Goal: Task Accomplishment & Management: Manage account settings

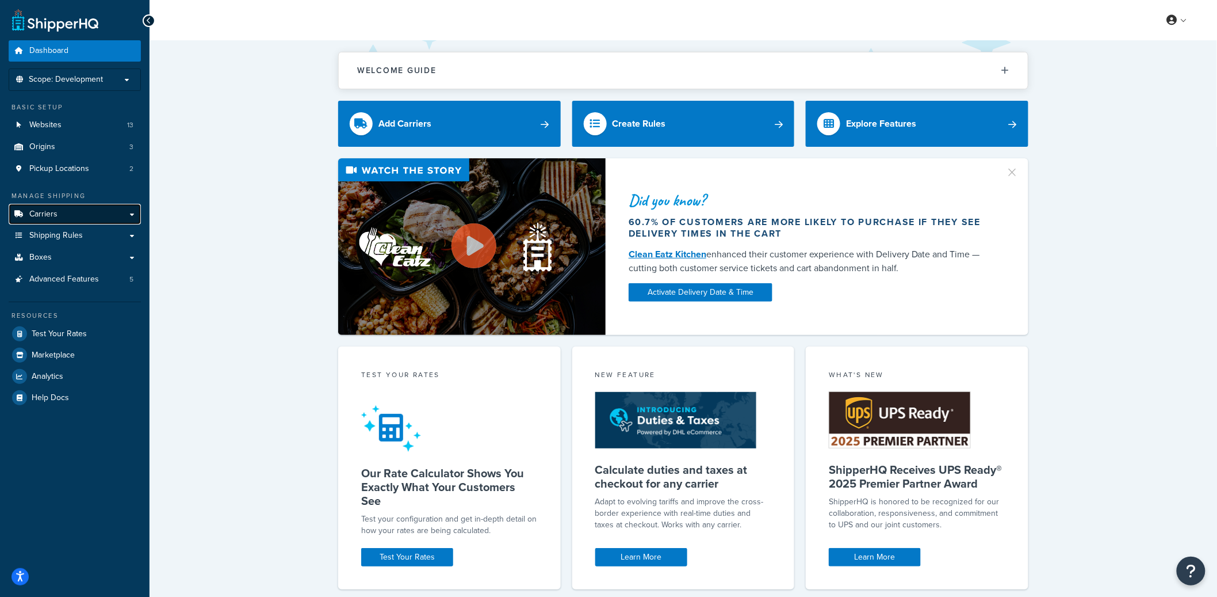
click at [105, 216] on link "Carriers" at bounding box center [75, 214] width 132 height 21
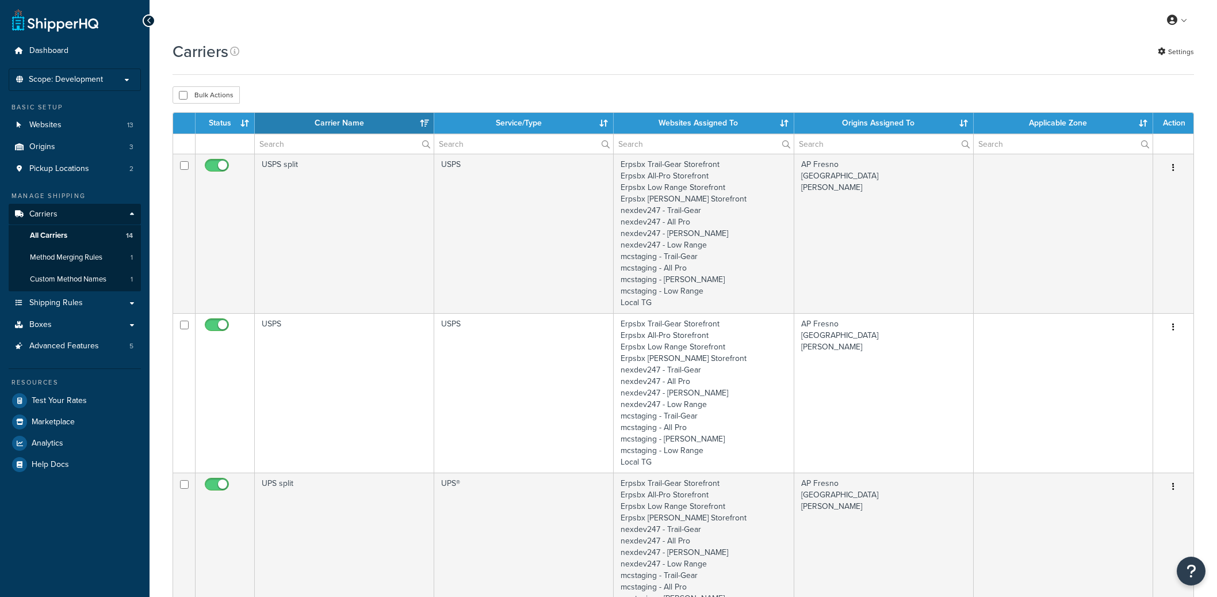
select select "15"
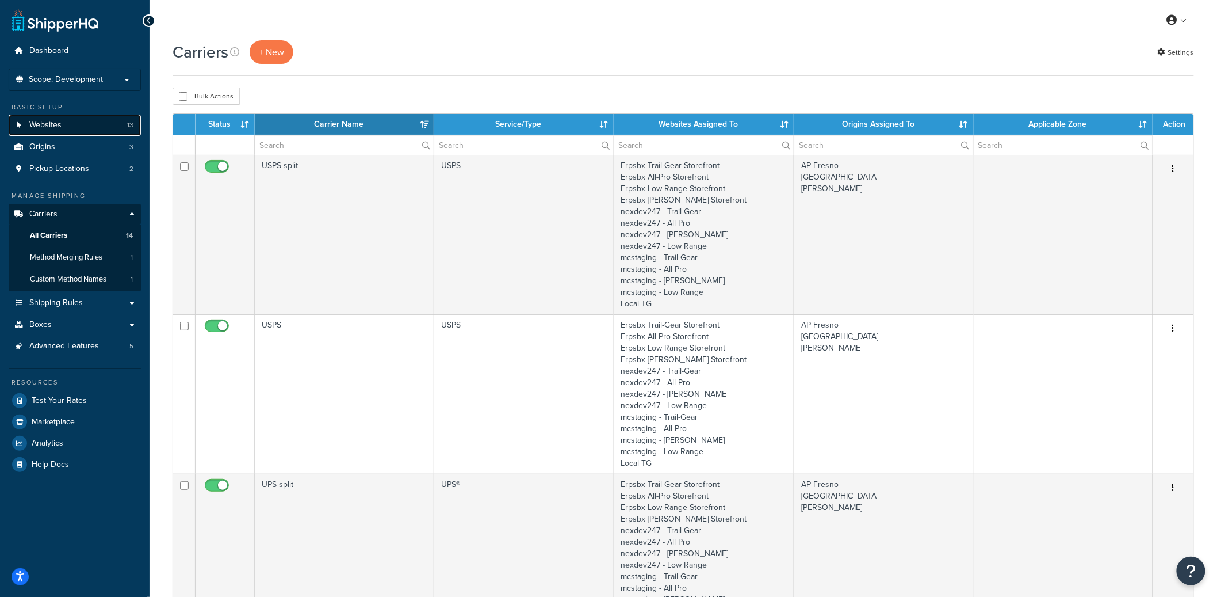
click at [89, 128] on link "Websites 13" at bounding box center [75, 124] width 132 height 21
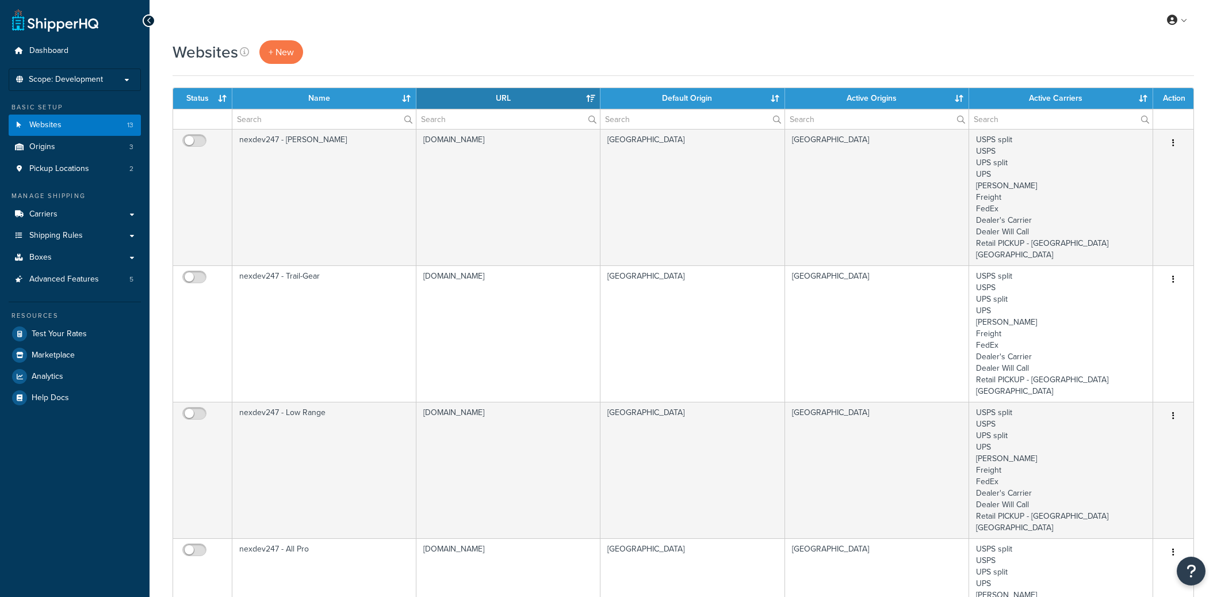
select select "15"
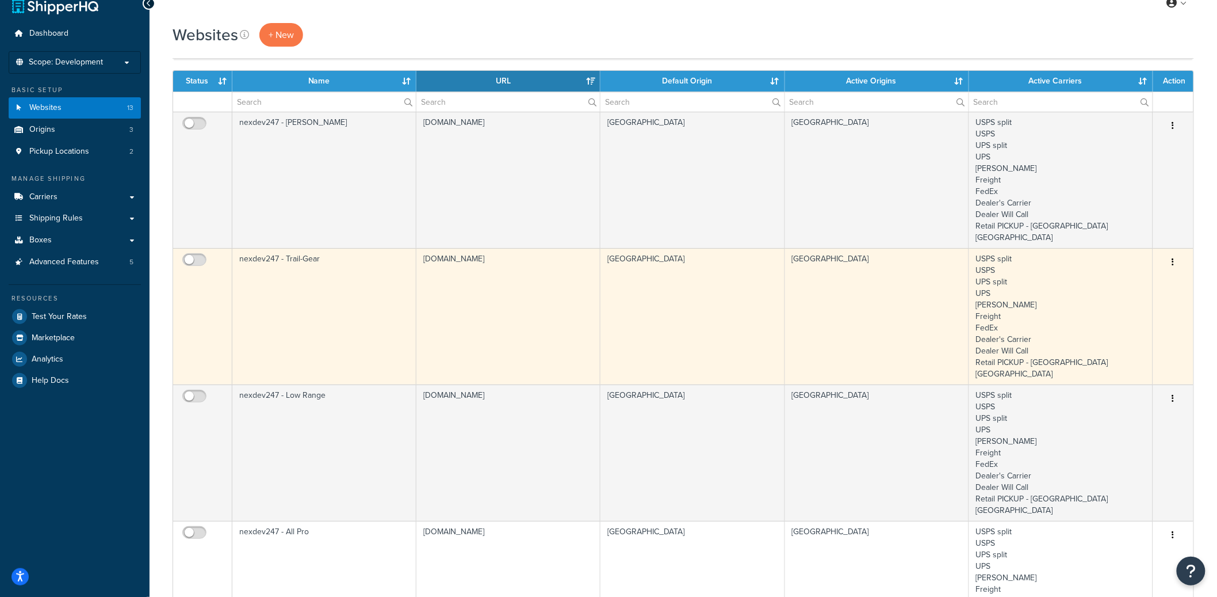
scroll to position [13, 0]
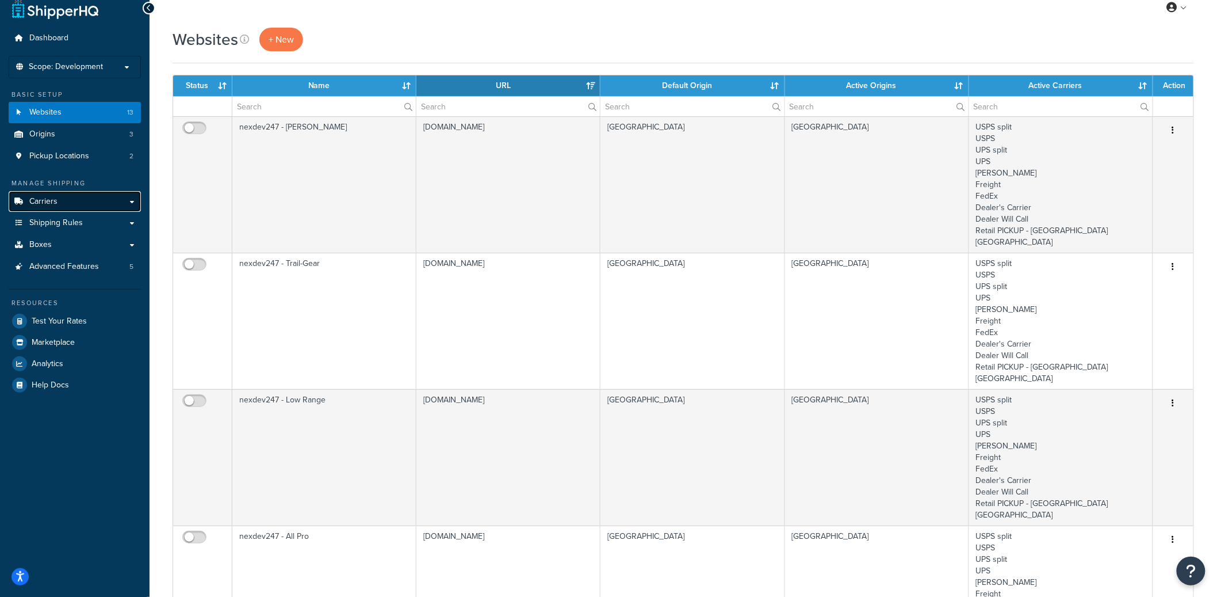
click at [100, 198] on link "Carriers" at bounding box center [75, 201] width 132 height 21
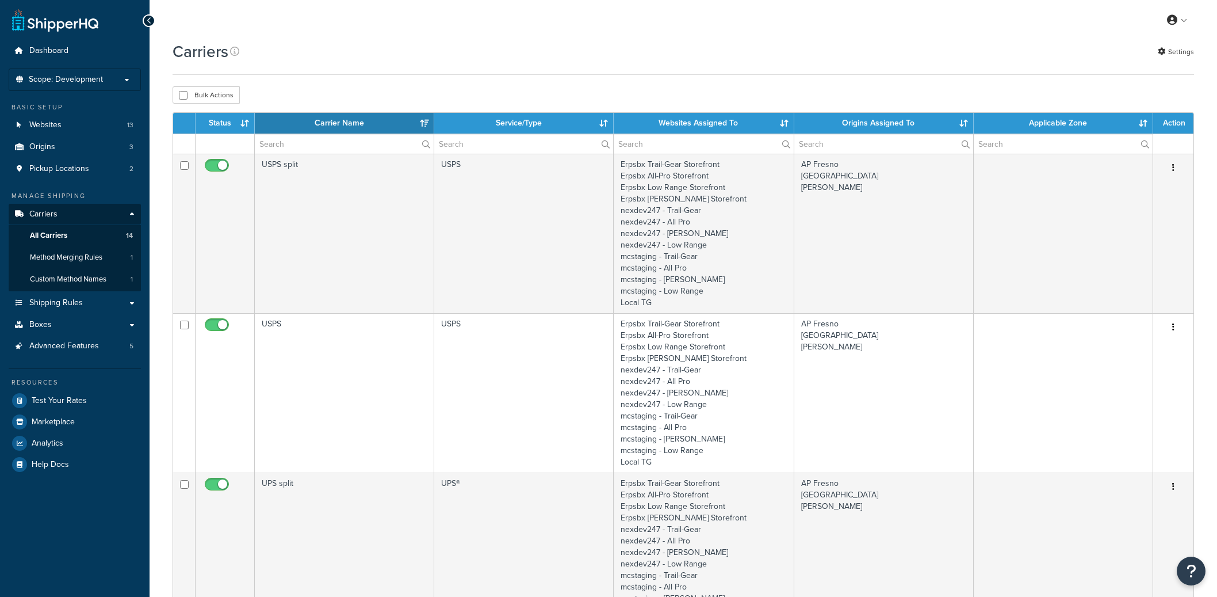
select select "15"
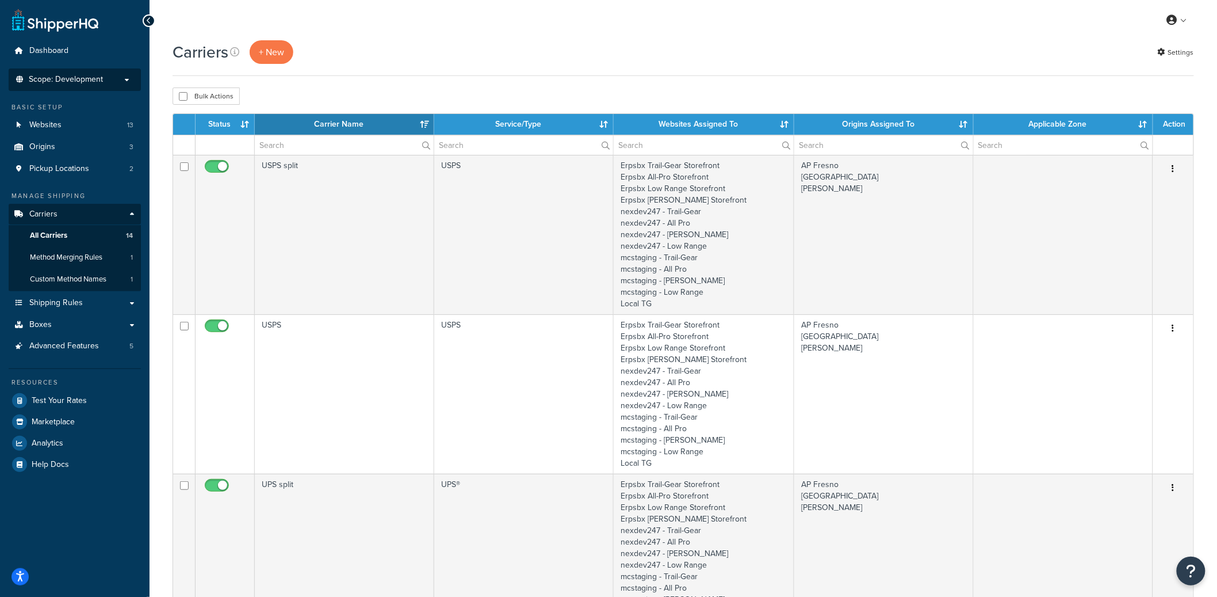
click at [100, 85] on li "Scope: Development Live Integration Test" at bounding box center [75, 79] width 132 height 22
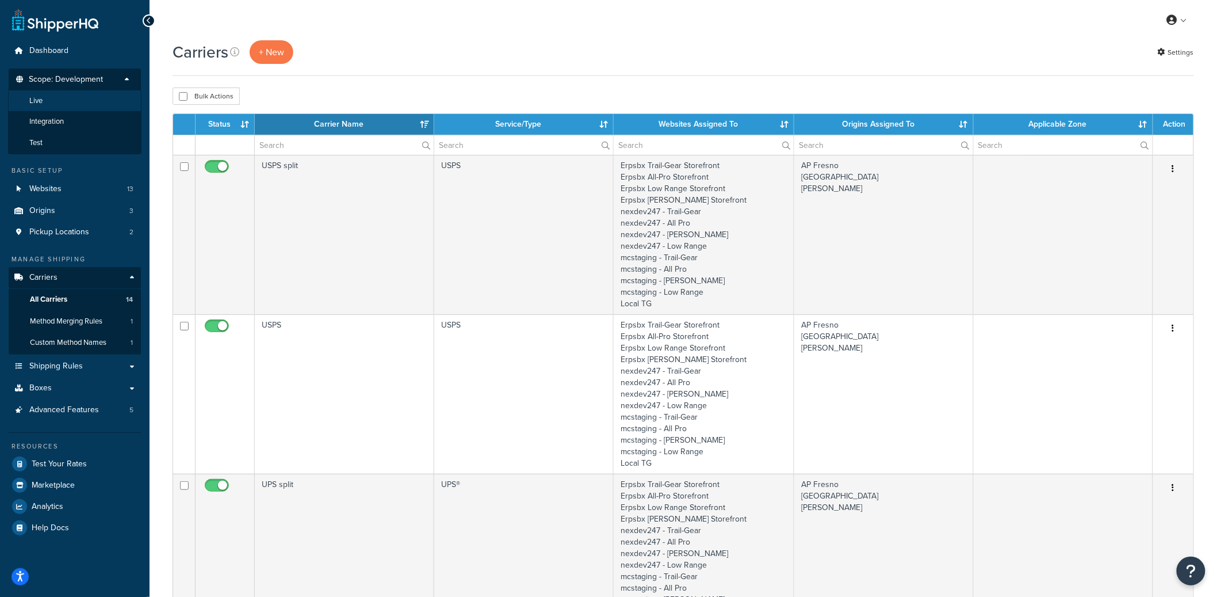
click at [89, 97] on li "Live" at bounding box center [74, 100] width 133 height 21
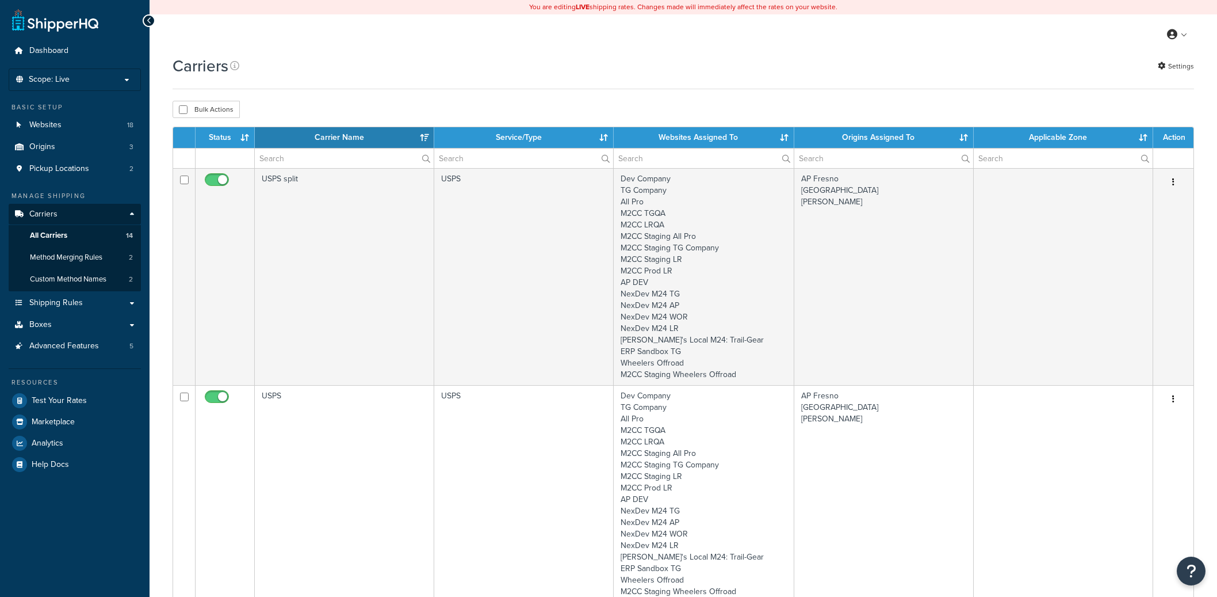
select select "15"
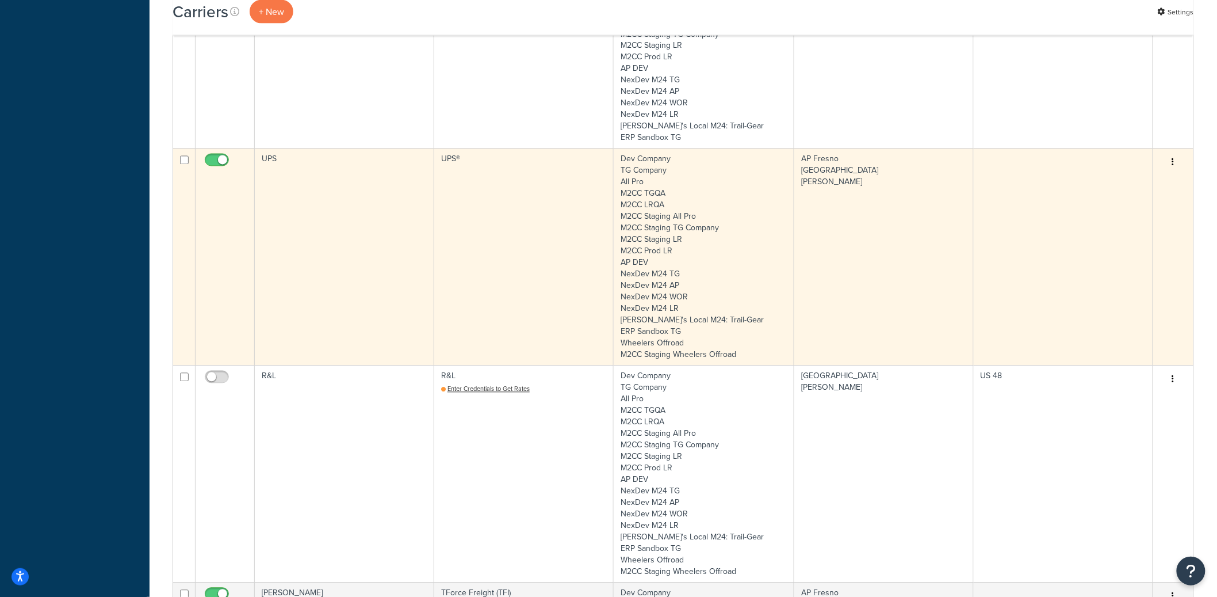
scroll to position [873, 0]
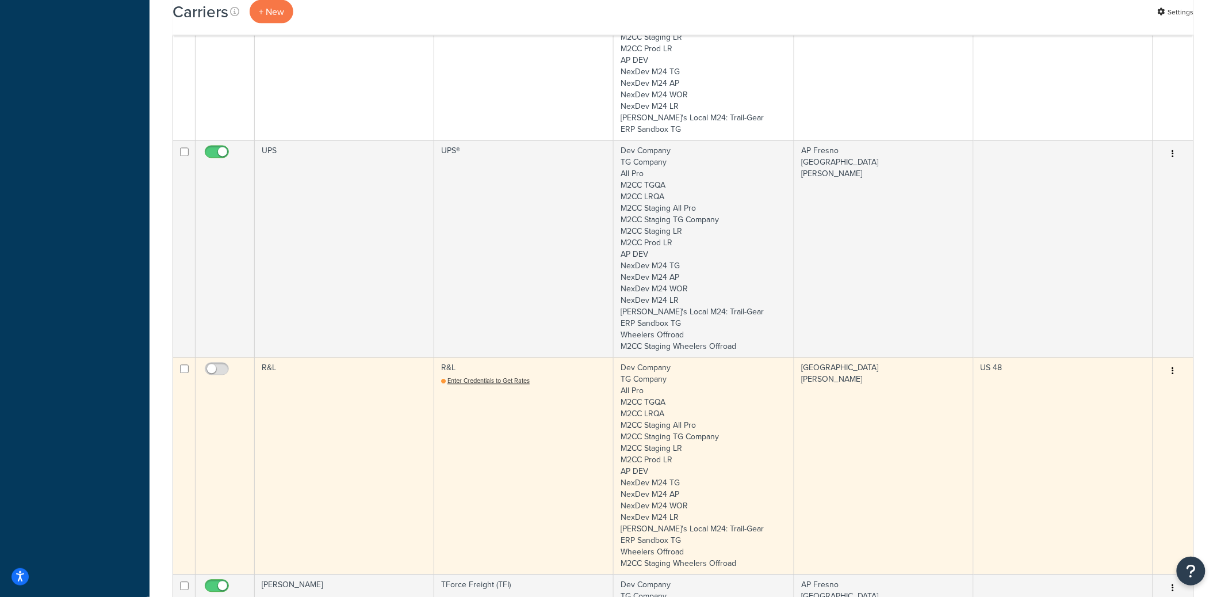
click at [367, 378] on td "R&L" at bounding box center [344, 465] width 179 height 217
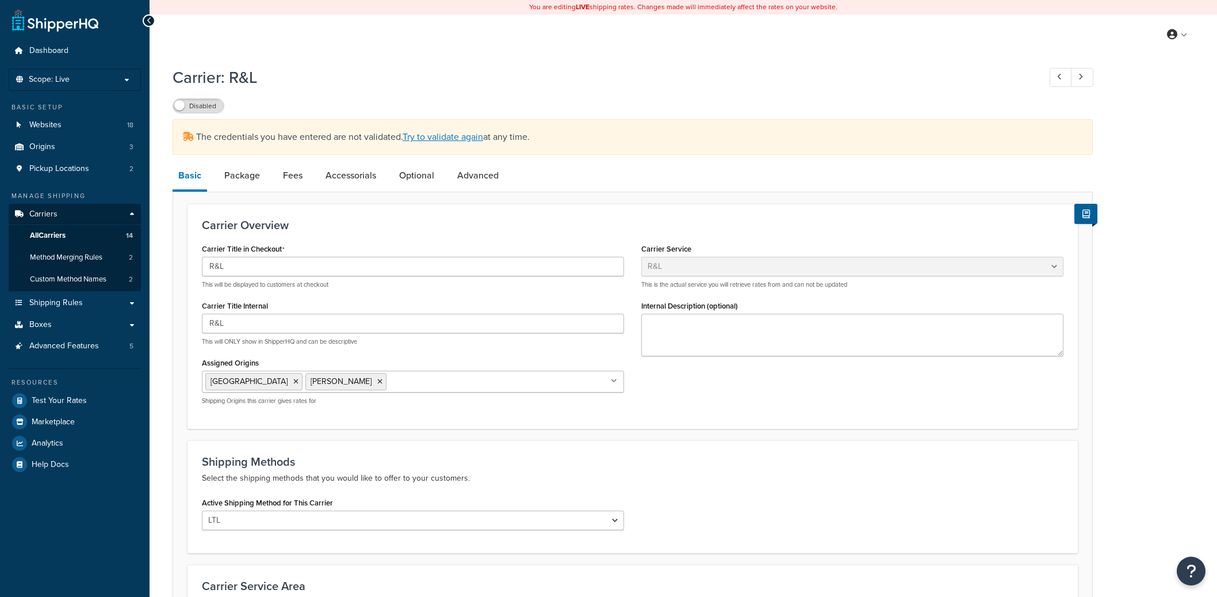
select select "rlFreight"
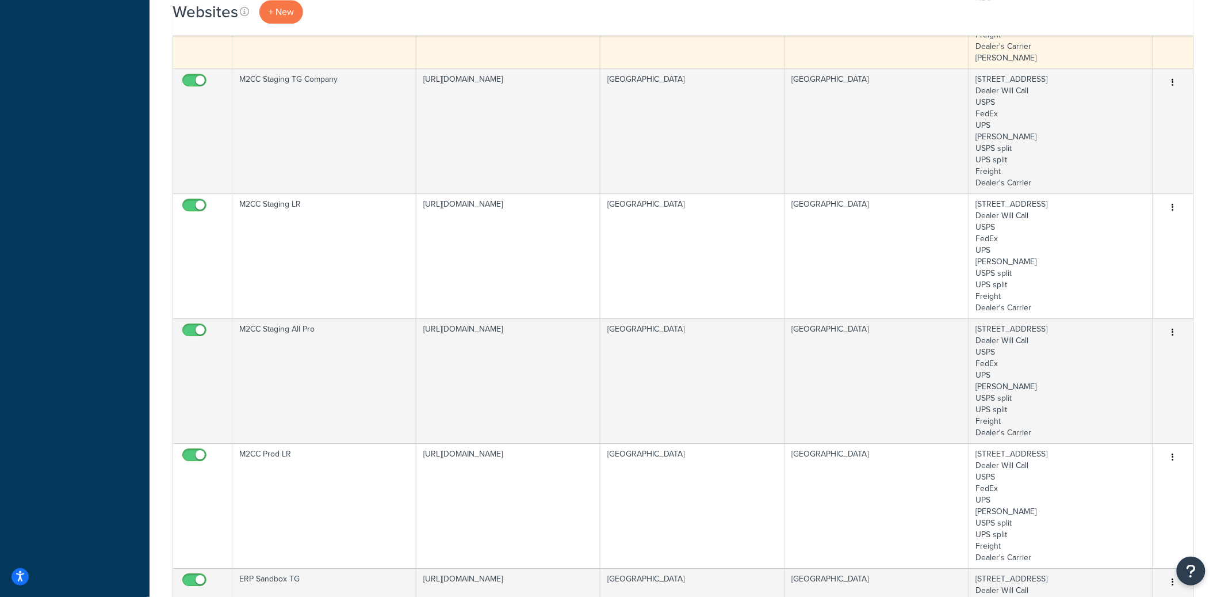
scroll to position [1646, 0]
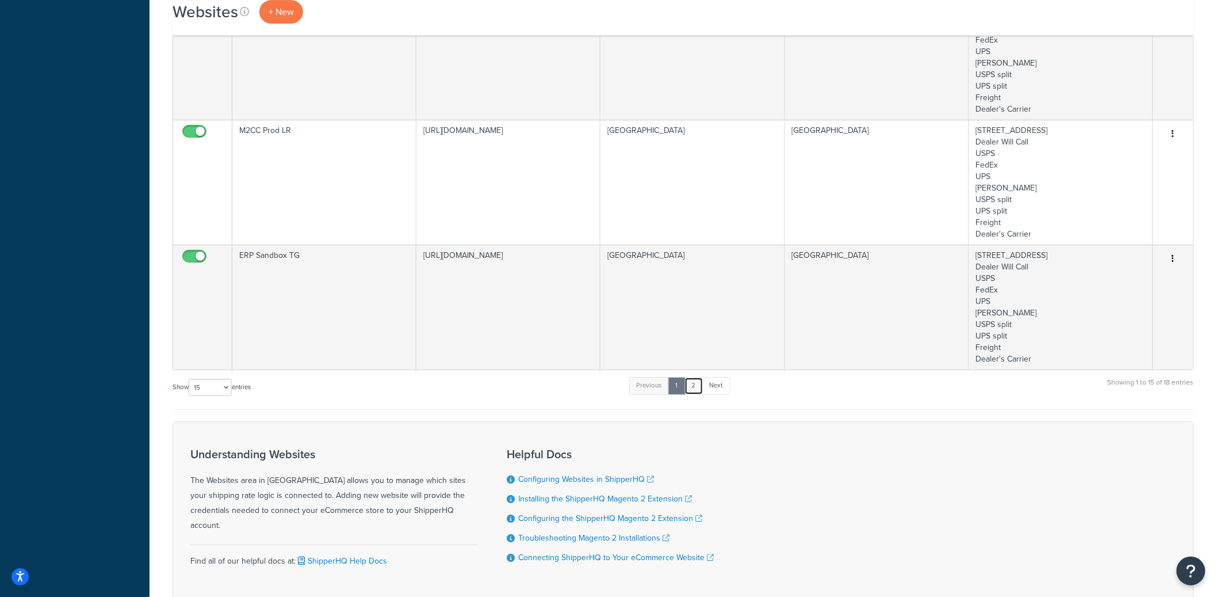
click at [697, 387] on link "2" at bounding box center [694, 385] width 19 height 17
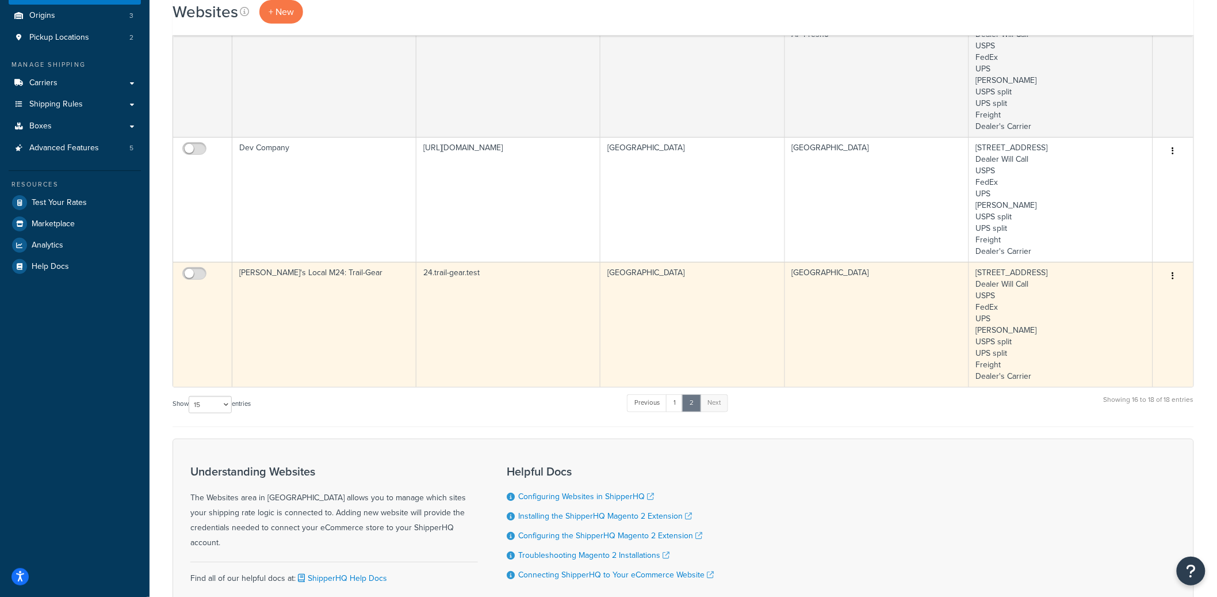
scroll to position [0, 0]
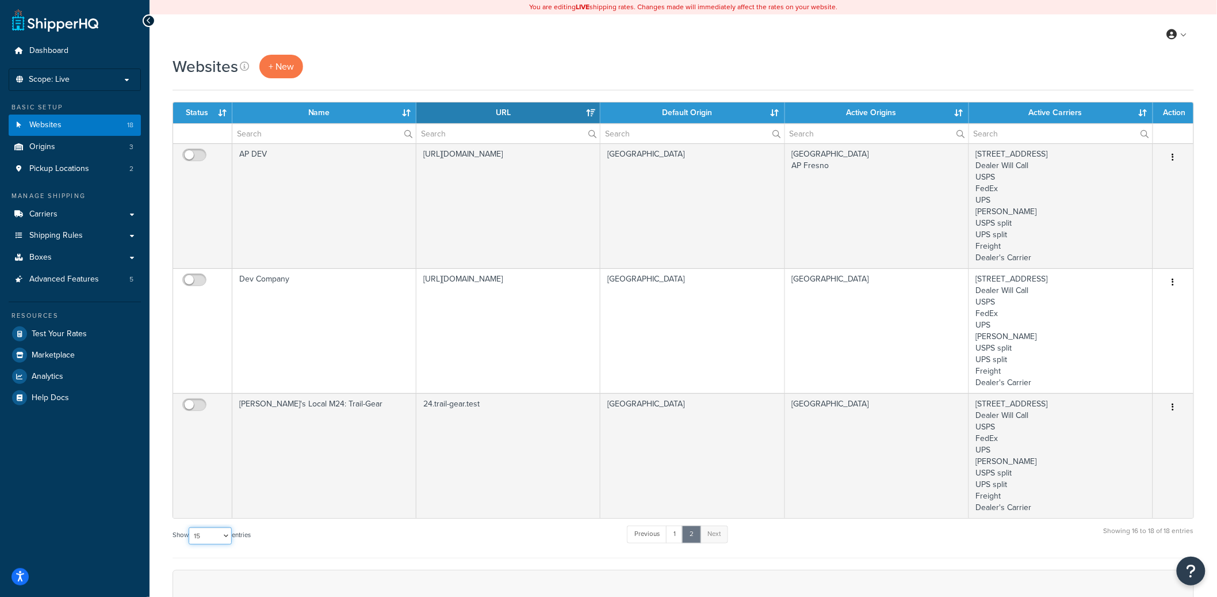
click at [227, 536] on select "10 15 25 50 100" at bounding box center [210, 535] width 43 height 17
click at [675, 530] on link "1" at bounding box center [674, 533] width 17 height 17
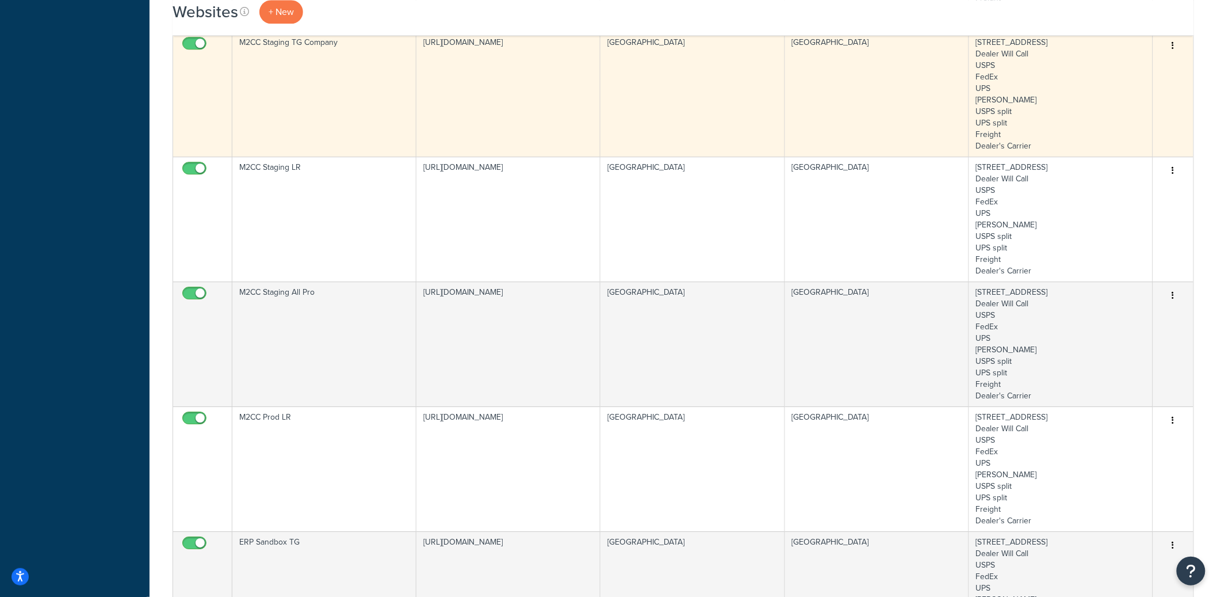
scroll to position [1709, 0]
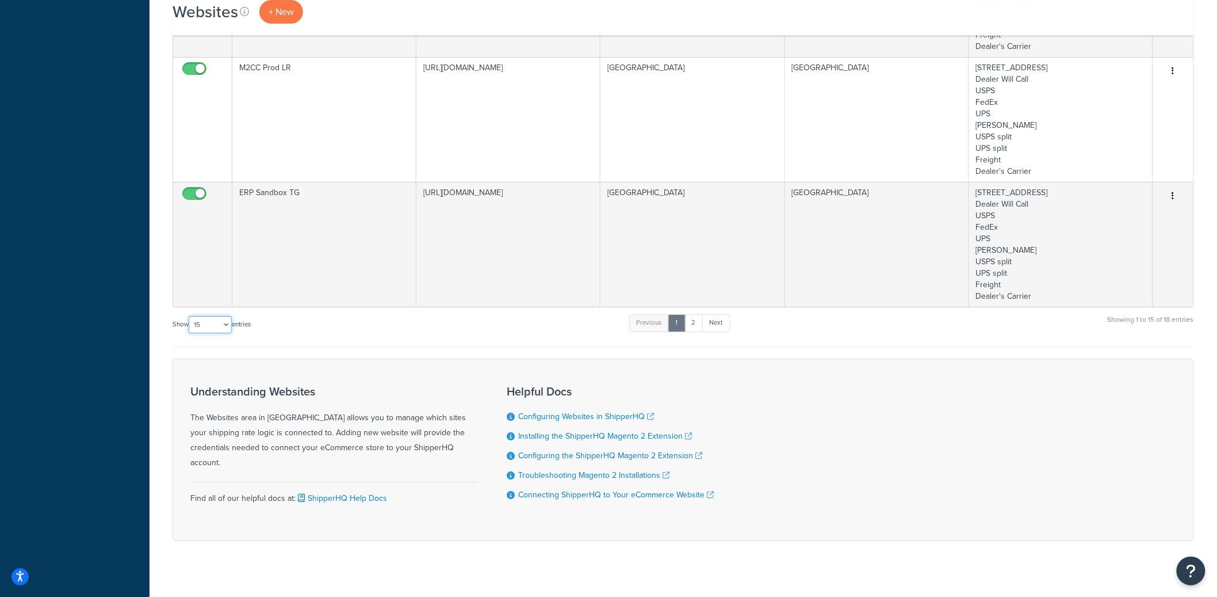
click at [226, 327] on select "10 15 25 50 100" at bounding box center [210, 324] width 43 height 17
select select "25"
click at [190, 333] on select "10 15 25 50 100" at bounding box center [210, 324] width 43 height 17
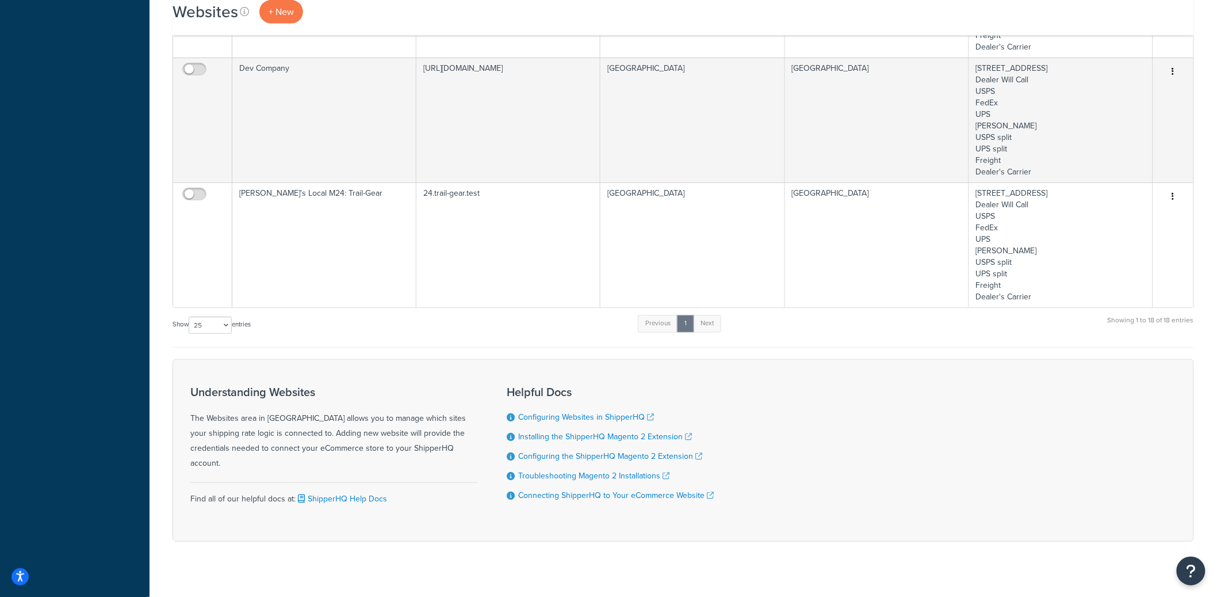
scroll to position [0, 0]
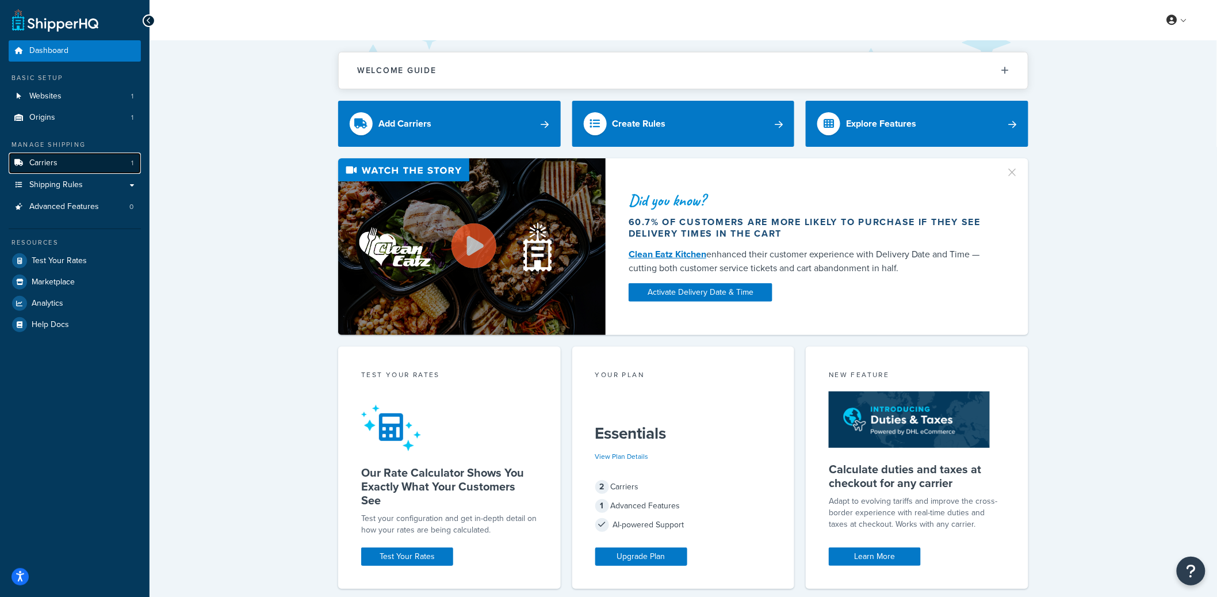
click at [96, 157] on link "Carriers 1" at bounding box center [75, 162] width 132 height 21
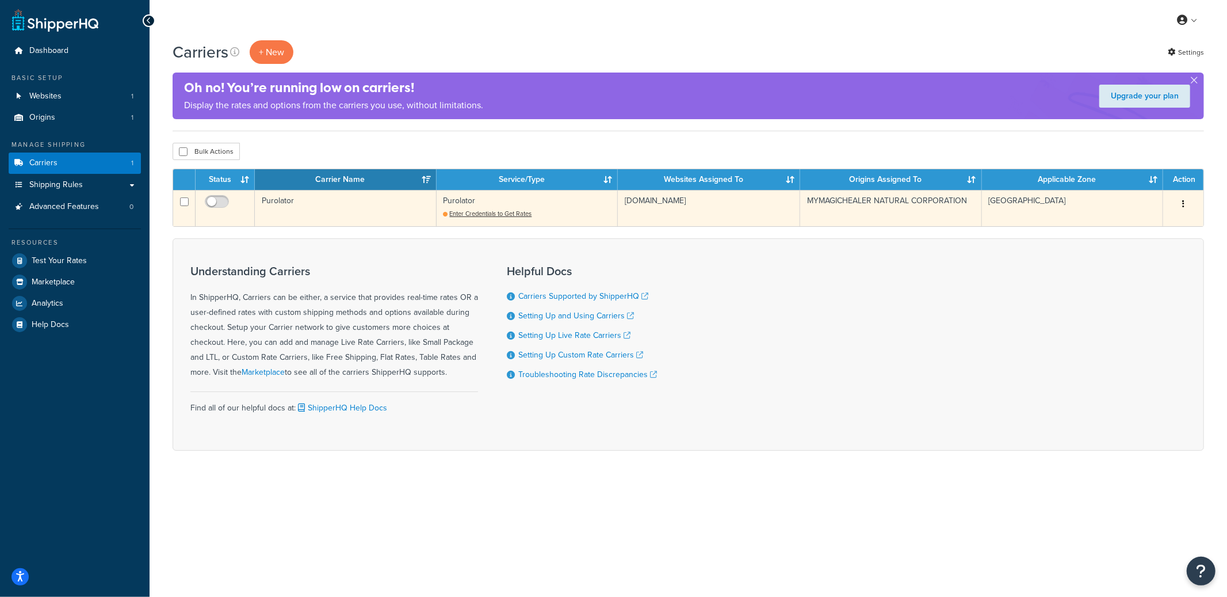
click at [359, 212] on td "Purolator" at bounding box center [345, 208] width 181 height 36
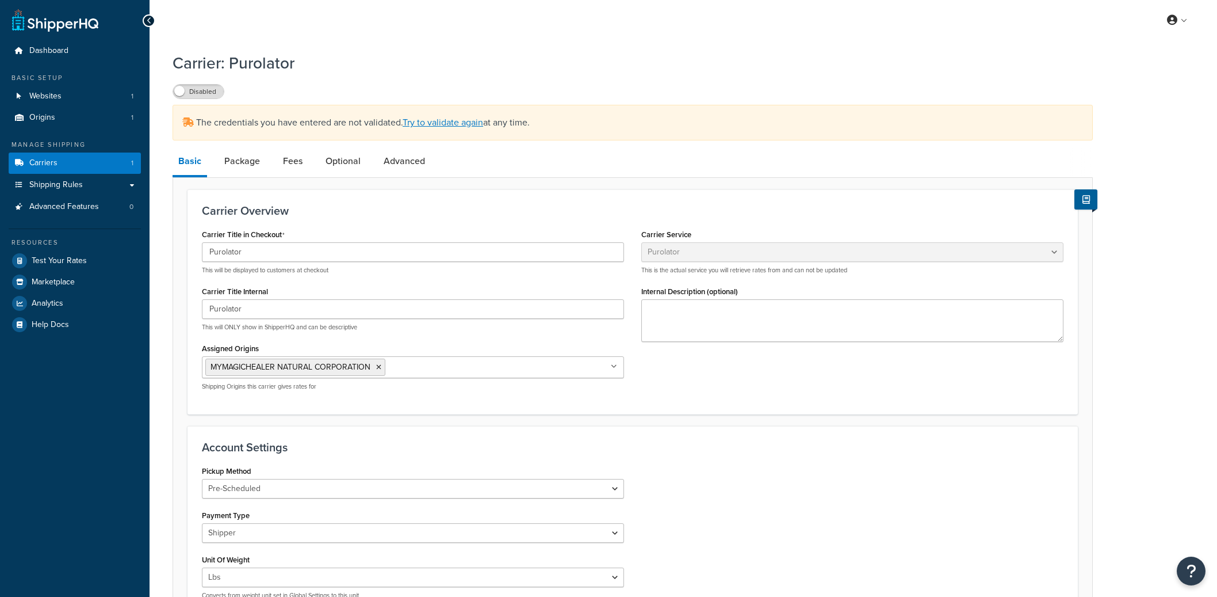
select select "purolator"
select select "PRE_SCHEDULED"
click at [462, 123] on link "Try to validate again" at bounding box center [443, 122] width 81 height 13
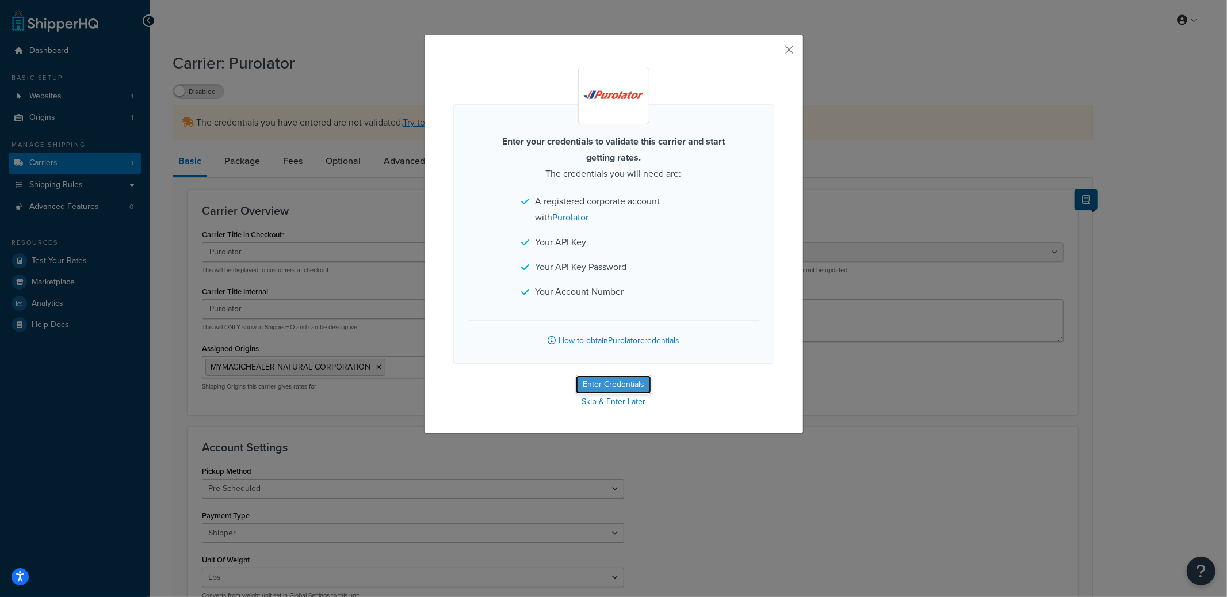
click at [612, 381] on button "Enter Credentials" at bounding box center [613, 384] width 75 height 18
select select "PRE_SCHEDULED"
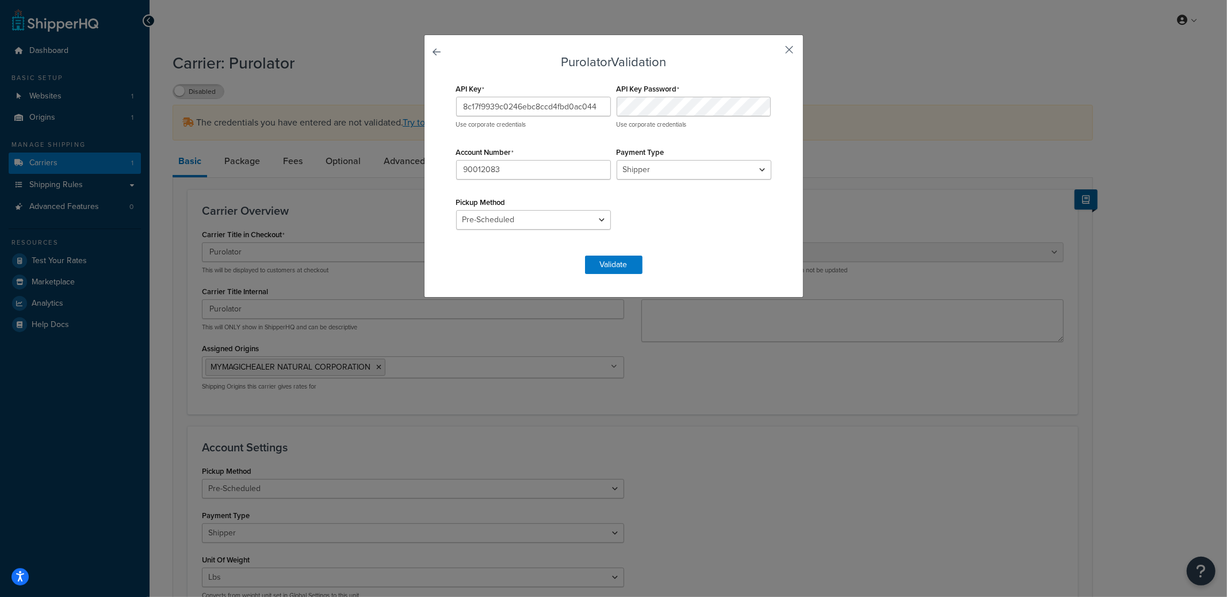
click at [774, 52] on button "button" at bounding box center [772, 53] width 3 height 3
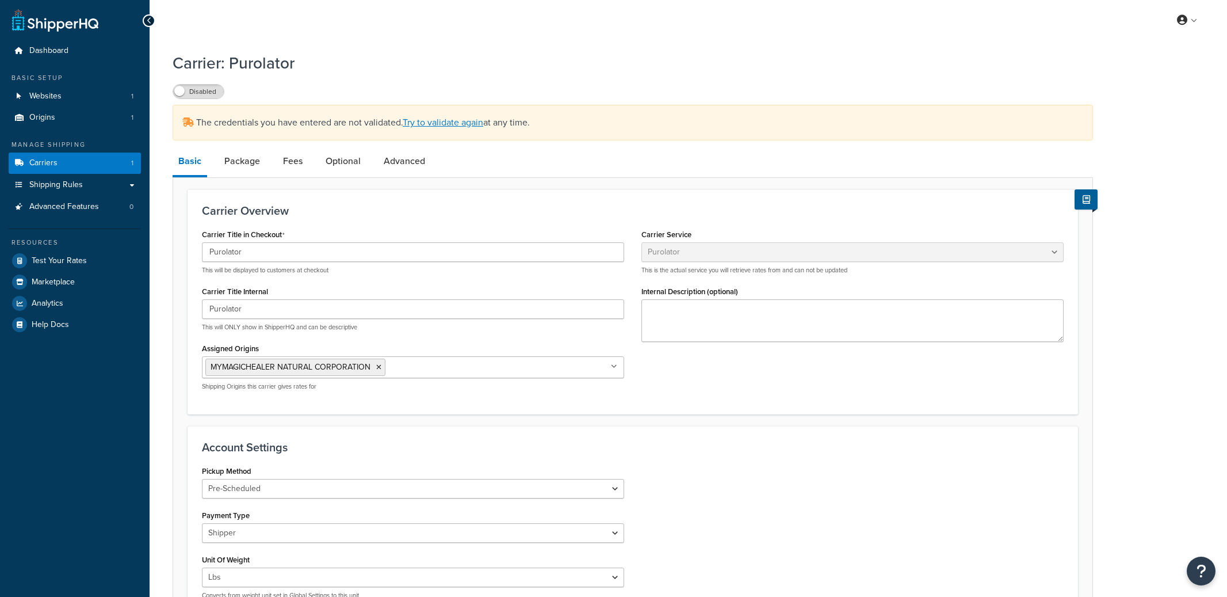
select select "purolator"
select select "PRE_SCHEDULED"
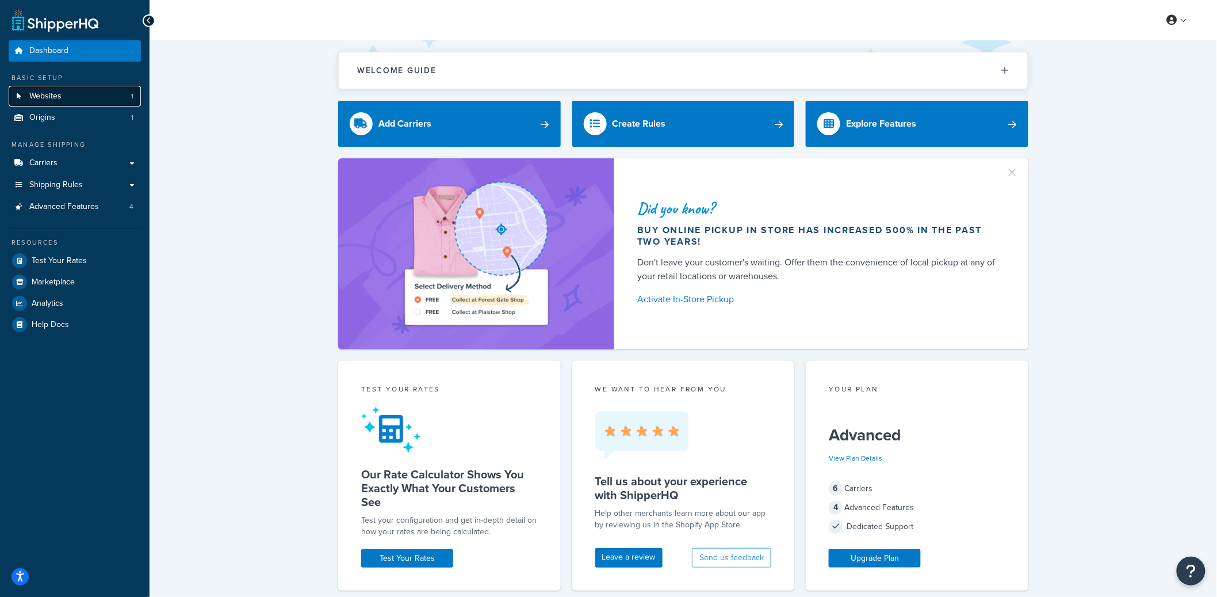
click at [75, 99] on link "Websites 1" at bounding box center [75, 96] width 132 height 21
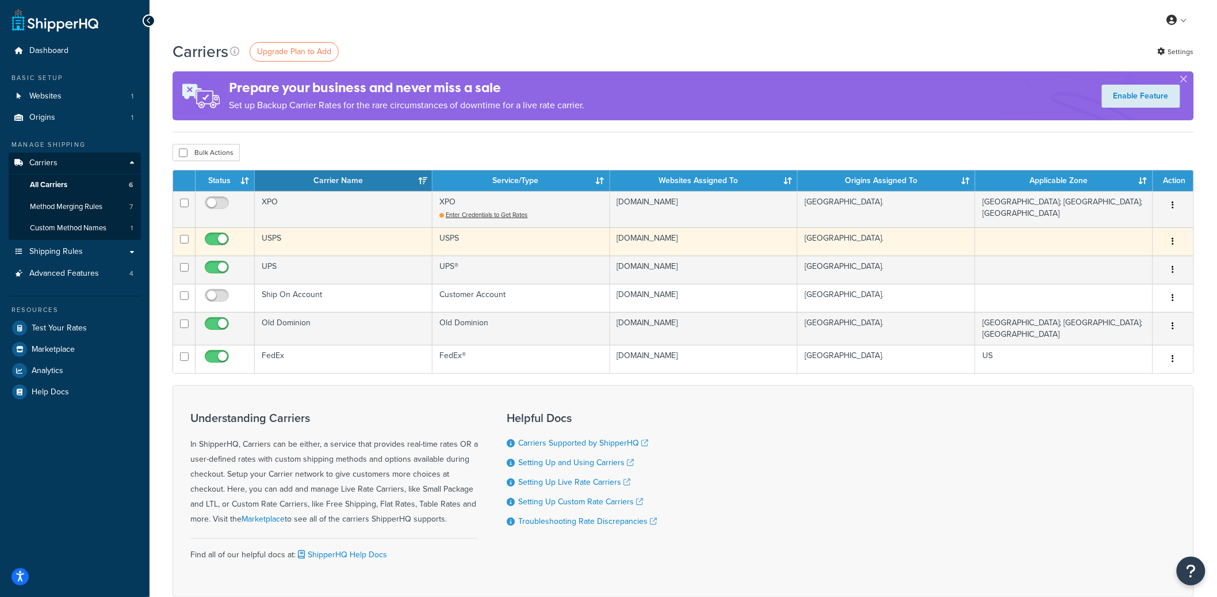
click at [1173, 241] on icon "button" at bounding box center [1173, 241] width 2 height 8
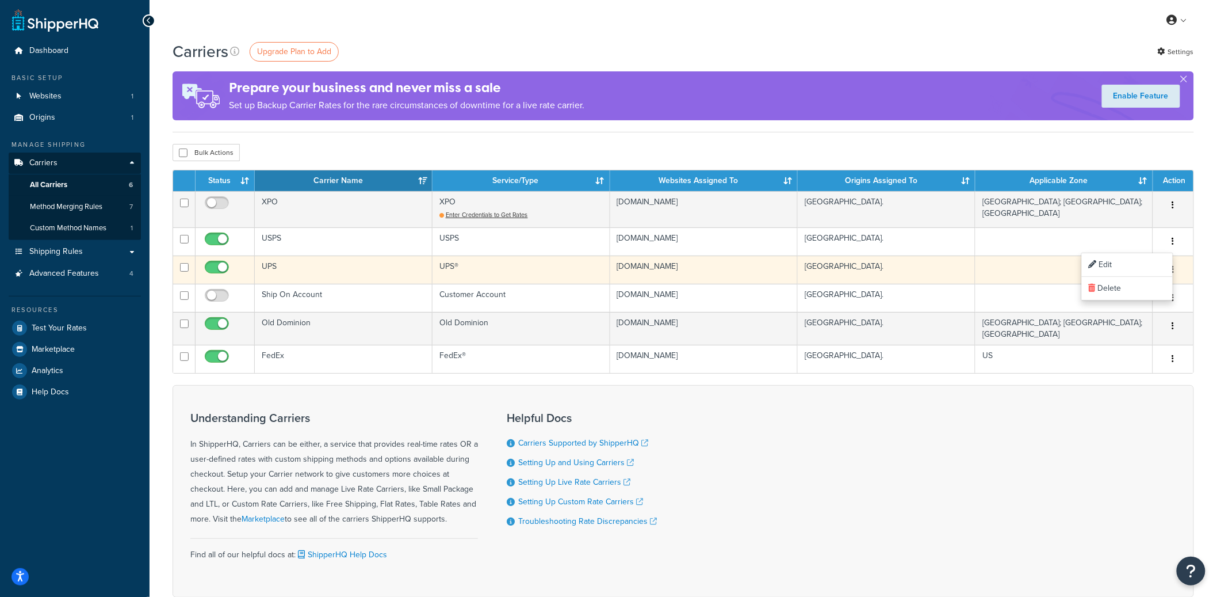
click at [1177, 272] on button "button" at bounding box center [1173, 270] width 16 height 18
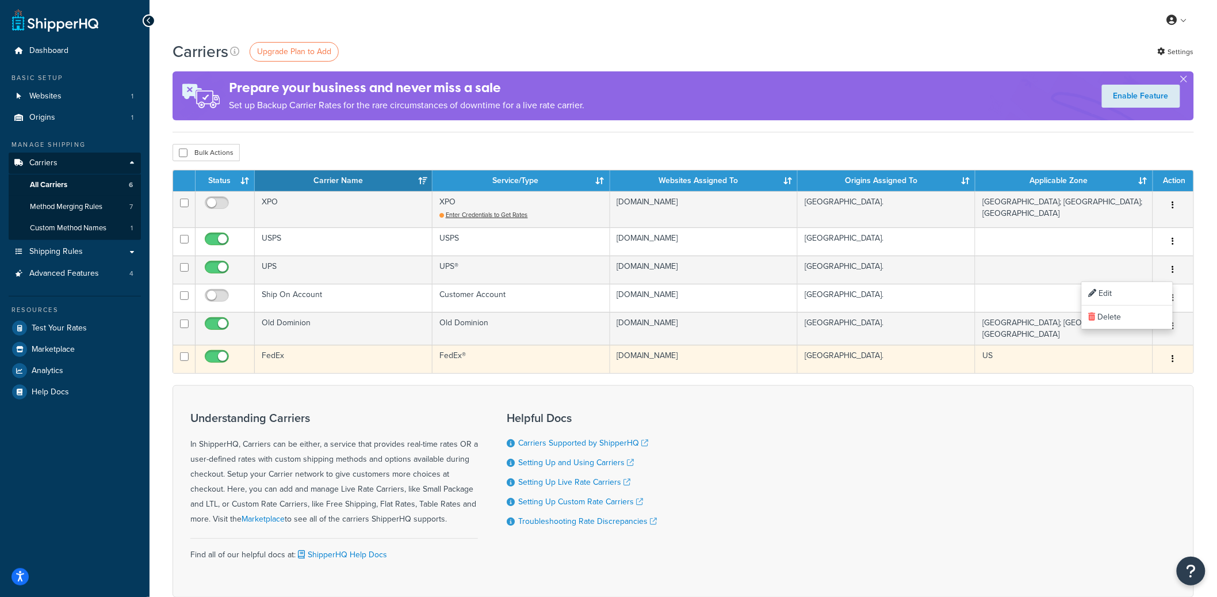
click at [1174, 355] on icon "button" at bounding box center [1173, 358] width 2 height 8
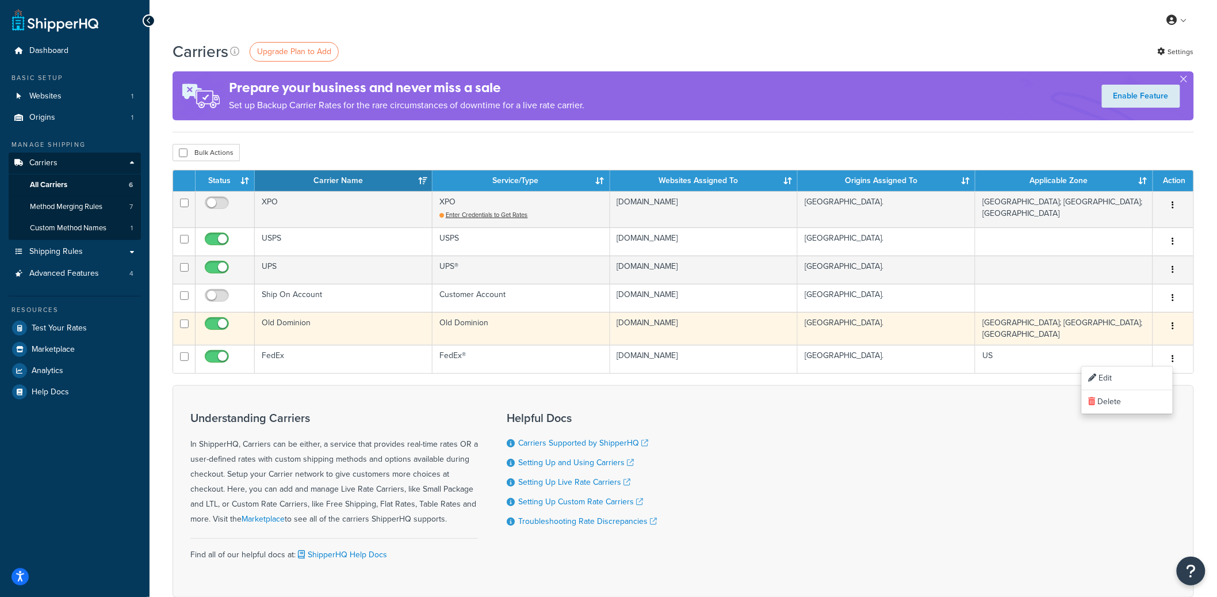
click at [1175, 327] on button "button" at bounding box center [1173, 326] width 16 height 18
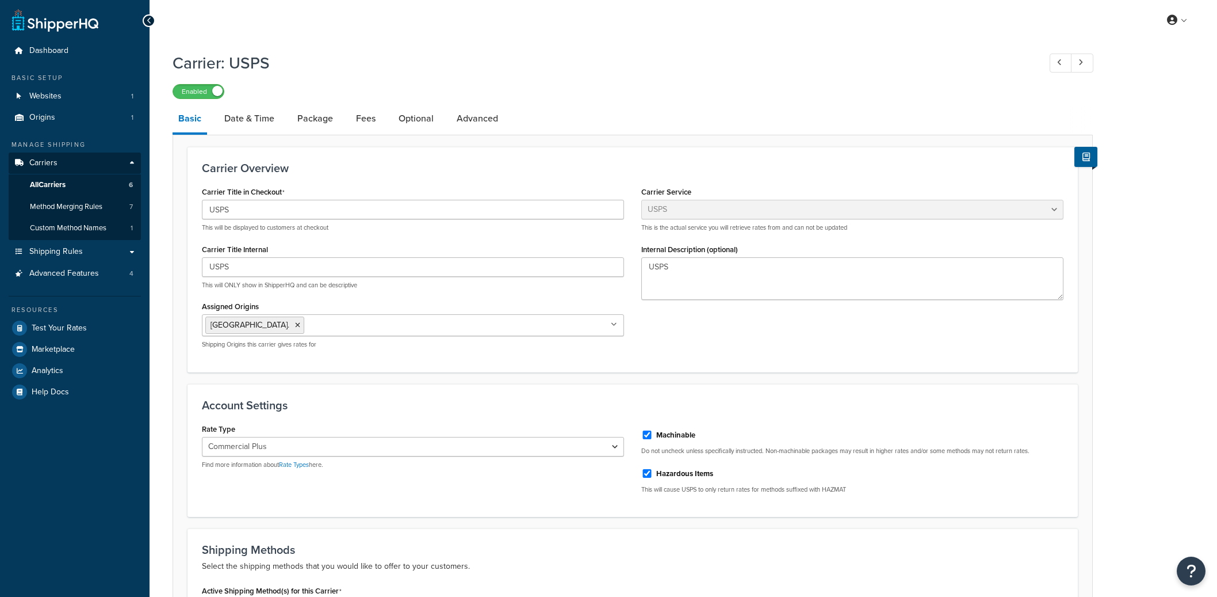
select select "usps"
select select "PLUS"
click at [312, 118] on link "Package" at bounding box center [315, 119] width 47 height 28
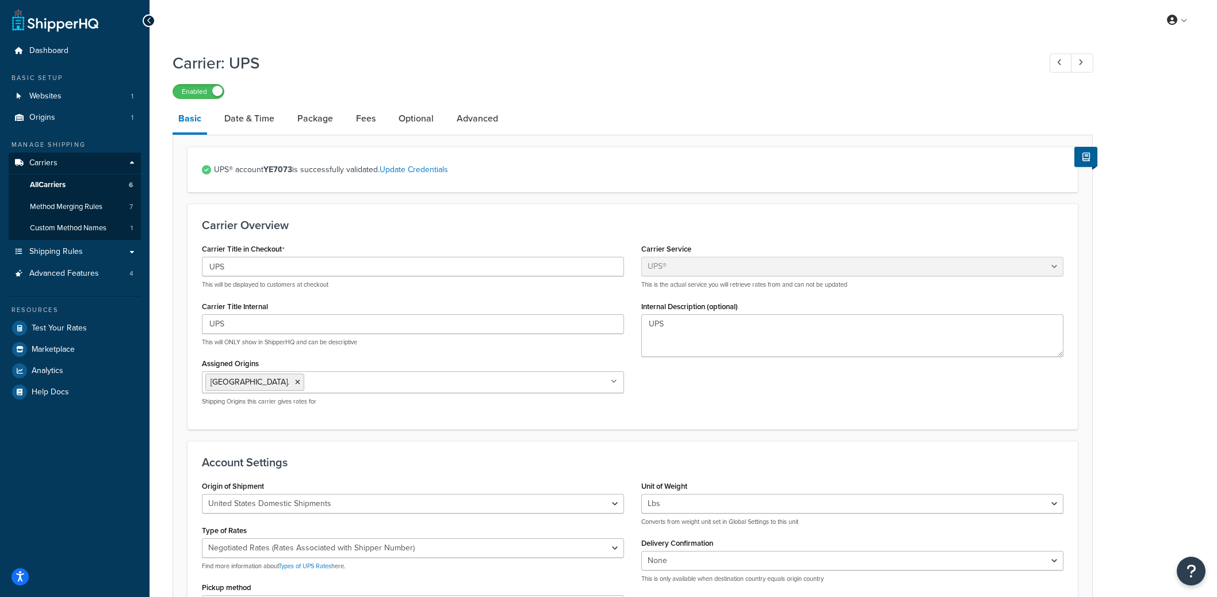
select select "ups"
click at [312, 116] on link "Package" at bounding box center [315, 119] width 47 height 28
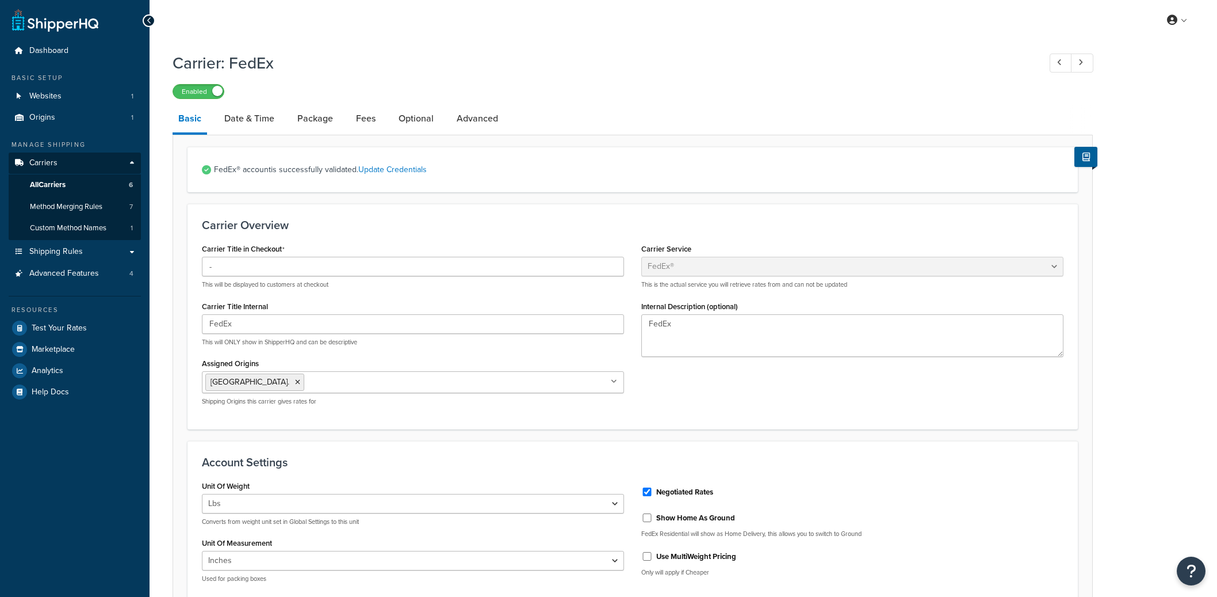
select select "fedEx"
select select "REGULAR_PICKUP"
select select "YOUR_PACKAGING"
click at [316, 117] on link "Package" at bounding box center [315, 119] width 47 height 28
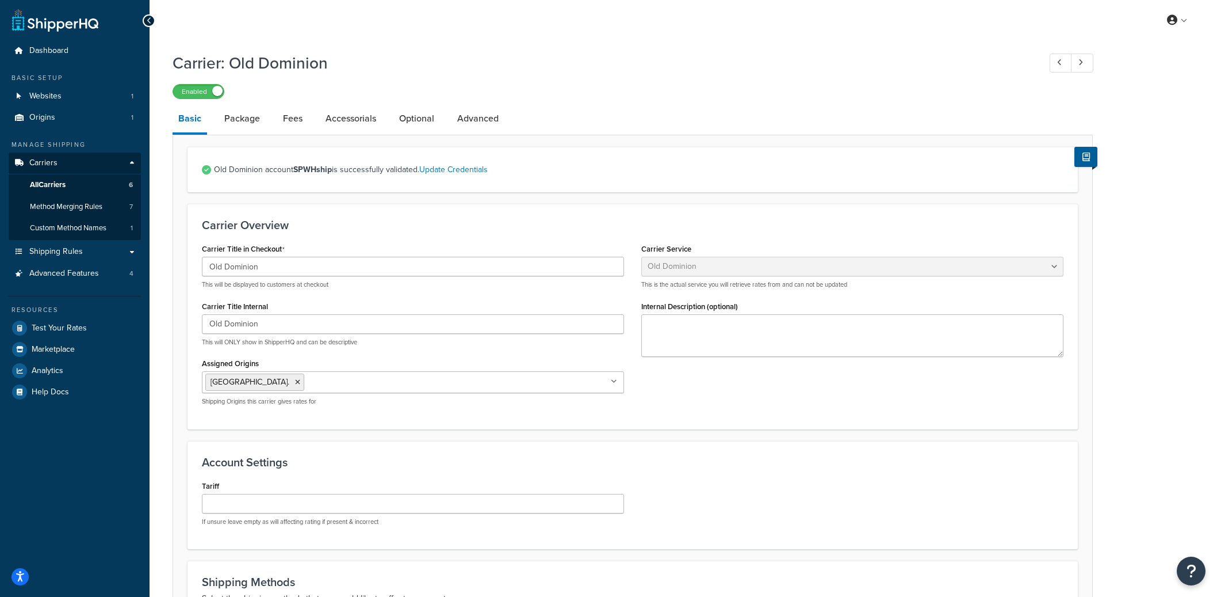
select select "dominionFreight"
click at [358, 119] on link "Accessorials" at bounding box center [351, 119] width 62 height 28
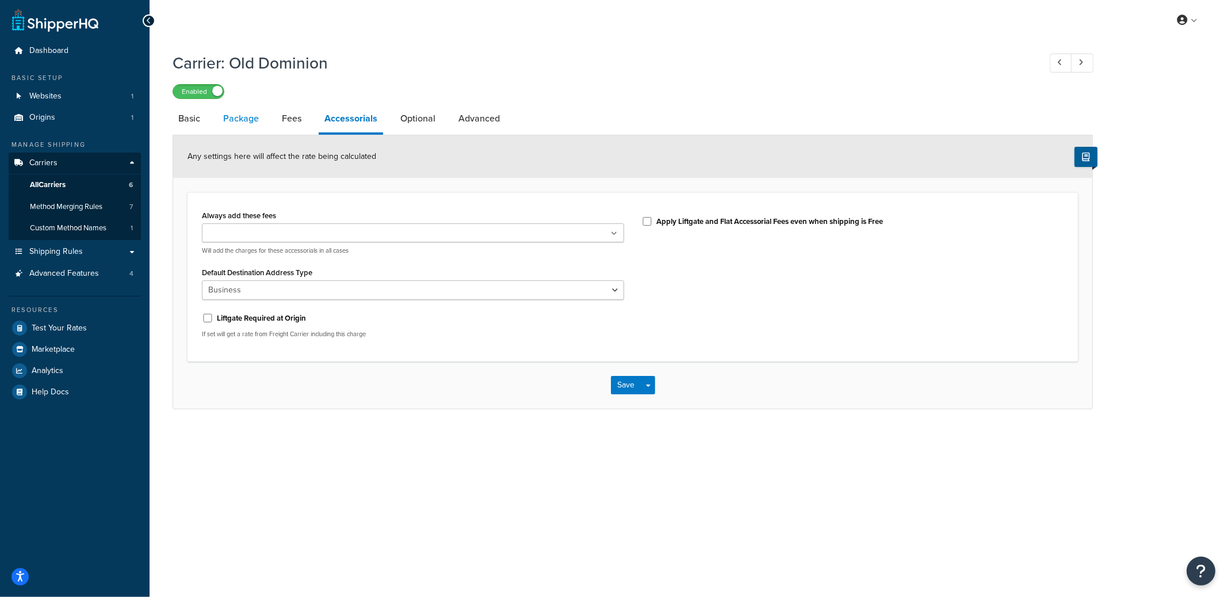
click at [246, 120] on link "Package" at bounding box center [240, 119] width 47 height 28
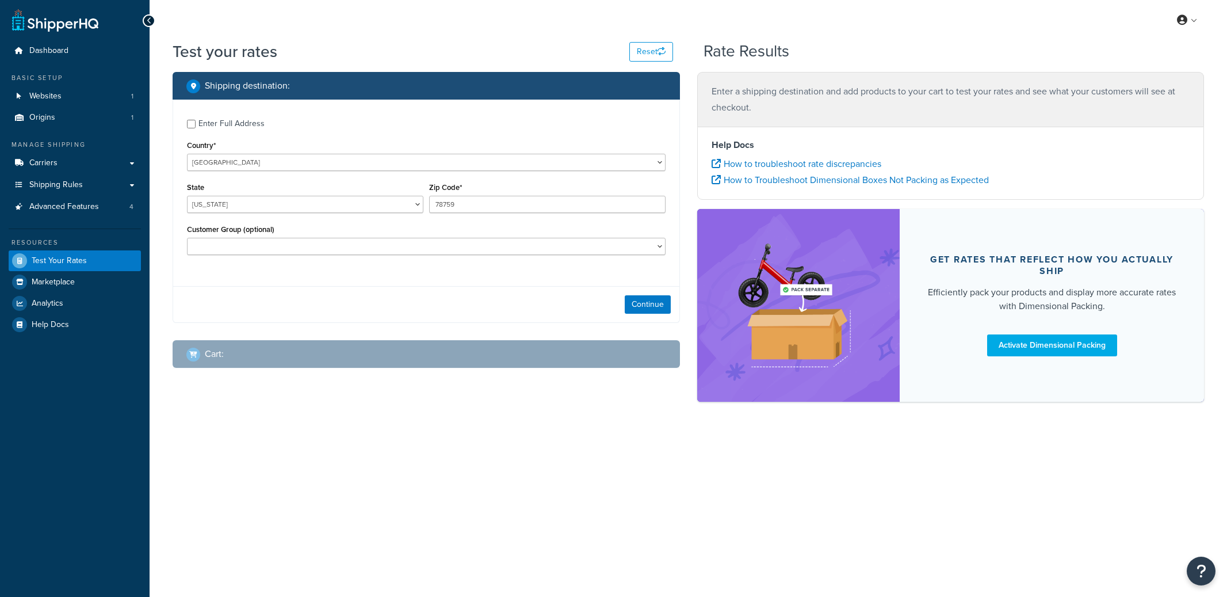
select select "[GEOGRAPHIC_DATA]"
click at [244, 127] on div "Enter Full Address" at bounding box center [231, 124] width 66 height 16
click at [196, 127] on input "Enter Full Address" at bounding box center [191, 124] width 9 height 9
checkbox input "true"
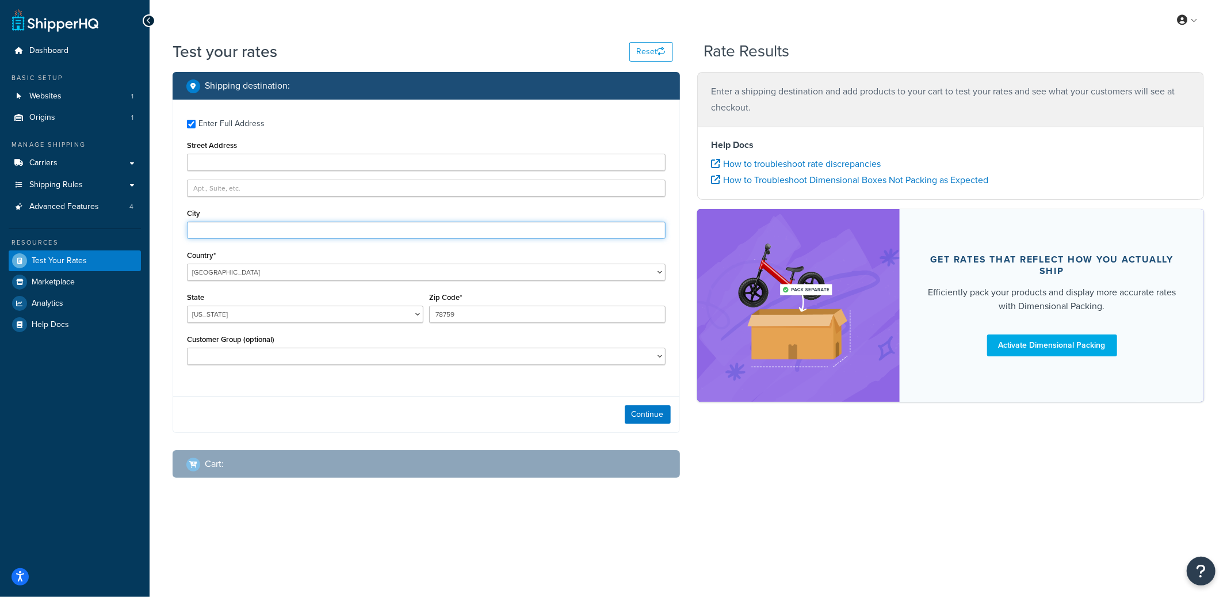
click at [224, 227] on input "City" at bounding box center [426, 229] width 479 height 17
type input "Austin"
click at [666, 411] on button "Continue" at bounding box center [648, 414] width 46 height 18
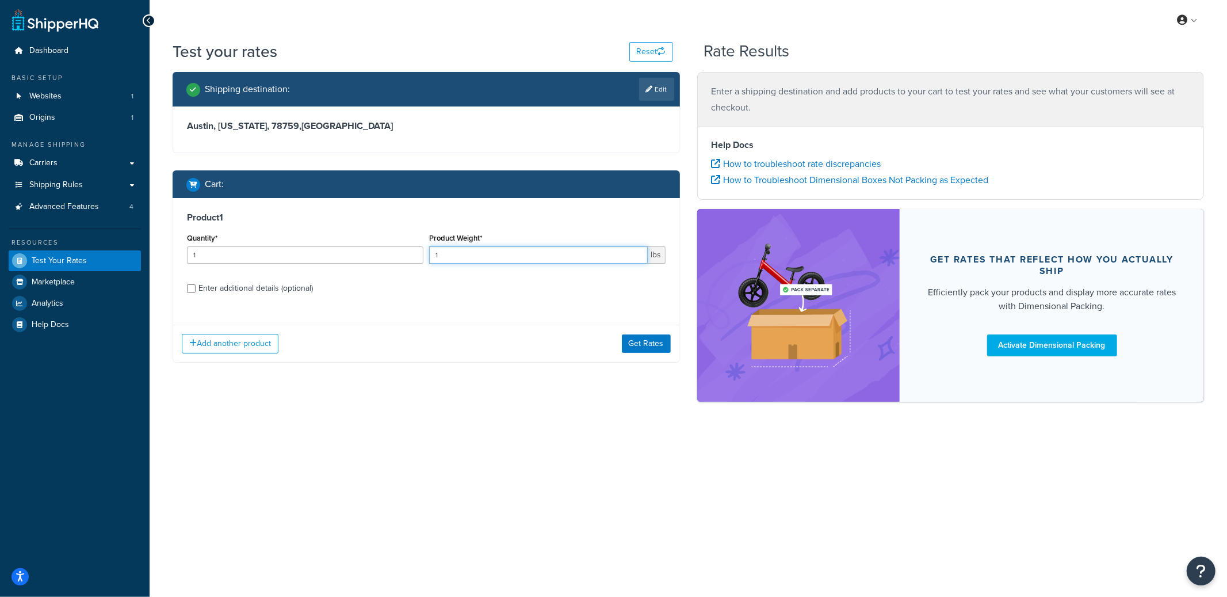
click at [437, 259] on input "1" at bounding box center [538, 254] width 219 height 17
drag, startPoint x: 442, startPoint y: 257, endPoint x: 431, endPoint y: 256, distance: 10.4
click at [432, 256] on input "1" at bounding box center [538, 254] width 219 height 17
type input "75"
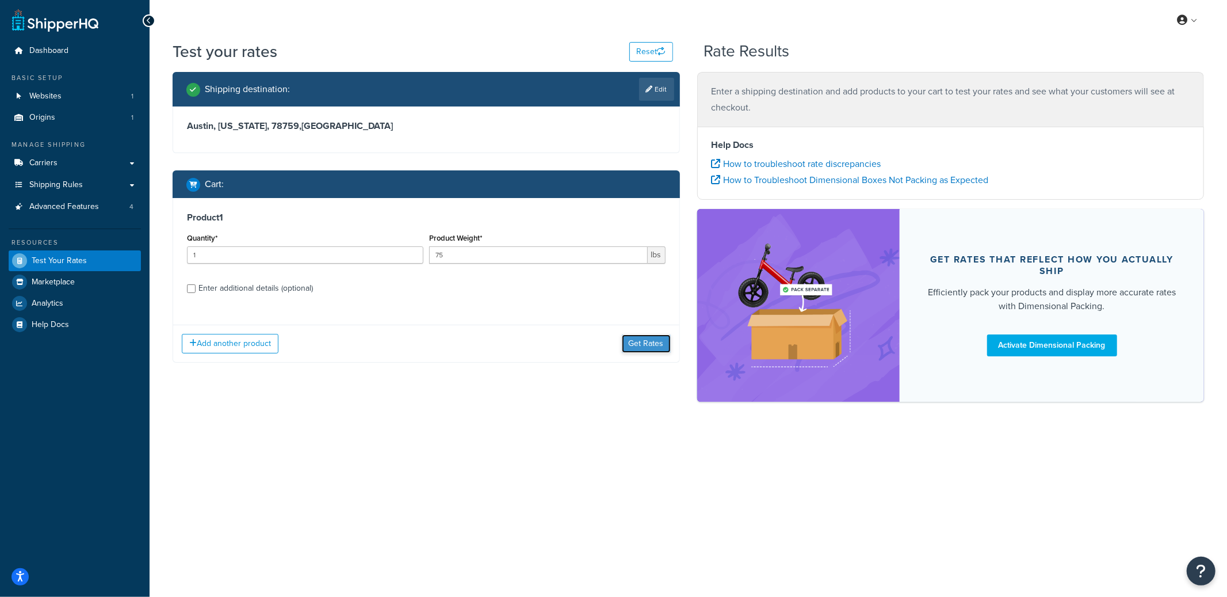
click at [637, 349] on button "Get Rates" at bounding box center [646, 343] width 49 height 18
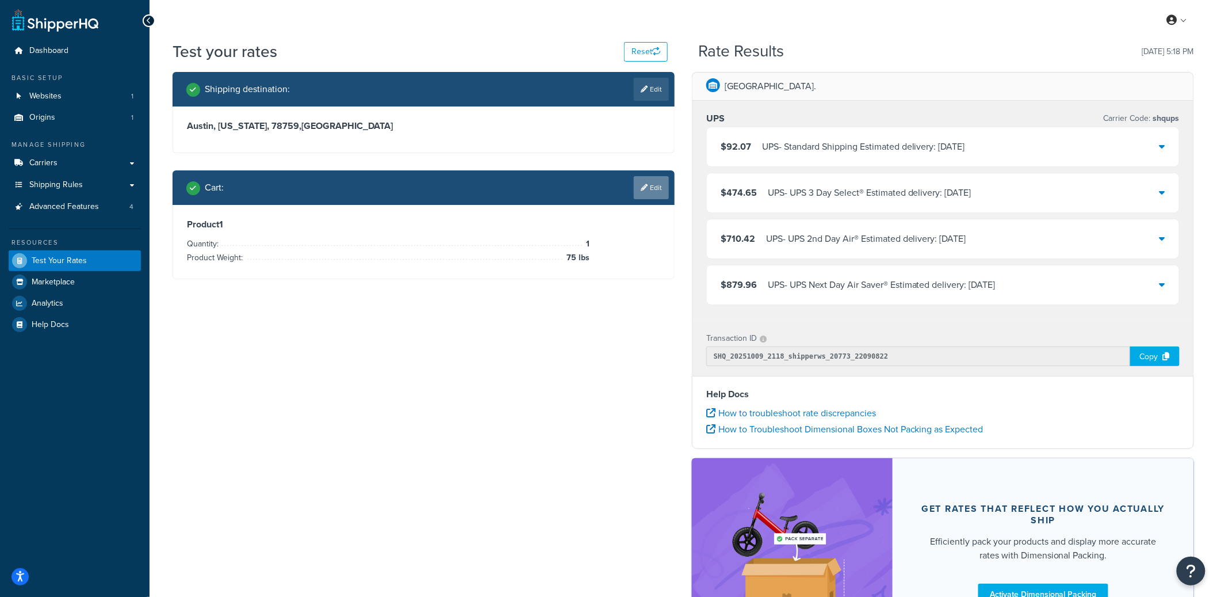
click at [662, 186] on link "Edit" at bounding box center [651, 187] width 35 height 23
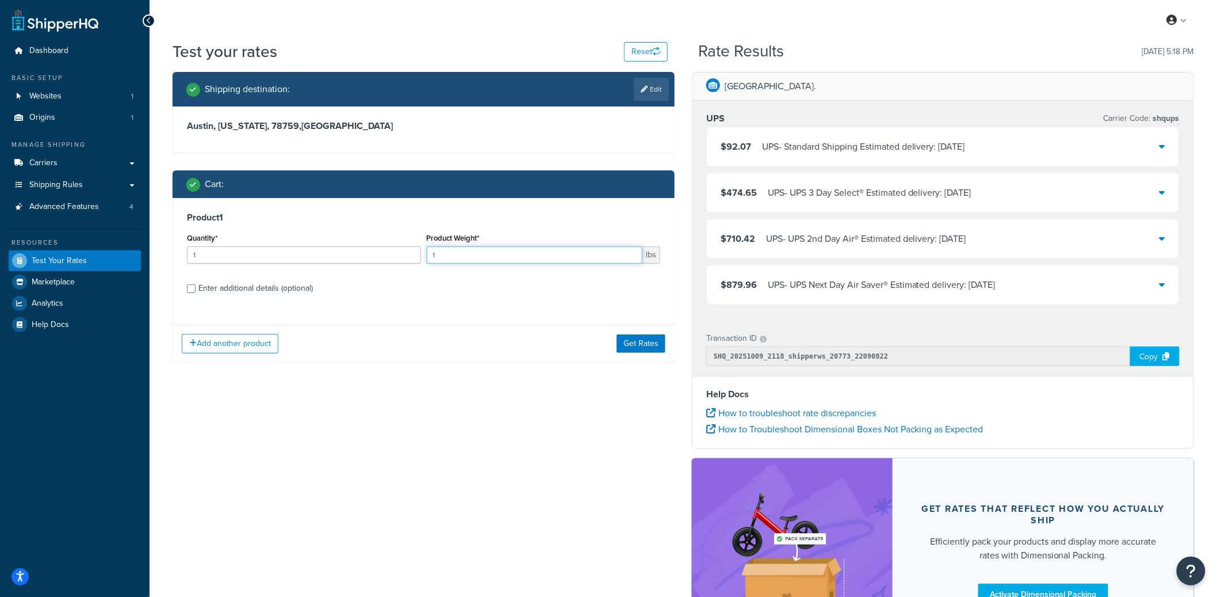
drag, startPoint x: 473, startPoint y: 257, endPoint x: 450, endPoint y: 257, distance: 23.0
click at [450, 257] on input "1" at bounding box center [535, 254] width 216 height 17
type input "500"
click at [632, 334] on button "Get Rates" at bounding box center [641, 343] width 49 height 18
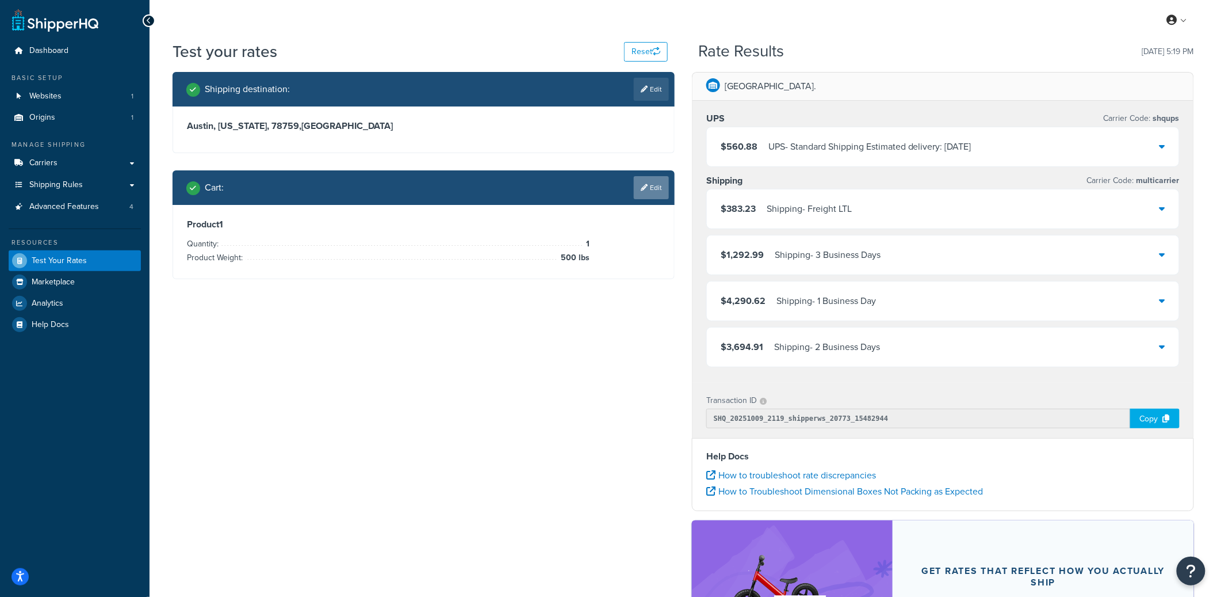
click at [644, 193] on link "Edit" at bounding box center [651, 187] width 35 height 23
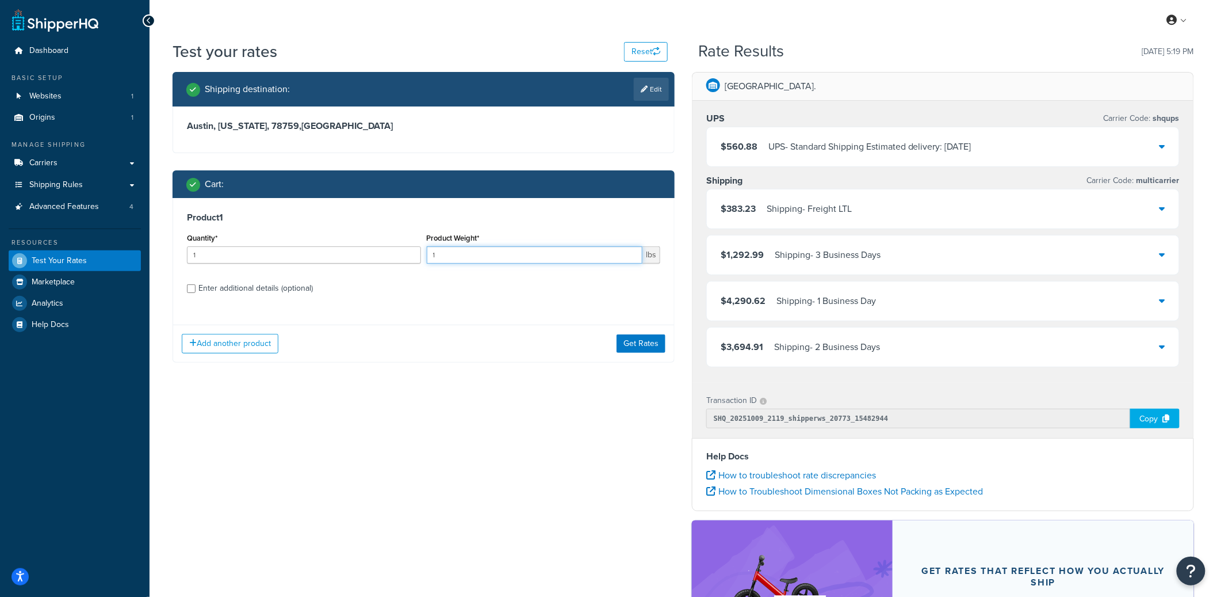
click at [475, 261] on input "1" at bounding box center [535, 254] width 216 height 17
type input "1000"
click at [634, 351] on button "Get Rates" at bounding box center [641, 343] width 49 height 18
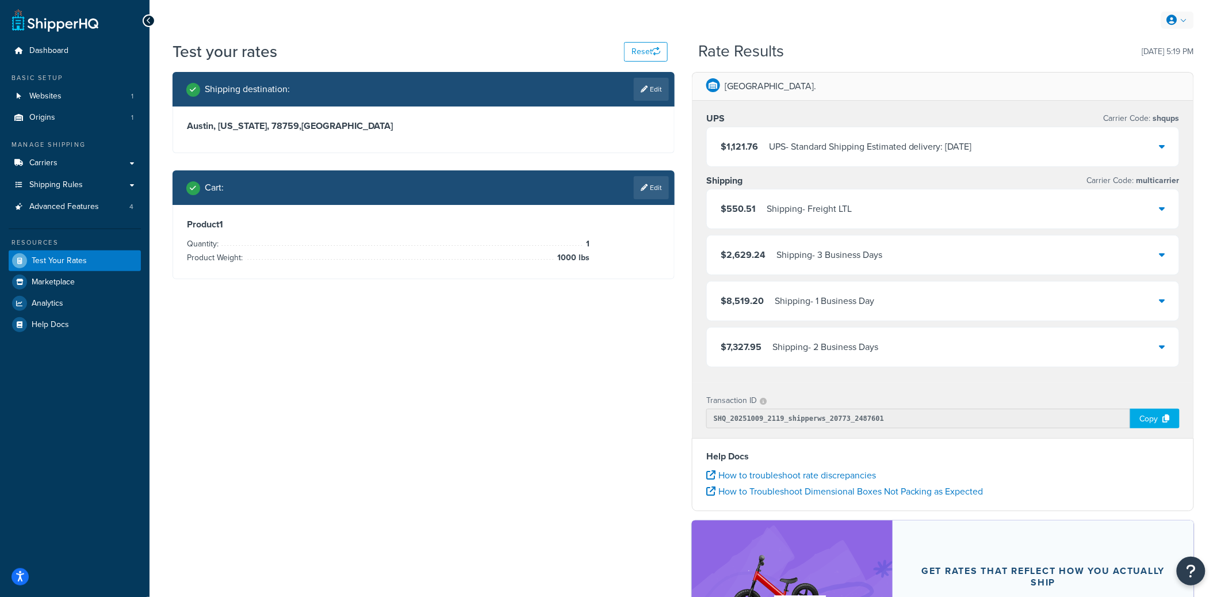
click at [1183, 22] on link at bounding box center [1177, 20] width 33 height 17
click at [647, 189] on link "Edit" at bounding box center [651, 187] width 35 height 23
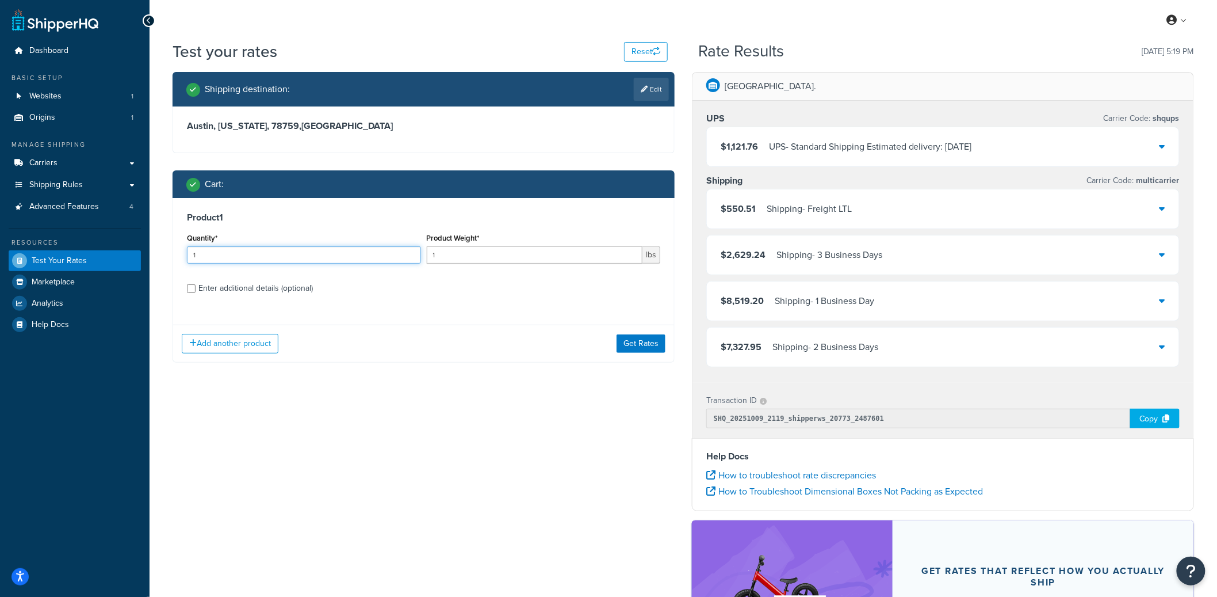
drag, startPoint x: 288, startPoint y: 257, endPoint x: 177, endPoint y: 257, distance: 110.4
click at [177, 257] on div "Product 1 Quantity* 1 Product Weight* 1 lbs Enter additional details (optional)" at bounding box center [423, 257] width 501 height 118
type input "75"
click at [661, 354] on div "Add another product Get Rates" at bounding box center [423, 342] width 501 height 37
click at [658, 353] on button "Get Rates" at bounding box center [641, 343] width 49 height 18
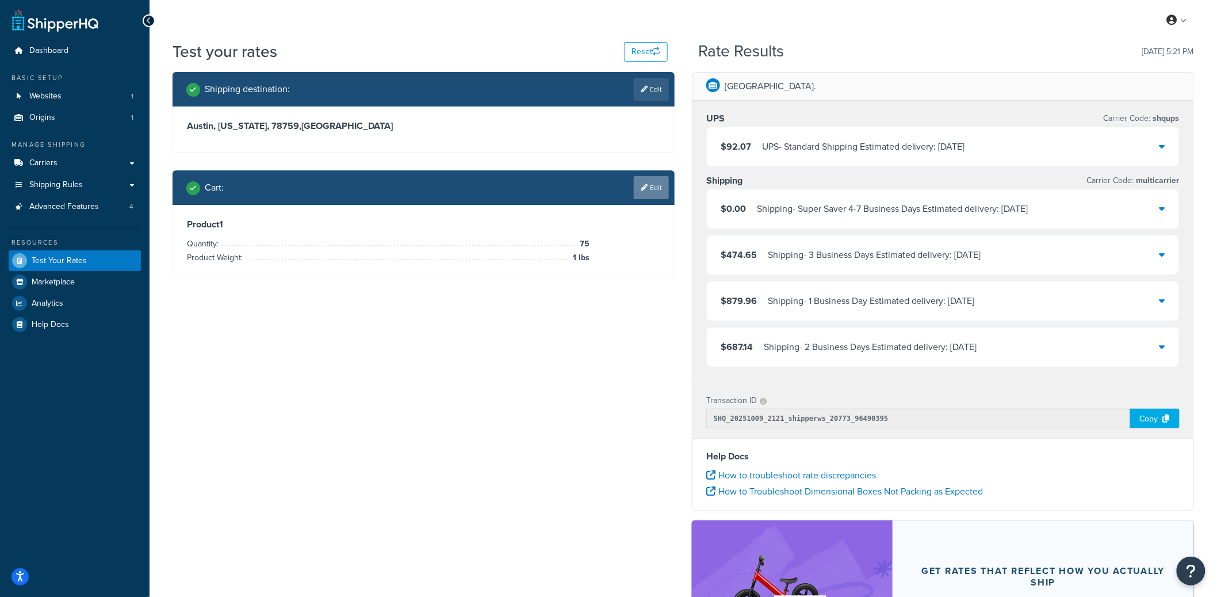
click at [657, 190] on link "Edit" at bounding box center [651, 187] width 35 height 23
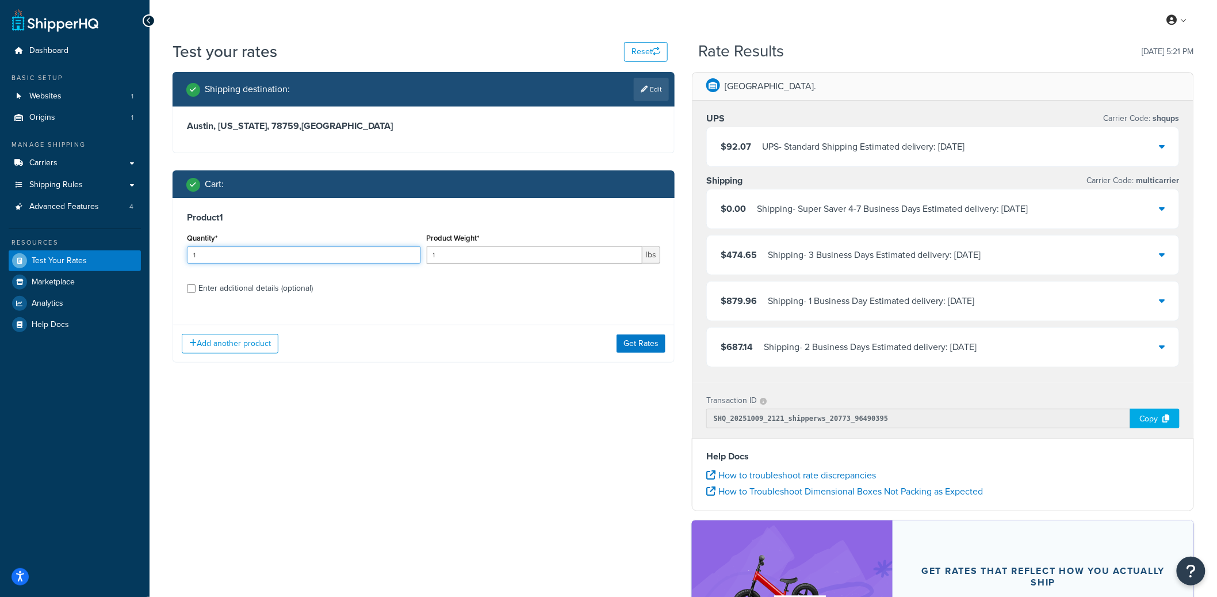
drag, startPoint x: 216, startPoint y: 251, endPoint x: 156, endPoint y: 253, distance: 59.3
click at [160, 253] on div "Test your rates Reset Rate Results 10/09/2025, 5:21 PM Shipping destination : E…" at bounding box center [684, 396] width 1068 height 713
type input "500"
click at [652, 345] on button "Get Rates" at bounding box center [641, 343] width 49 height 18
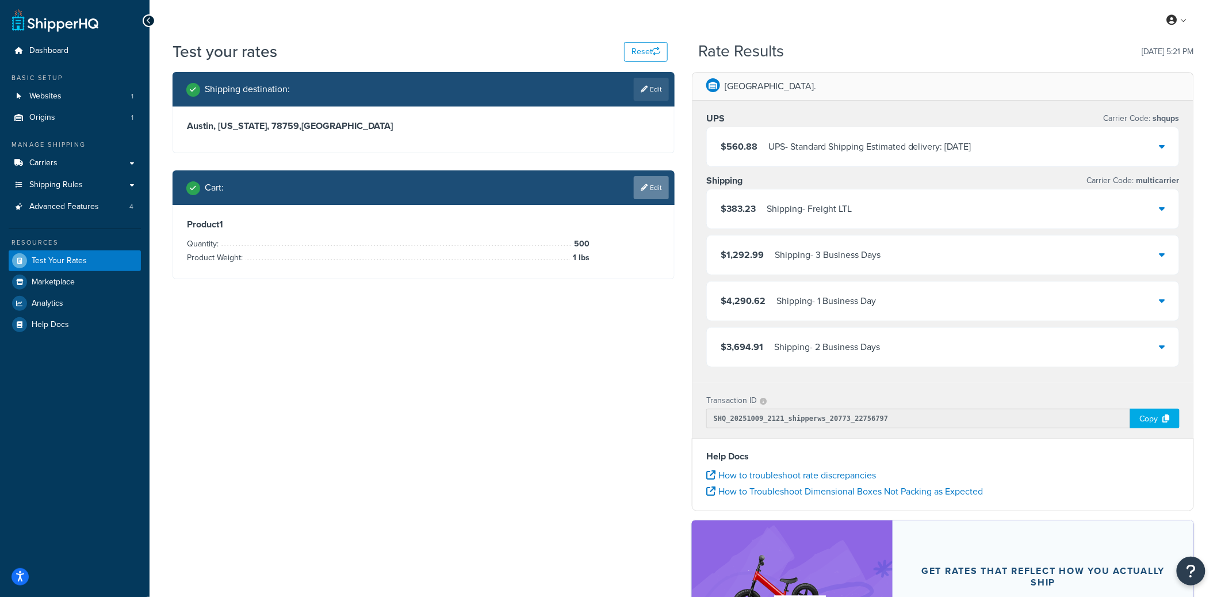
click at [652, 193] on link "Edit" at bounding box center [651, 187] width 35 height 23
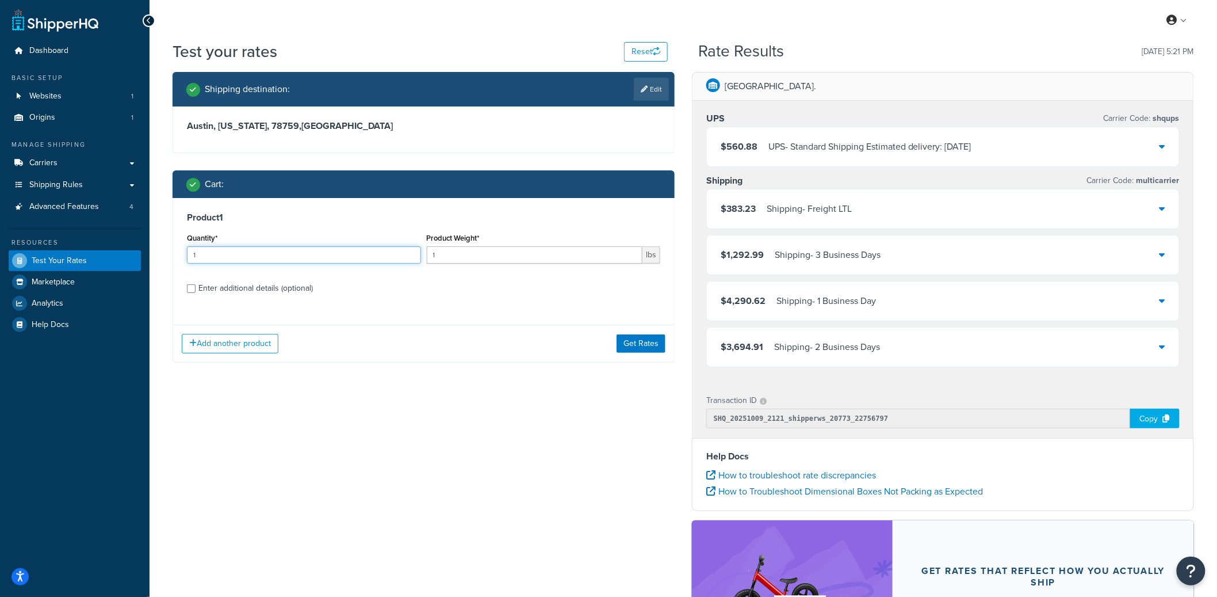
click at [269, 257] on input "1" at bounding box center [304, 254] width 234 height 17
type input "1000"
click at [637, 345] on button "Get Rates" at bounding box center [641, 343] width 49 height 18
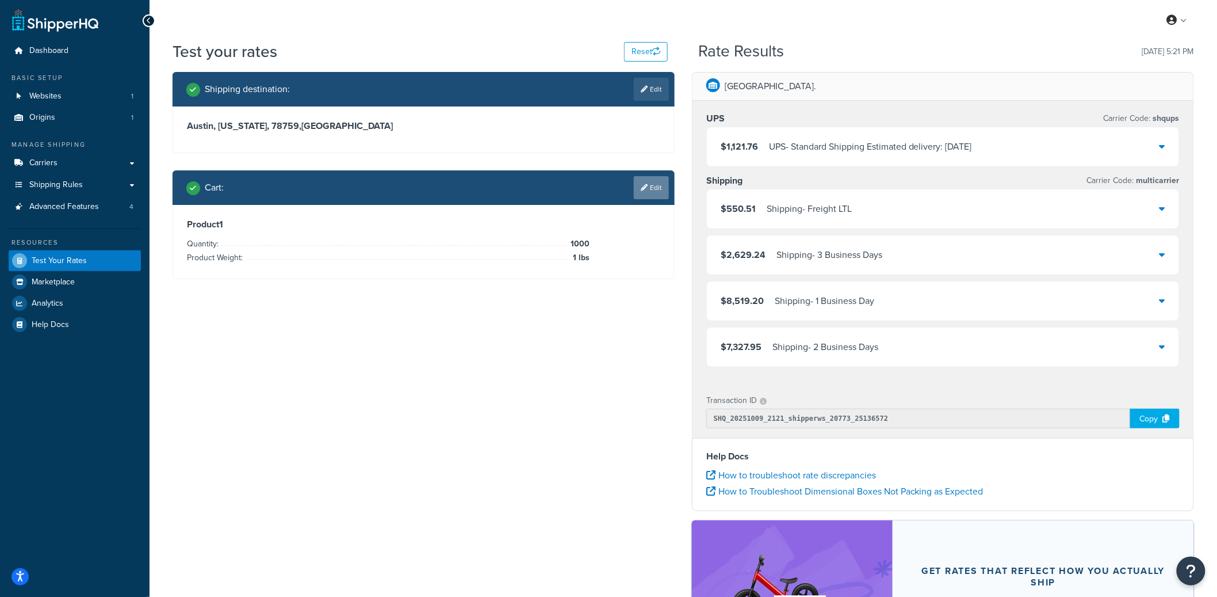
click at [645, 193] on link "Edit" at bounding box center [651, 187] width 35 height 23
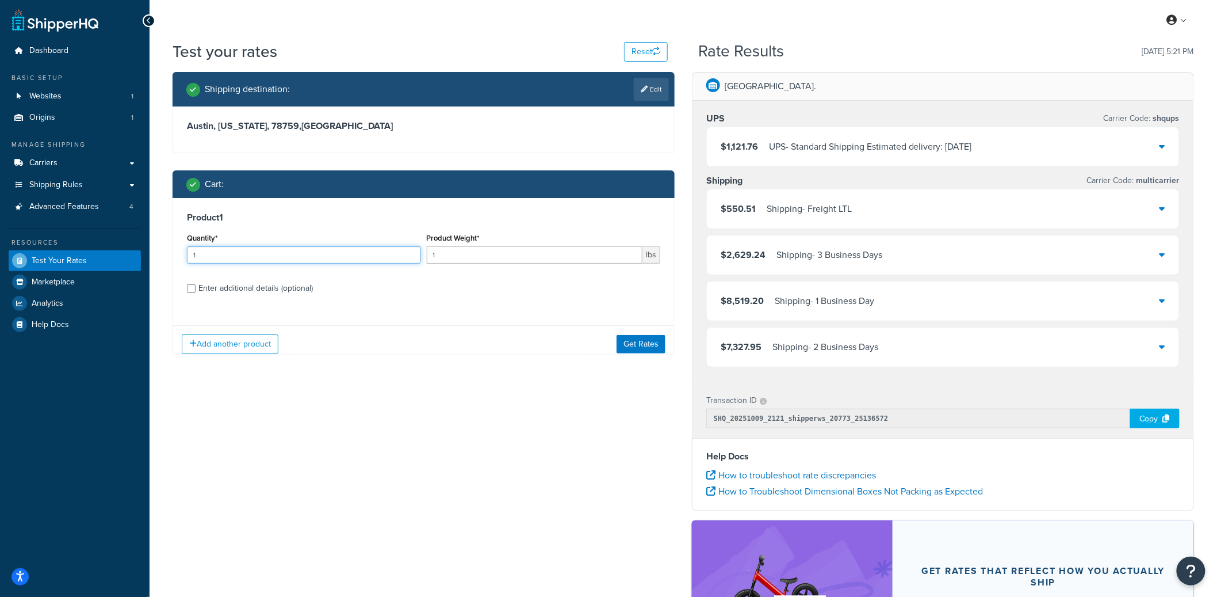
click at [289, 250] on input "1" at bounding box center [304, 254] width 234 height 17
type input "10001"
click at [622, 341] on button "Get Rates" at bounding box center [641, 343] width 49 height 18
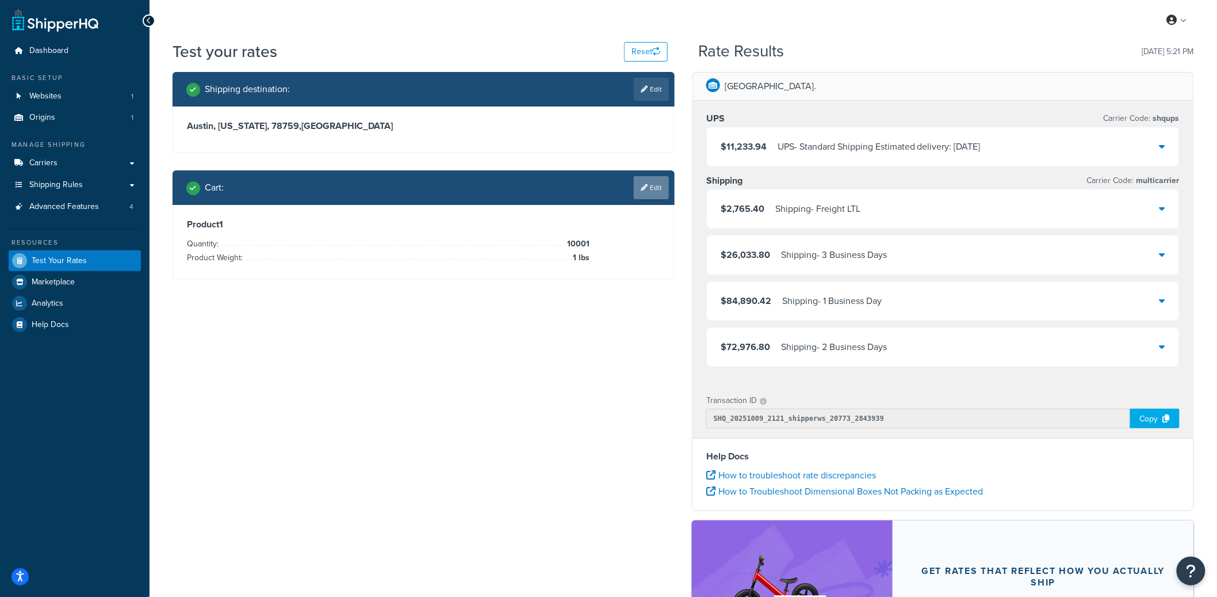
click at [649, 187] on link "Edit" at bounding box center [651, 187] width 35 height 23
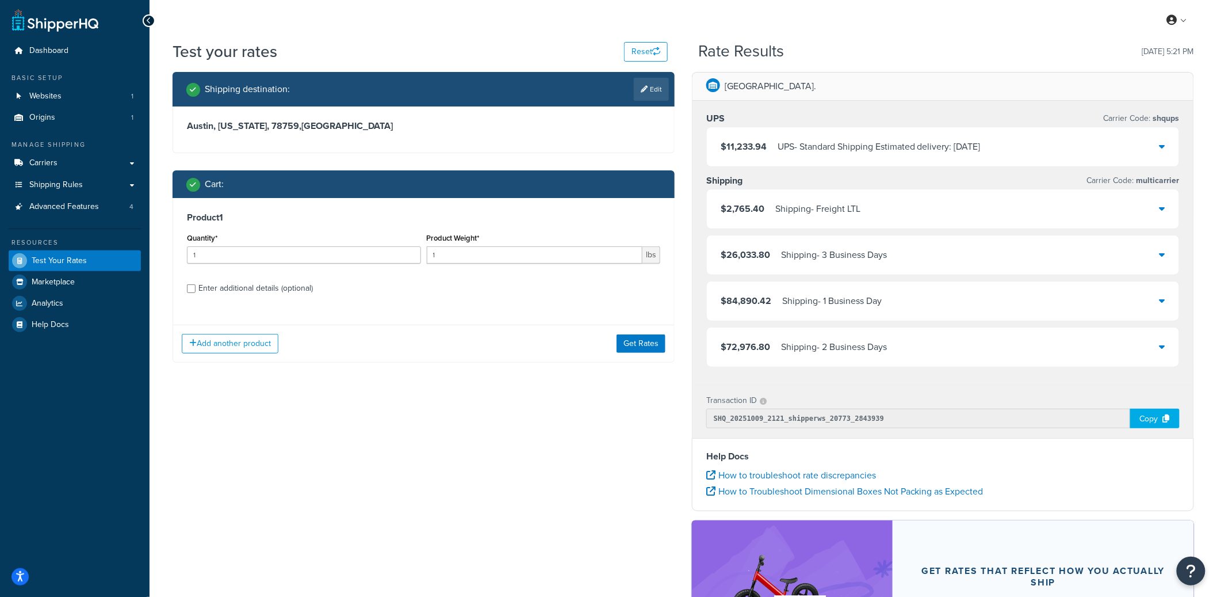
click at [234, 291] on div "Enter additional details (optional)" at bounding box center [255, 288] width 114 height 16
click at [196, 291] on input "Enter additional details (optional)" at bounding box center [191, 288] width 9 height 9
checkbox input "true"
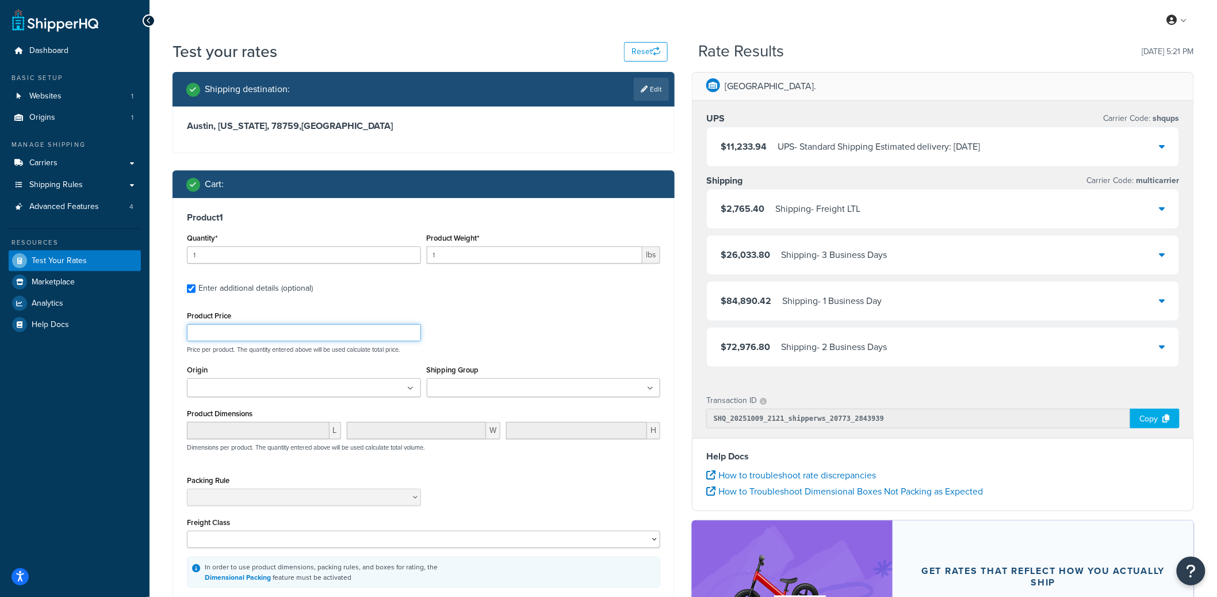
click at [247, 335] on input "Product Price" at bounding box center [304, 332] width 234 height 17
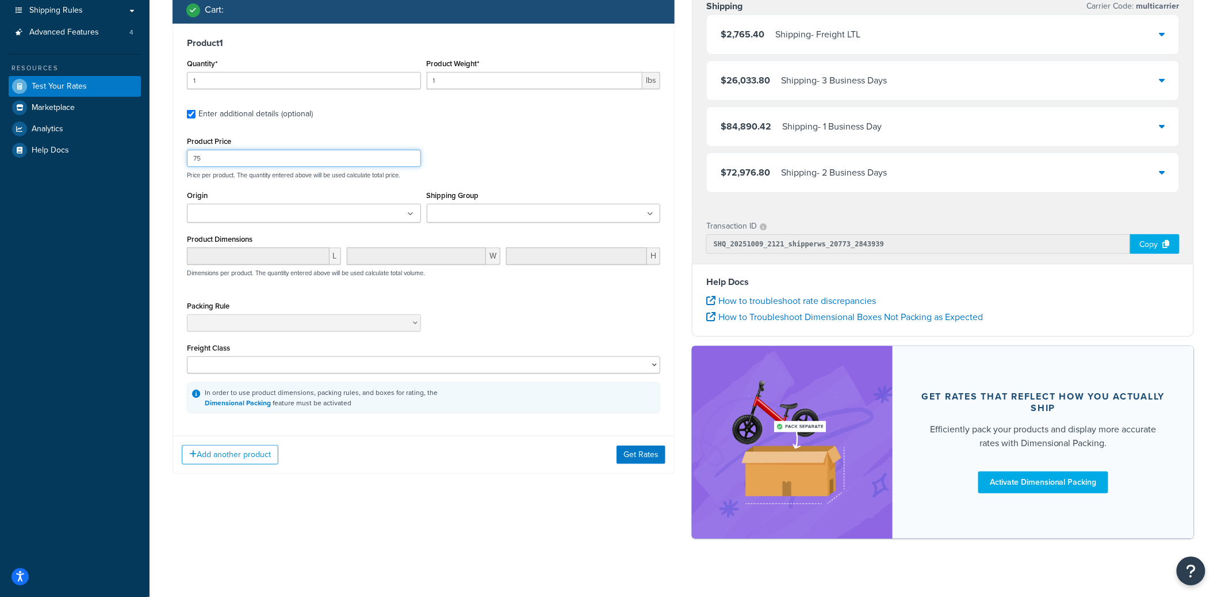
scroll to position [185, 0]
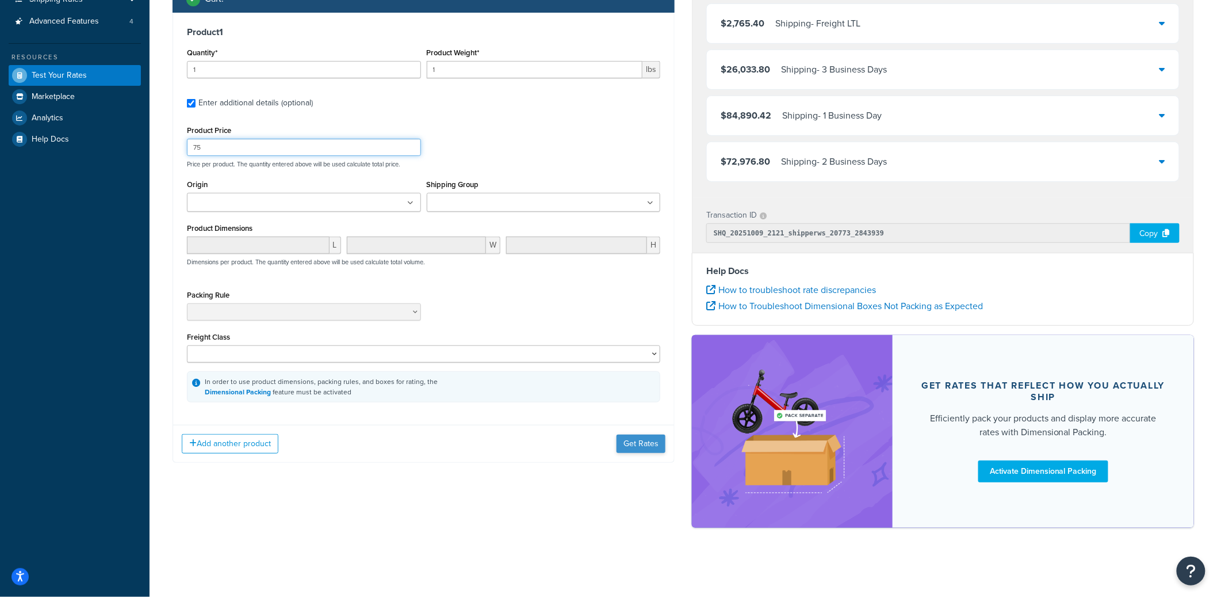
type input "75"
click at [639, 453] on button "Get Rates" at bounding box center [641, 443] width 49 height 18
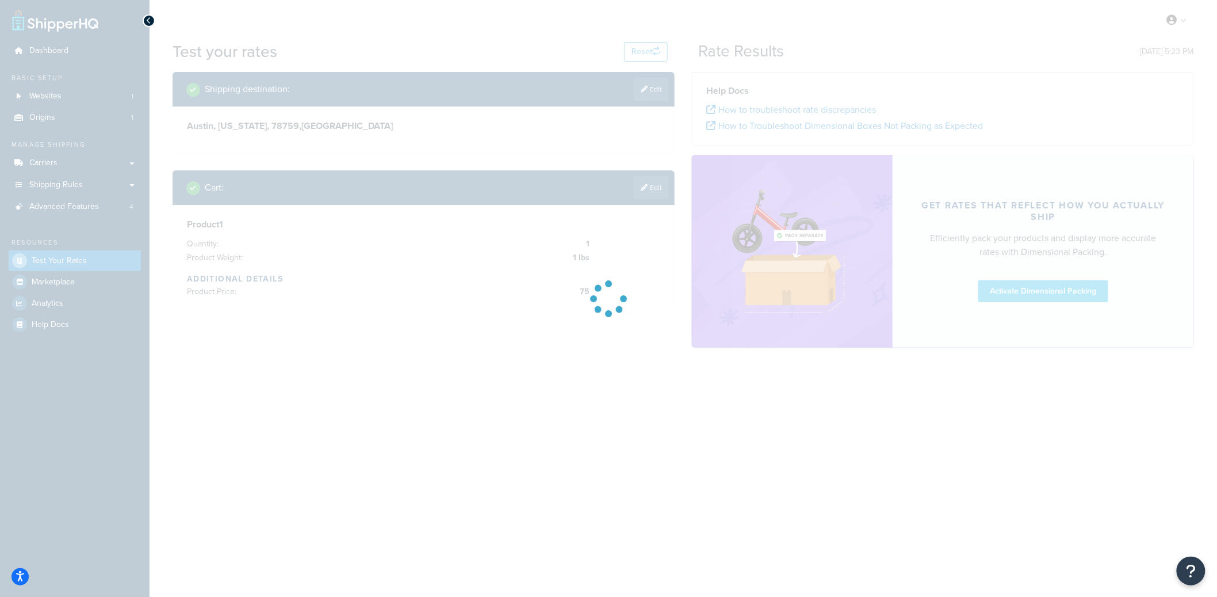
scroll to position [0, 0]
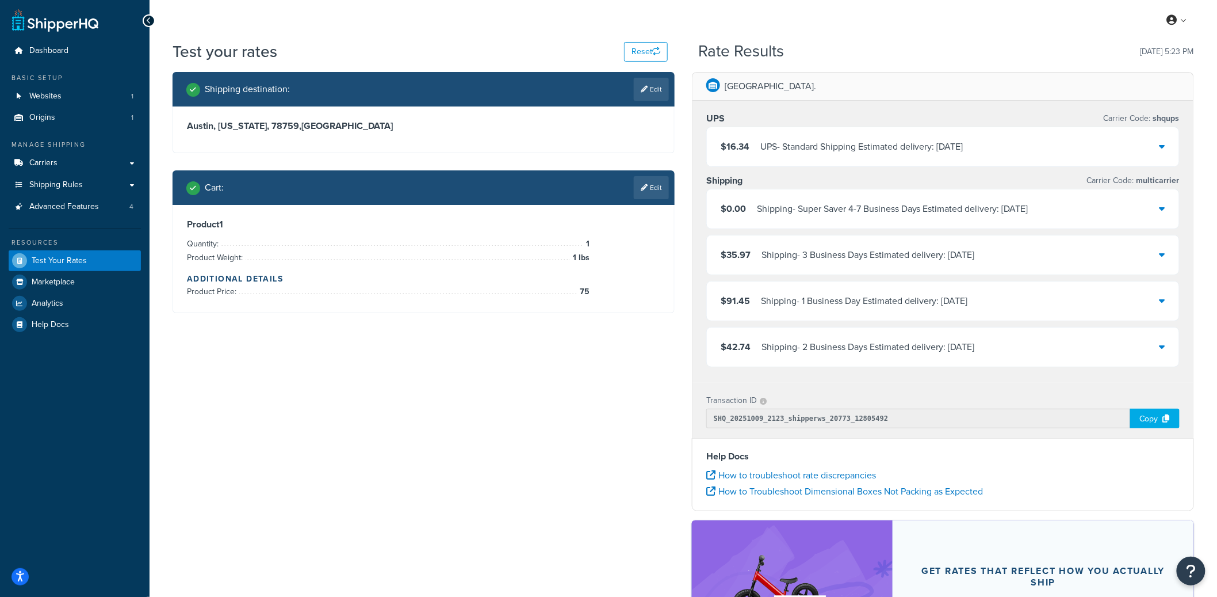
click at [996, 209] on div "Shipping - Super Saver 4-7 Business Days Estimated delivery: Thu, Oct 16" at bounding box center [893, 209] width 272 height 16
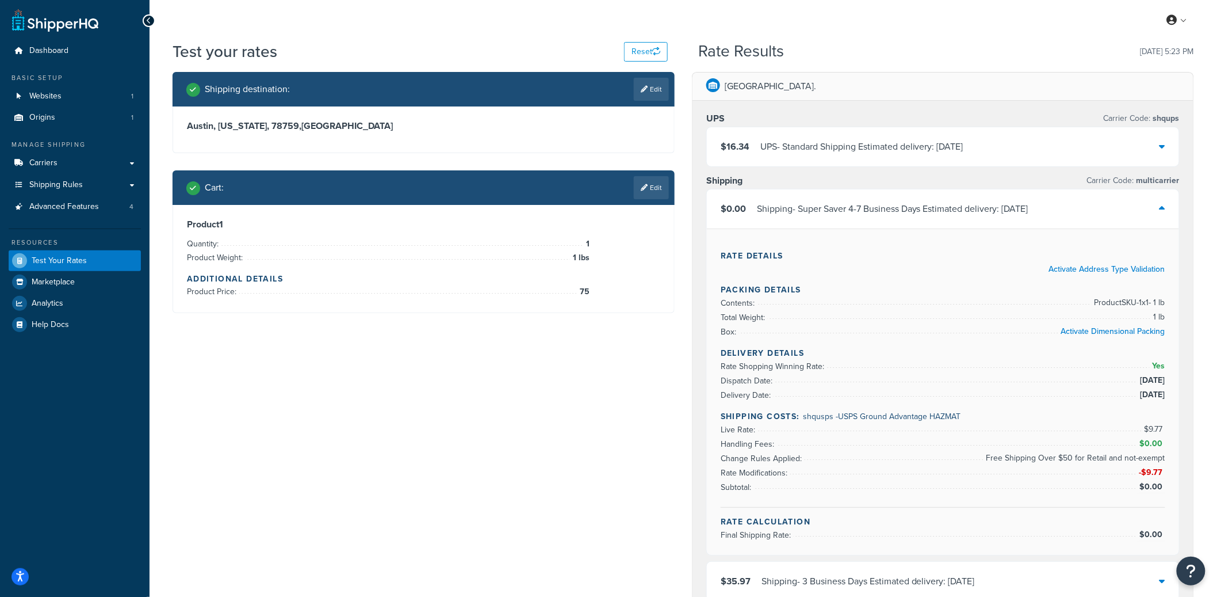
click at [838, 213] on div "Shipping - Super Saver 4-7 Business Days Estimated delivery: Thu, Oct 16" at bounding box center [893, 209] width 272 height 16
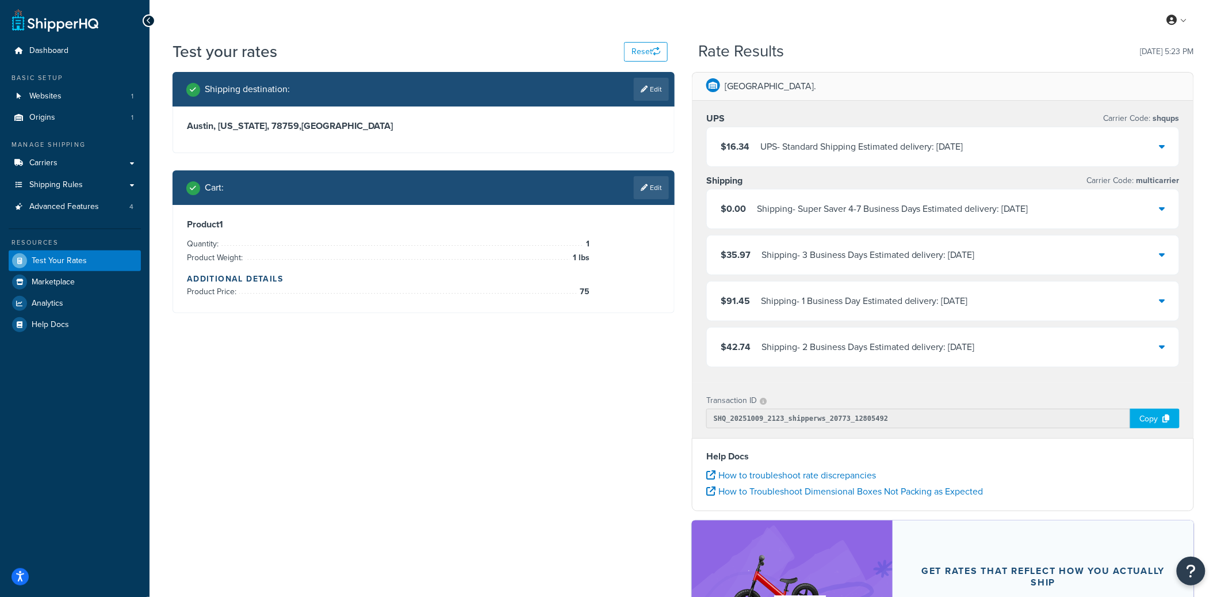
click at [844, 257] on div "Shipping - 3 Business Days Estimated delivery: Wed, Oct 15" at bounding box center [868, 255] width 213 height 16
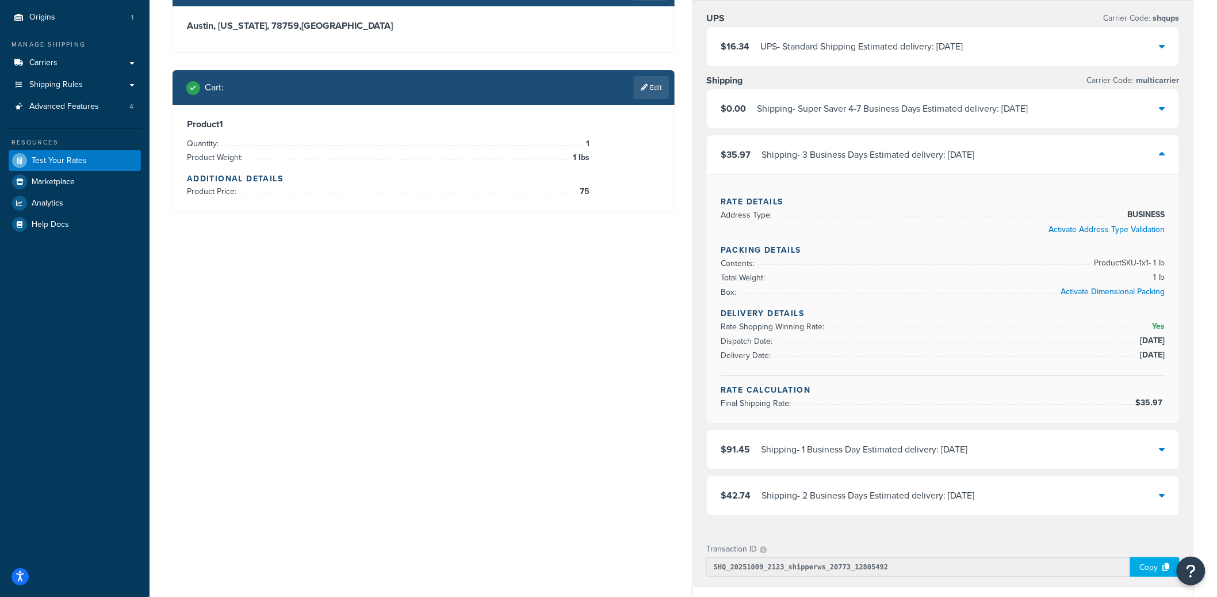
scroll to position [121, 0]
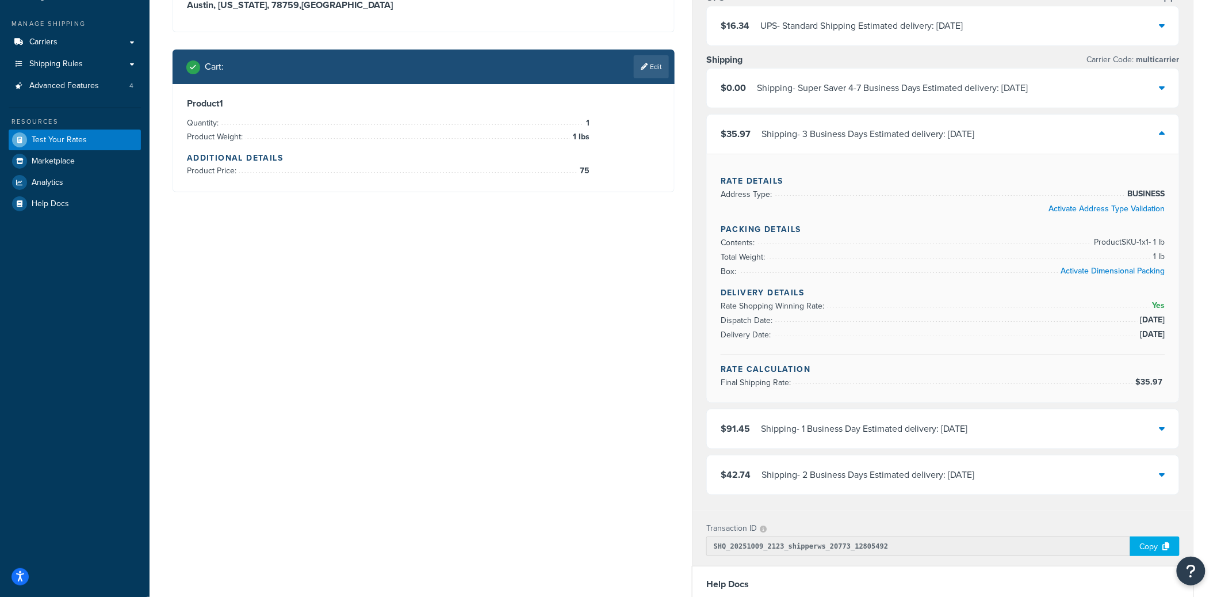
click at [854, 426] on div "Shipping - 1 Business Day Estimated delivery: Mon, Oct 13" at bounding box center [864, 428] width 207 height 16
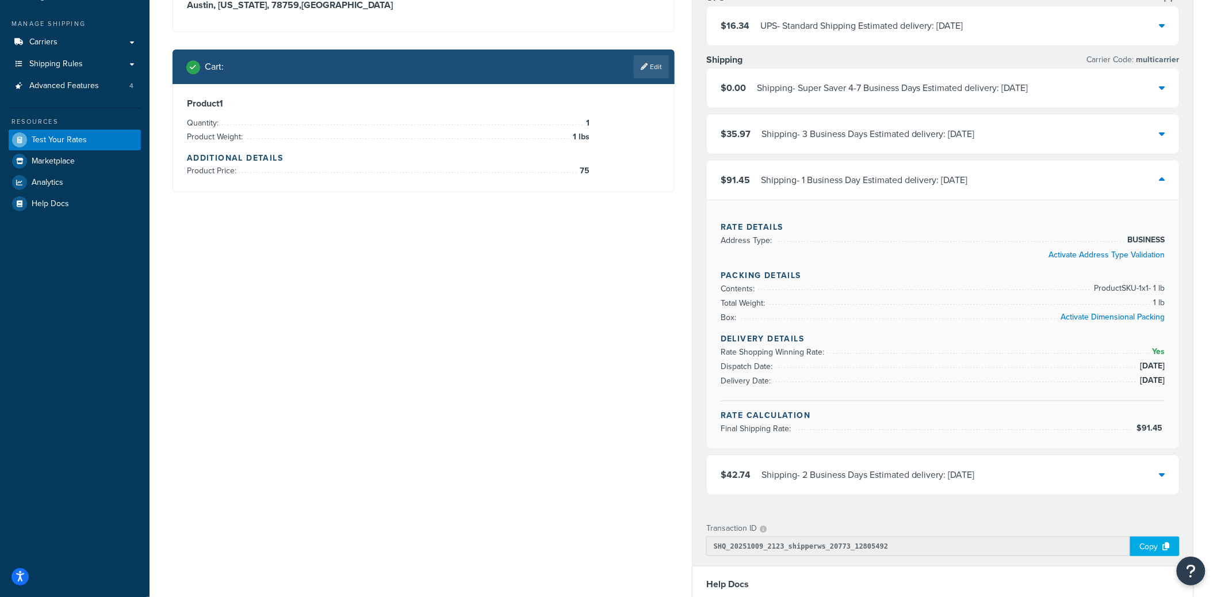
click at [895, 478] on div "Shipping - 2 Business Days Estimated delivery: Tue, Oct 14" at bounding box center [868, 475] width 213 height 16
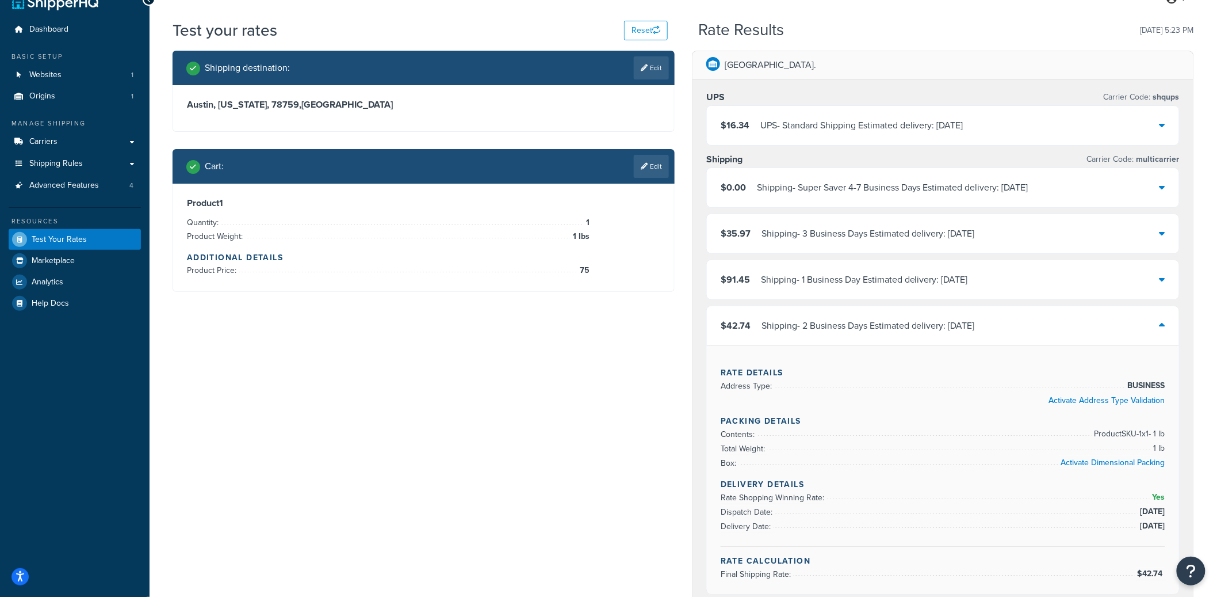
scroll to position [0, 0]
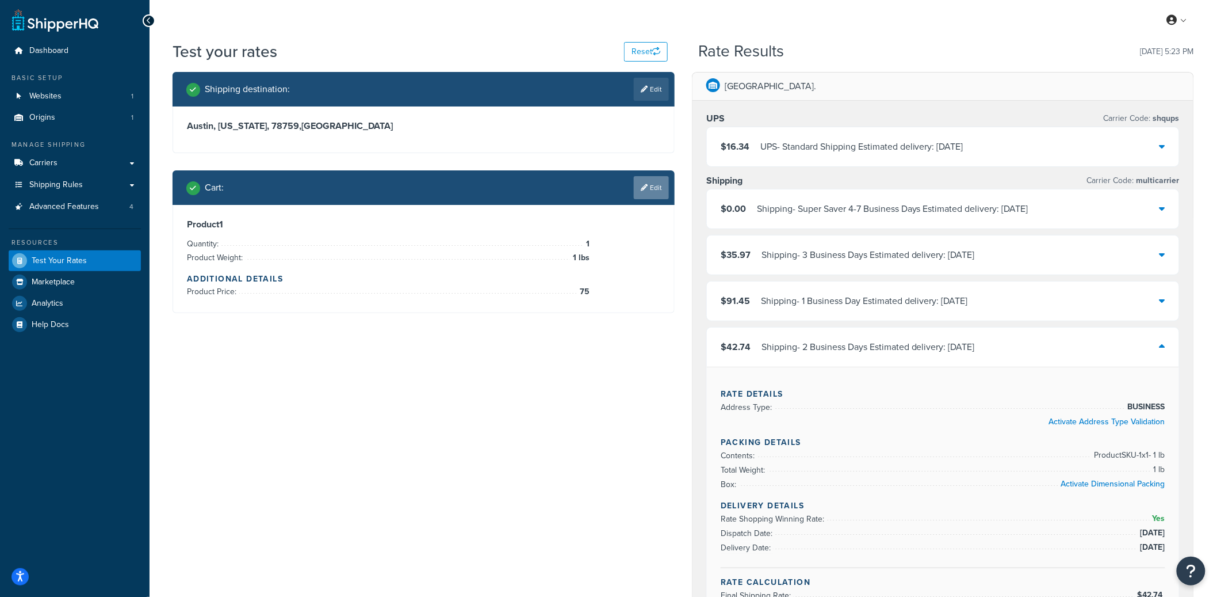
click at [649, 186] on link "Edit" at bounding box center [651, 187] width 35 height 23
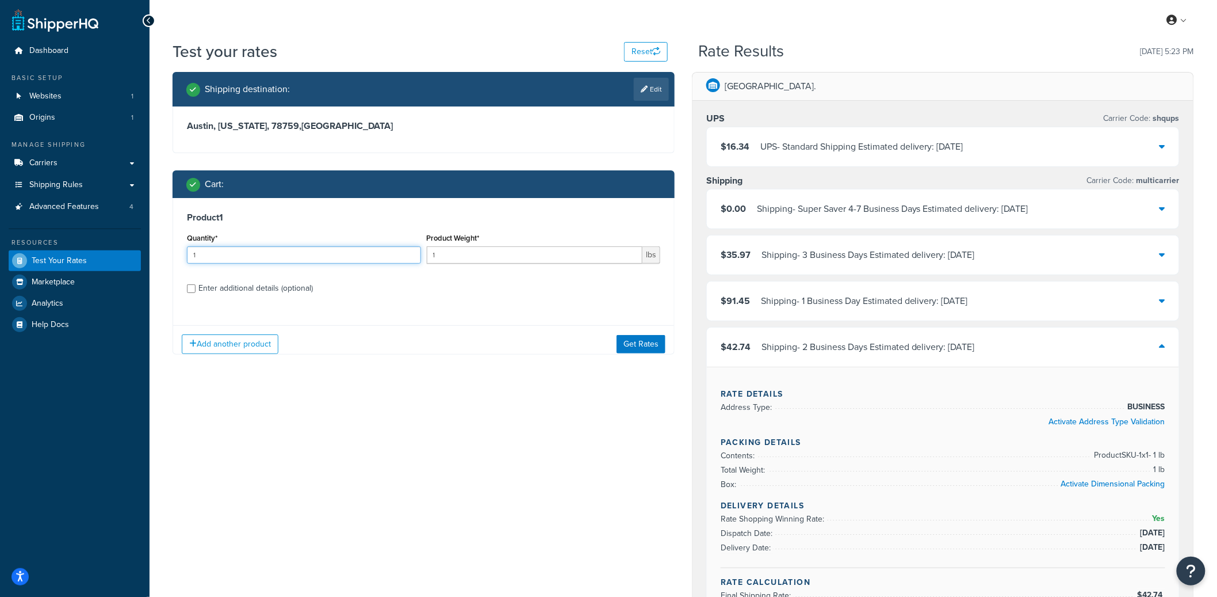
click at [304, 255] on input "1" at bounding box center [304, 254] width 234 height 17
type input "1000"
click at [628, 341] on button "Get Rates" at bounding box center [641, 343] width 49 height 18
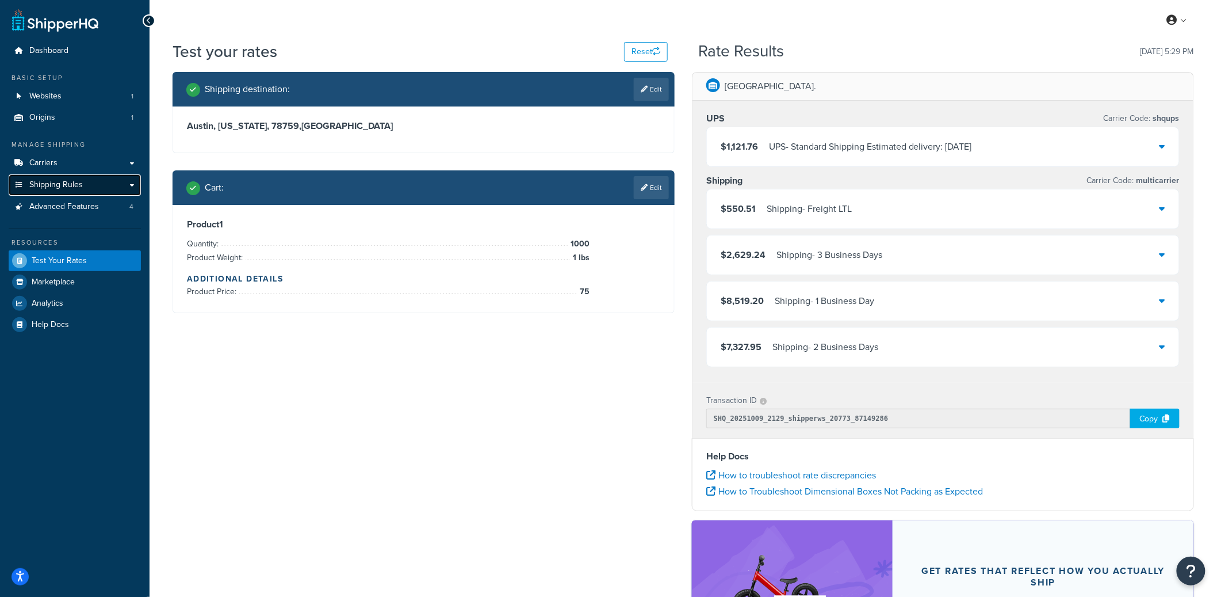
click at [91, 181] on link "Shipping Rules" at bounding box center [75, 184] width 132 height 21
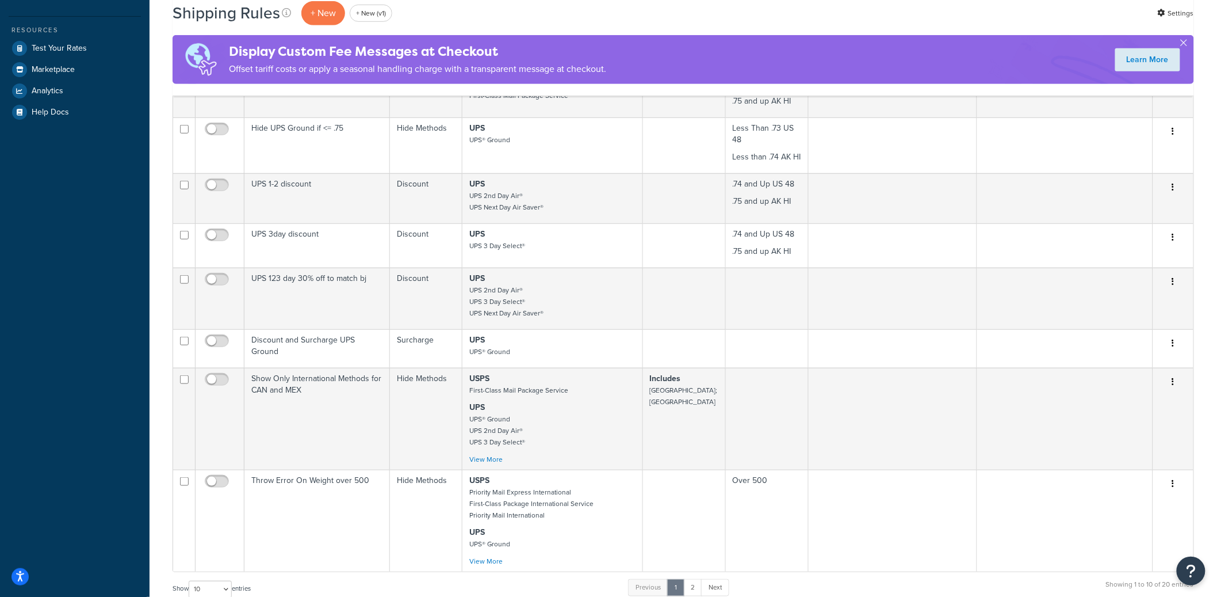
scroll to position [346, 0]
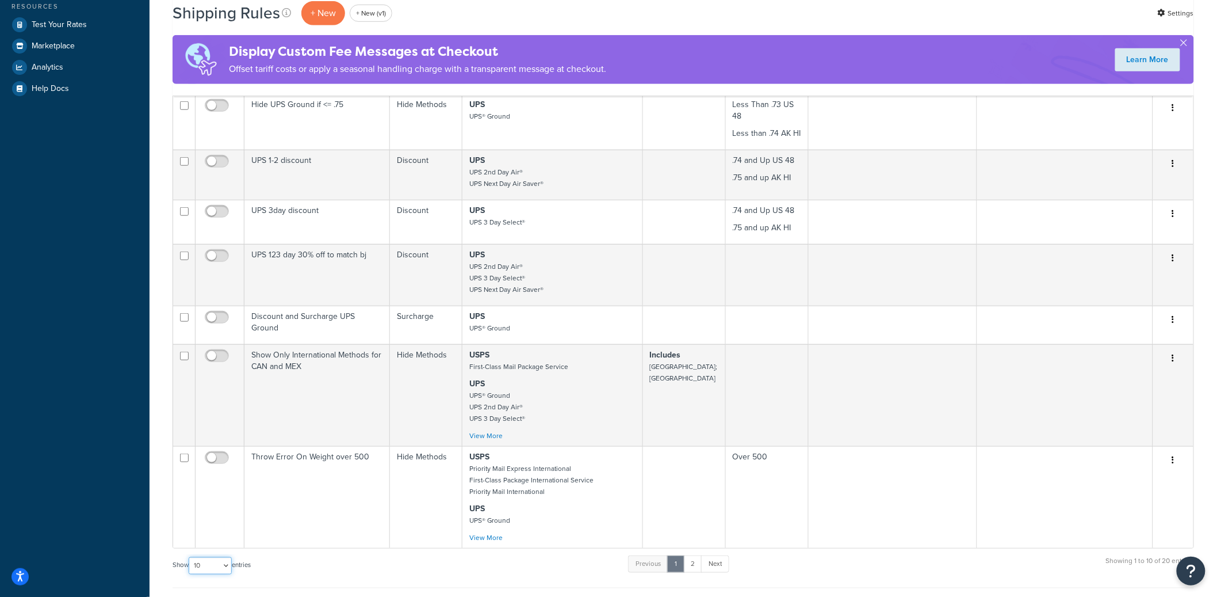
click at [225, 559] on select "10 15 25 50 100 1000" at bounding box center [210, 565] width 43 height 17
select select "25"
click at [190, 558] on select "10 15 25 50 100 1000" at bounding box center [210, 565] width 43 height 17
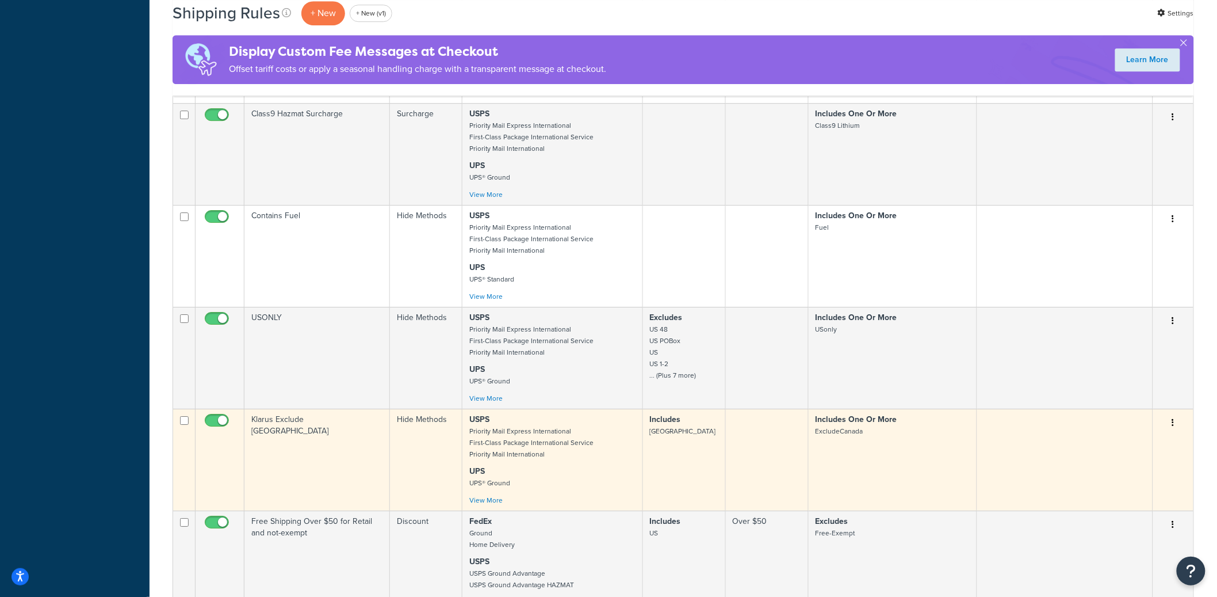
scroll to position [1647, 0]
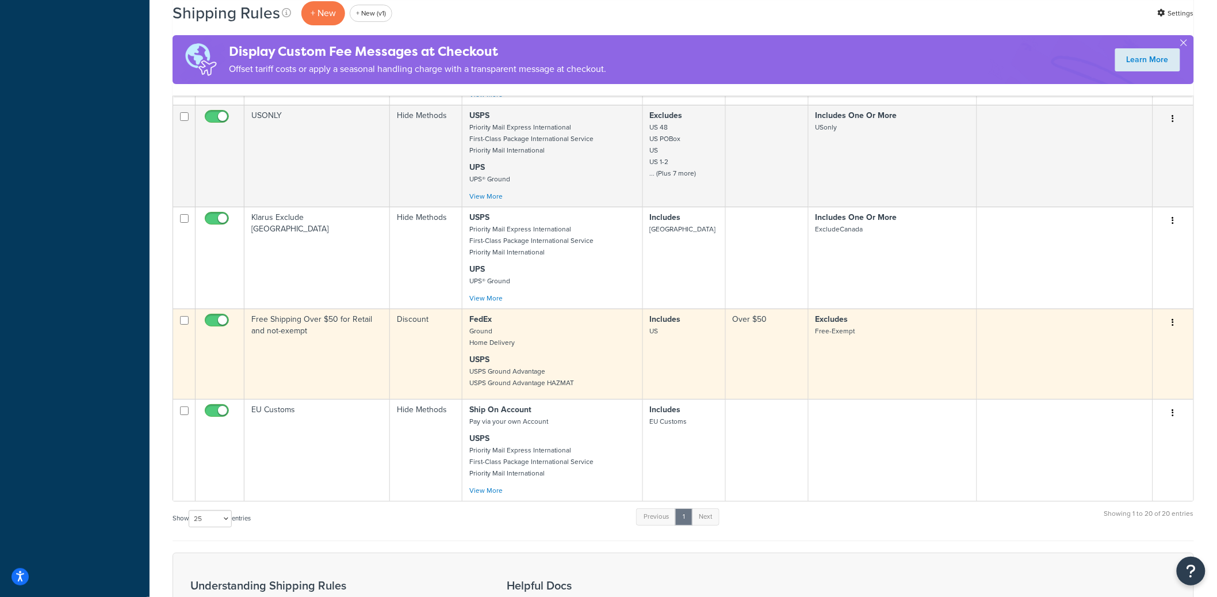
click at [341, 381] on td "Free Shipping Over $50 for Retail and not-exempt" at bounding box center [317, 353] width 146 height 90
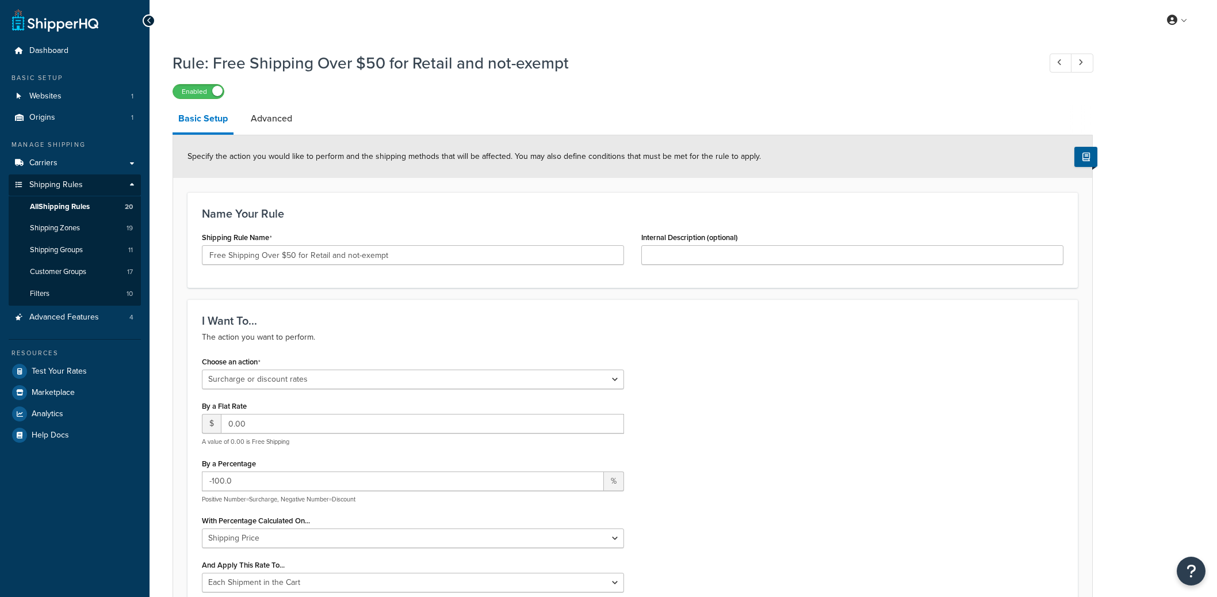
select select "SURCHARGE"
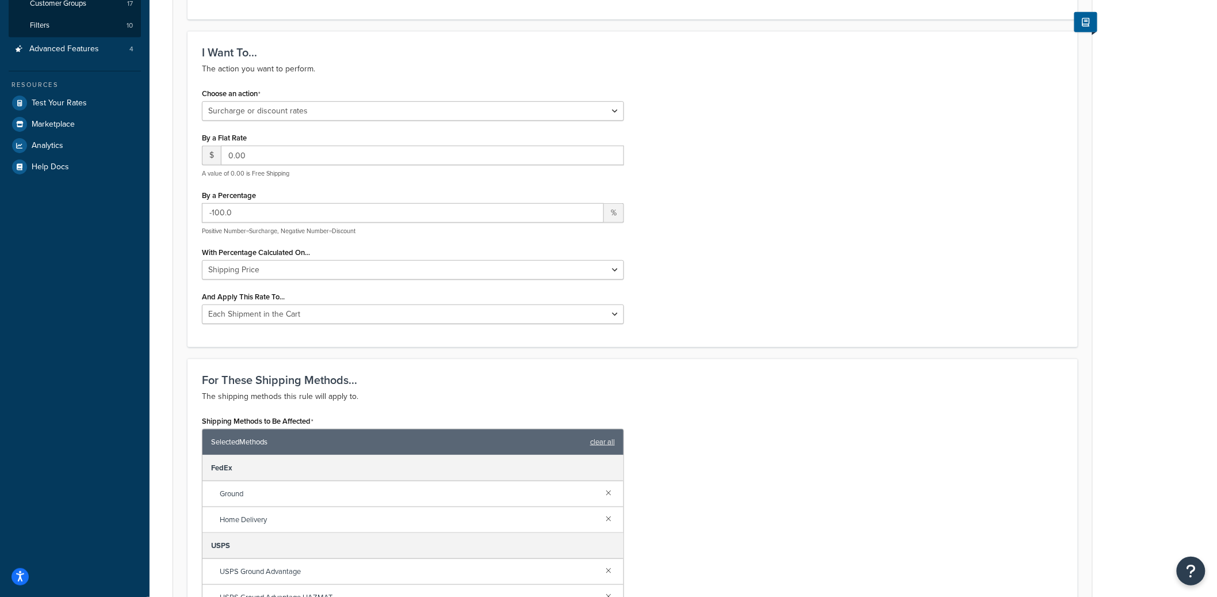
scroll to position [422, 0]
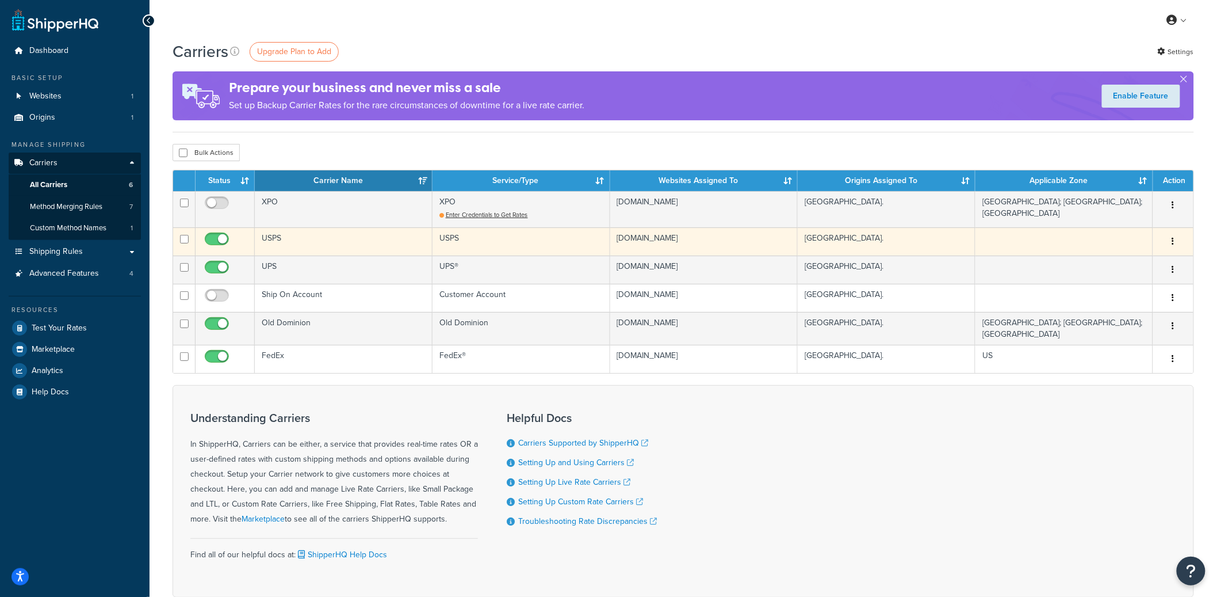
click at [1171, 242] on button "button" at bounding box center [1173, 241] width 16 height 18
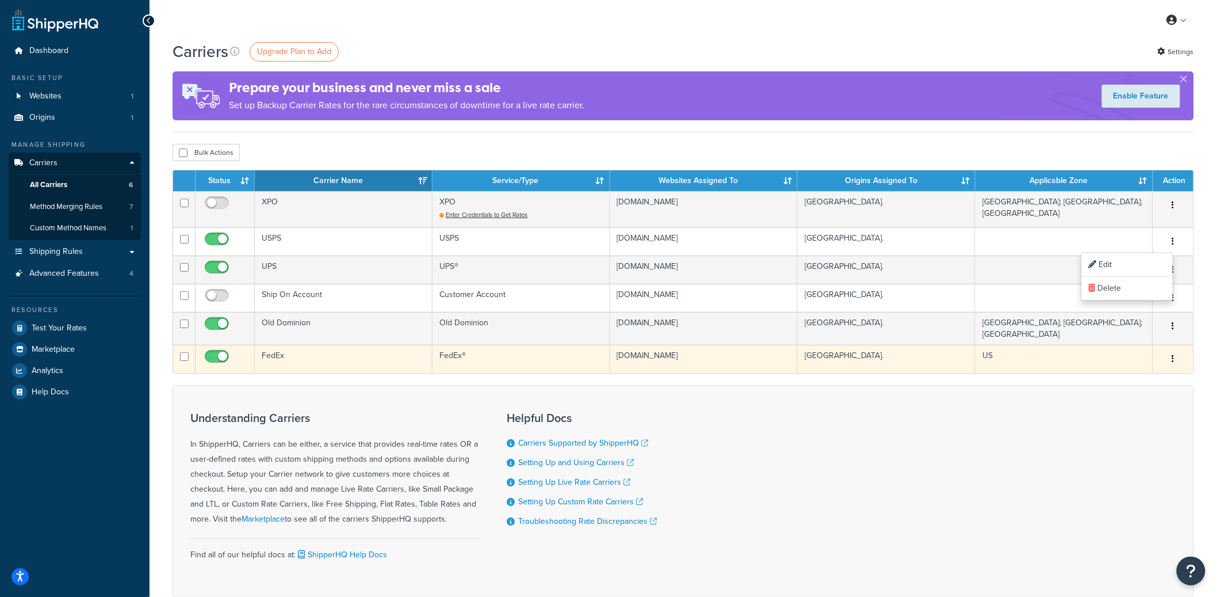
click at [1176, 355] on button "button" at bounding box center [1173, 359] width 16 height 18
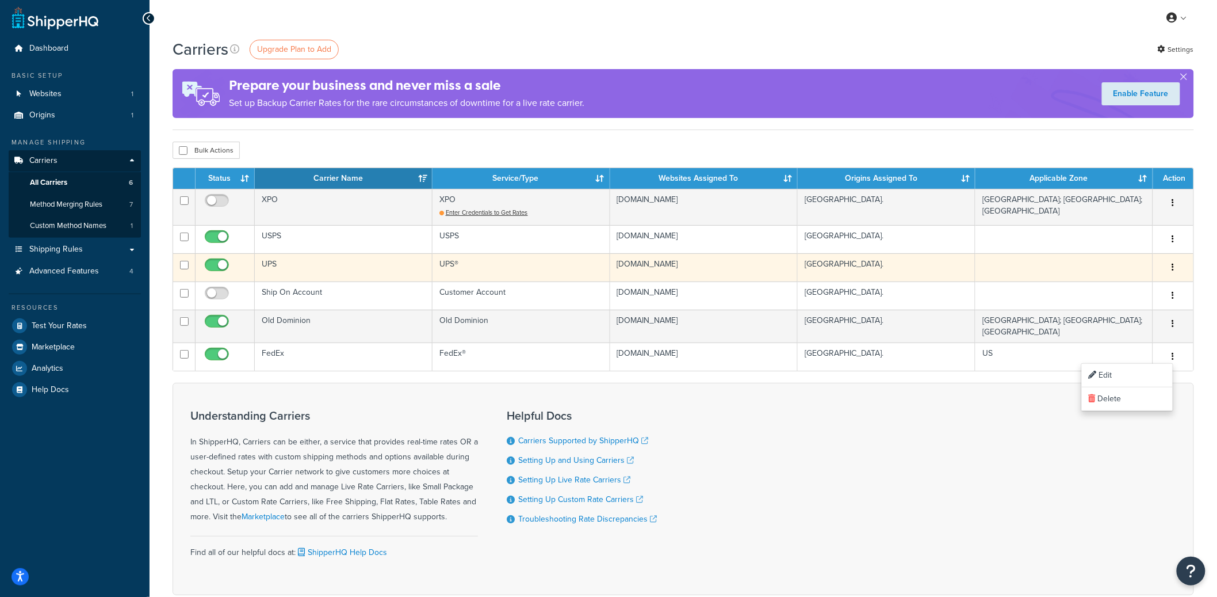
click at [1175, 268] on button "button" at bounding box center [1173, 267] width 16 height 18
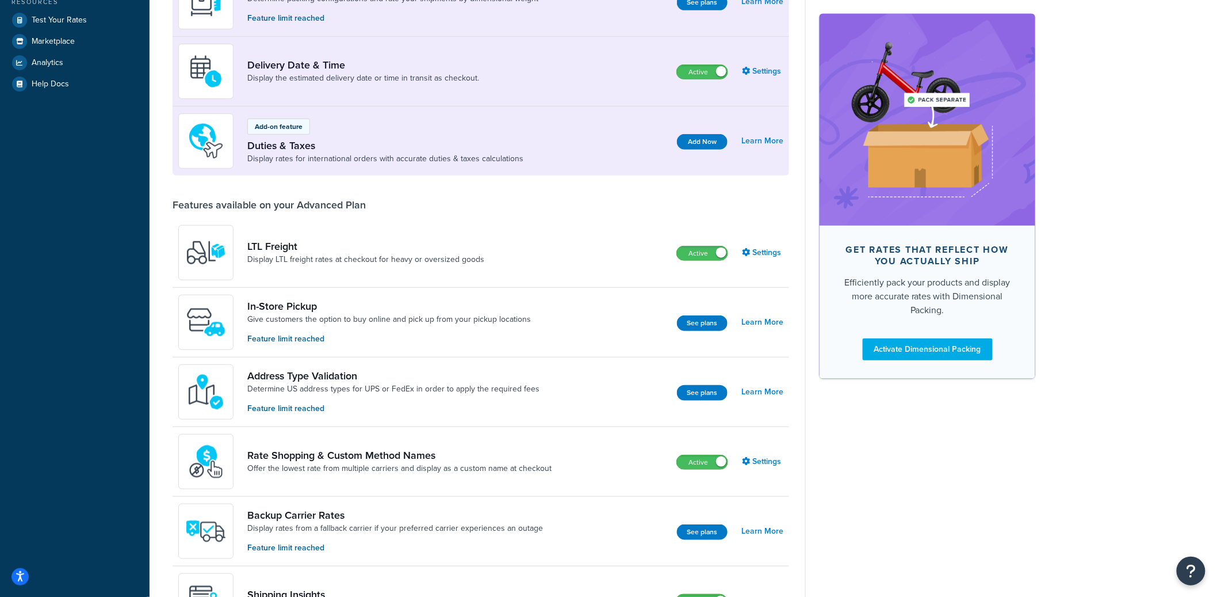
scroll to position [242, 0]
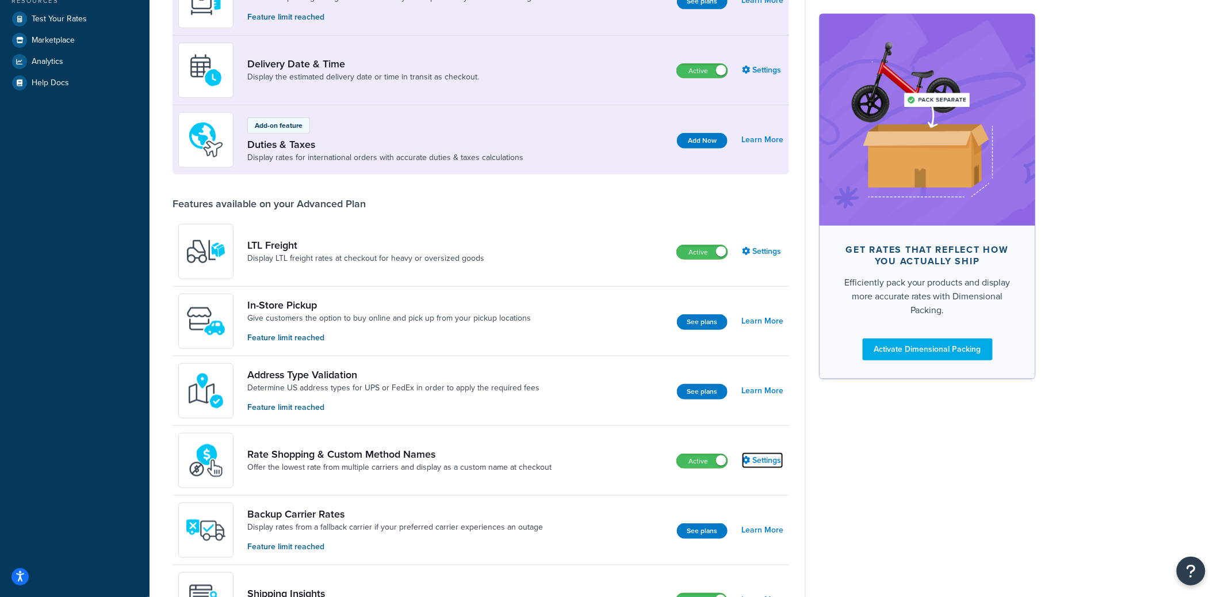
click at [762, 463] on link "Settings" at bounding box center [762, 460] width 41 height 16
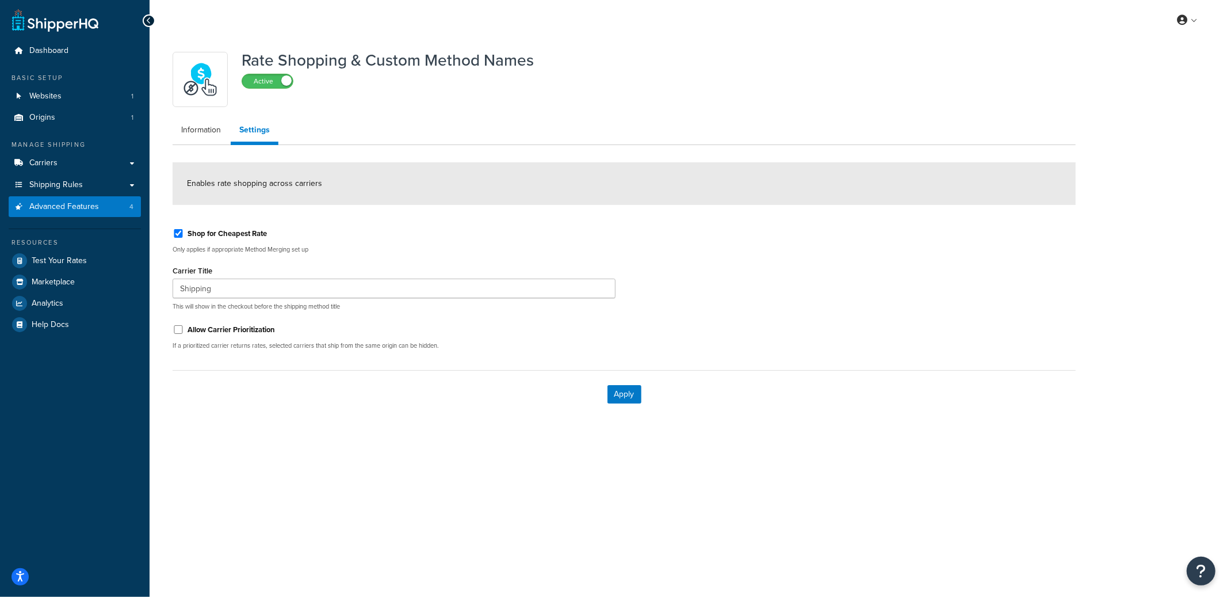
click at [208, 234] on label "Shop for Cheapest Rate" at bounding box center [227, 233] width 79 height 10
click at [184, 234] on input "Shop for Cheapest Rate" at bounding box center [179, 233] width 12 height 9
checkbox input "false"
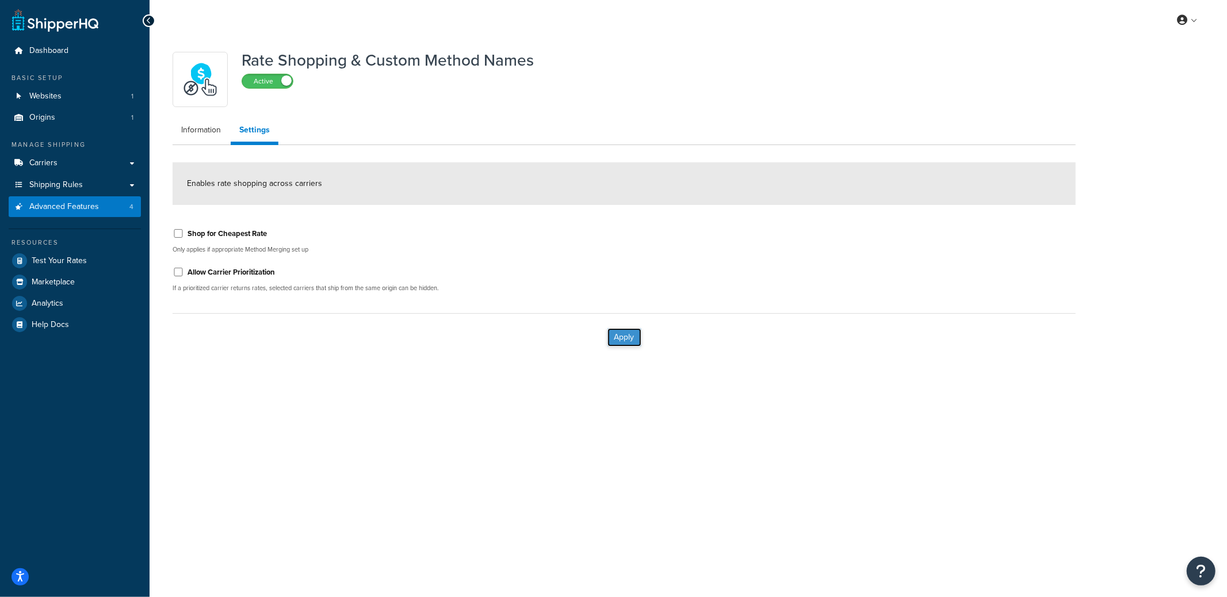
click at [630, 333] on button "Apply" at bounding box center [624, 337] width 34 height 18
click at [221, 231] on label "Shop for Cheapest Rate" at bounding box center [227, 233] width 79 height 10
click at [184, 231] on input "Shop for Cheapest Rate" at bounding box center [179, 233] width 12 height 9
checkbox input "true"
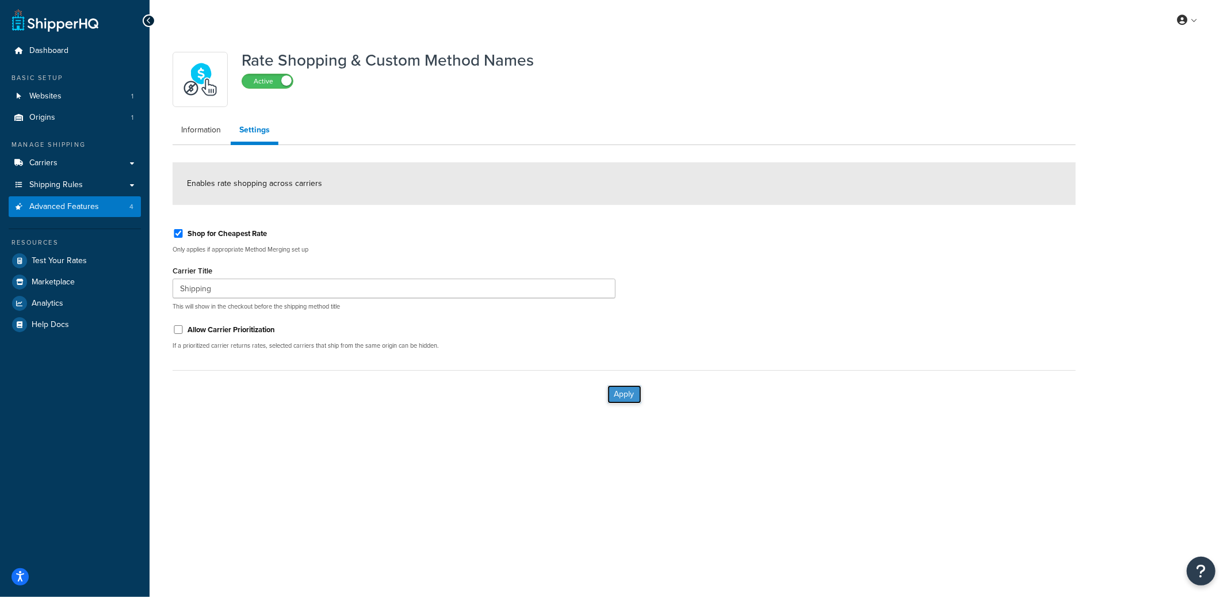
click at [639, 397] on button "Apply" at bounding box center [624, 394] width 34 height 18
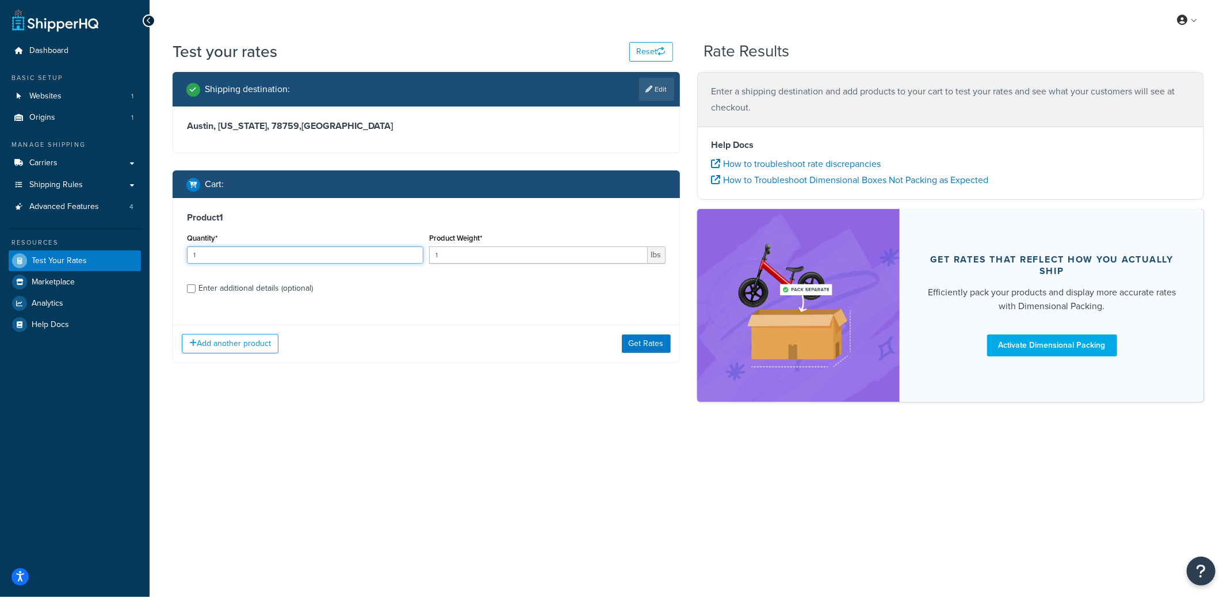
click at [285, 249] on input "1" at bounding box center [305, 254] width 236 height 17
click at [295, 251] on input "1" at bounding box center [305, 254] width 236 height 17
type input "1000"
click at [644, 349] on button "Get Rates" at bounding box center [646, 343] width 49 height 18
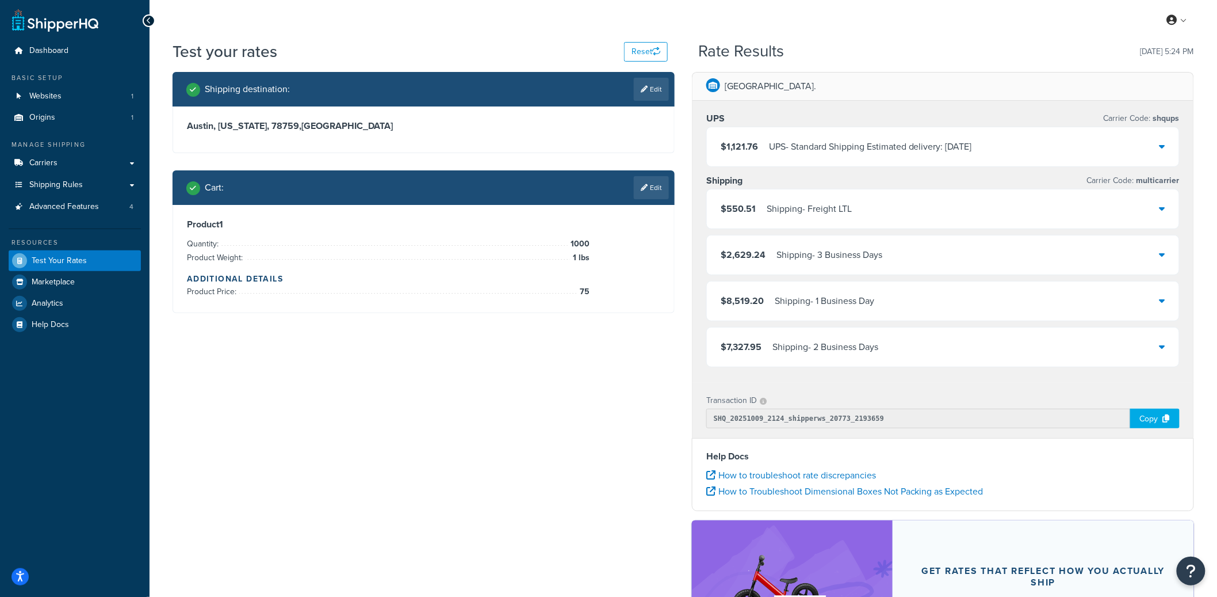
click at [814, 143] on div "UPS - Standard Shipping Estimated delivery: Thu, Oct 16" at bounding box center [870, 147] width 203 height 16
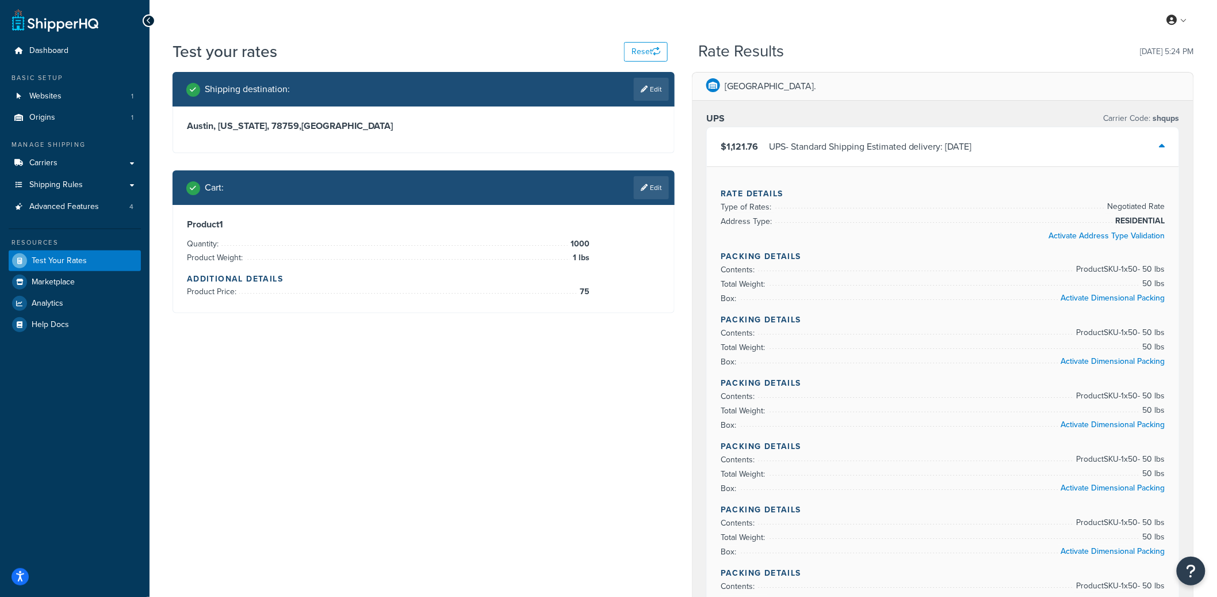
click at [866, 140] on div "UPS - Standard Shipping Estimated delivery: Thu, Oct 16" at bounding box center [870, 147] width 203 height 16
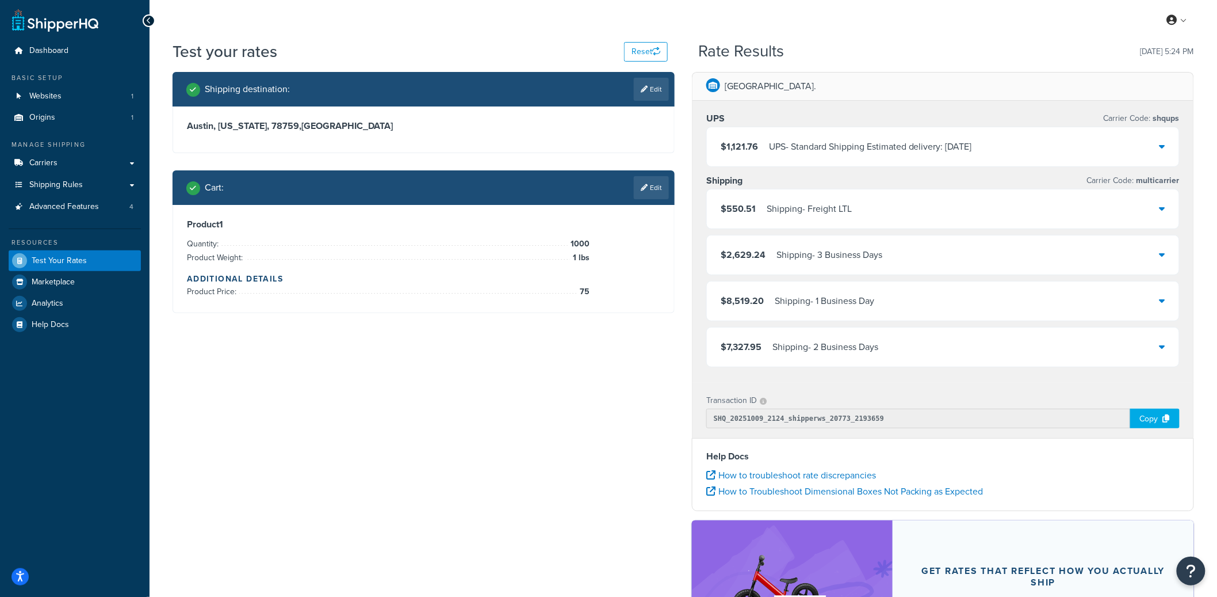
click at [897, 248] on div "$2,629.24 Shipping - 3 Business Days" at bounding box center [943, 254] width 472 height 39
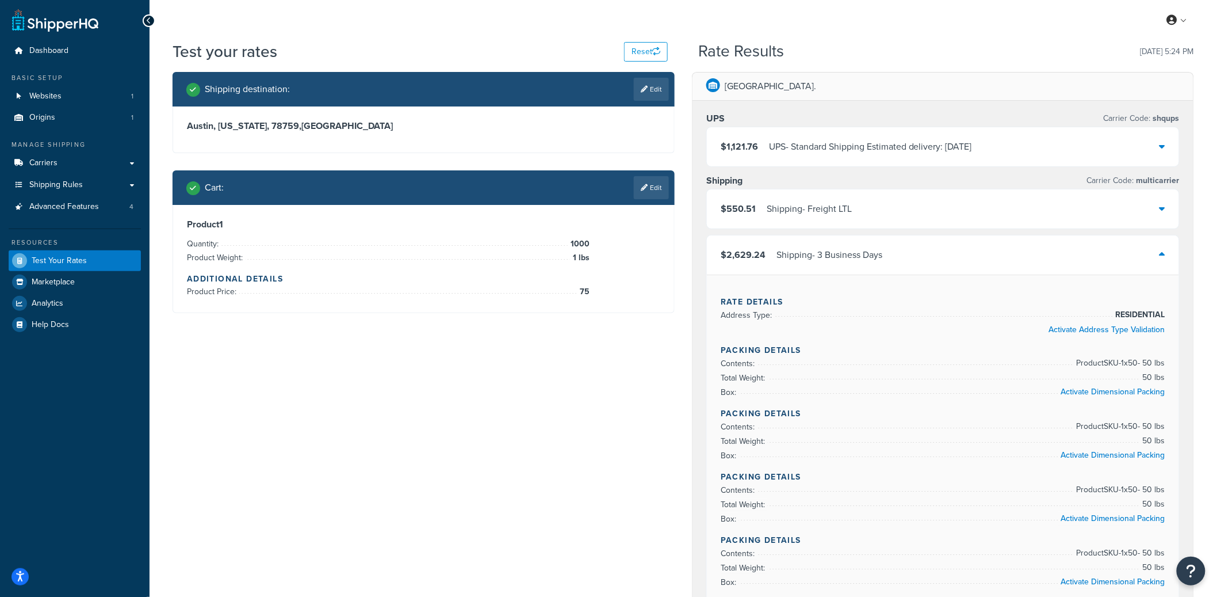
click at [897, 248] on div "$2,629.24 Shipping - 3 Business Days" at bounding box center [943, 254] width 472 height 39
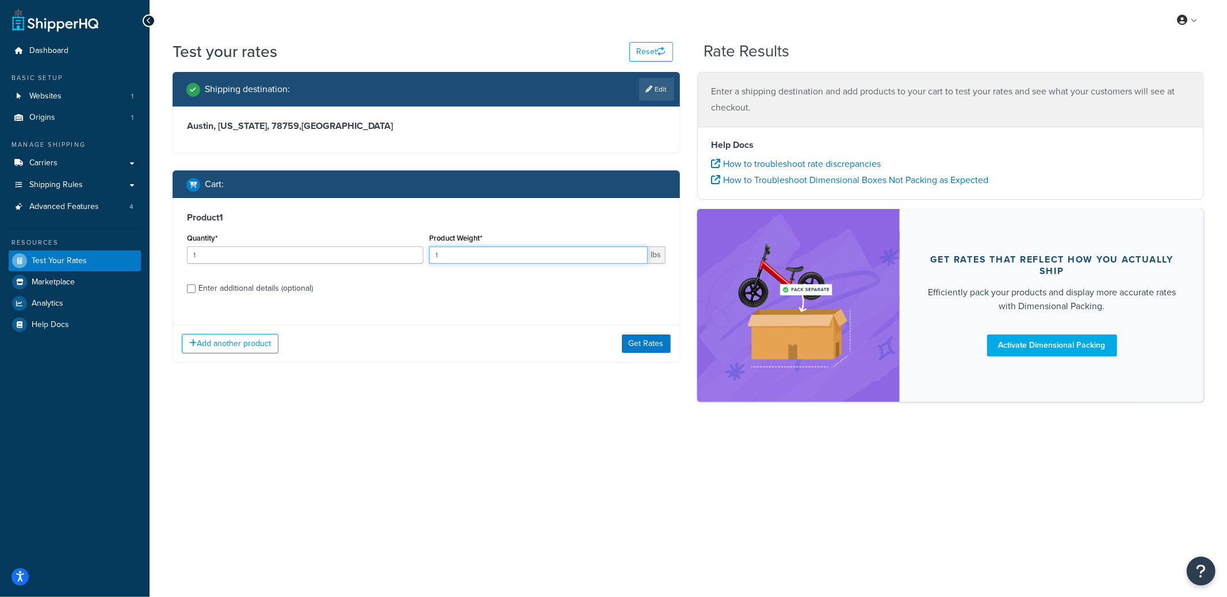
click at [548, 263] on input "1" at bounding box center [538, 254] width 219 height 17
click at [336, 253] on input "1" at bounding box center [305, 254] width 236 height 17
type input "1000"
click at [278, 293] on div "Enter additional details (optional)" at bounding box center [255, 288] width 114 height 16
click at [196, 293] on input "Enter additional details (optional)" at bounding box center [191, 288] width 9 height 9
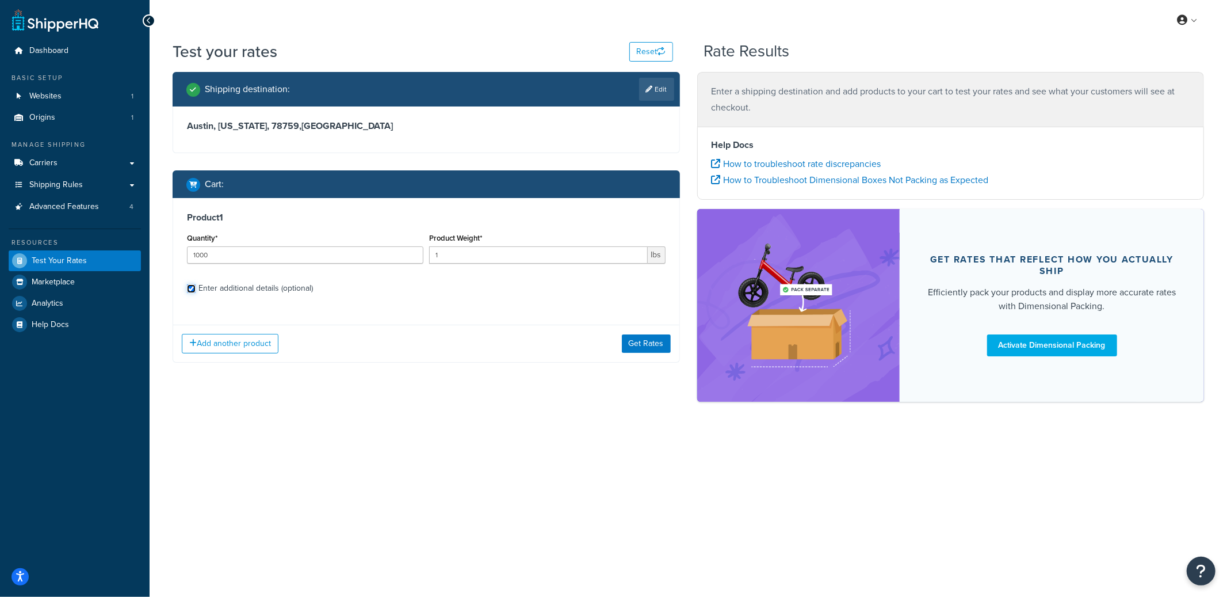
checkbox input "true"
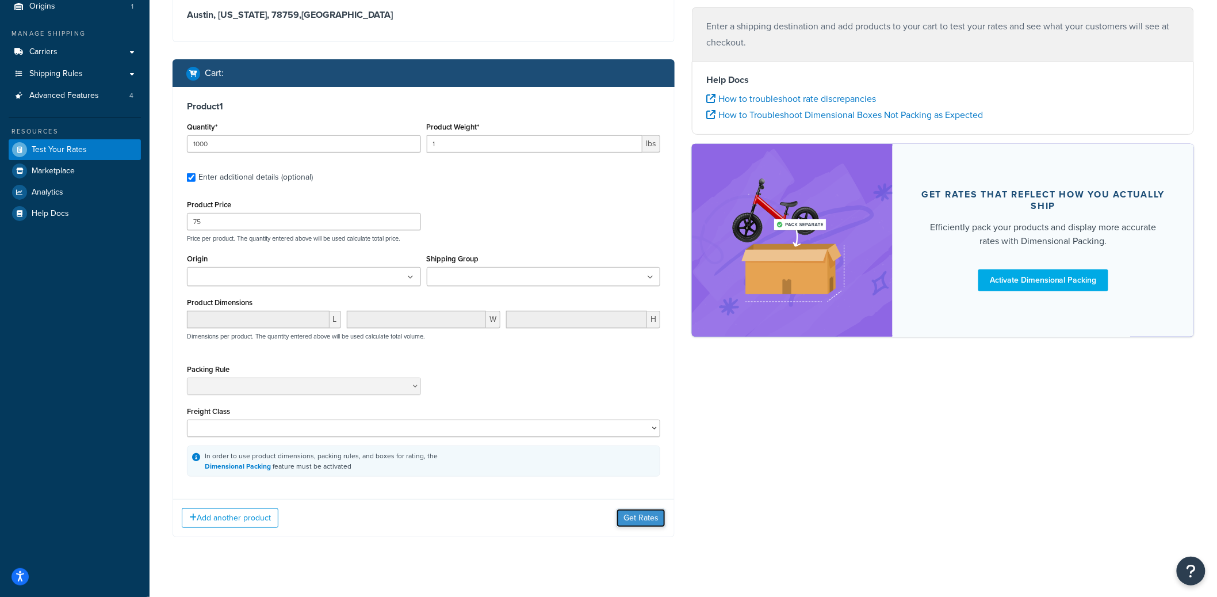
click at [644, 515] on button "Get Rates" at bounding box center [641, 517] width 49 height 18
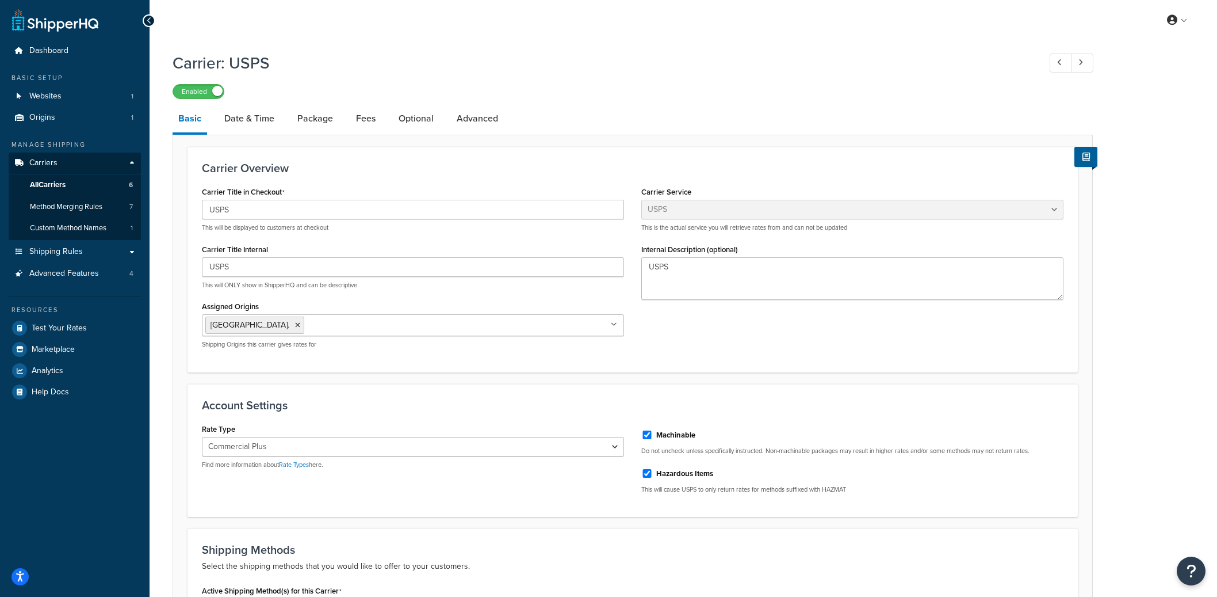
select select "usps"
select select "PLUS"
click at [404, 119] on link "Optional" at bounding box center [416, 119] width 47 height 28
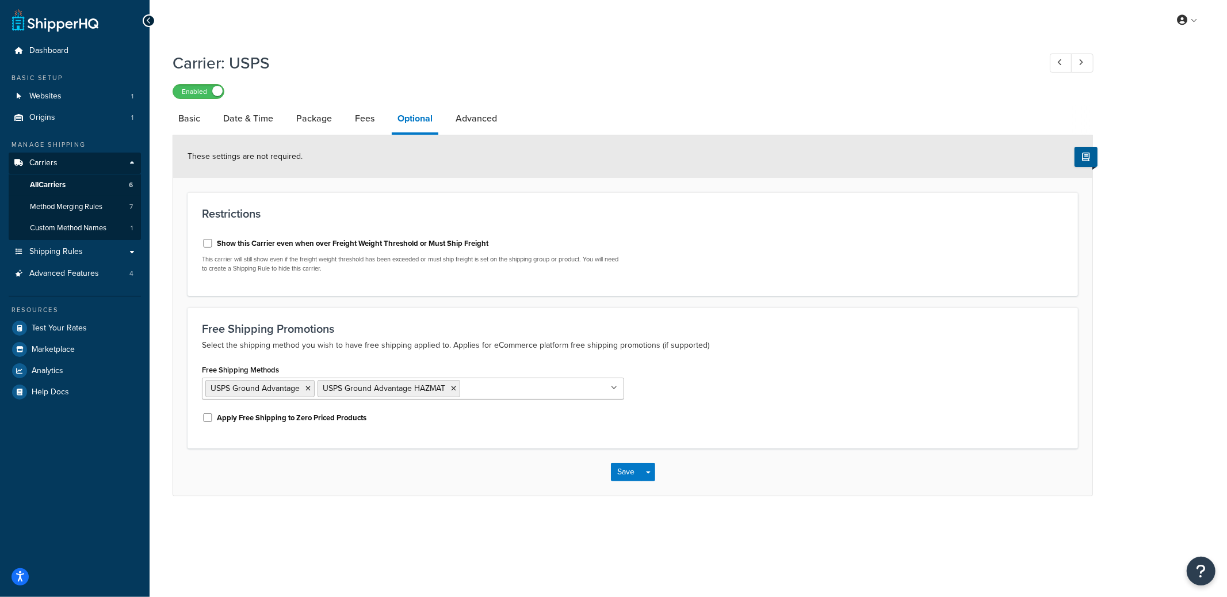
click at [254, 242] on label "Show this Carrier even when over Freight Weight Threshold or Must Ship Freight" at bounding box center [353, 243] width 272 height 10
click at [213, 242] on input "Show this Carrier even when over Freight Weight Threshold or Must Ship Freight" at bounding box center [208, 243] width 12 height 9
checkbox input "true"
click at [651, 468] on button "Save Dropdown" at bounding box center [648, 471] width 14 height 18
click at [660, 494] on button "Save and Edit" at bounding box center [653, 493] width 84 height 24
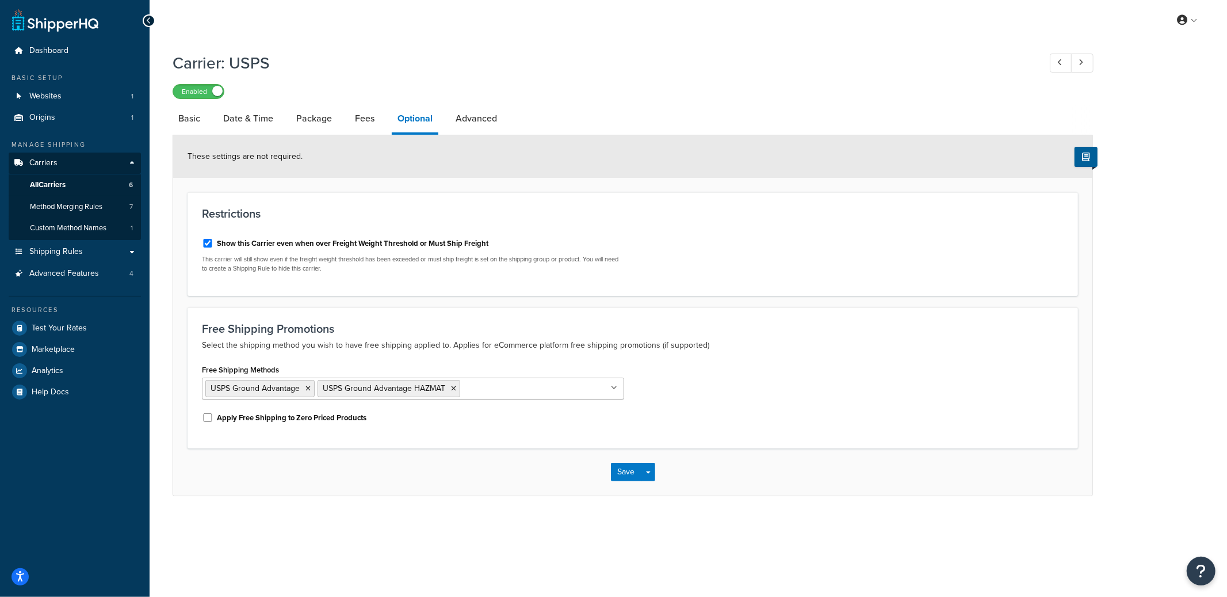
click at [222, 243] on label "Show this Carrier even when over Freight Weight Threshold or Must Ship Freight" at bounding box center [353, 243] width 272 height 10
click at [213, 243] on input "Show this Carrier even when over Freight Weight Threshold or Must Ship Freight" at bounding box center [208, 243] width 12 height 9
checkbox input "false"
click at [653, 475] on button "Save Dropdown" at bounding box center [648, 471] width 14 height 18
click at [653, 491] on button "Save and Edit" at bounding box center [653, 493] width 84 height 24
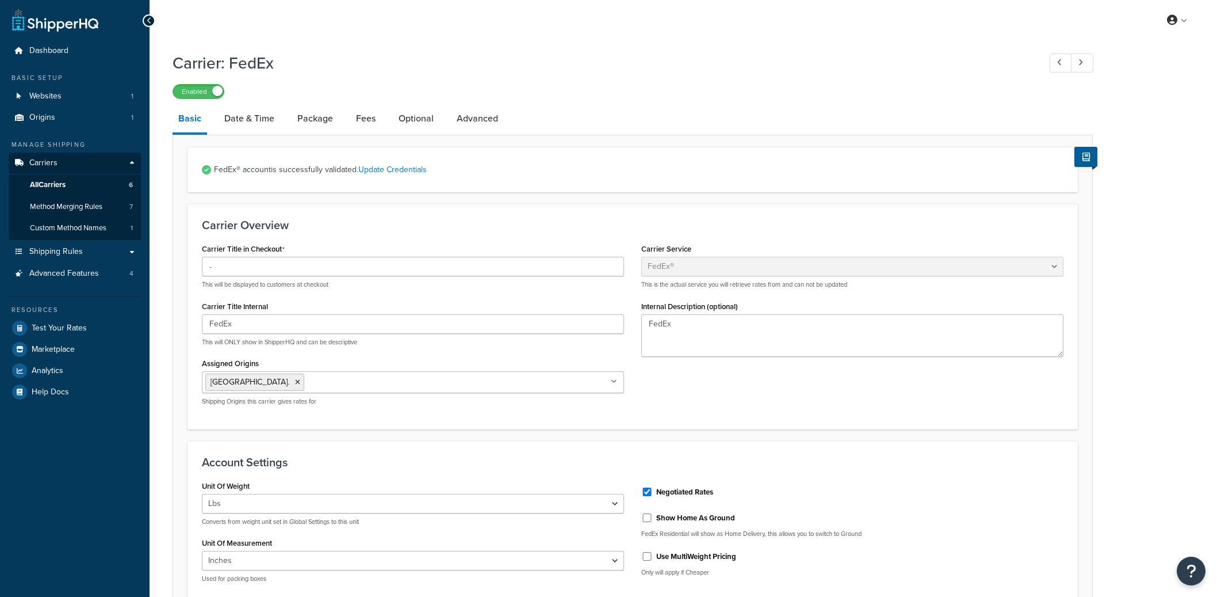
select select "fedEx"
select select "REGULAR_PICKUP"
select select "YOUR_PACKAGING"
click at [420, 124] on link "Optional" at bounding box center [416, 119] width 47 height 28
select select "business"
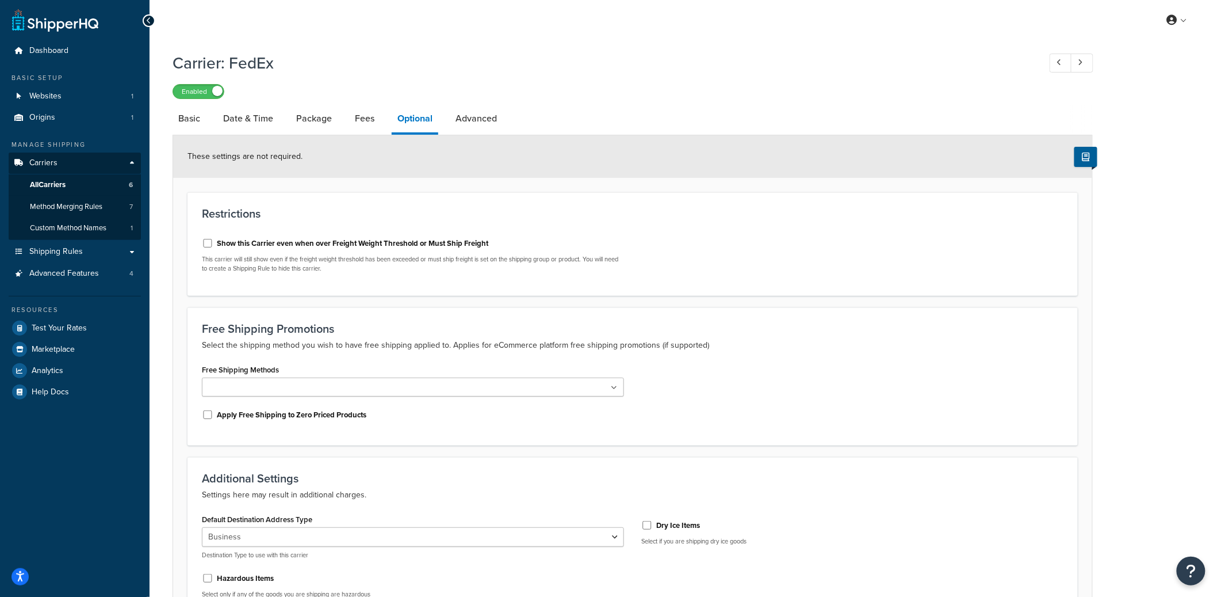
click at [327, 241] on label "Show this Carrier even when over Freight Weight Threshold or Must Ship Freight" at bounding box center [353, 243] width 272 height 10
click at [213, 241] on input "Show this Carrier even when over Freight Weight Threshold or Must Ship Freight" at bounding box center [208, 243] width 12 height 9
checkbox input "true"
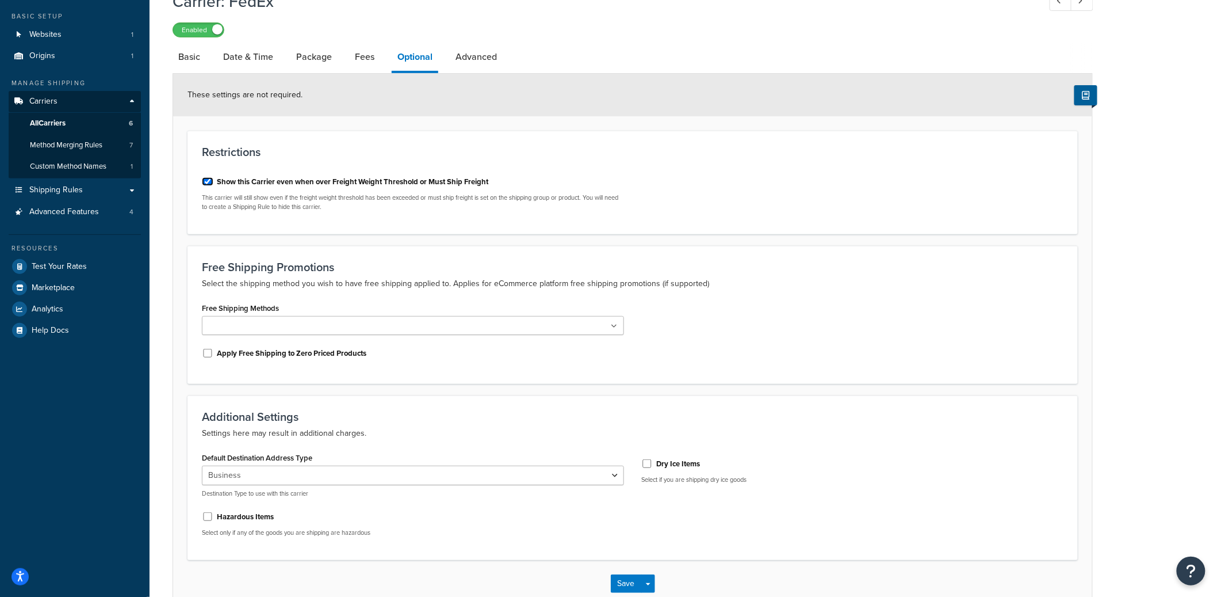
scroll to position [130, 0]
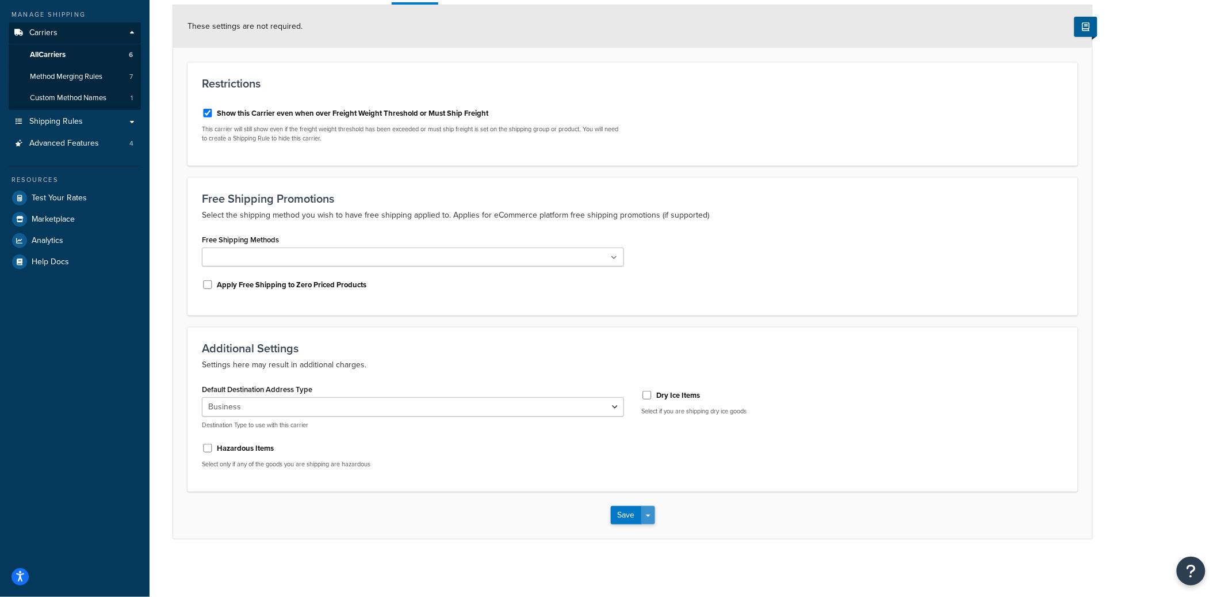
click at [654, 513] on button "Save Dropdown" at bounding box center [648, 515] width 14 height 18
click at [656, 530] on button "Save and Edit" at bounding box center [653, 536] width 84 height 24
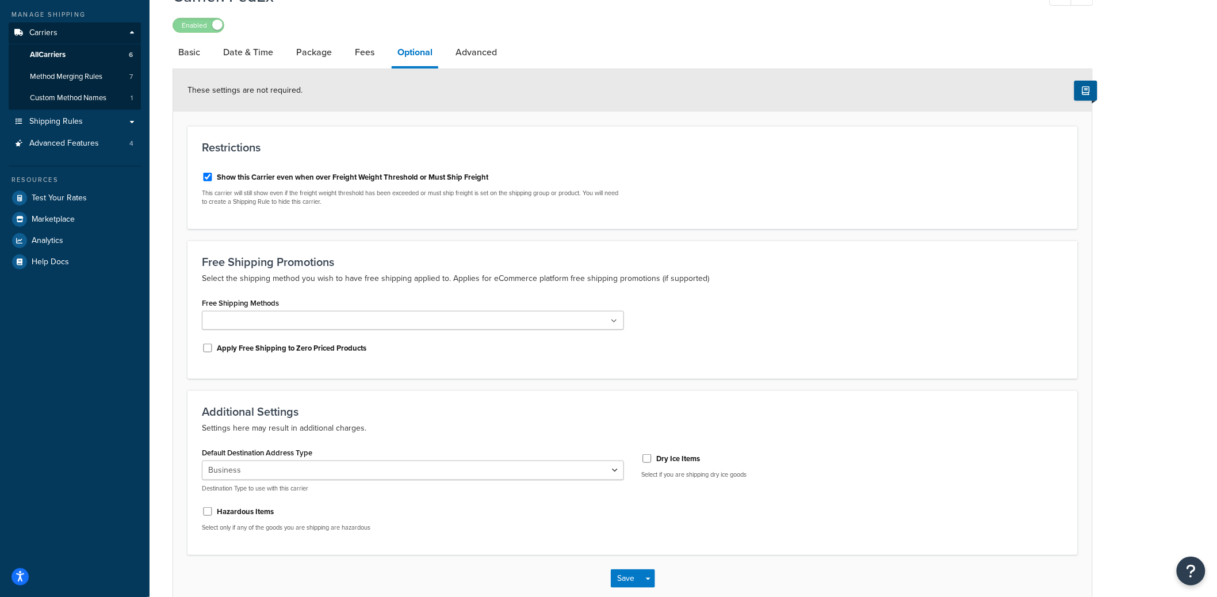
scroll to position [0, 0]
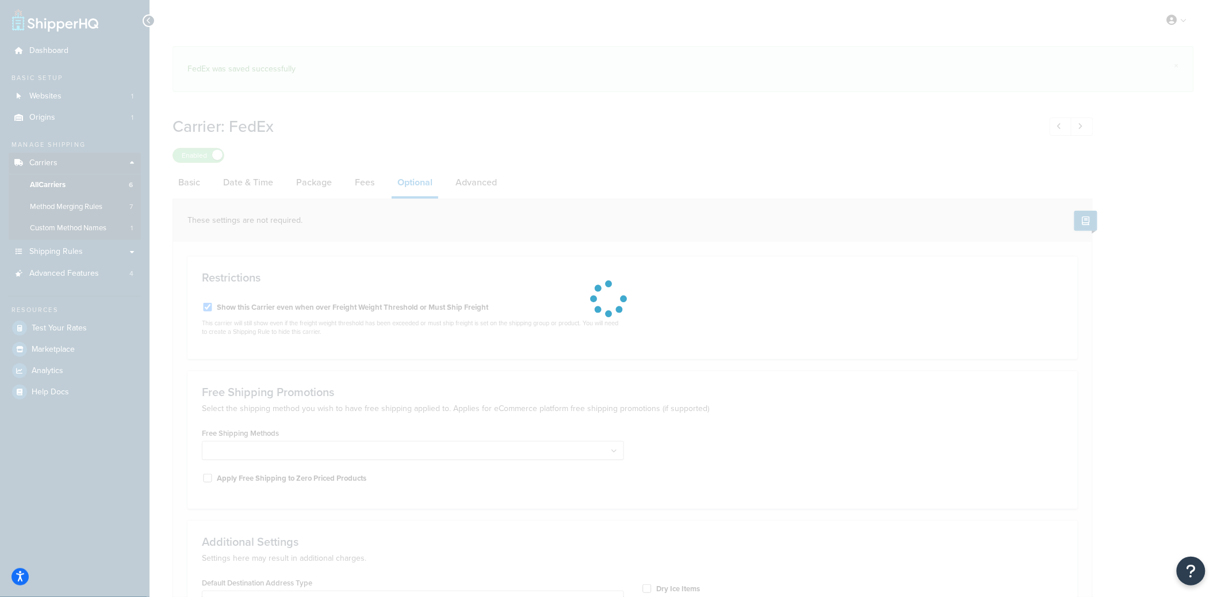
select select "business"
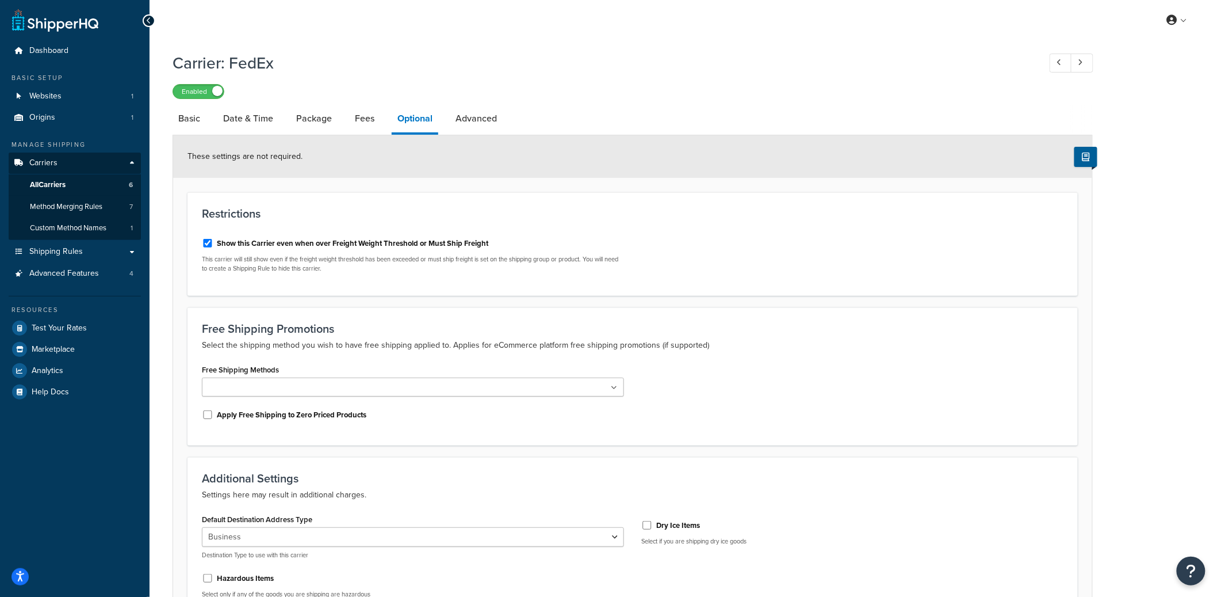
click at [274, 244] on label "Show this Carrier even when over Freight Weight Threshold or Must Ship Freight" at bounding box center [353, 243] width 272 height 10
click at [213, 244] on input "Show this Carrier even when over Freight Weight Threshold or Must Ship Freight" at bounding box center [208, 243] width 12 height 9
checkbox input "false"
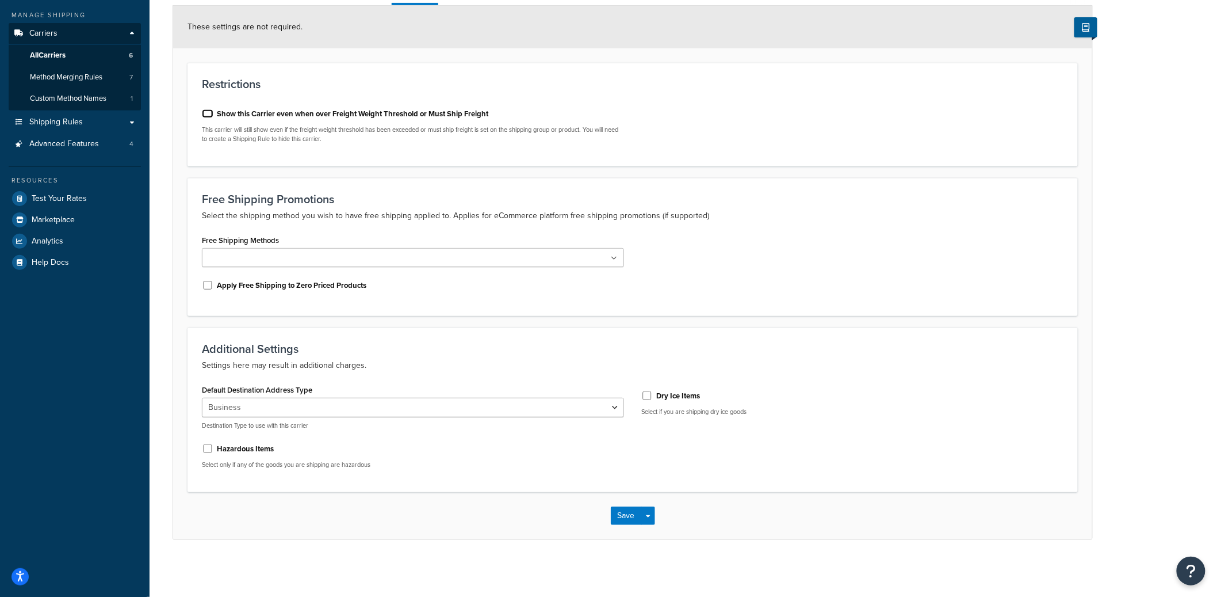
scroll to position [130, 0]
click at [646, 515] on span "button" at bounding box center [648, 515] width 5 height 2
click at [653, 531] on button "Save and Edit" at bounding box center [653, 536] width 84 height 24
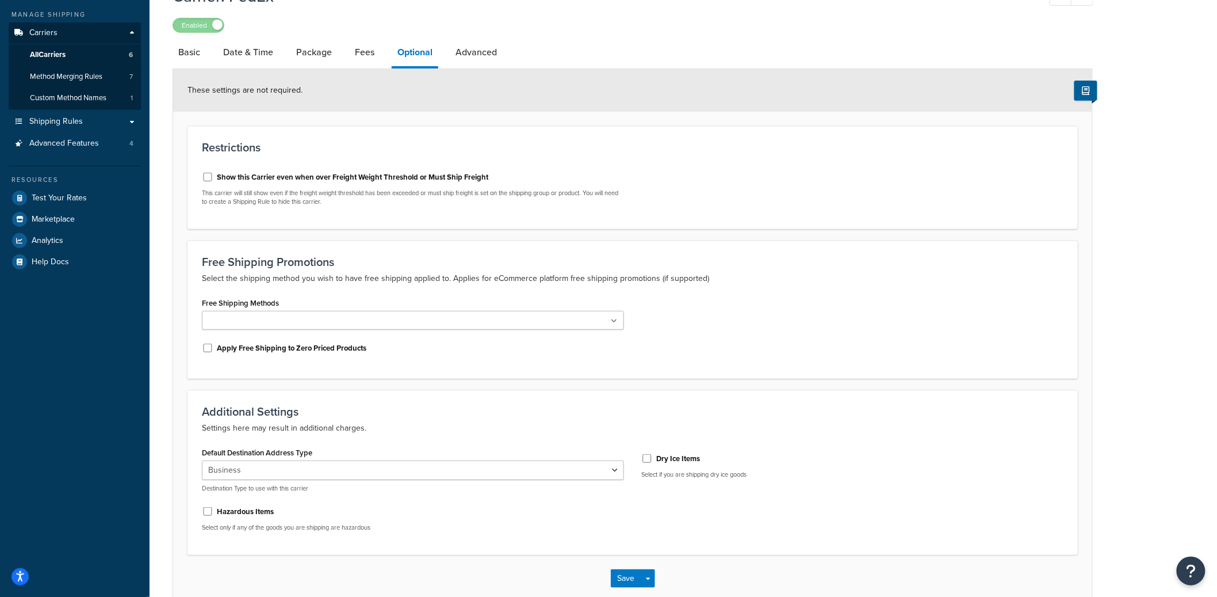
scroll to position [0, 0]
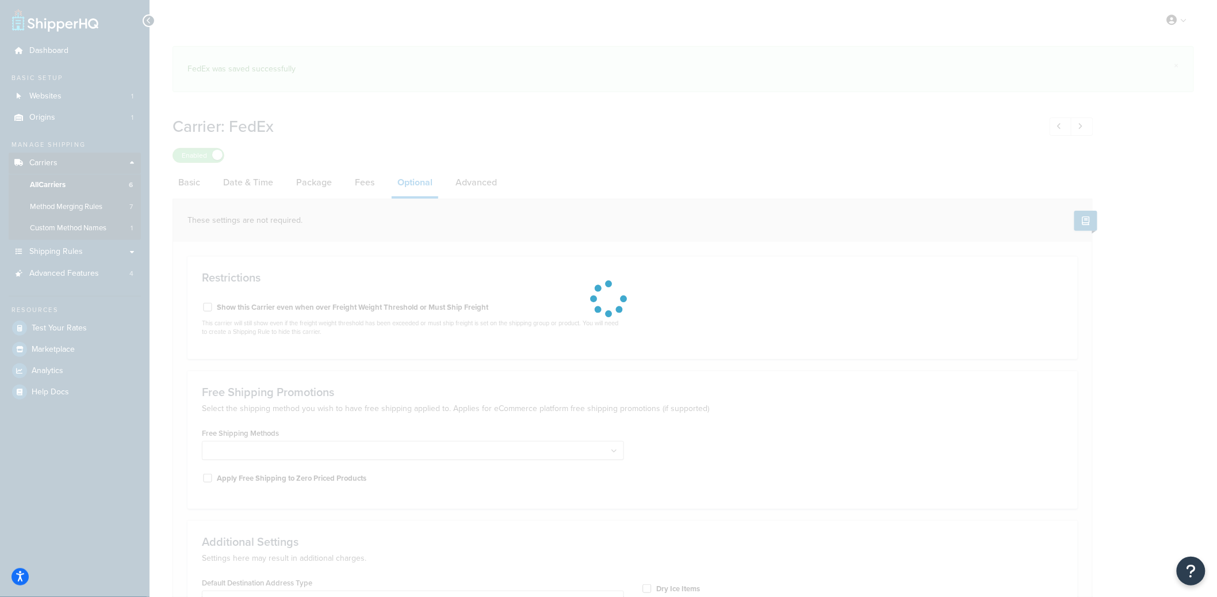
select select "business"
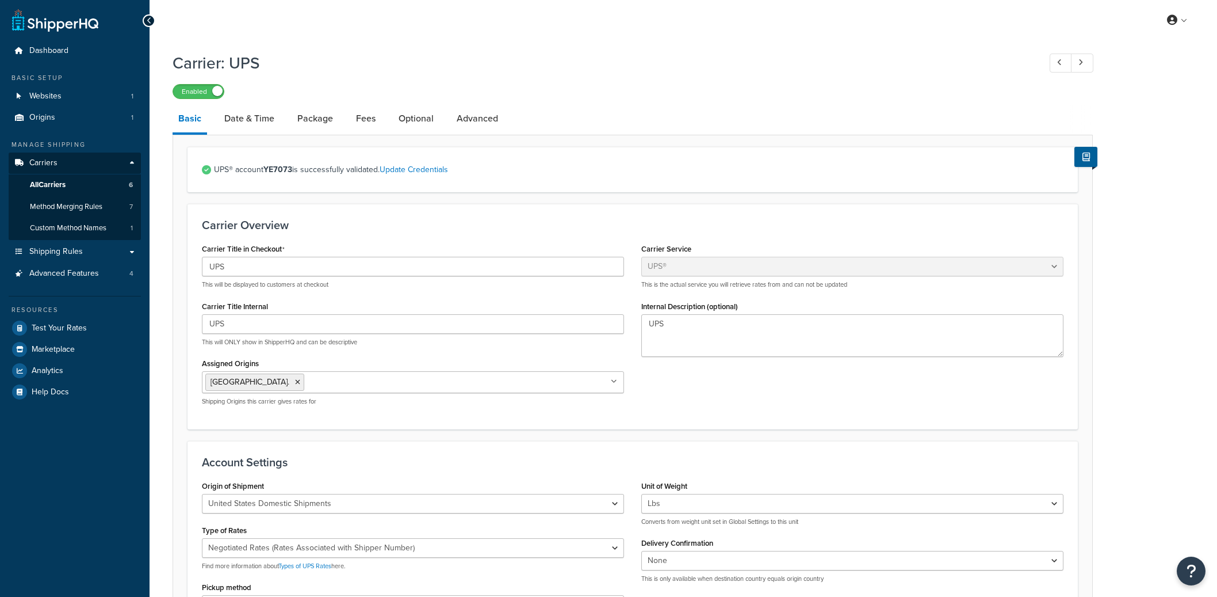
select select "ups"
click at [414, 123] on link "Optional" at bounding box center [416, 119] width 47 height 28
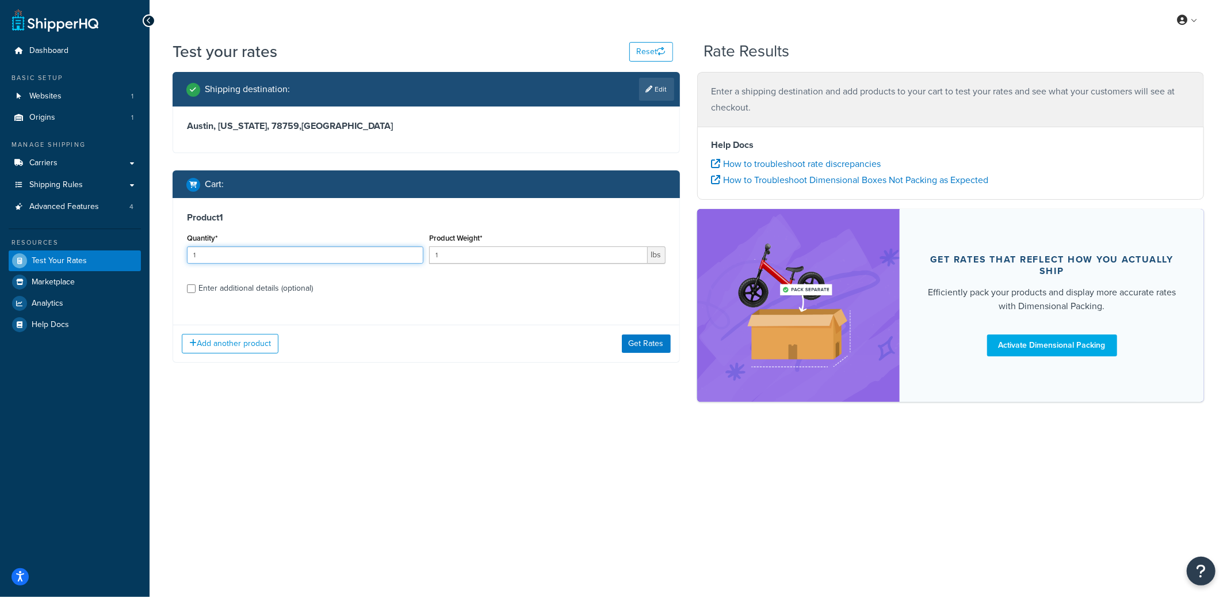
click at [331, 261] on input "1" at bounding box center [305, 254] width 236 height 17
type input "1000"
click at [640, 341] on button "Get Rates" at bounding box center [646, 343] width 49 height 18
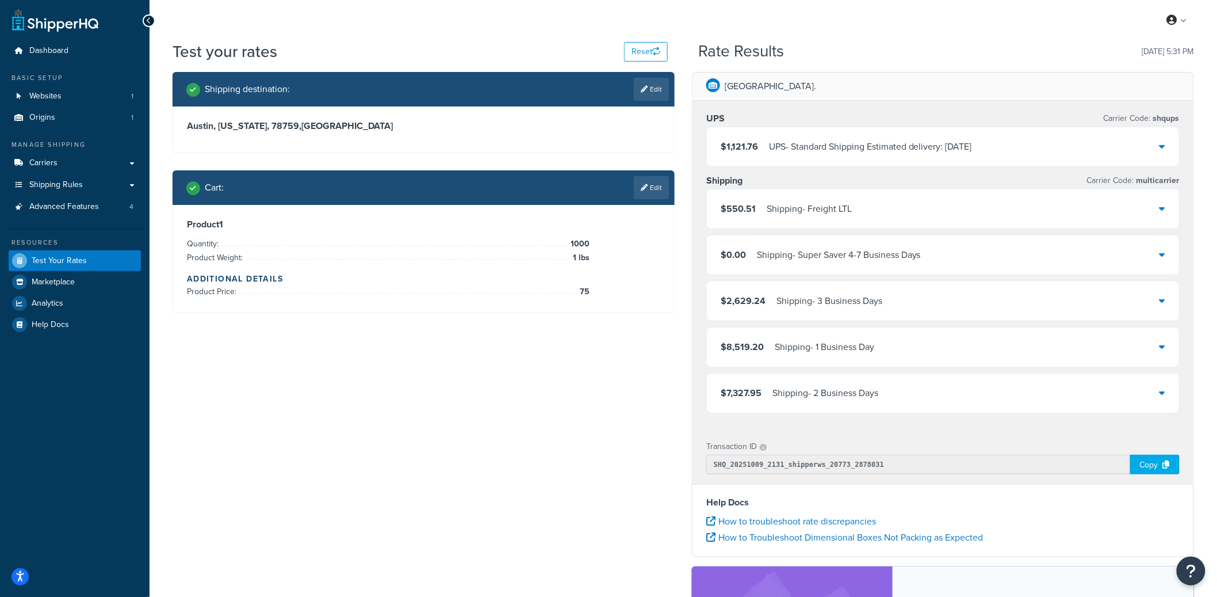
click at [776, 259] on div "Shipping - Super Saver 4-7 Business Days" at bounding box center [839, 255] width 164 height 16
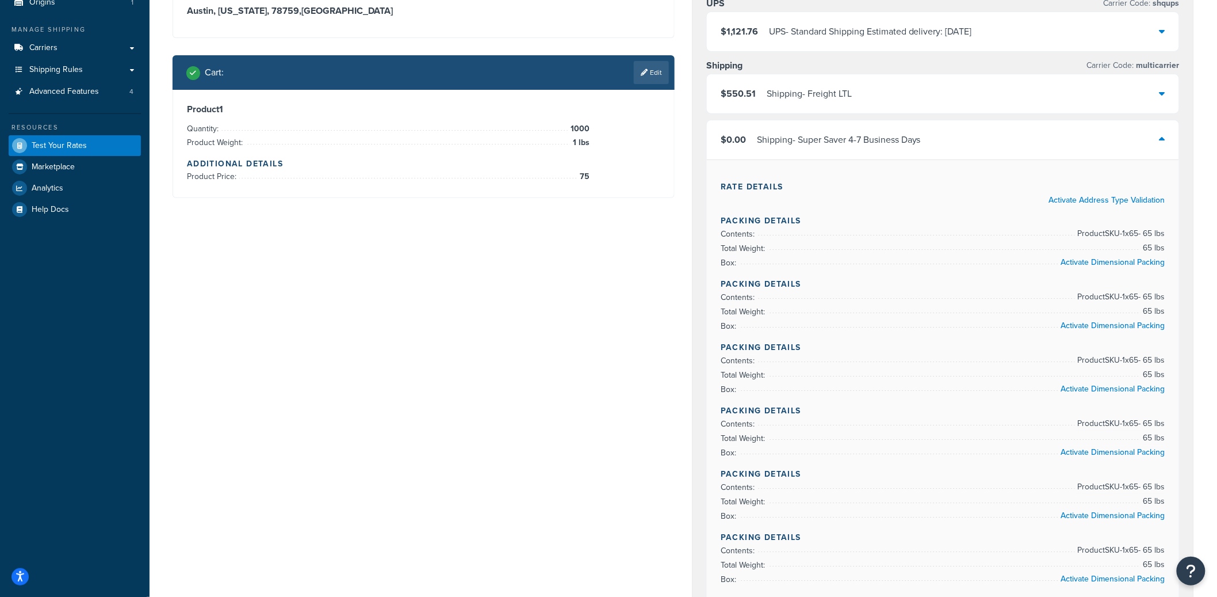
scroll to position [114, 0]
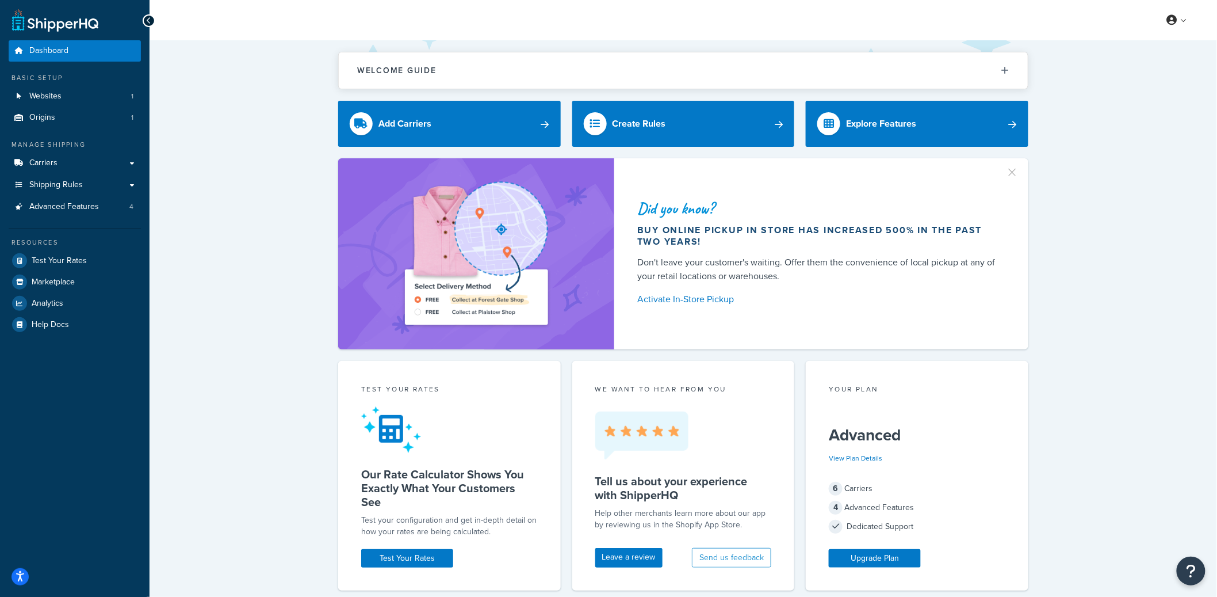
click at [421, 1] on div "My Profile Billing Global Settings Contact Us Logout" at bounding box center [684, 20] width 1068 height 40
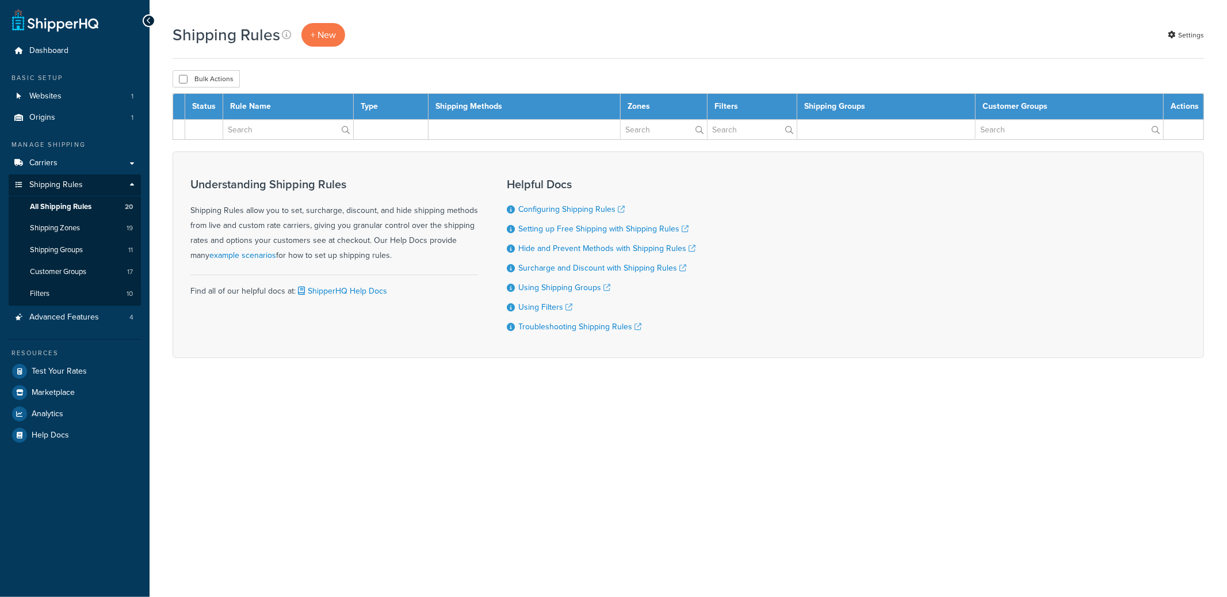
select select "25"
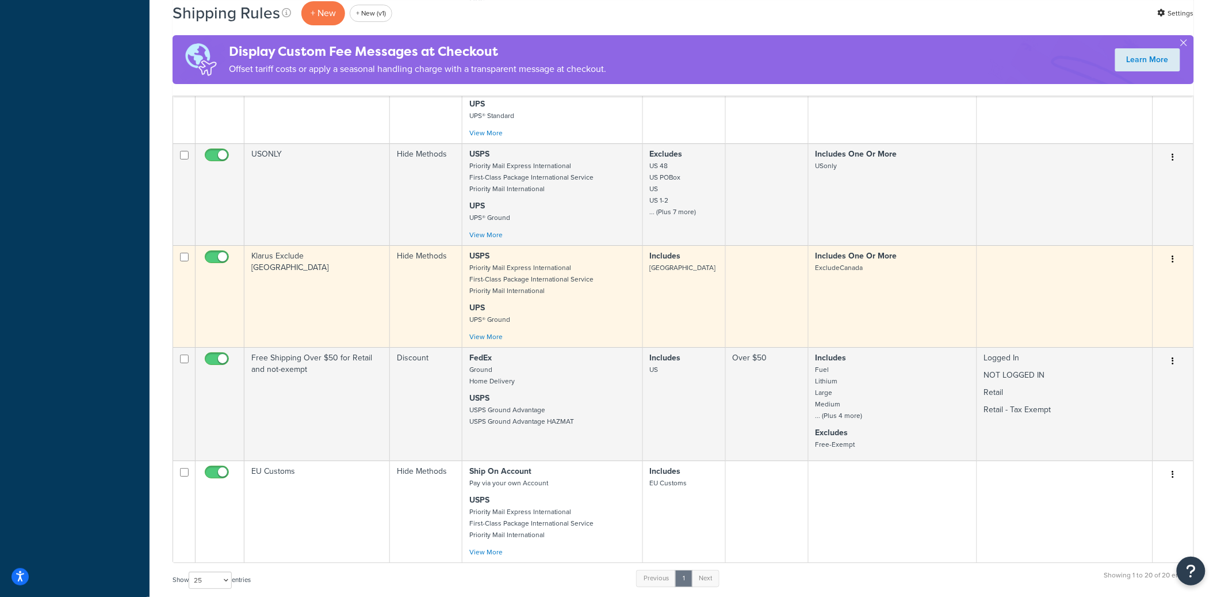
scroll to position [1643, 0]
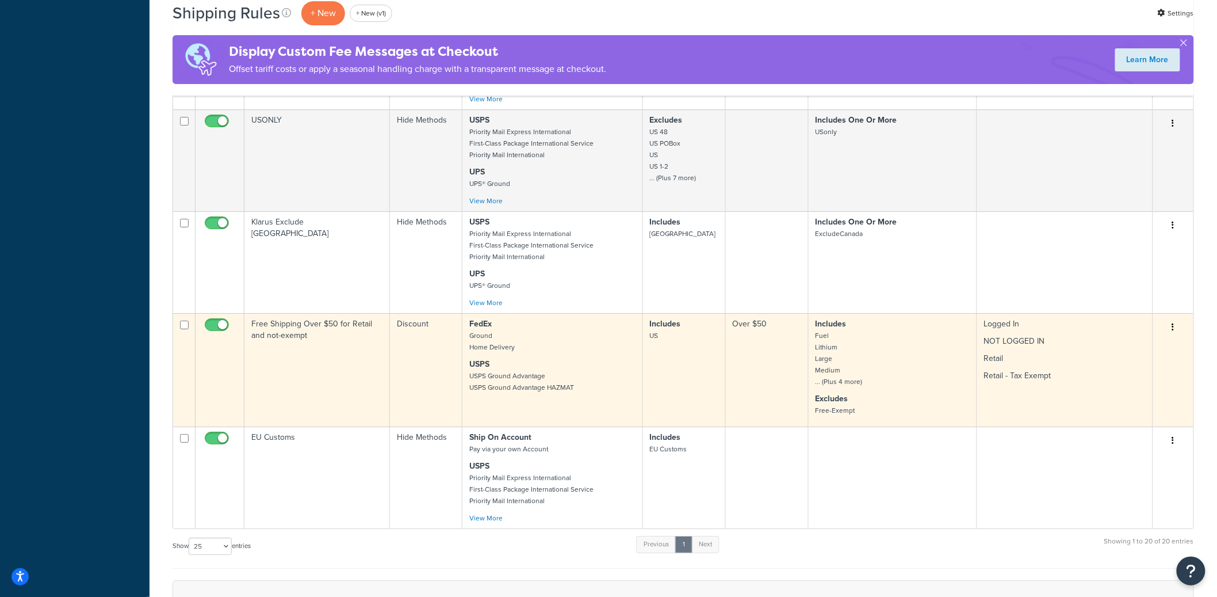
click at [302, 368] on td "Free Shipping Over $50 for Retail and not-exempt" at bounding box center [317, 369] width 146 height 113
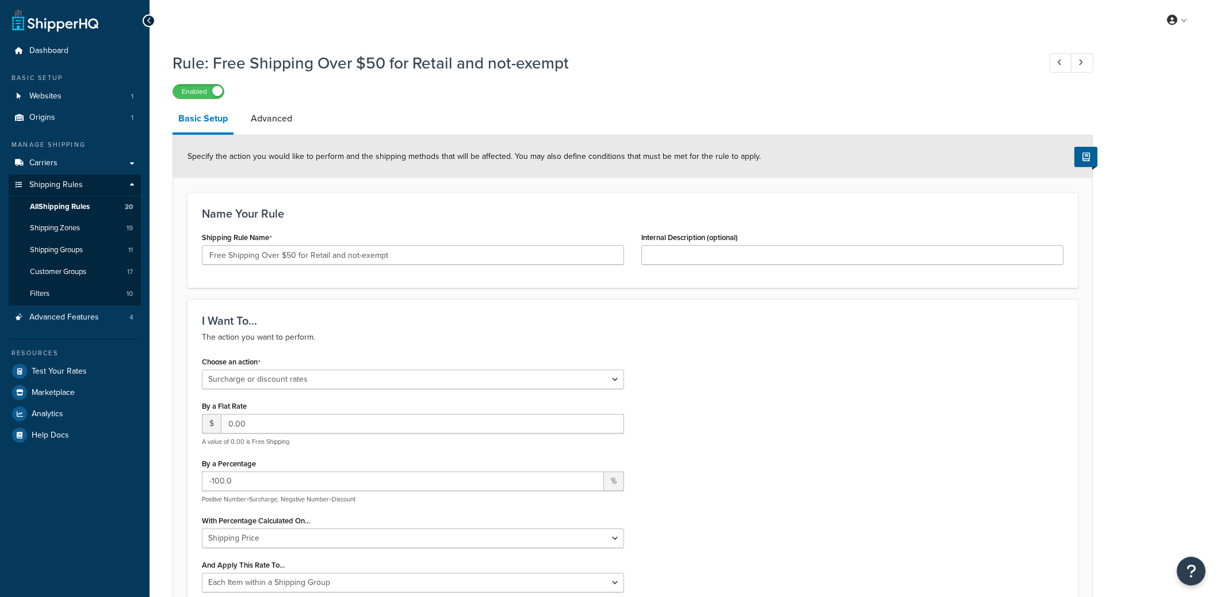
select select "SURCHARGE"
select select "ITEM"
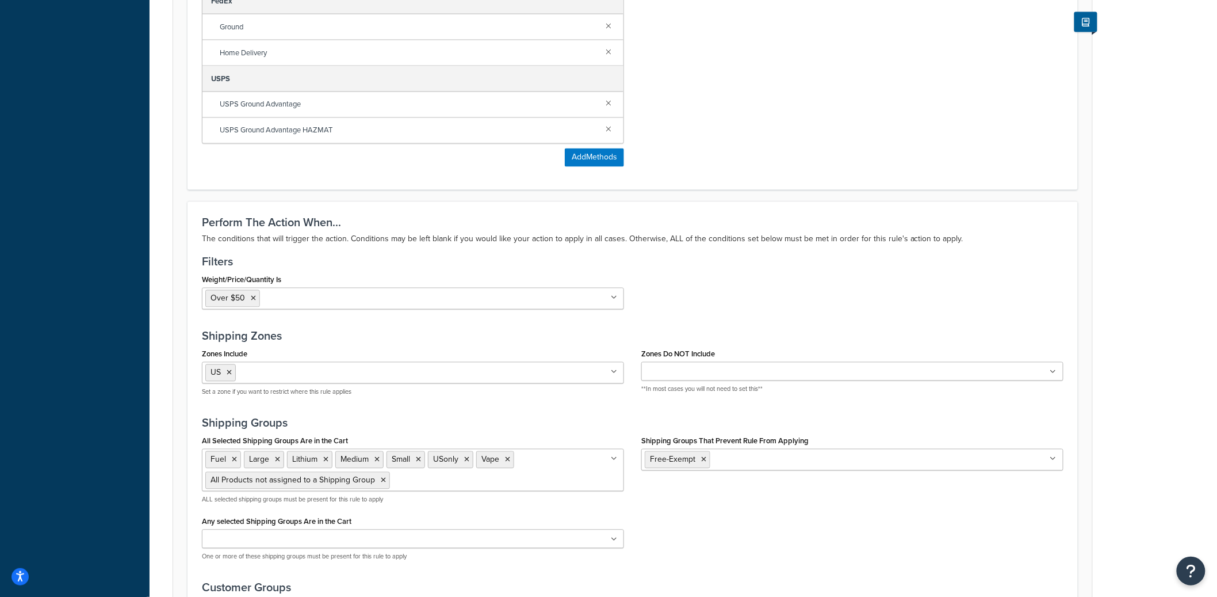
scroll to position [824, 0]
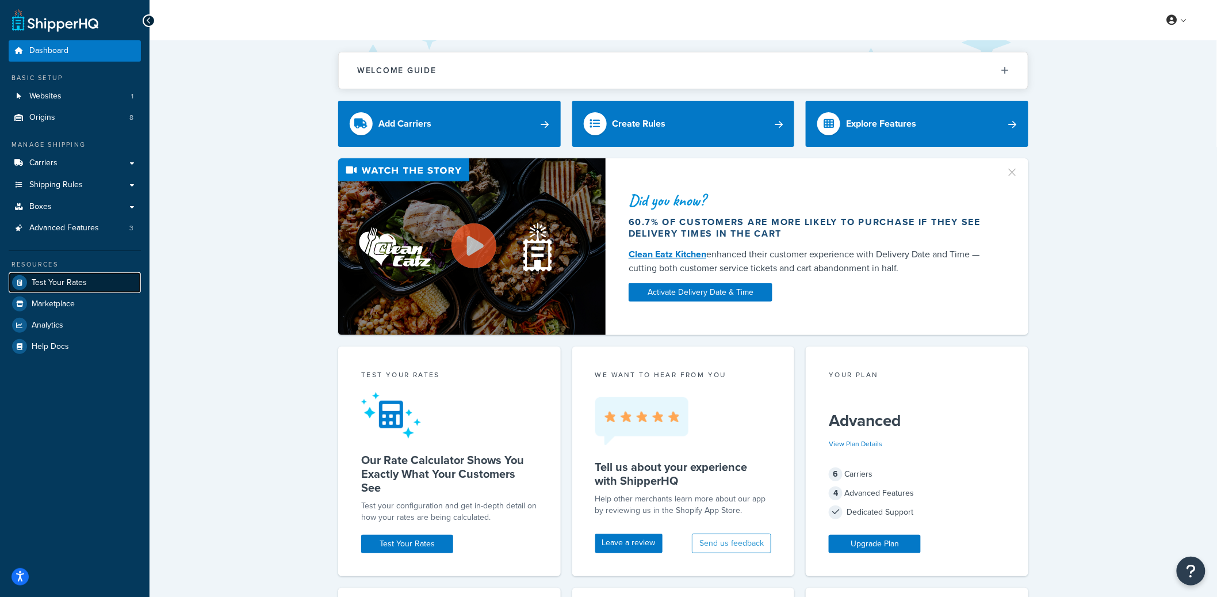
click at [73, 278] on span "Test Your Rates" at bounding box center [59, 283] width 55 height 10
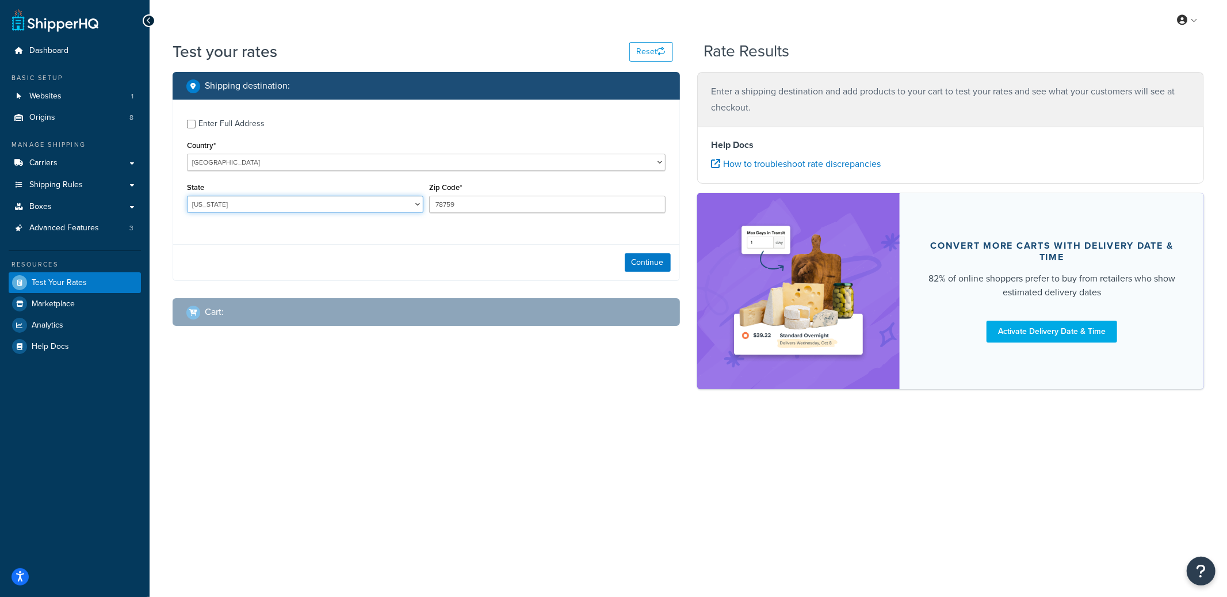
click at [347, 204] on select "Alabama Alaska American Samoa Arizona Arkansas Armed Forces Americas Armed Forc…" at bounding box center [305, 204] width 236 height 17
click at [187, 196] on select "Alabama Alaska American Samoa Arizona Arkansas Armed Forces Americas Armed Forc…" at bounding box center [305, 204] width 236 height 17
select select "NE"
type input "69331"
click at [638, 254] on button "Continue" at bounding box center [648, 262] width 46 height 18
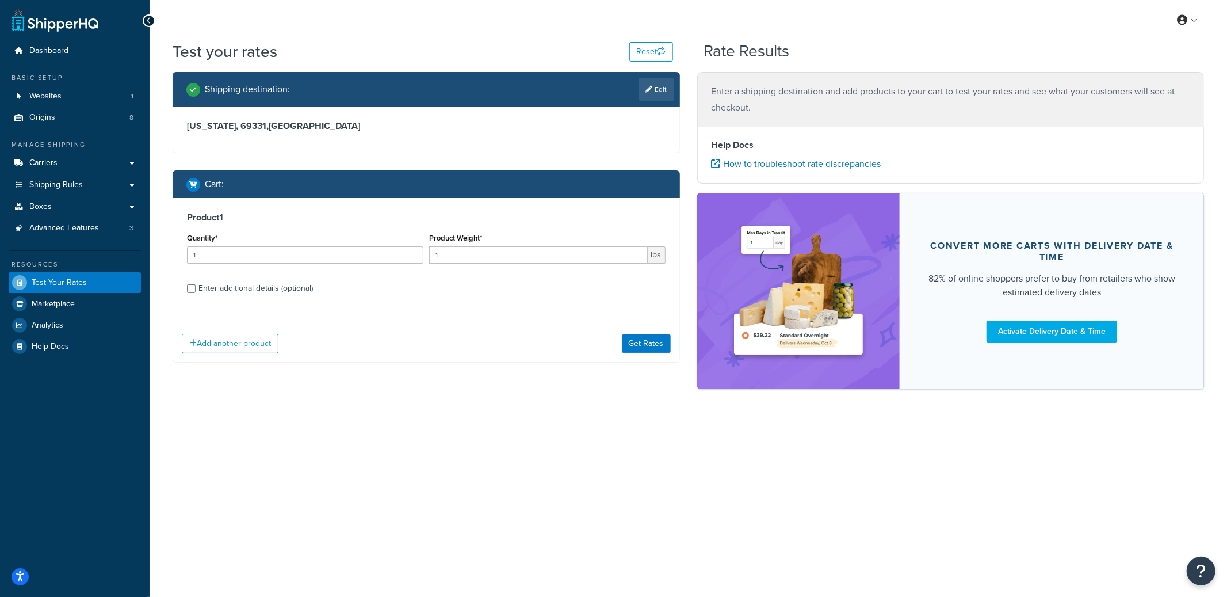
click at [240, 290] on div "Enter additional details (optional)" at bounding box center [255, 288] width 114 height 16
click at [196, 290] on input "Enter additional details (optional)" at bounding box center [191, 288] width 9 height 9
checkbox input "true"
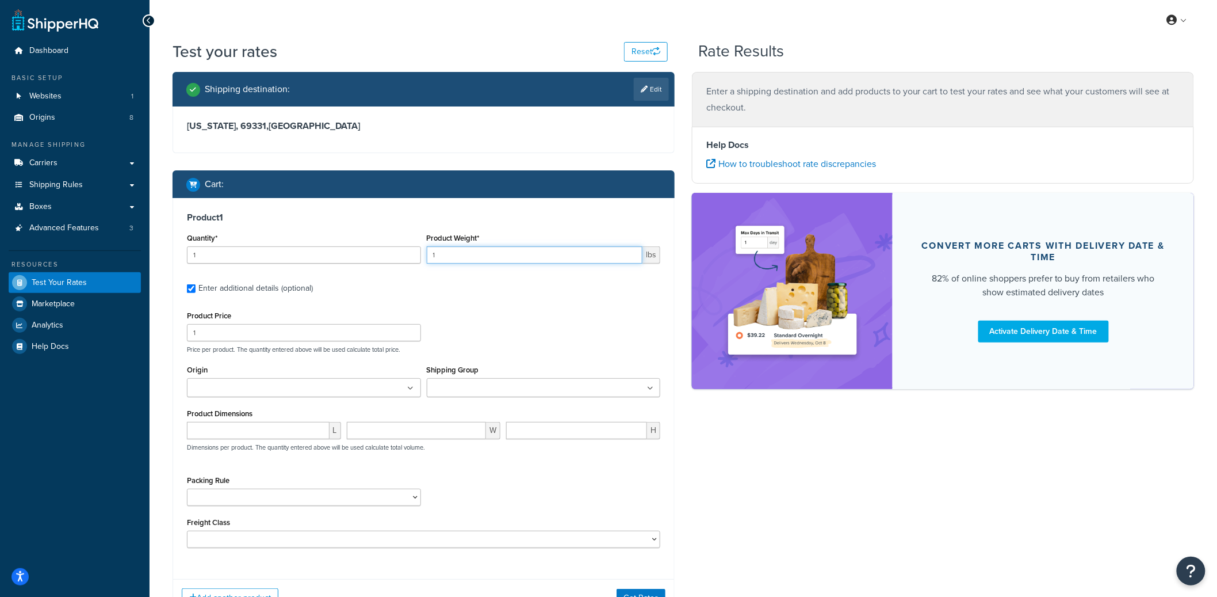
drag, startPoint x: 456, startPoint y: 251, endPoint x: 429, endPoint y: 253, distance: 27.1
click at [429, 253] on input "1" at bounding box center [535, 254] width 216 height 17
type input "20"
type input "12"
click at [628, 594] on button "Get Rates" at bounding box center [641, 597] width 49 height 18
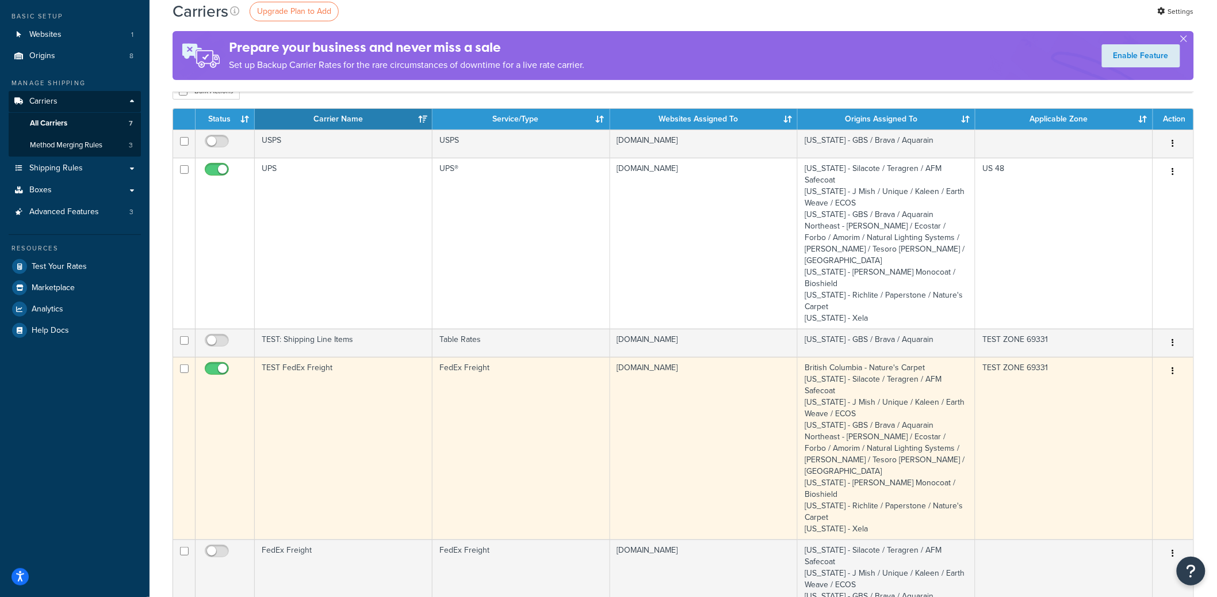
scroll to position [73, 0]
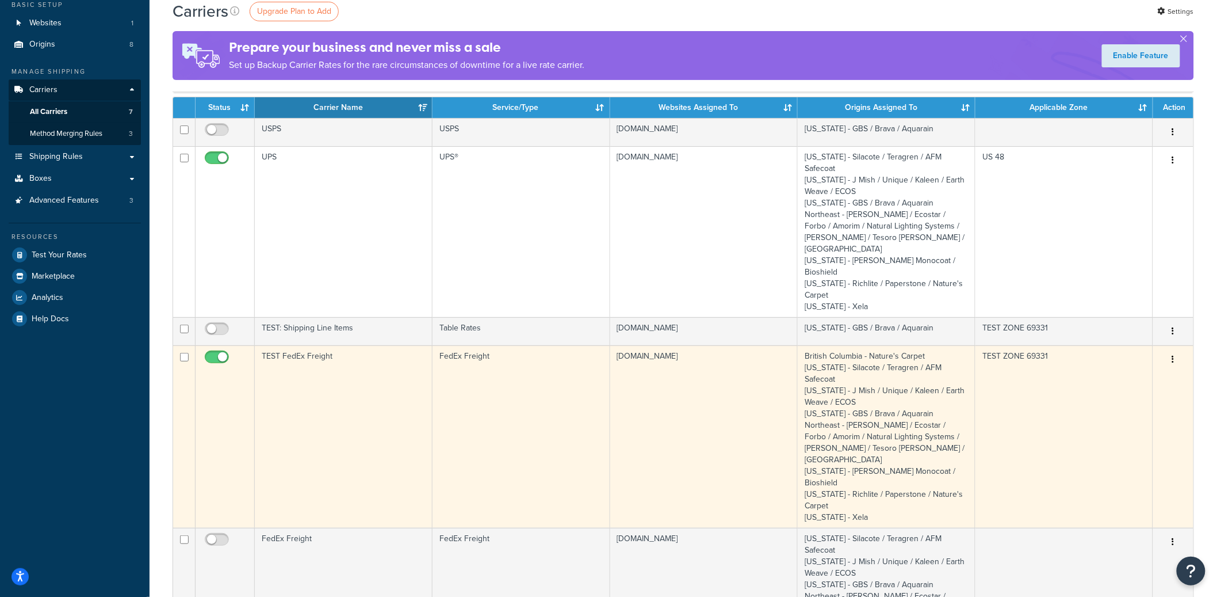
click at [385, 365] on td "TEST FedEx Freight" at bounding box center [344, 436] width 178 height 182
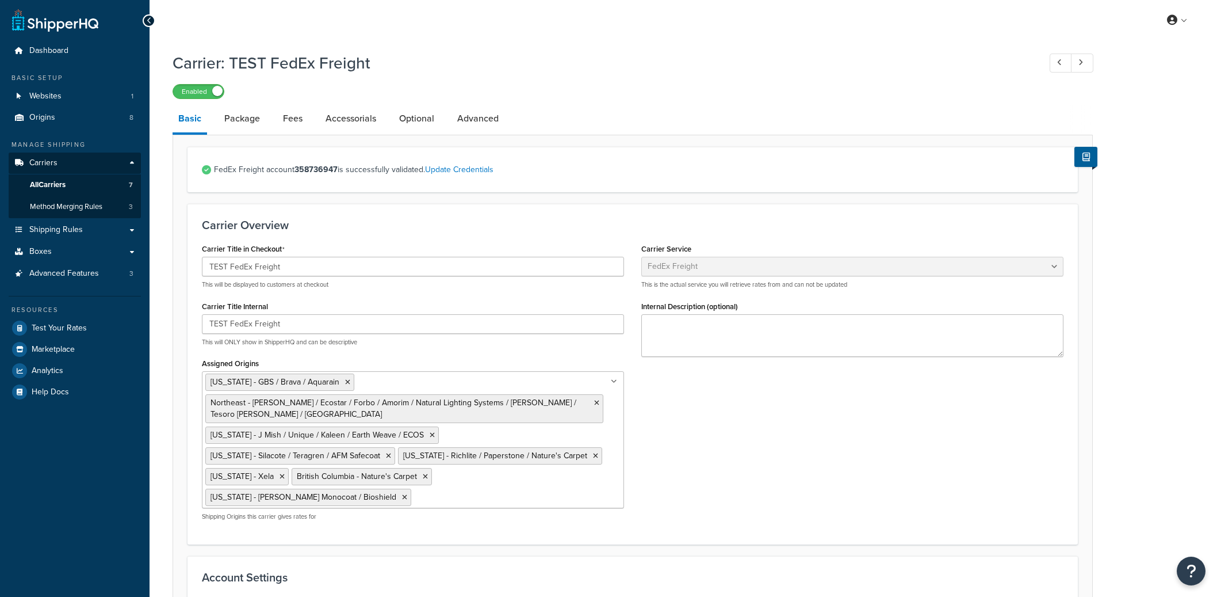
select select "fedExFreight"
click at [420, 114] on link "Optional" at bounding box center [416, 119] width 47 height 28
select select "55"
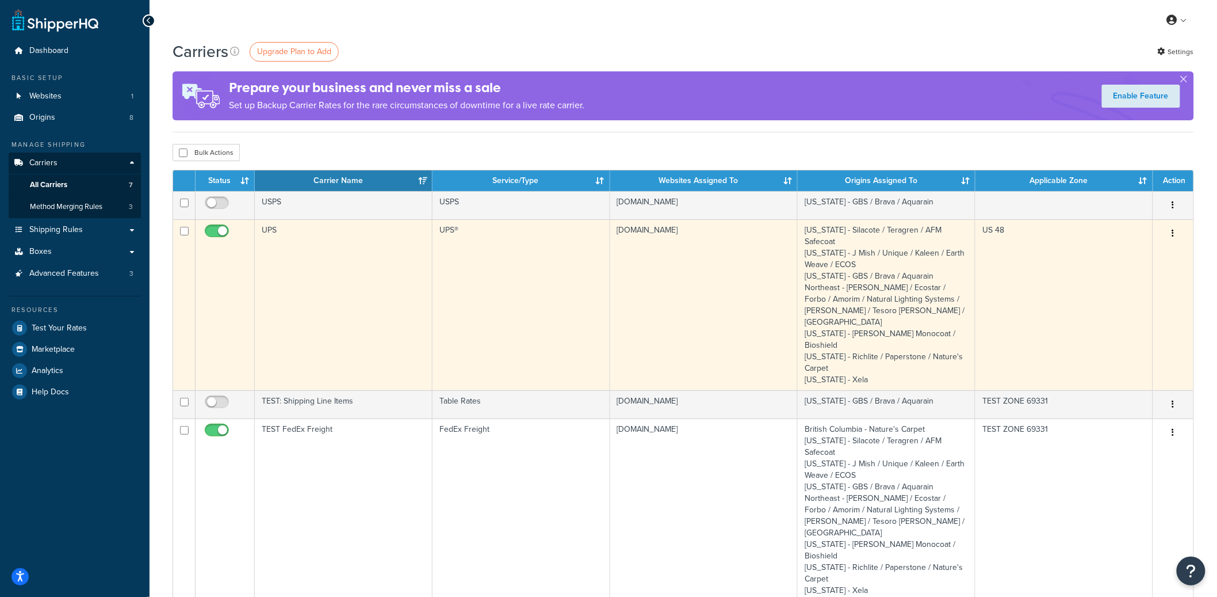
click at [350, 313] on td "UPS" at bounding box center [344, 304] width 178 height 171
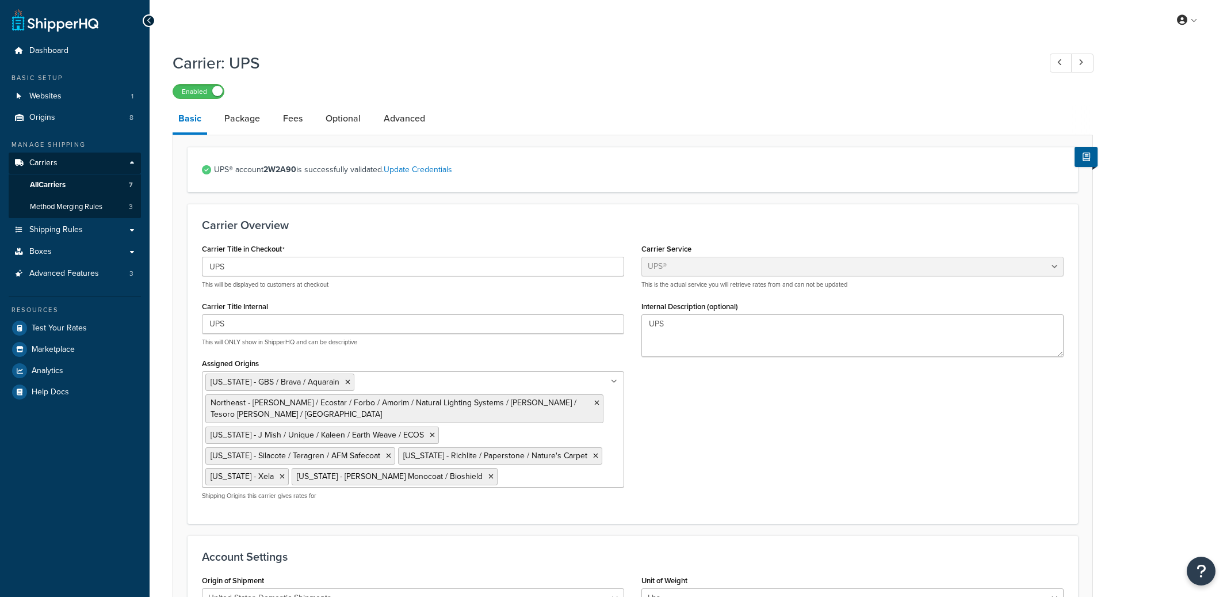
select select "ups"
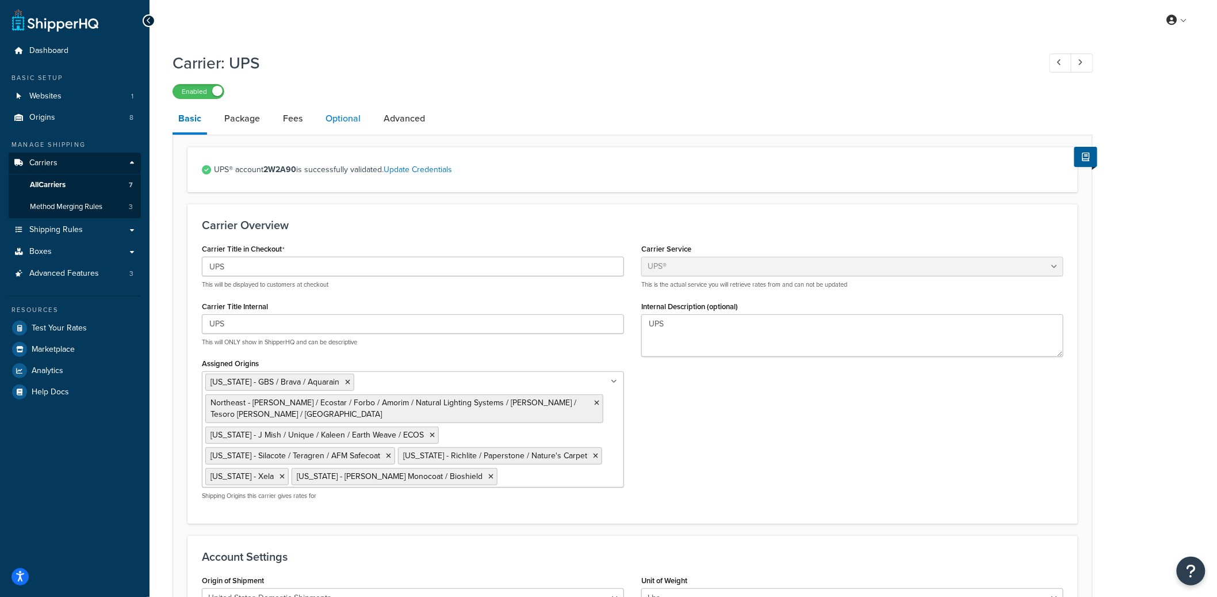
click at [346, 127] on link "Optional" at bounding box center [343, 119] width 47 height 28
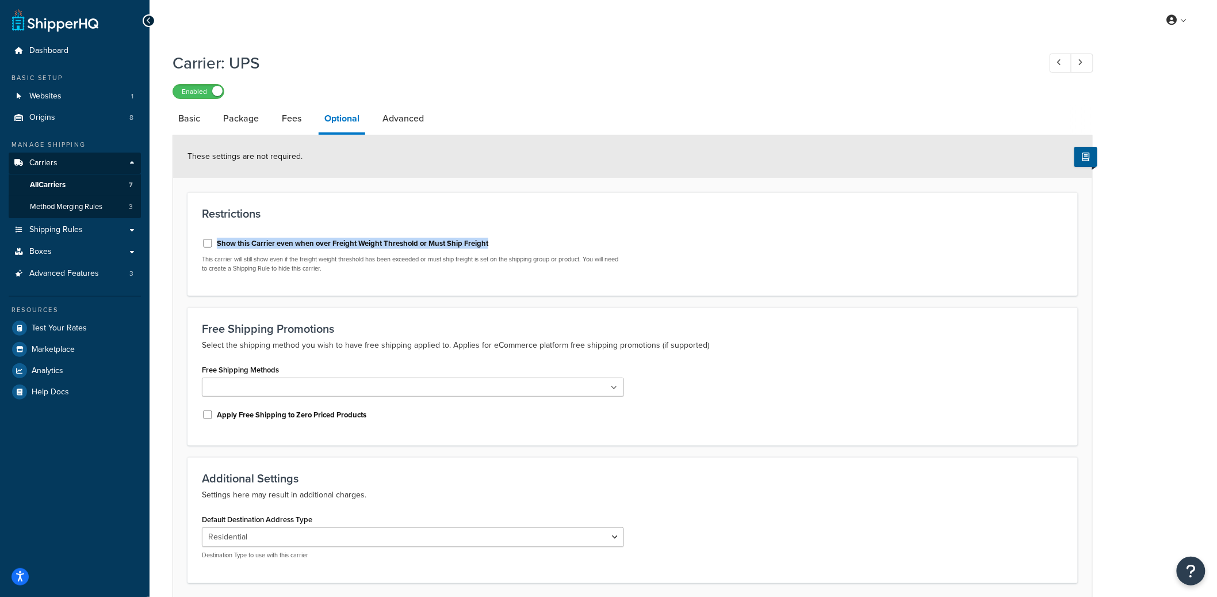
drag, startPoint x: 504, startPoint y: 246, endPoint x: 219, endPoint y: 248, distance: 285.9
click at [219, 248] on div "Show this Carrier even when over Freight Weight Threshold or Must Ship Freight" at bounding box center [413, 242] width 422 height 17
copy label "Show this Carrier even when over Freight Weight Threshold or Must Ship Freight"
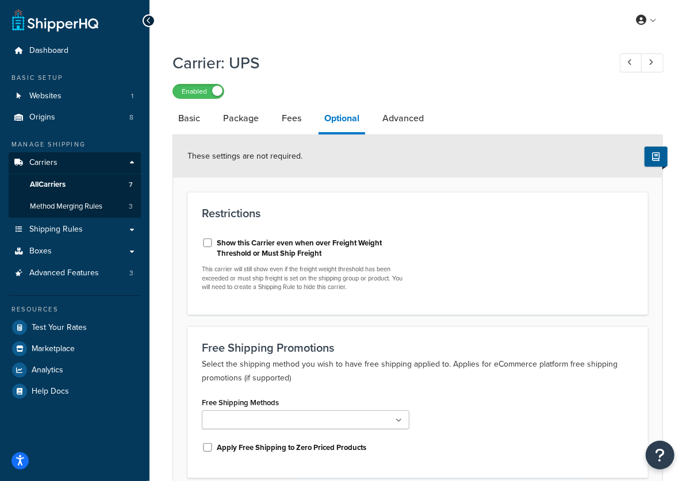
click at [455, 216] on h3 "Restrictions" at bounding box center [418, 213] width 432 height 13
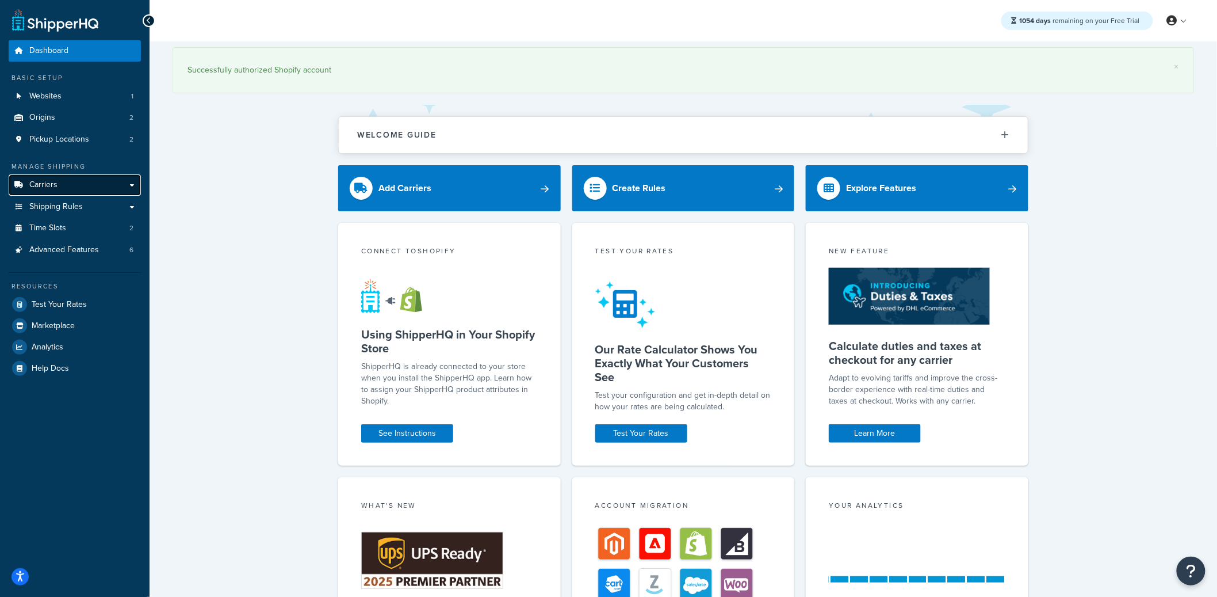
click at [135, 179] on link "Carriers" at bounding box center [75, 184] width 132 height 21
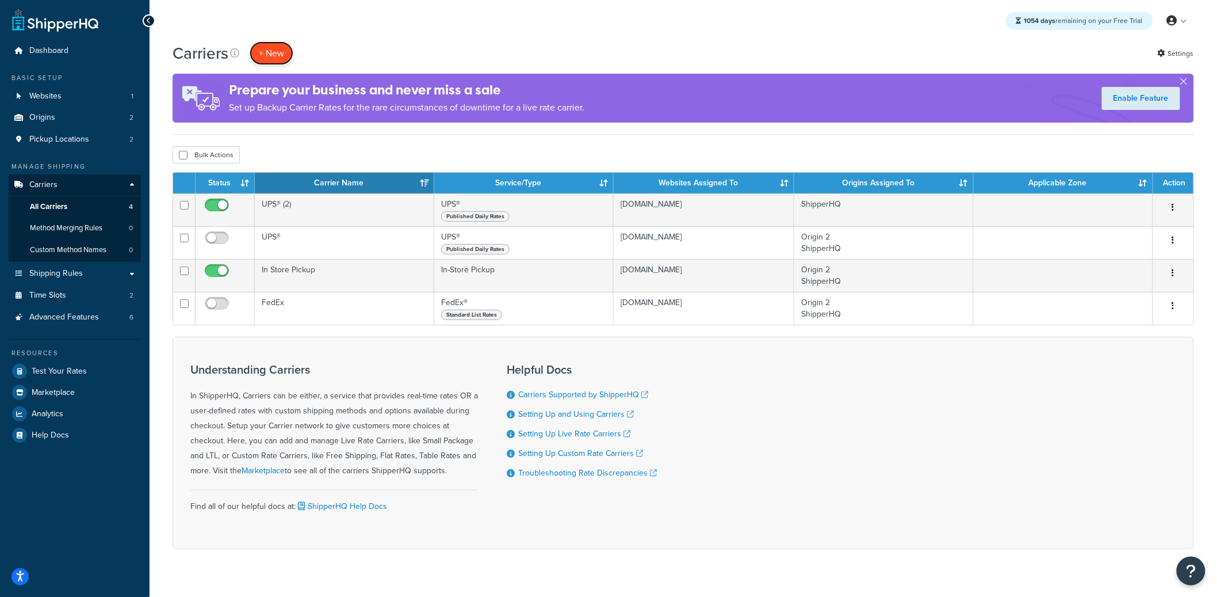
click at [272, 60] on button "+ New" at bounding box center [272, 53] width 44 height 24
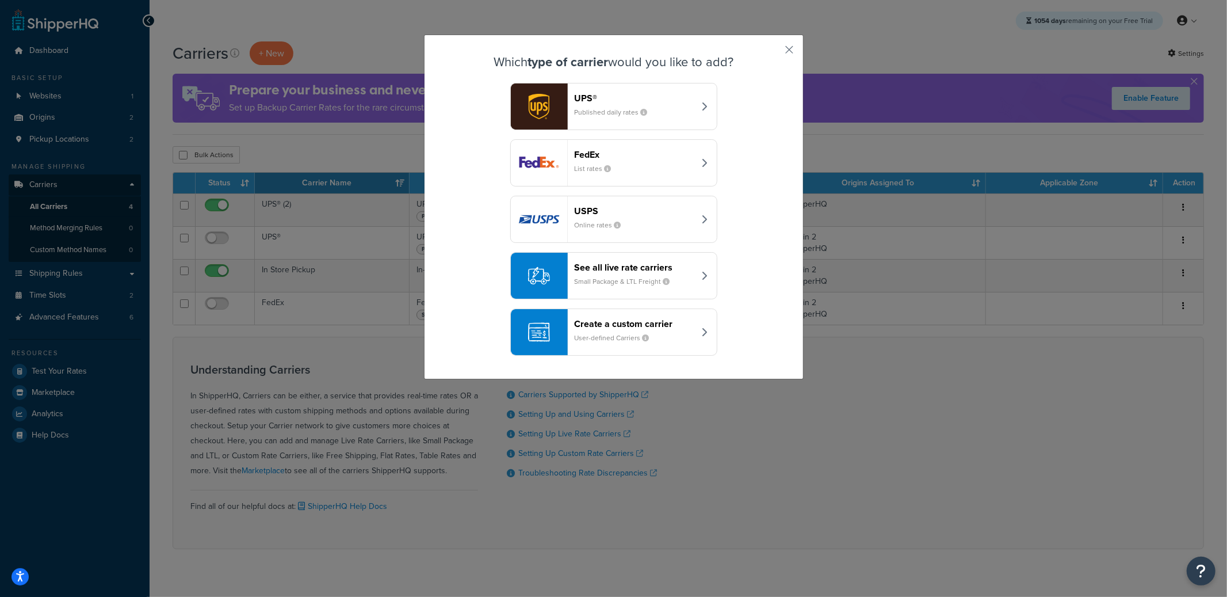
click at [637, 327] on header "Create a custom carrier" at bounding box center [635, 323] width 120 height 11
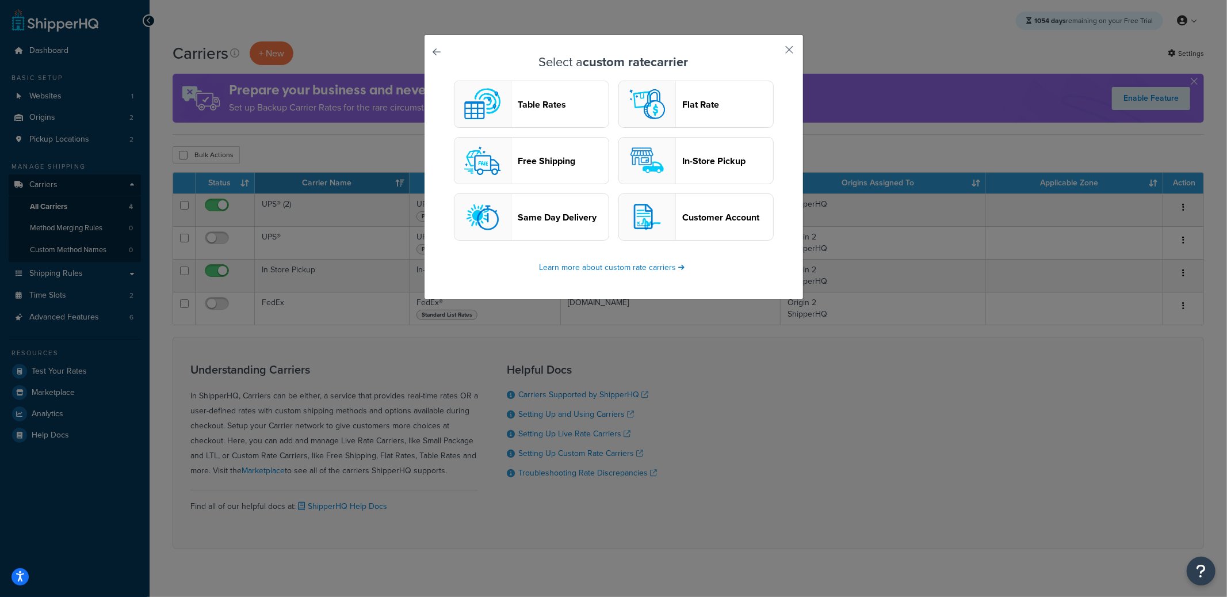
click at [520, 108] on header "Table Rates" at bounding box center [563, 104] width 90 height 11
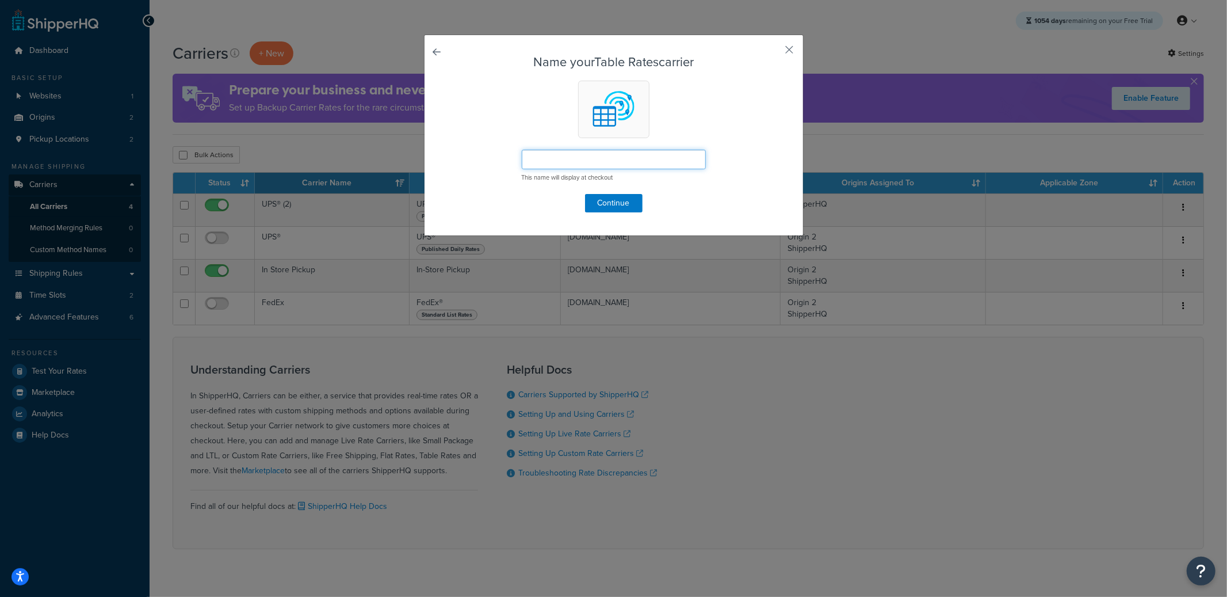
click at [576, 162] on input "text" at bounding box center [614, 160] width 184 height 20
type input "Test Calendar Default Deliv date"
click at [613, 209] on button "Continue" at bounding box center [614, 203] width 58 height 18
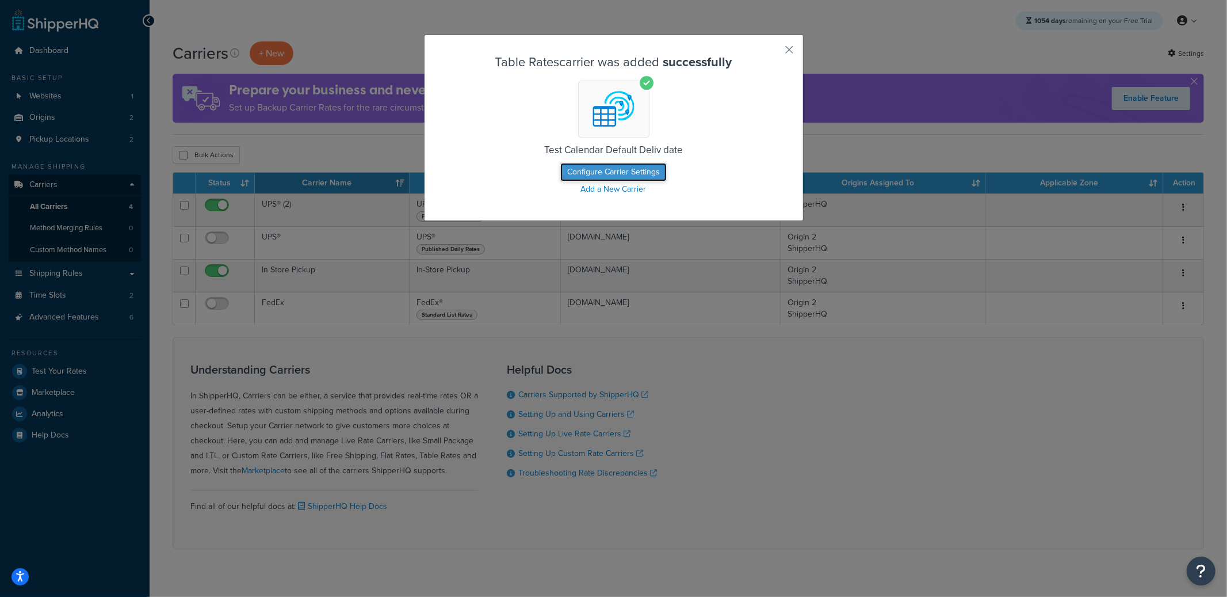
click at [611, 176] on button "Configure Carrier Settings" at bounding box center [613, 172] width 106 height 18
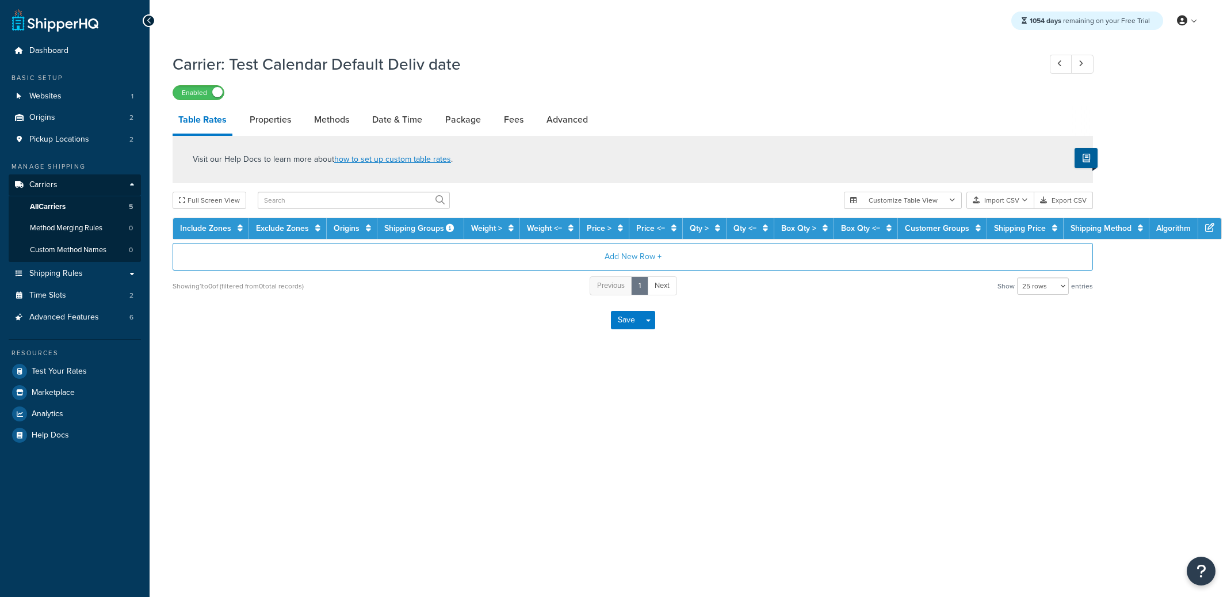
select select "25"
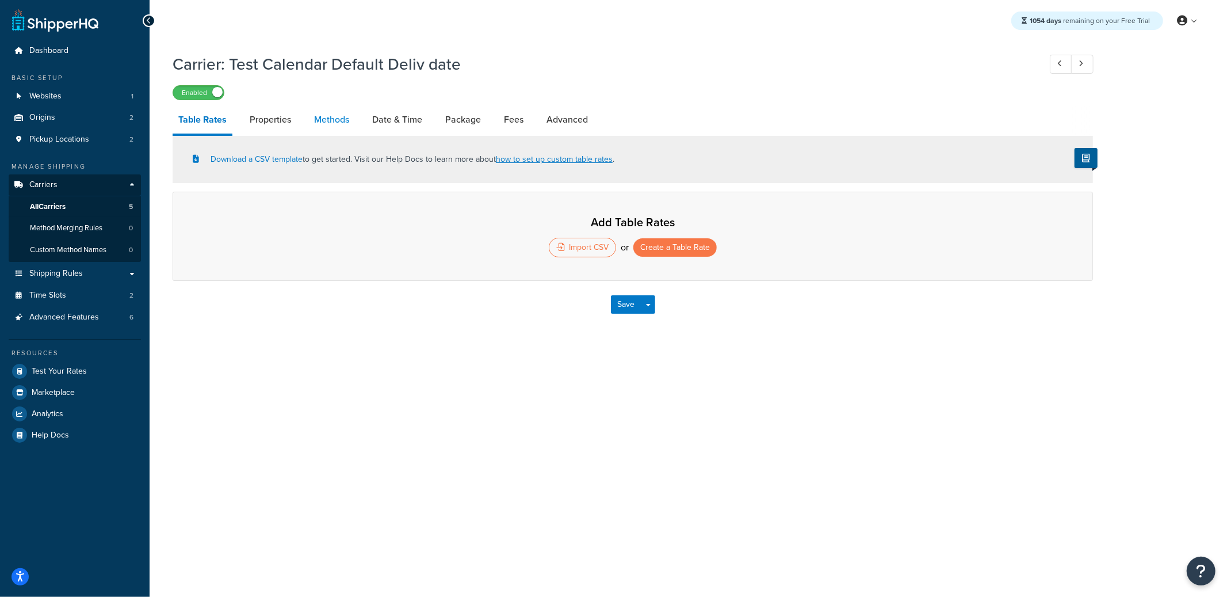
click at [348, 121] on link "Methods" at bounding box center [331, 120] width 47 height 28
select select "25"
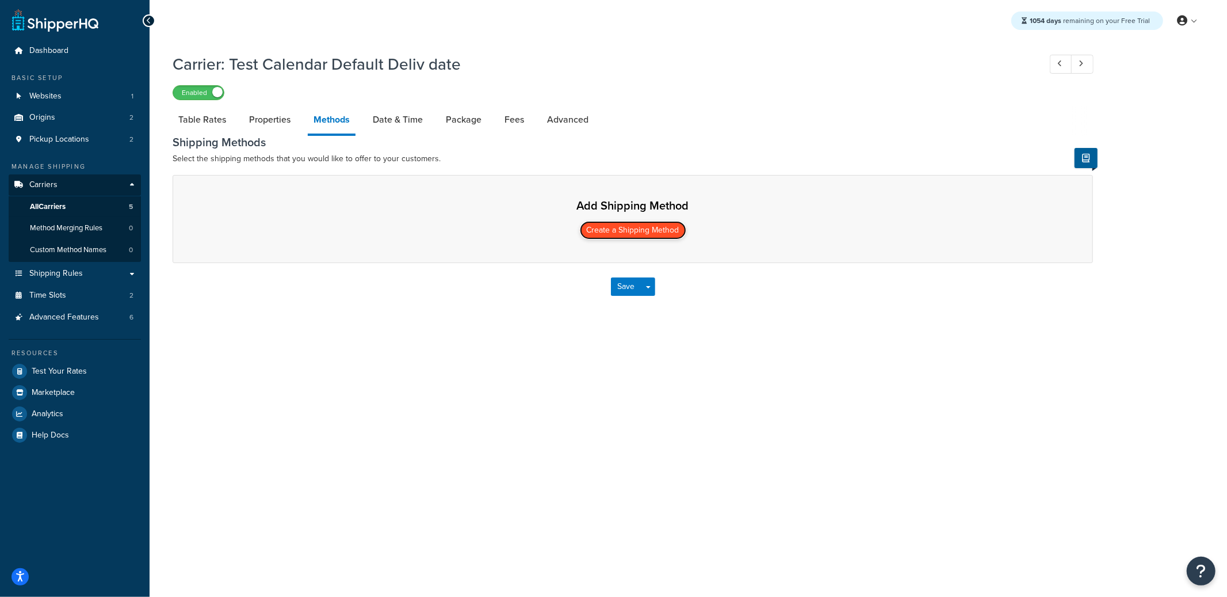
click at [619, 225] on button "Create a Shipping Method" at bounding box center [633, 230] width 106 height 18
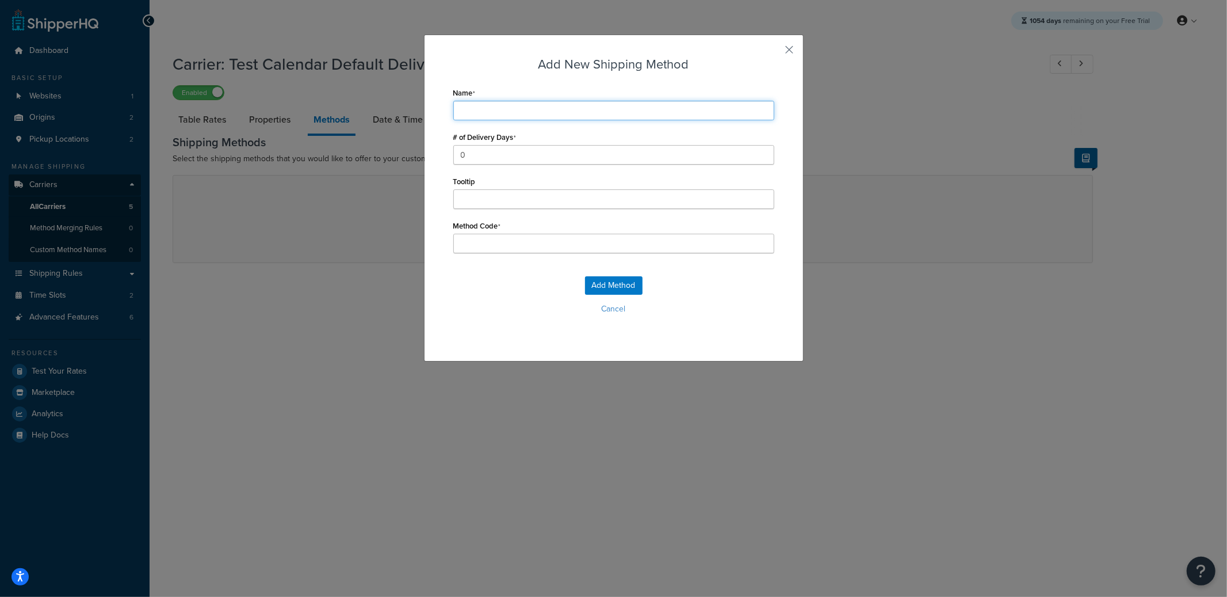
click at [490, 117] on input "Name" at bounding box center [613, 111] width 321 height 20
type input "G"
type input "Gr"
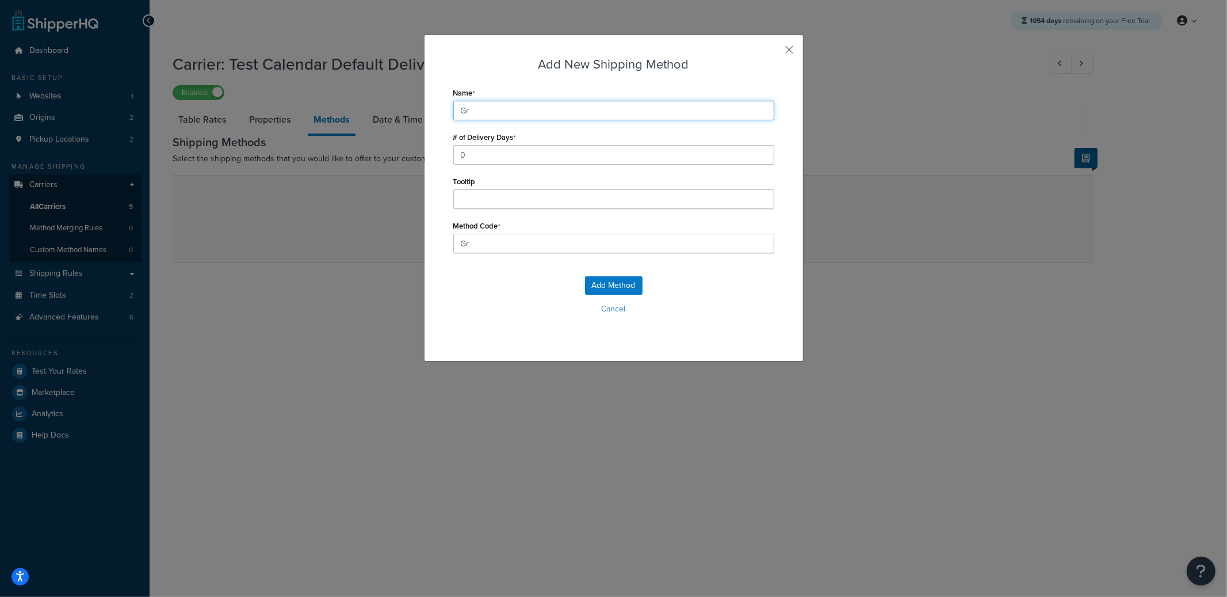
type input "Gro"
type input "Grou"
type input "Groun"
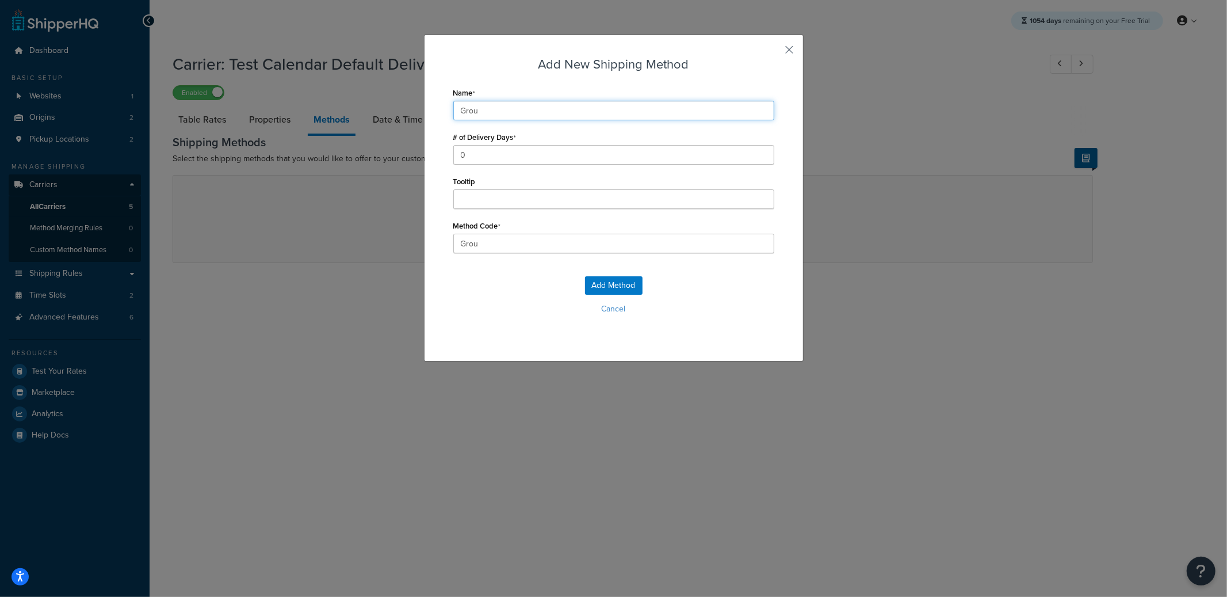
type input "Groun"
type input "Ground"
type input "1"
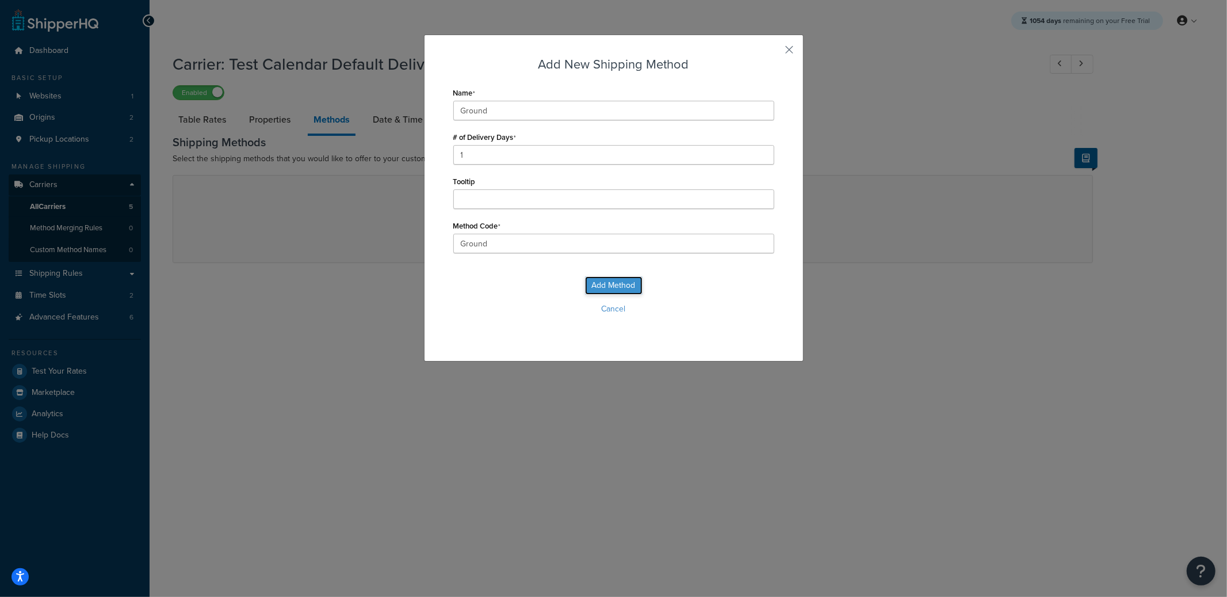
click at [601, 280] on button "Add Method" at bounding box center [614, 285] width 58 height 18
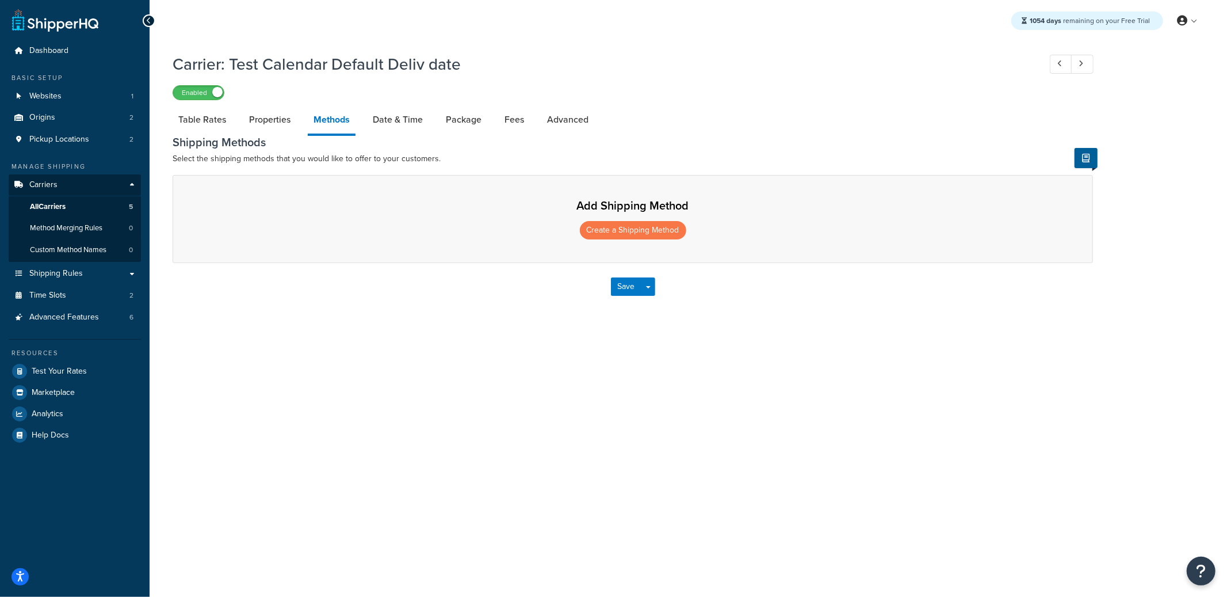
select select "25"
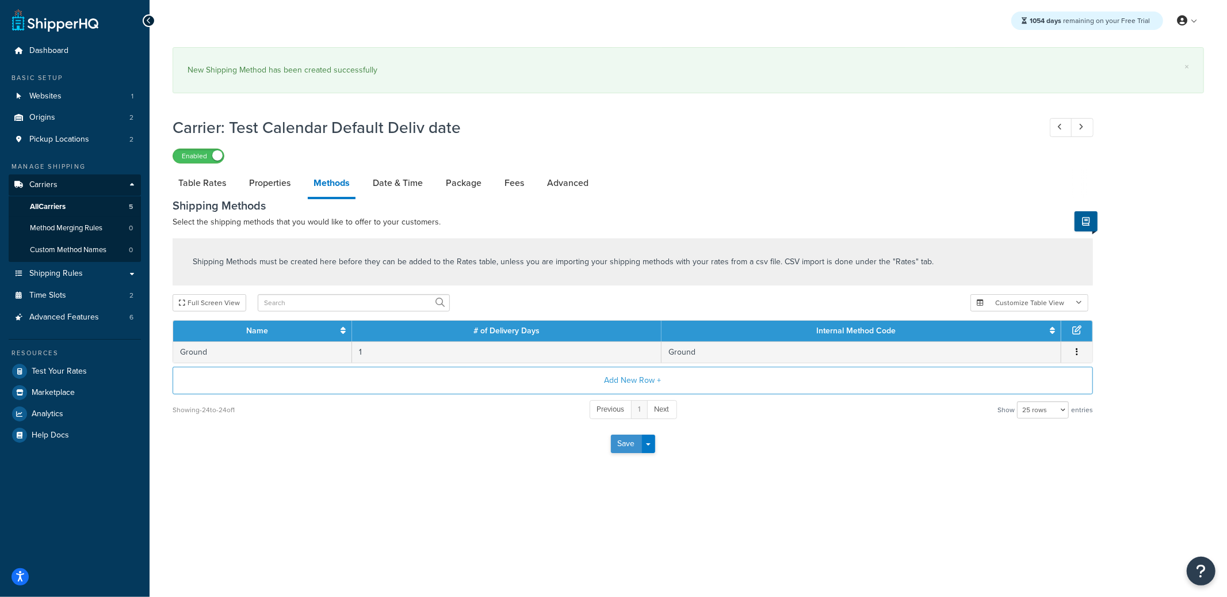
click at [624, 448] on button "Save" at bounding box center [626, 443] width 31 height 18
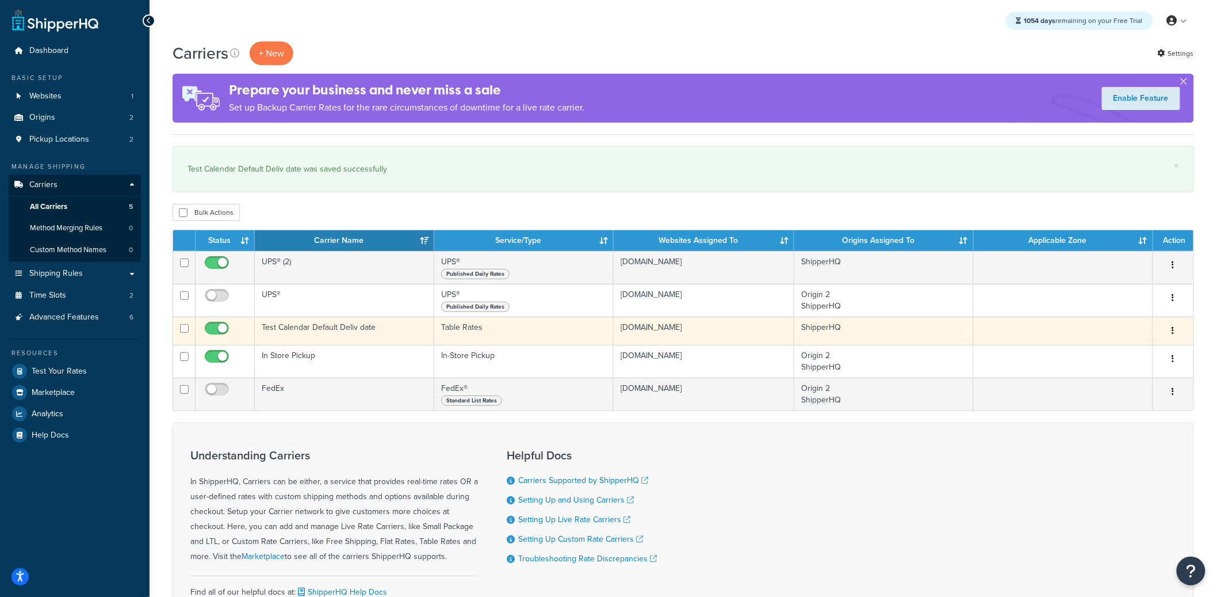
click at [331, 338] on td "Test Calendar Default Deliv date" at bounding box center [344, 330] width 179 height 28
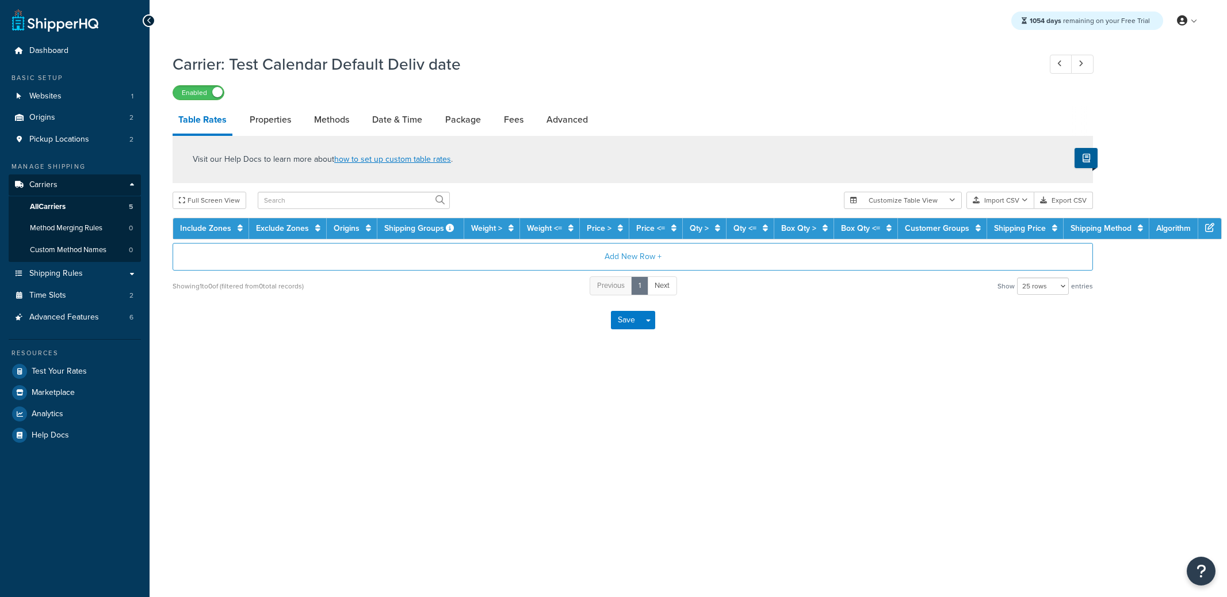
select select "25"
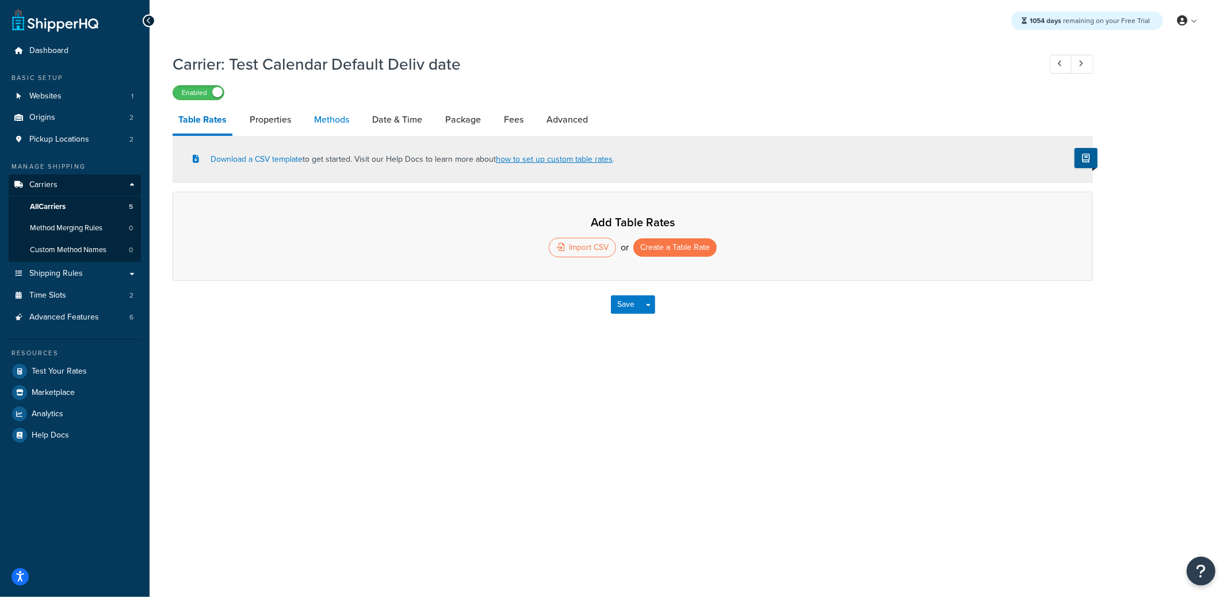
click at [350, 126] on link "Methods" at bounding box center [331, 120] width 47 height 28
select select "25"
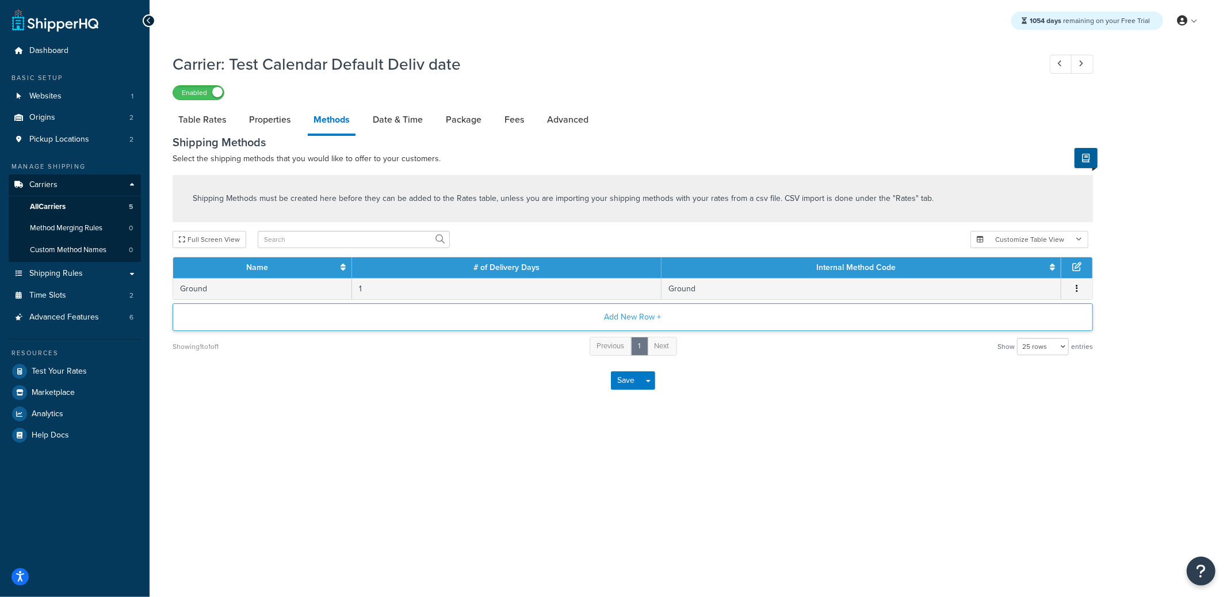
click at [667, 322] on button "Add New Row +" at bounding box center [633, 317] width 920 height 28
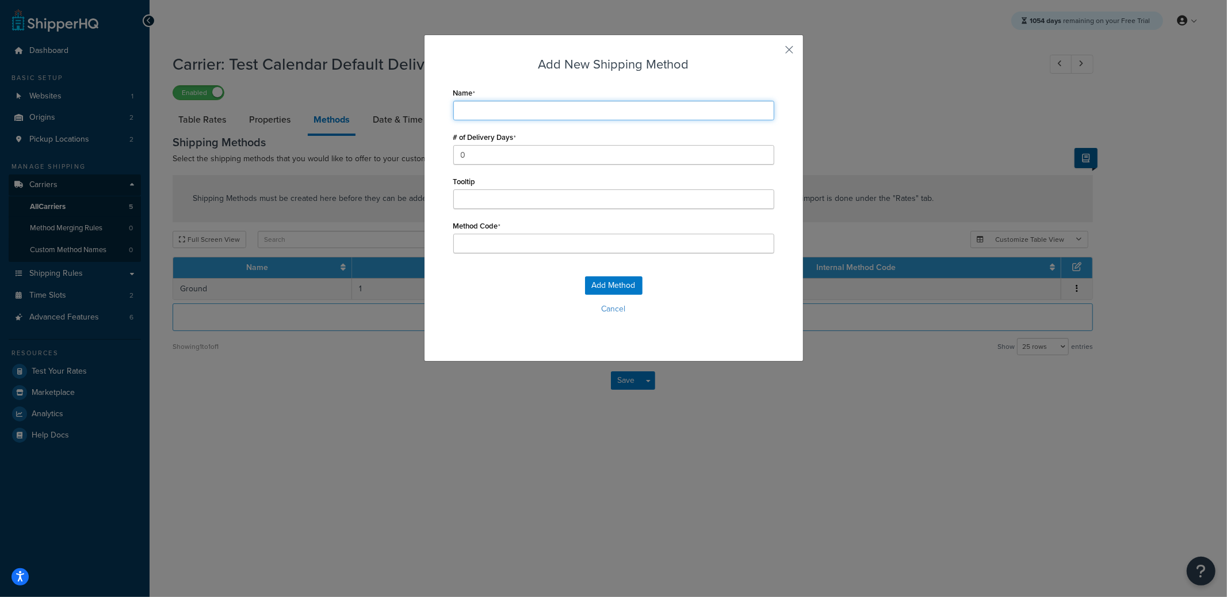
click at [513, 114] on input "Name" at bounding box center [613, 111] width 321 height 20
type input "S"
type input "St"
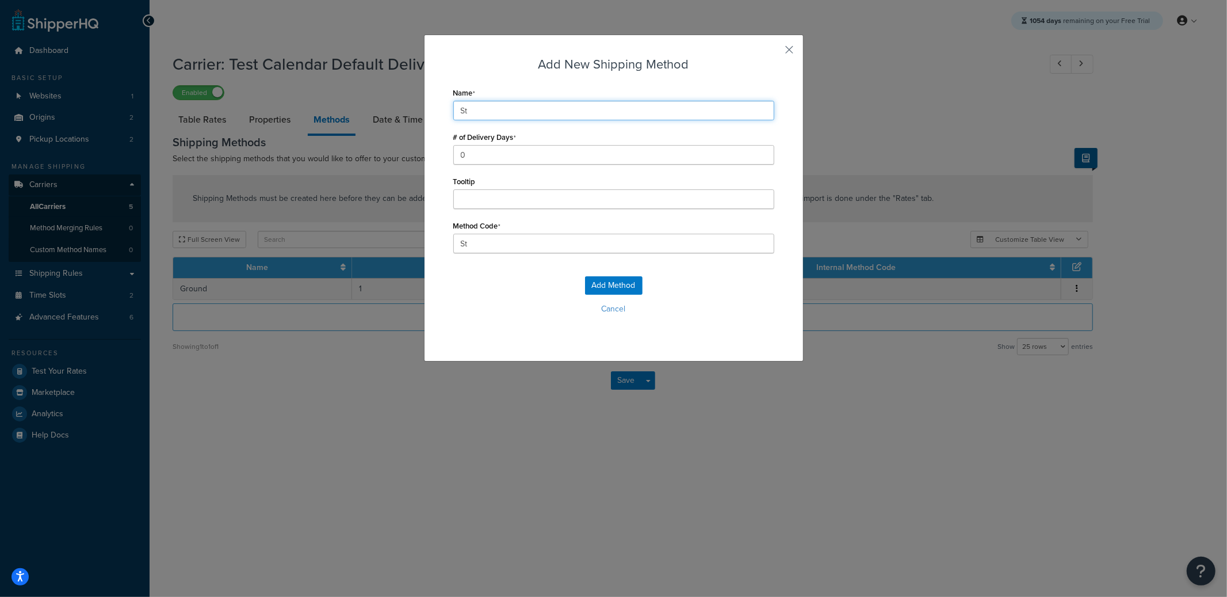
type input "Sta"
type input "Stan"
type input "Stand"
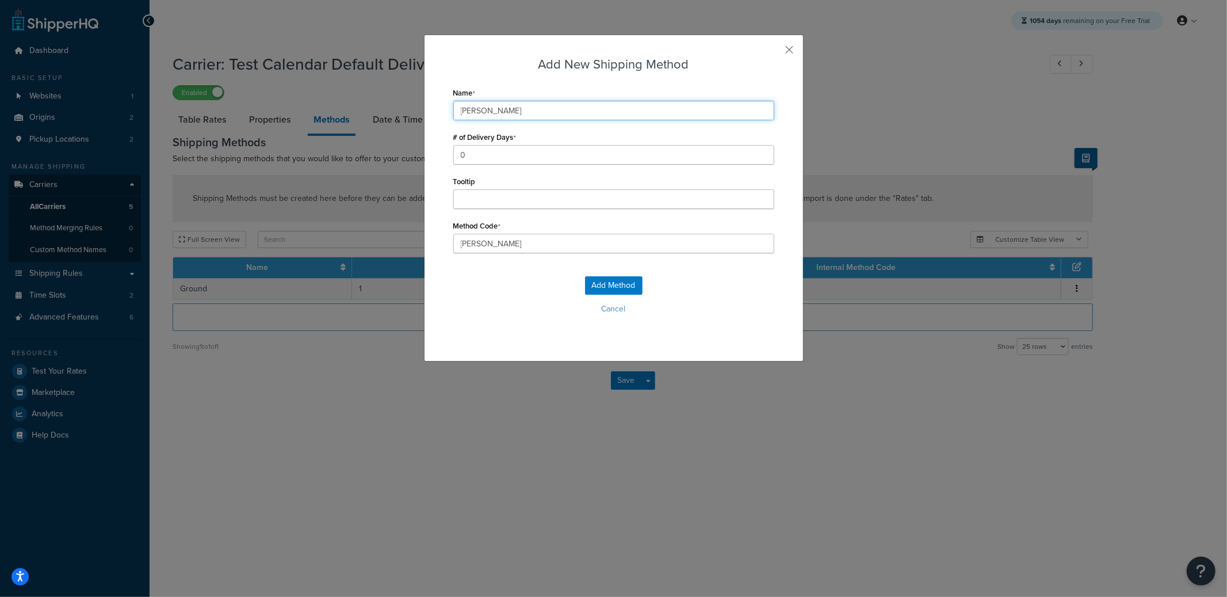
type input "Stand"
type input "Standa"
type input "Standar"
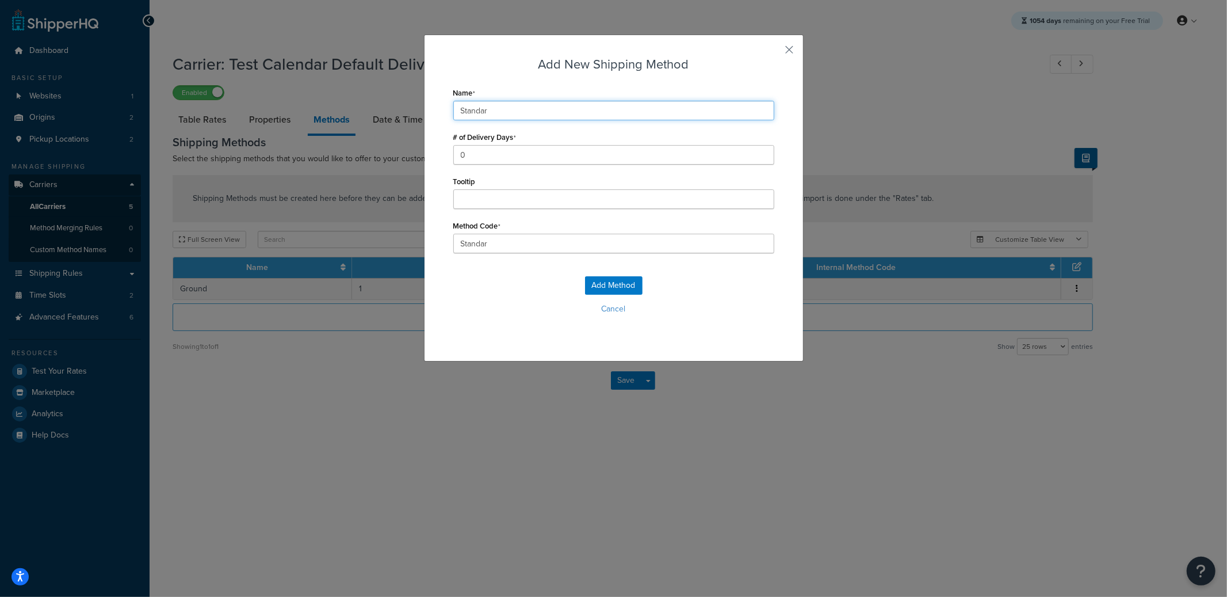
type input "Standard"
type input "1"
click at [630, 277] on button "Add Method" at bounding box center [614, 285] width 58 height 18
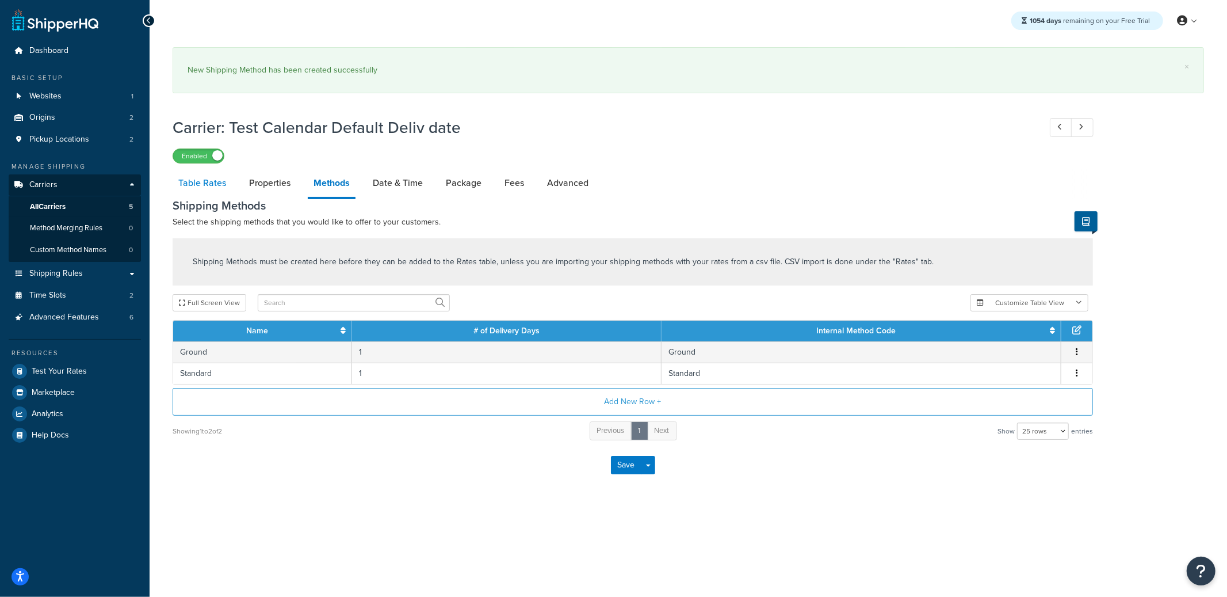
click at [214, 185] on link "Table Rates" at bounding box center [202, 183] width 59 height 28
select select "25"
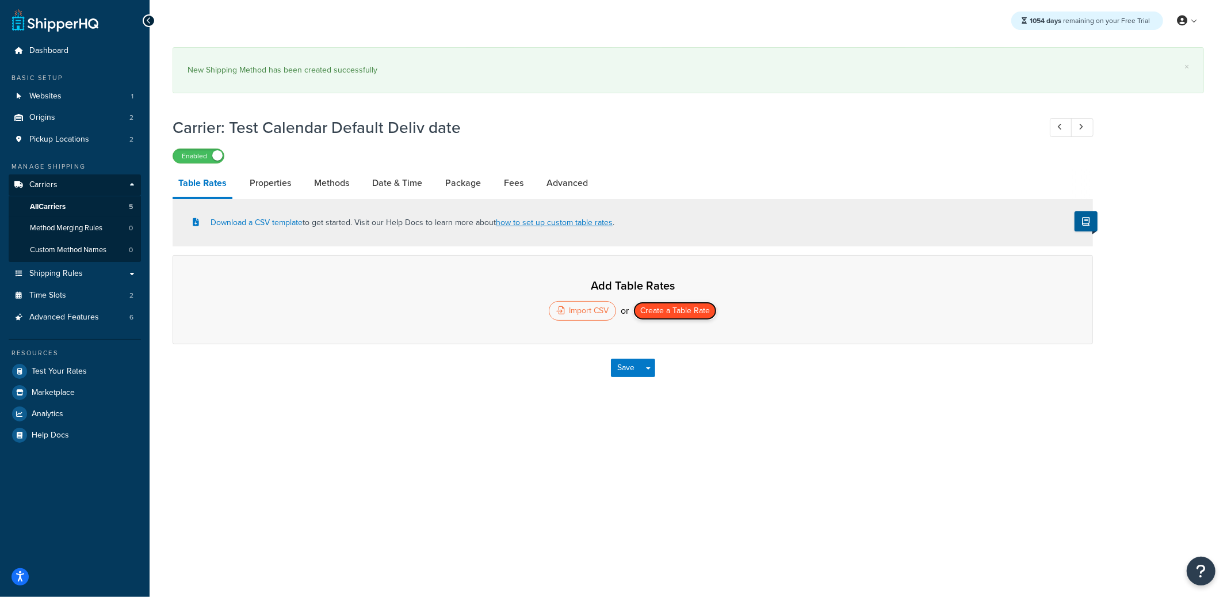
click at [679, 312] on button "Create a Table Rate" at bounding box center [674, 310] width 83 height 18
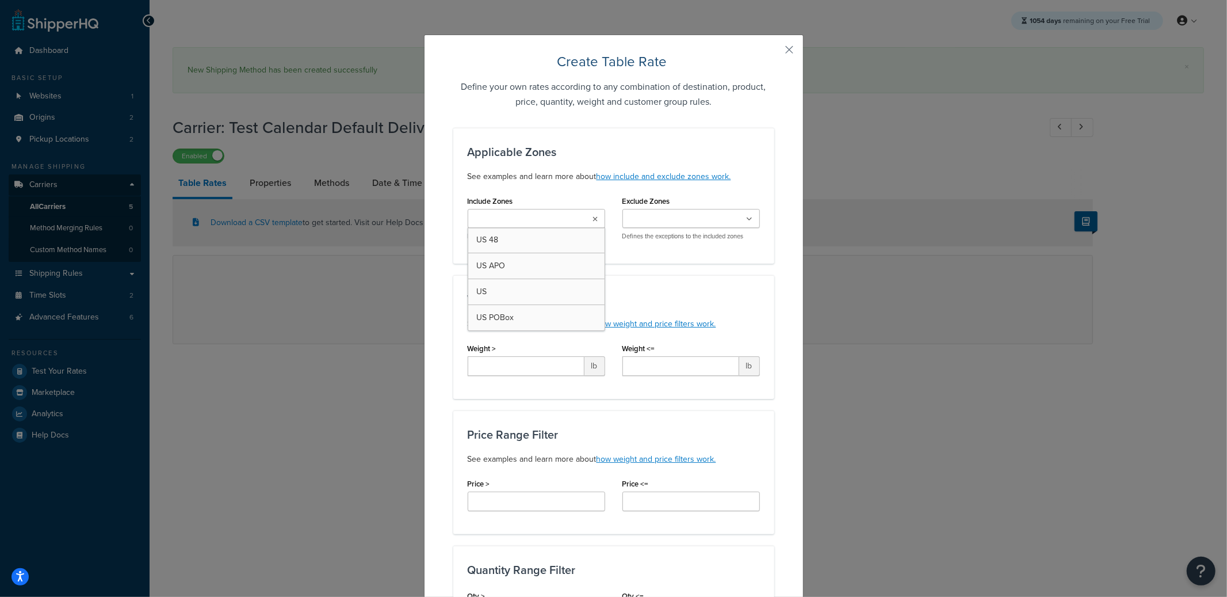
click at [545, 225] on input "Include Zones" at bounding box center [522, 219] width 102 height 13
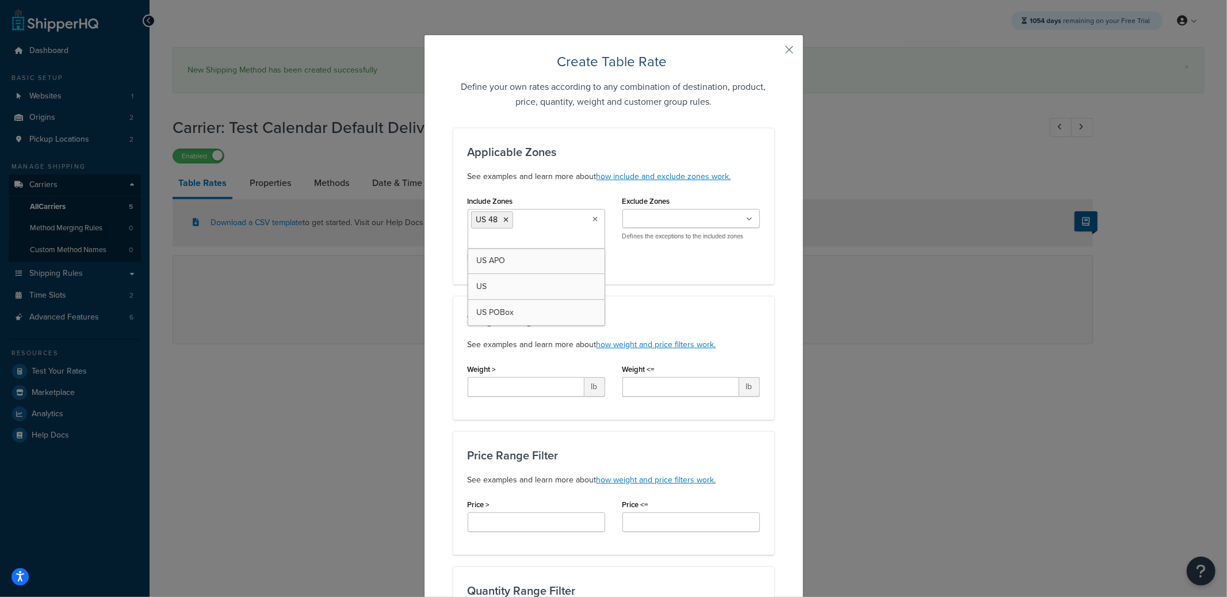
click at [689, 282] on div "Applicable Zones See examples and learn more about how include and exclude zone…" at bounding box center [613, 206] width 321 height 156
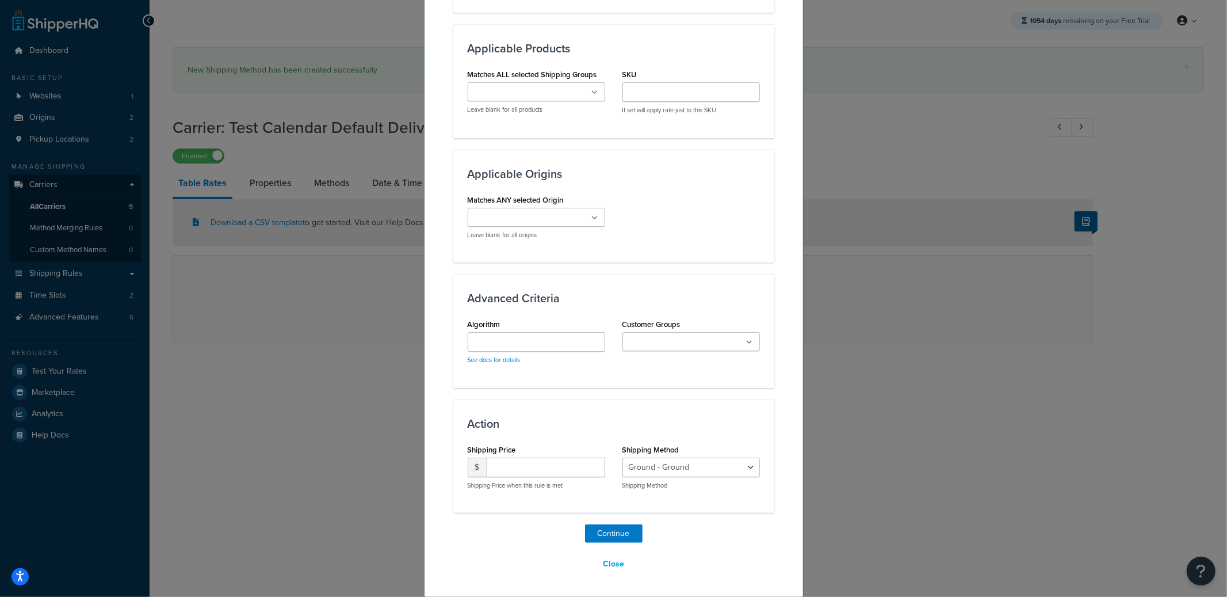
scroll to position [655, 0]
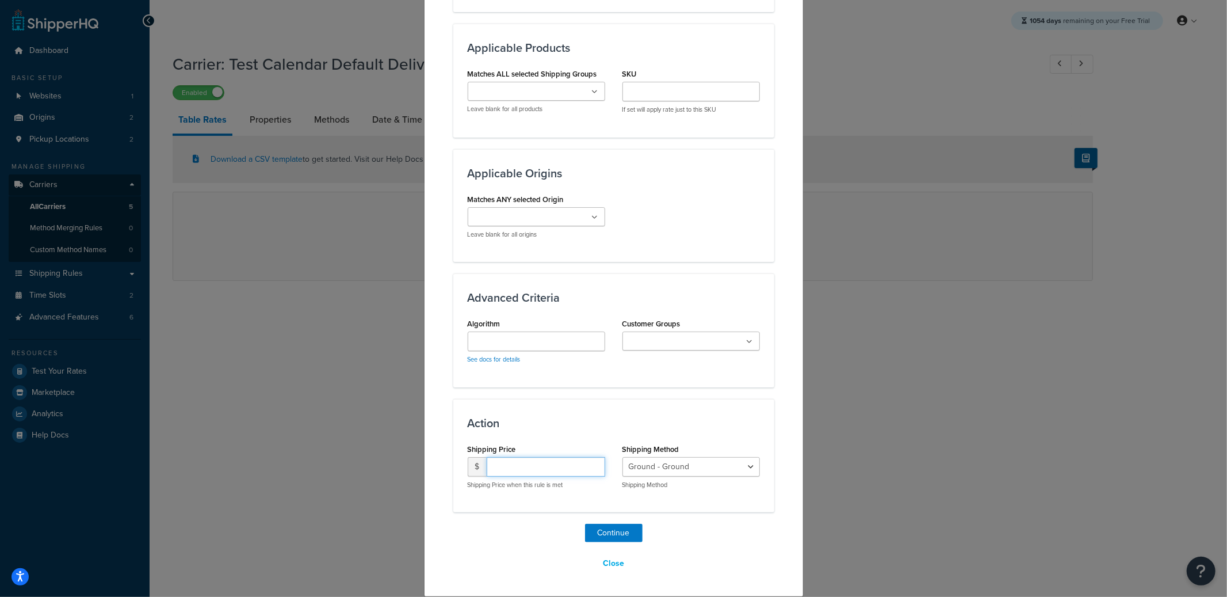
click at [537, 461] on input "number" at bounding box center [546, 467] width 118 height 20
type input "10.00"
click at [625, 530] on button "Continue" at bounding box center [614, 532] width 58 height 18
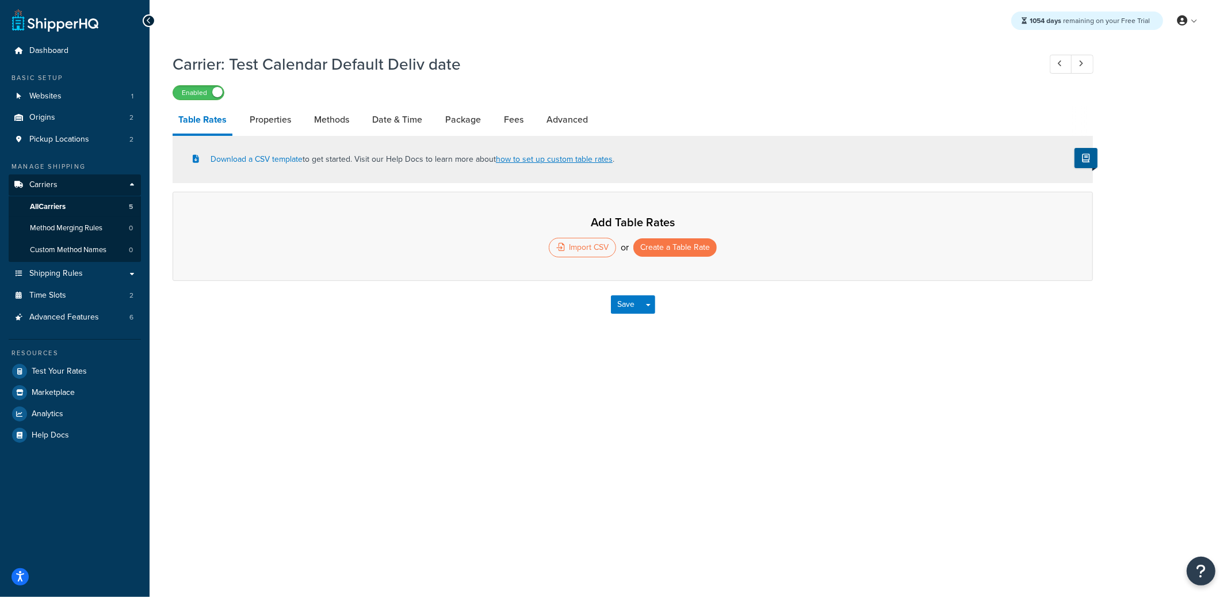
select select "25"
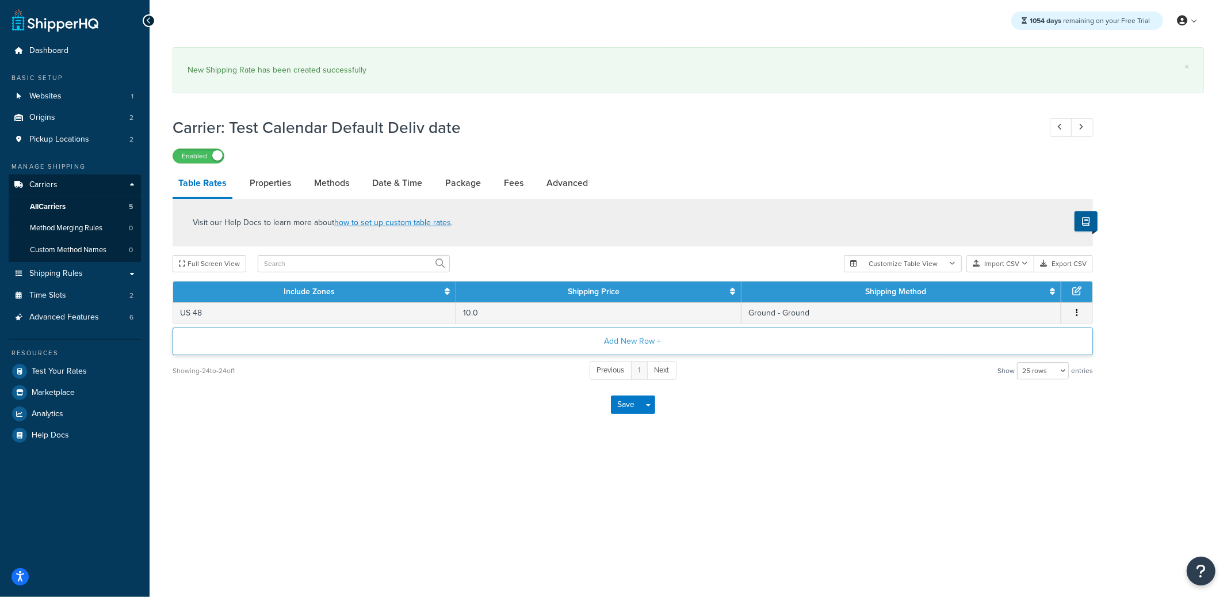
click at [518, 348] on button "Add New Row +" at bounding box center [633, 341] width 920 height 28
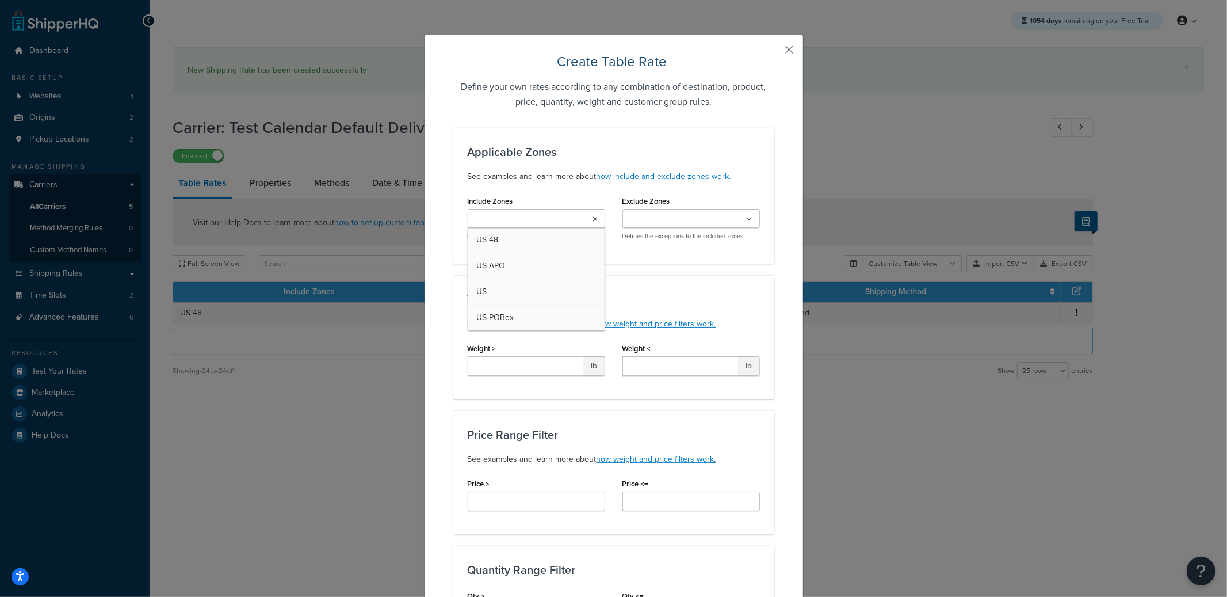
click at [533, 218] on input "Include Zones" at bounding box center [522, 219] width 102 height 13
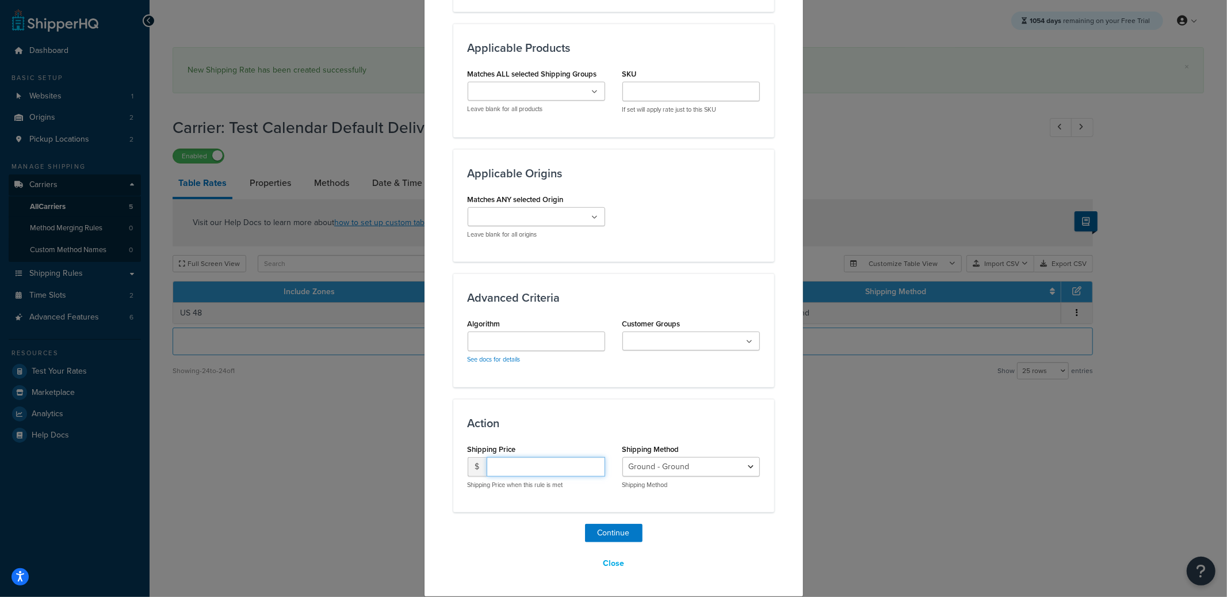
click at [540, 464] on input "number" at bounding box center [546, 467] width 118 height 20
type input "10.00"
click at [680, 471] on select "Ground - Ground Standard - Standard" at bounding box center [690, 467] width 137 height 20
select select "184049"
click at [622, 457] on select "Ground - Ground Standard - Standard" at bounding box center [690, 467] width 137 height 20
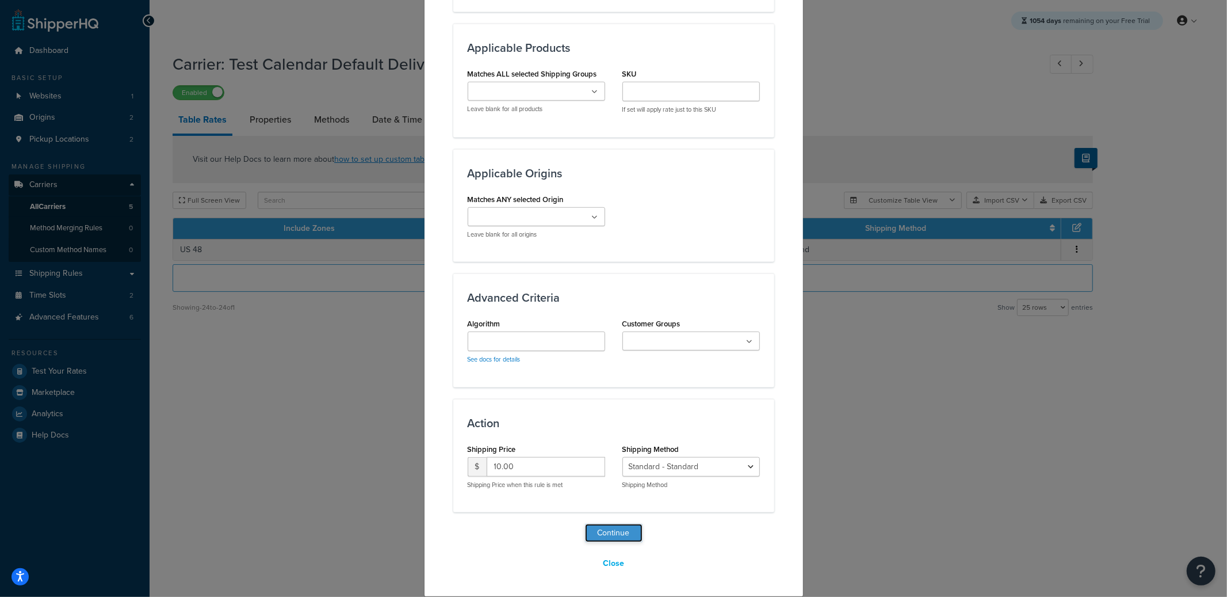
click at [628, 526] on button "Continue" at bounding box center [614, 532] width 58 height 18
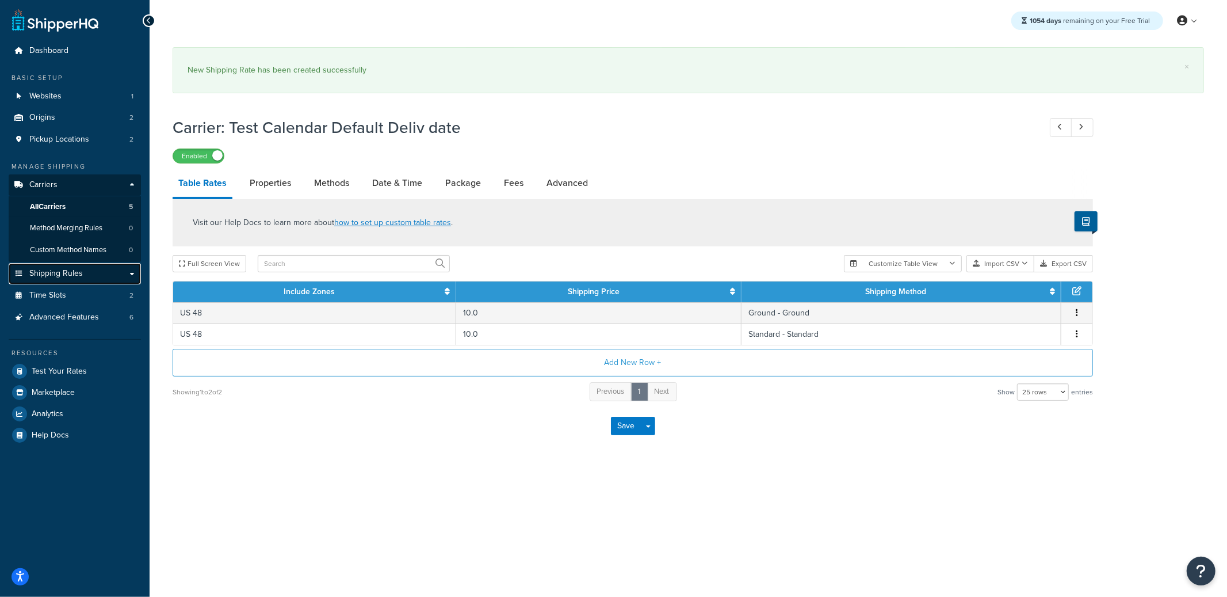
click at [76, 269] on span "Shipping Rules" at bounding box center [55, 274] width 53 height 10
click at [620, 420] on button "Save" at bounding box center [626, 425] width 31 height 18
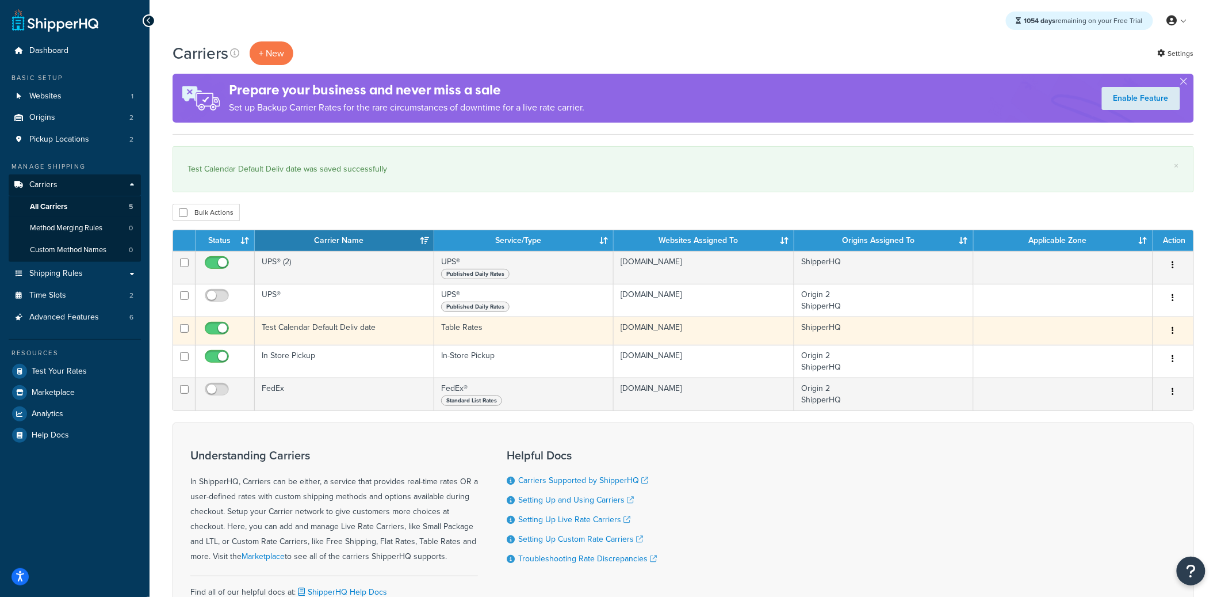
click at [321, 328] on td "Test Calendar Default Deliv date" at bounding box center [344, 330] width 179 height 28
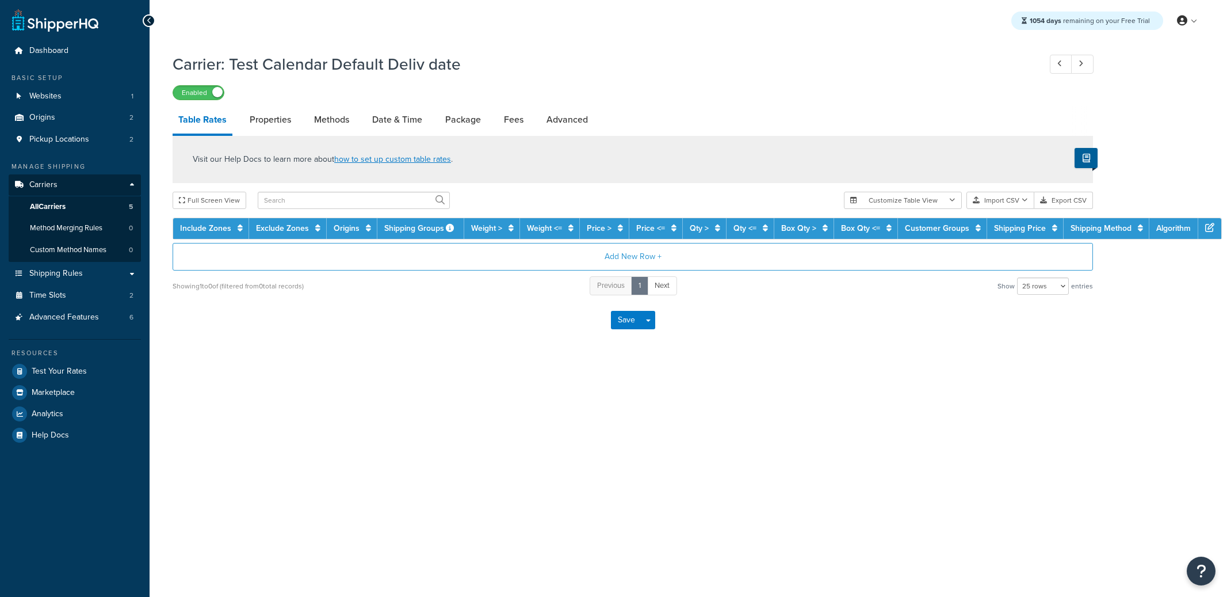
select select "25"
click at [385, 125] on link "Date & Time" at bounding box center [397, 120] width 62 height 28
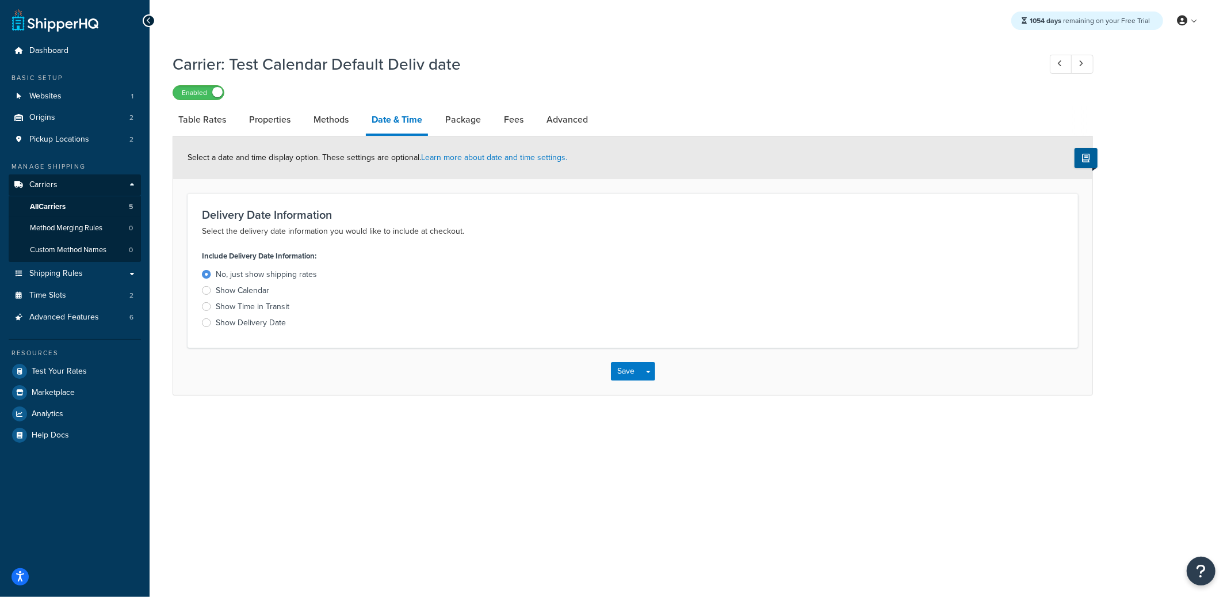
click at [261, 295] on div "Show Calendar" at bounding box center [242, 291] width 53 height 12
click at [0, 0] on input "Show Calendar" at bounding box center [0, 0] width 0 height 0
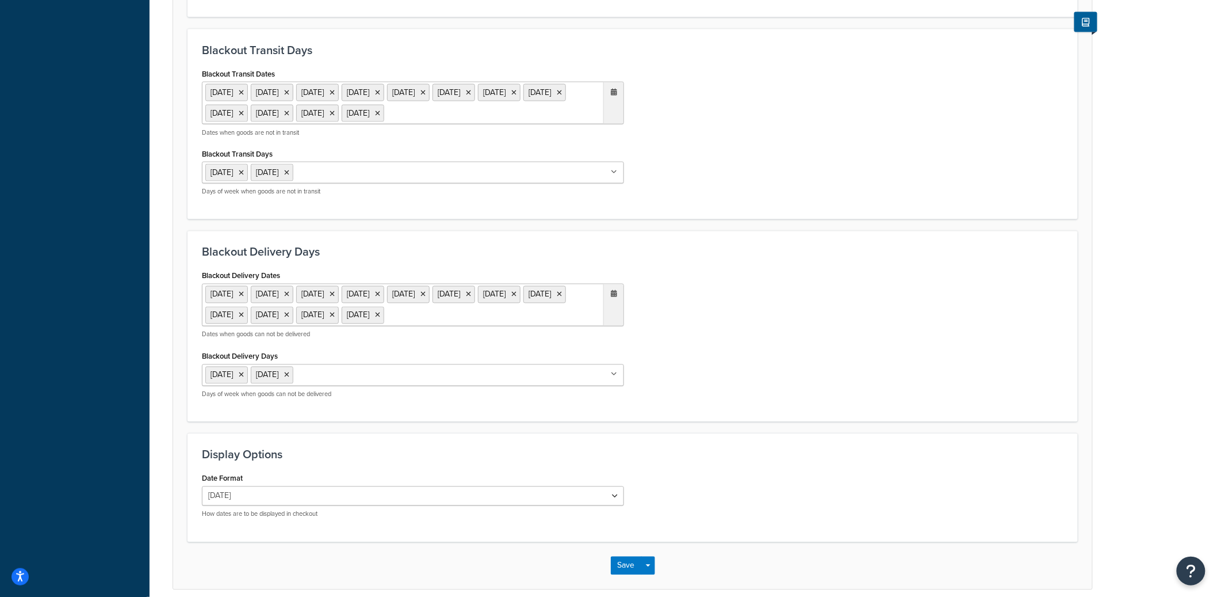
scroll to position [751, 0]
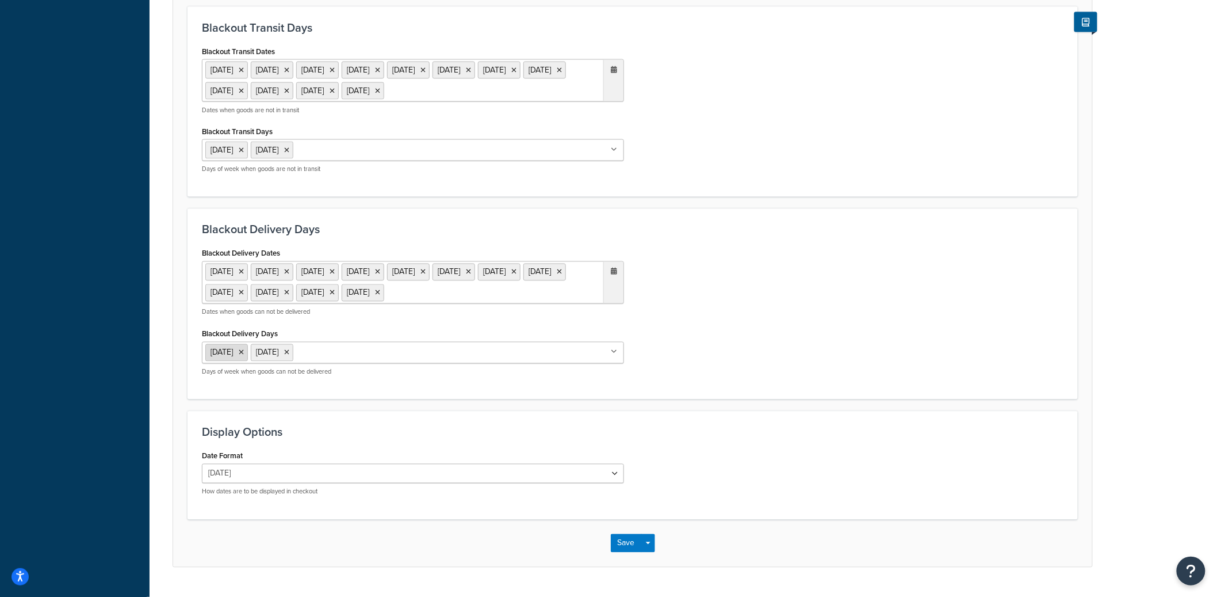
click at [244, 356] on icon at bounding box center [241, 352] width 5 height 7
click at [244, 154] on icon at bounding box center [241, 150] width 5 height 7
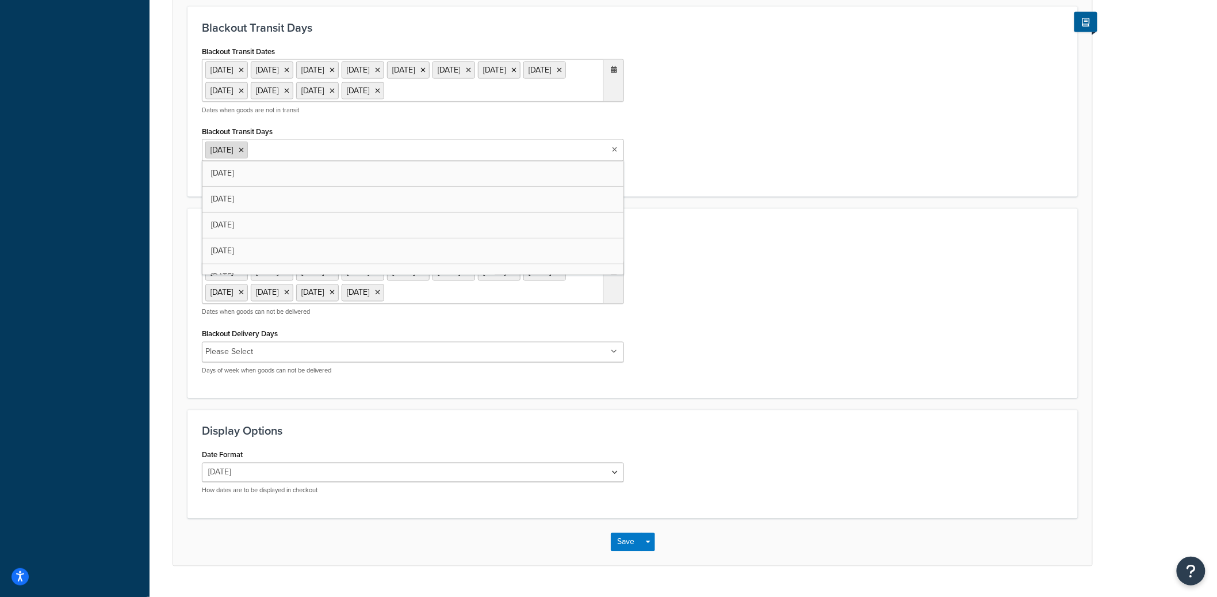
click at [244, 154] on icon at bounding box center [241, 150] width 5 height 7
click at [768, 372] on div "Blackout Delivery Dates [DATE] [DATE] [DATE] [DATE] [DATE] [DATE] [DATE] [DATE]…" at bounding box center [632, 313] width 879 height 139
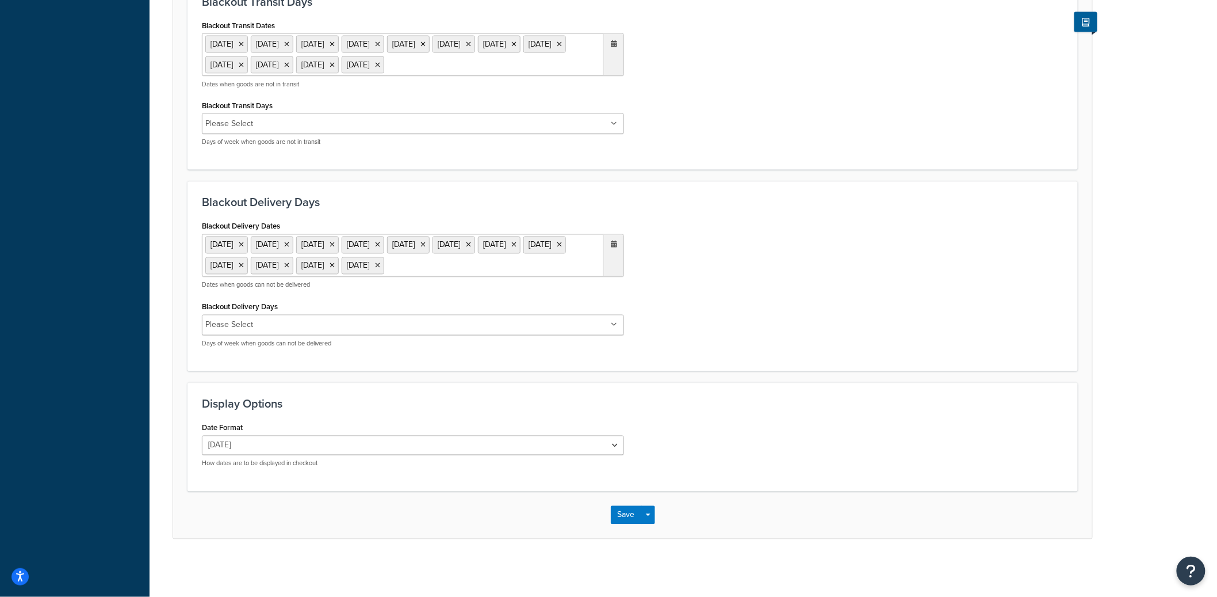
scroll to position [819, 0]
click at [625, 515] on button "Save" at bounding box center [626, 515] width 31 height 18
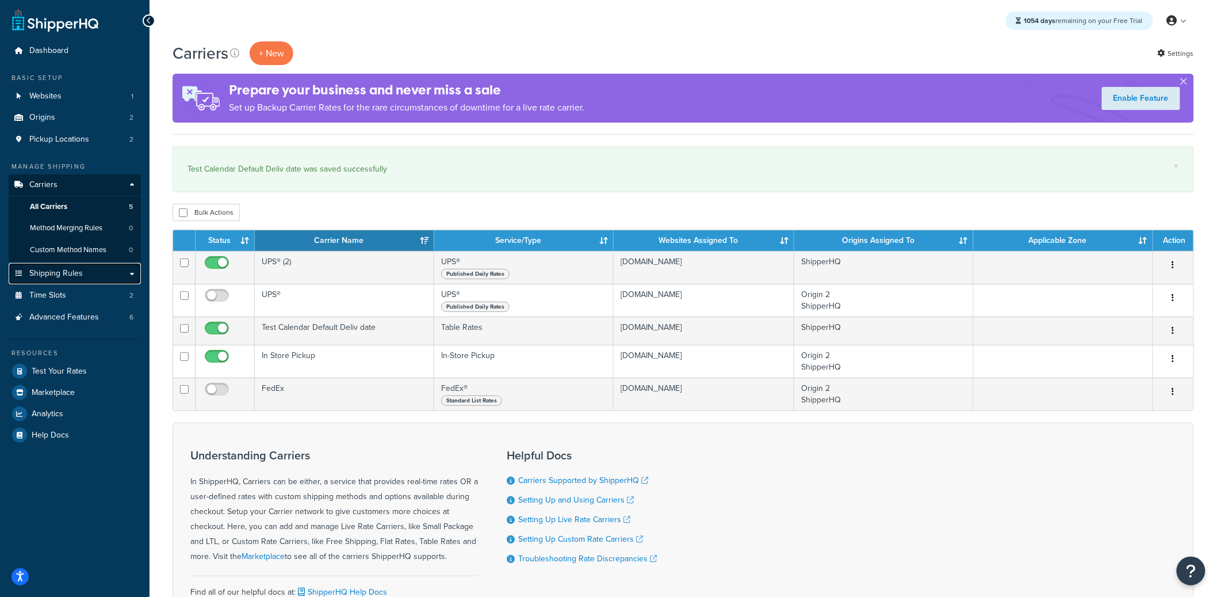
click at [101, 270] on link "Shipping Rules" at bounding box center [75, 273] width 132 height 21
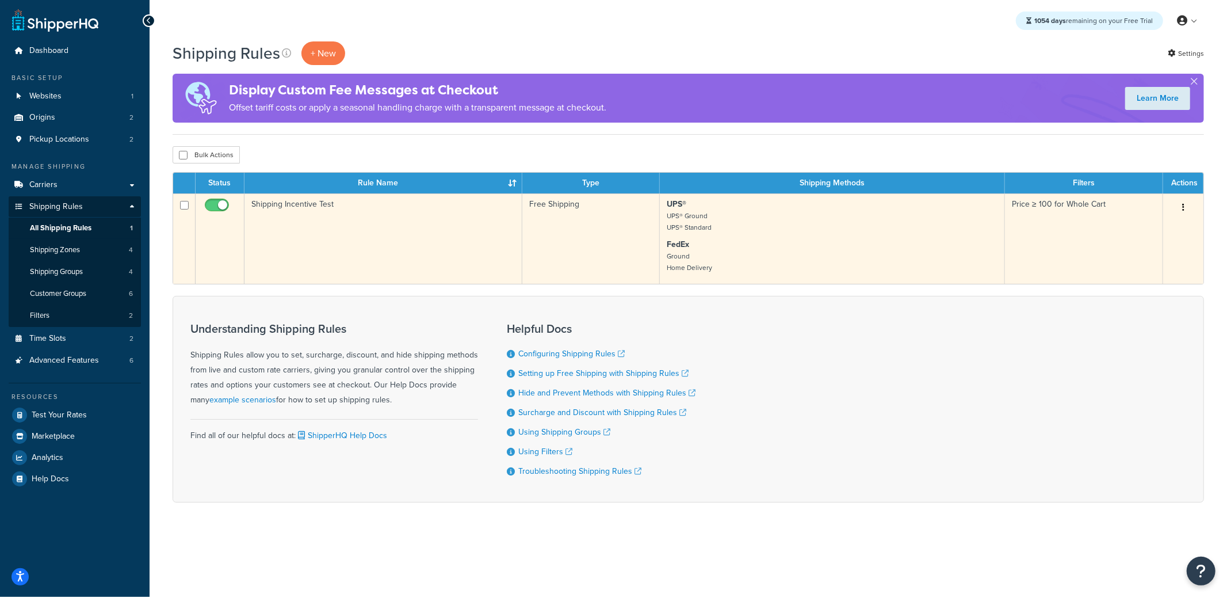
click at [220, 208] on input "checkbox" at bounding box center [218, 208] width 32 height 14
checkbox input "false"
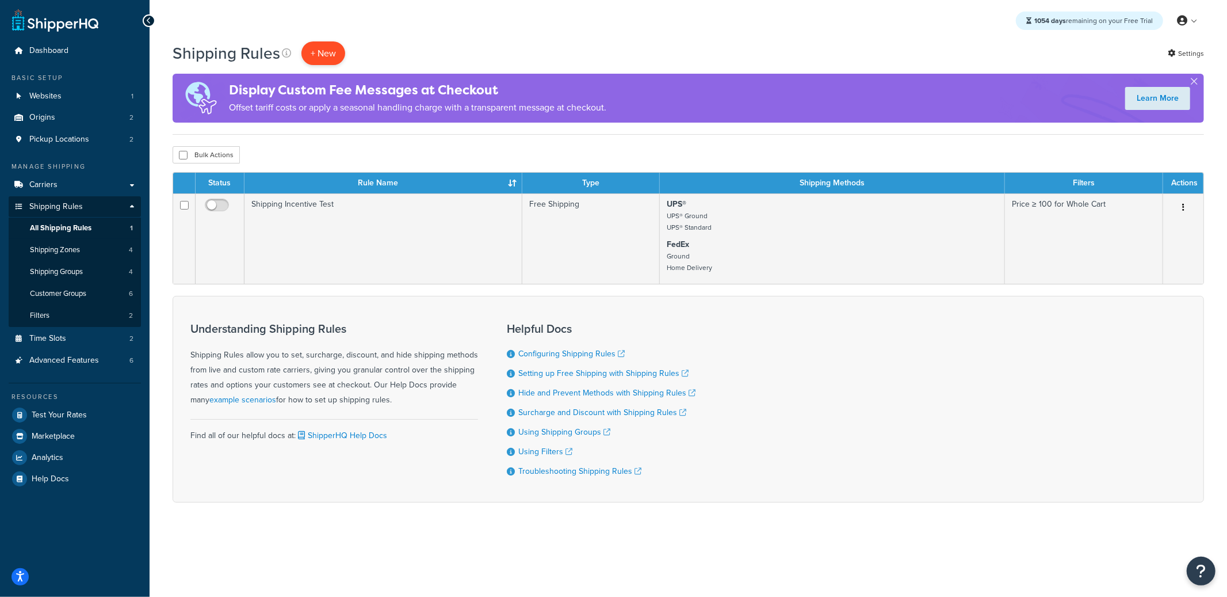
click at [319, 45] on p "+ New" at bounding box center [323, 53] width 44 height 24
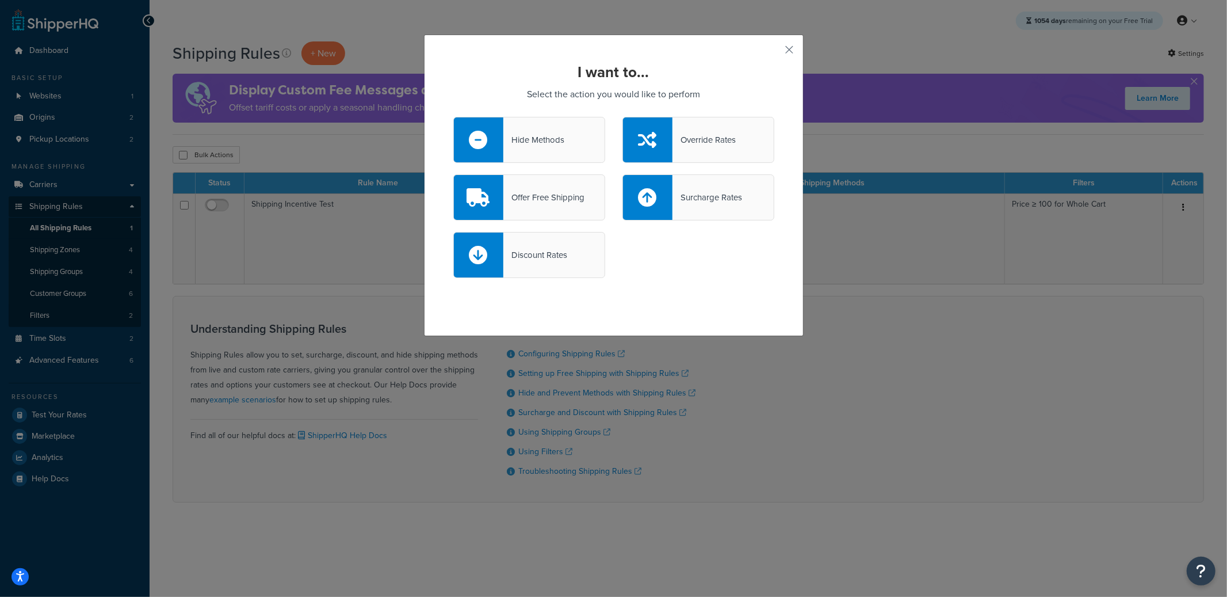
click at [543, 125] on div "Hide Methods" at bounding box center [529, 140] width 152 height 46
click at [0, 0] on input "Hide Methods" at bounding box center [0, 0] width 0 height 0
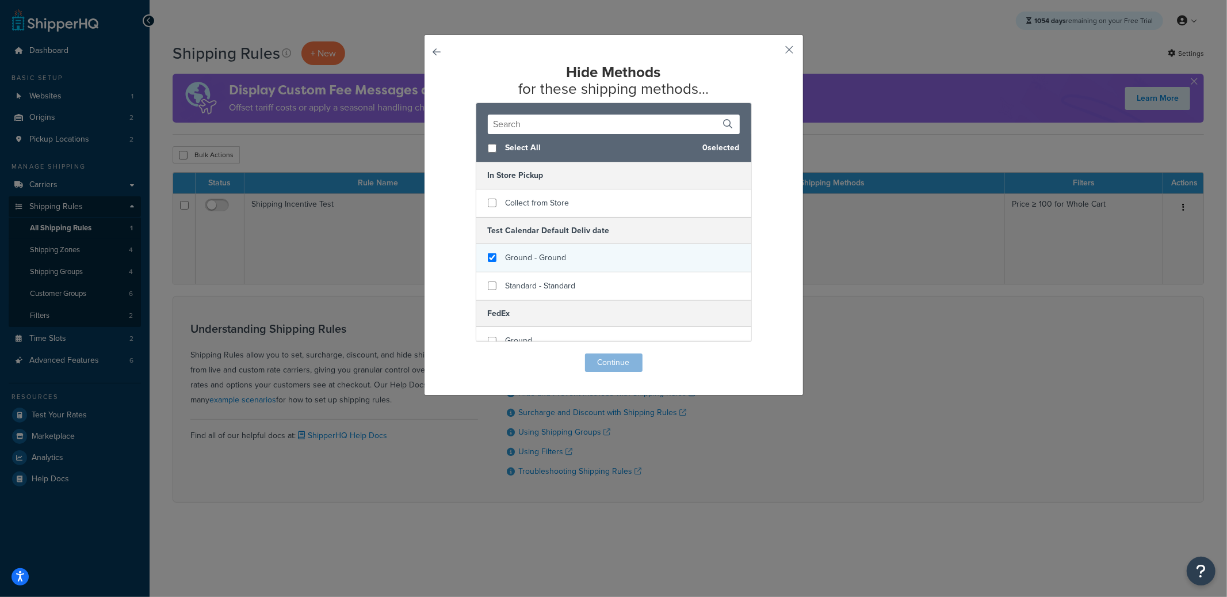
checkbox input "true"
click at [550, 259] on span "Ground - Ground" at bounding box center [536, 257] width 61 height 12
click at [626, 366] on button "Continue" at bounding box center [614, 362] width 58 height 18
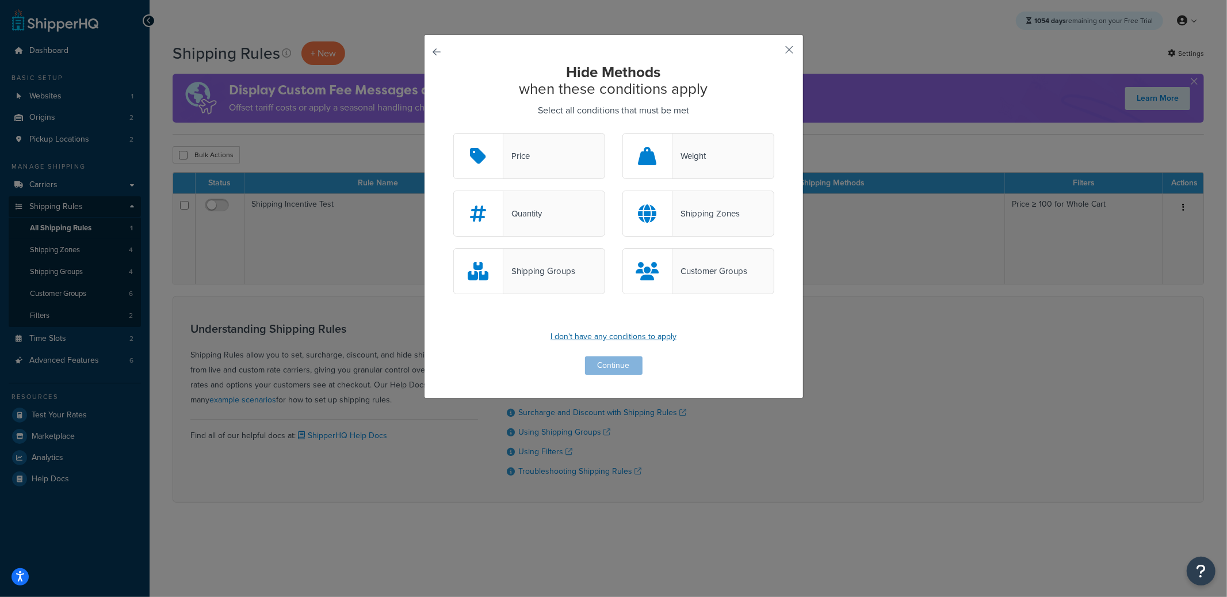
click at [625, 341] on p "I don't have any conditions to apply" at bounding box center [613, 336] width 321 height 16
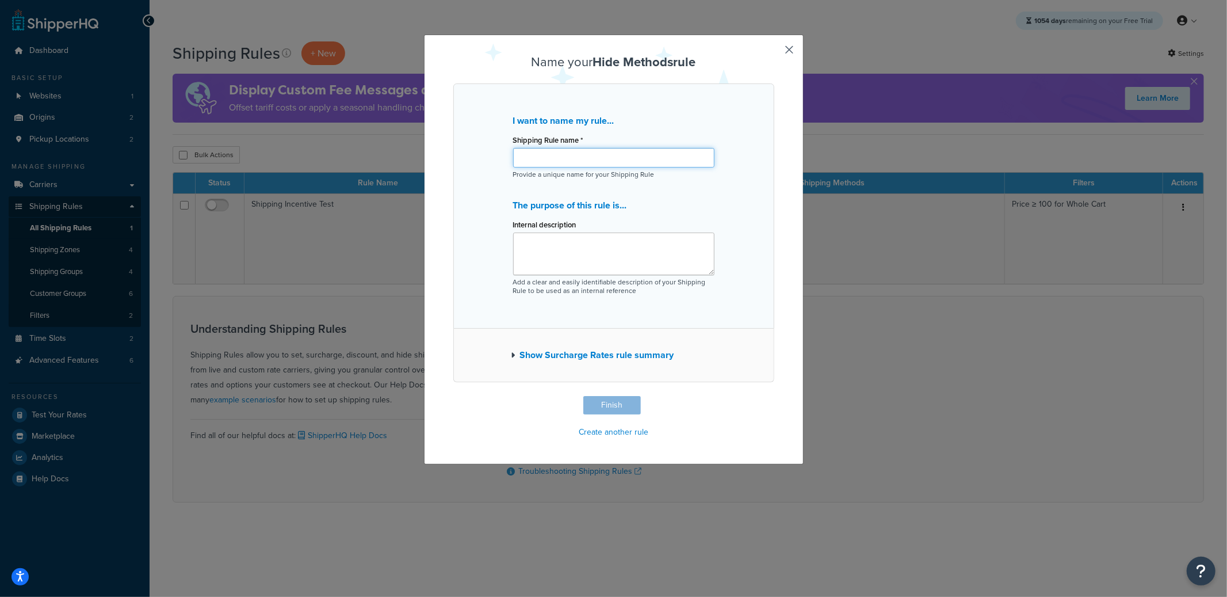
click at [533, 152] on input "Shipping Rule name *" at bounding box center [613, 158] width 201 height 20
type input "Test - Hide Ground during week"
click at [629, 411] on button "Finish" at bounding box center [612, 405] width 58 height 18
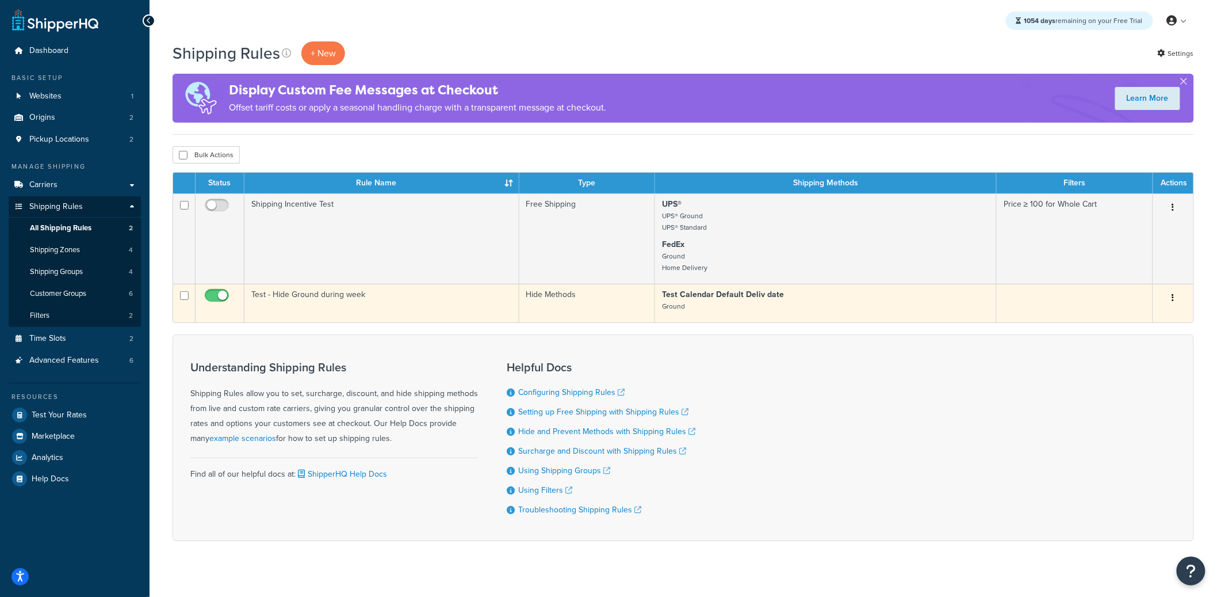
click at [348, 298] on td "Test - Hide Ground during week" at bounding box center [381, 303] width 275 height 39
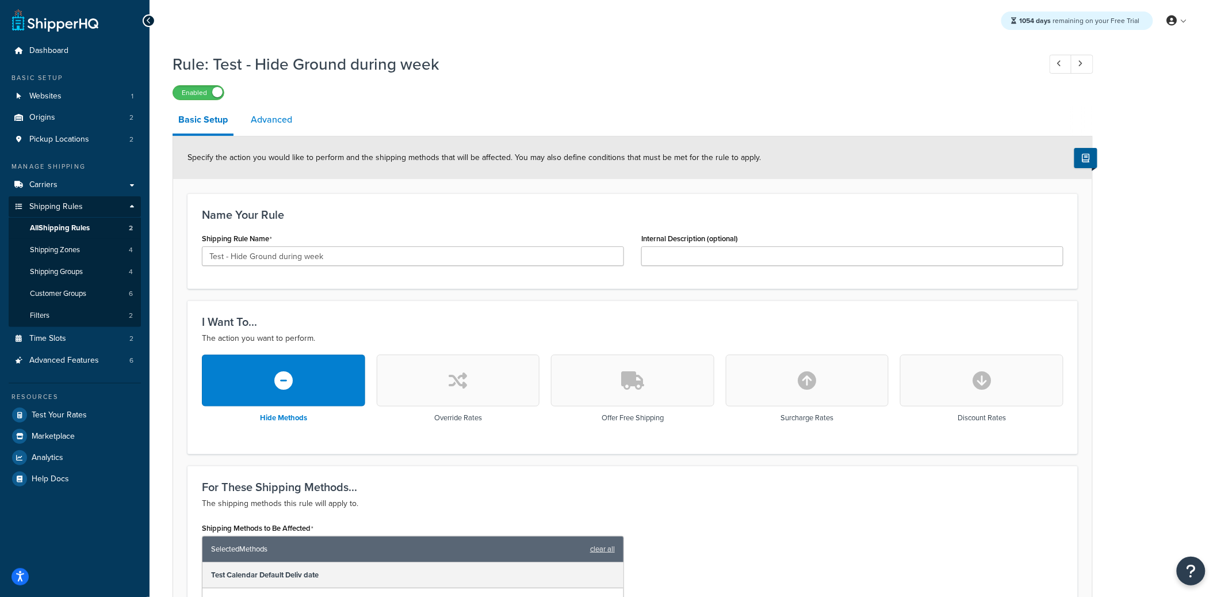
click at [280, 132] on link "Advanced" at bounding box center [271, 120] width 53 height 28
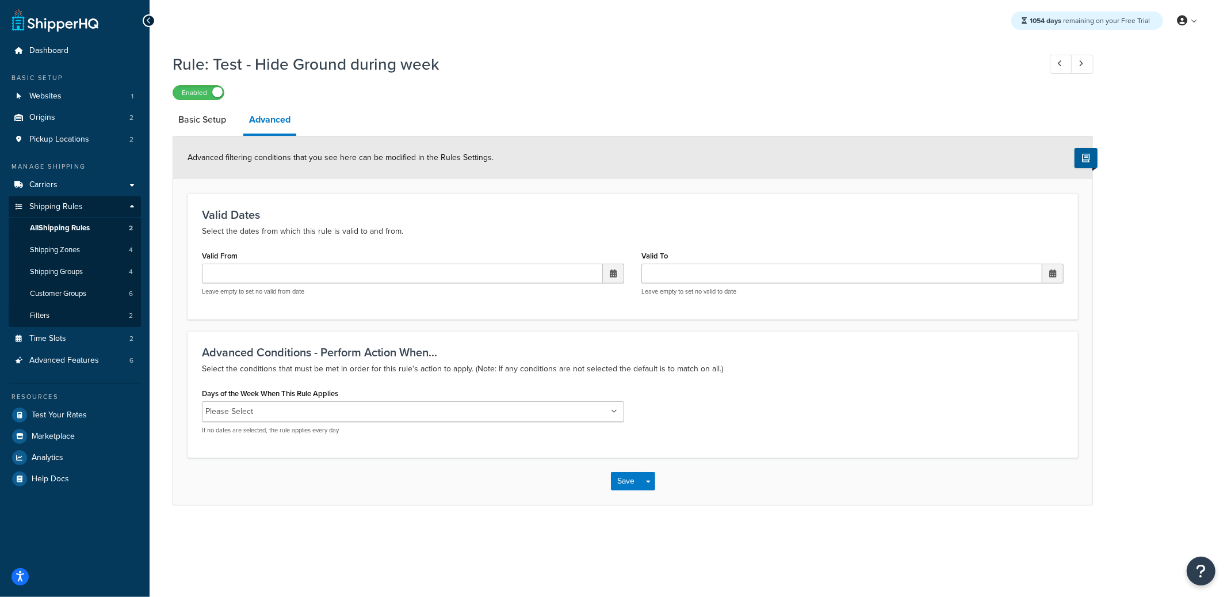
click at [285, 408] on input "Days of the Week When This Rule Applies" at bounding box center [308, 411] width 102 height 13
click at [750, 480] on div "Save Save Dropdown Save and Edit Save and Duplicate Save and Create New" at bounding box center [632, 481] width 919 height 47
click at [624, 482] on button "Save" at bounding box center [626, 482] width 31 height 18
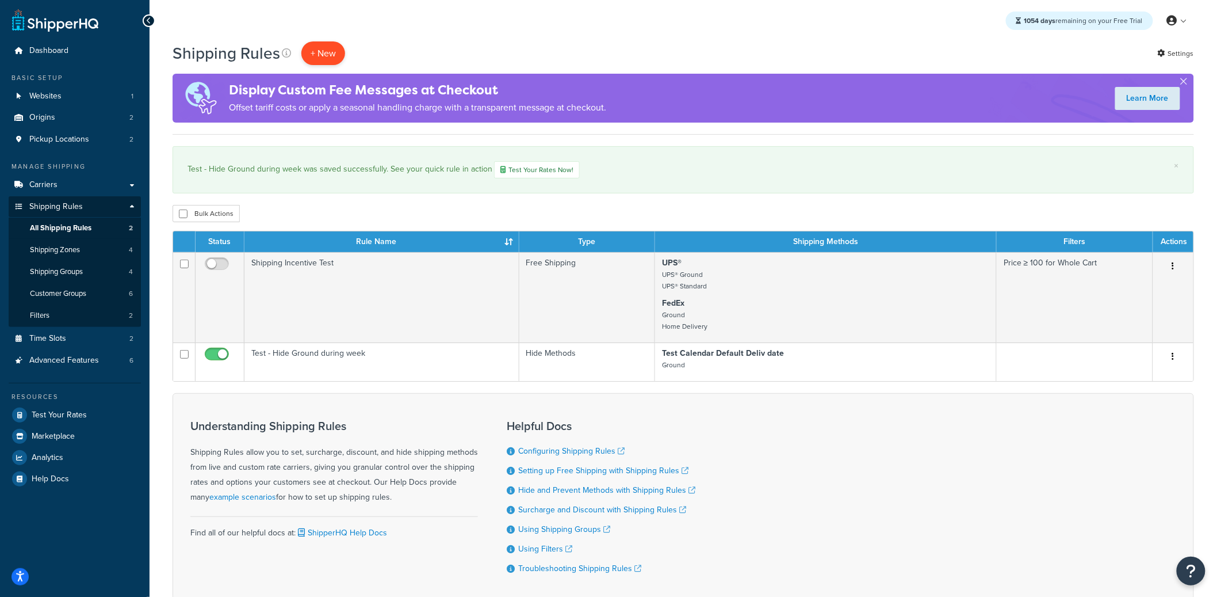
click at [327, 60] on p "+ New" at bounding box center [323, 53] width 44 height 24
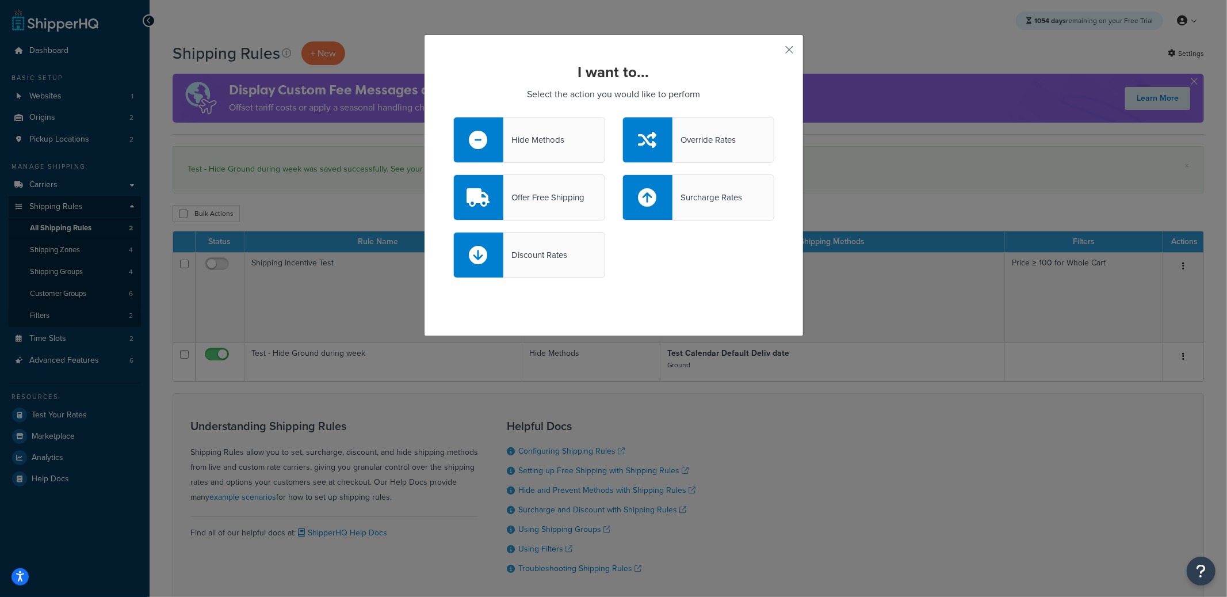
click at [552, 146] on div "Hide Methods" at bounding box center [533, 140] width 61 height 16
click at [0, 0] on input "Hide Methods" at bounding box center [0, 0] width 0 height 0
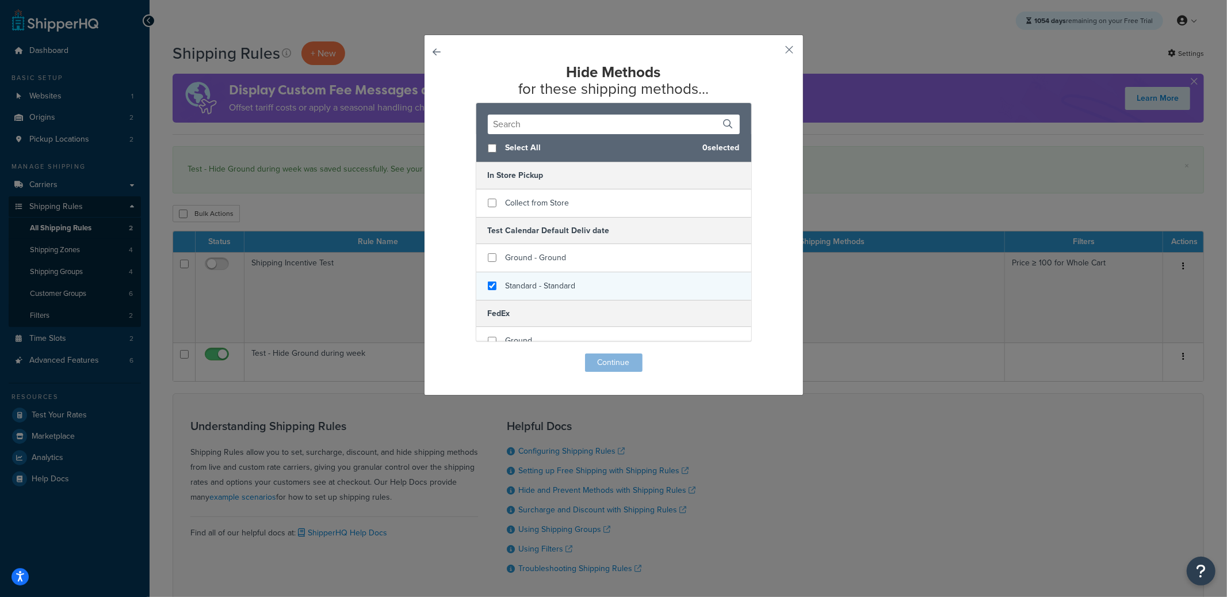
checkbox input "true"
click at [546, 283] on span "Standard - Standard" at bounding box center [541, 286] width 70 height 12
click at [597, 361] on button "Continue" at bounding box center [614, 362] width 58 height 18
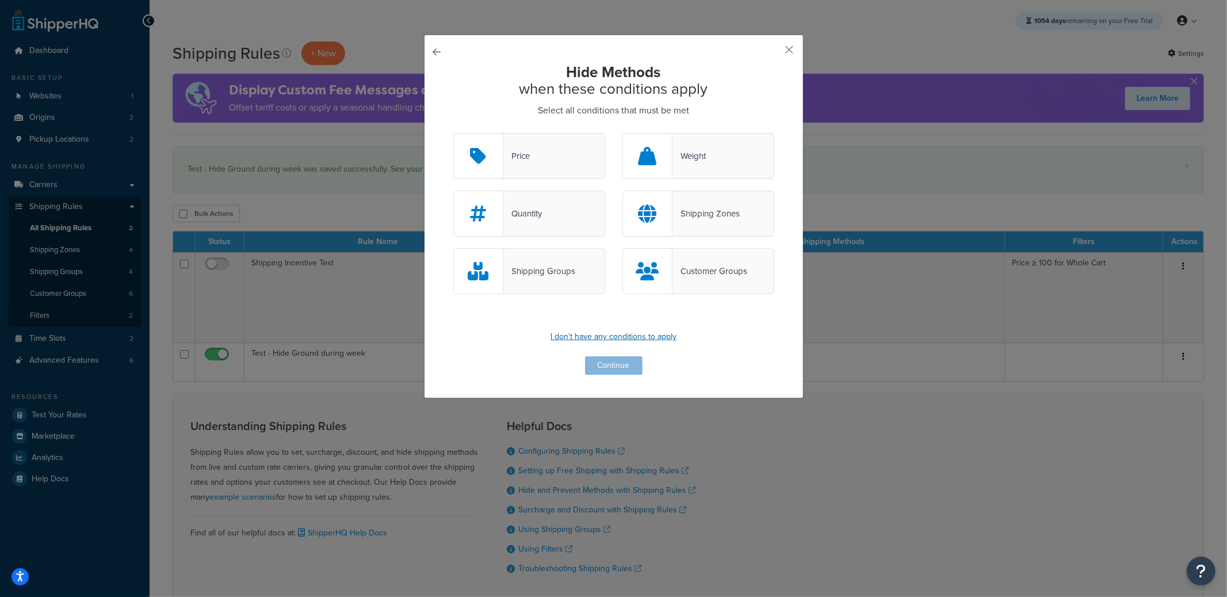
click at [591, 333] on p "I don't have any conditions to apply" at bounding box center [613, 336] width 321 height 16
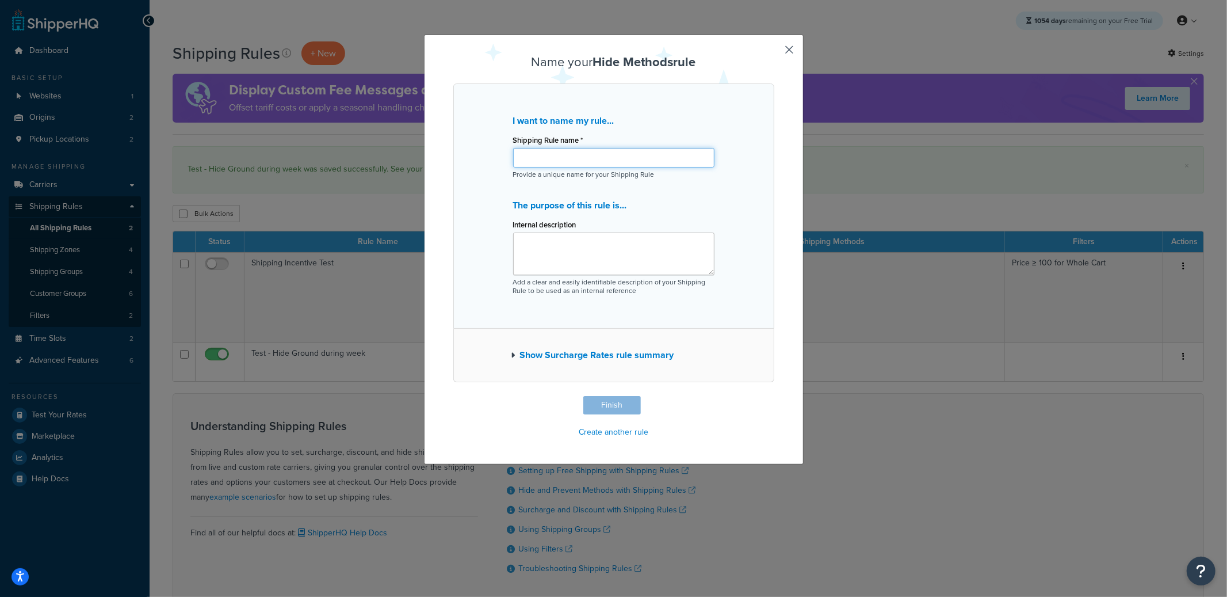
click at [556, 161] on input "Shipping Rule name *" at bounding box center [613, 158] width 201 height 20
type input "Test - Hide Standard on weekends"
click at [610, 407] on button "Finish" at bounding box center [612, 405] width 58 height 18
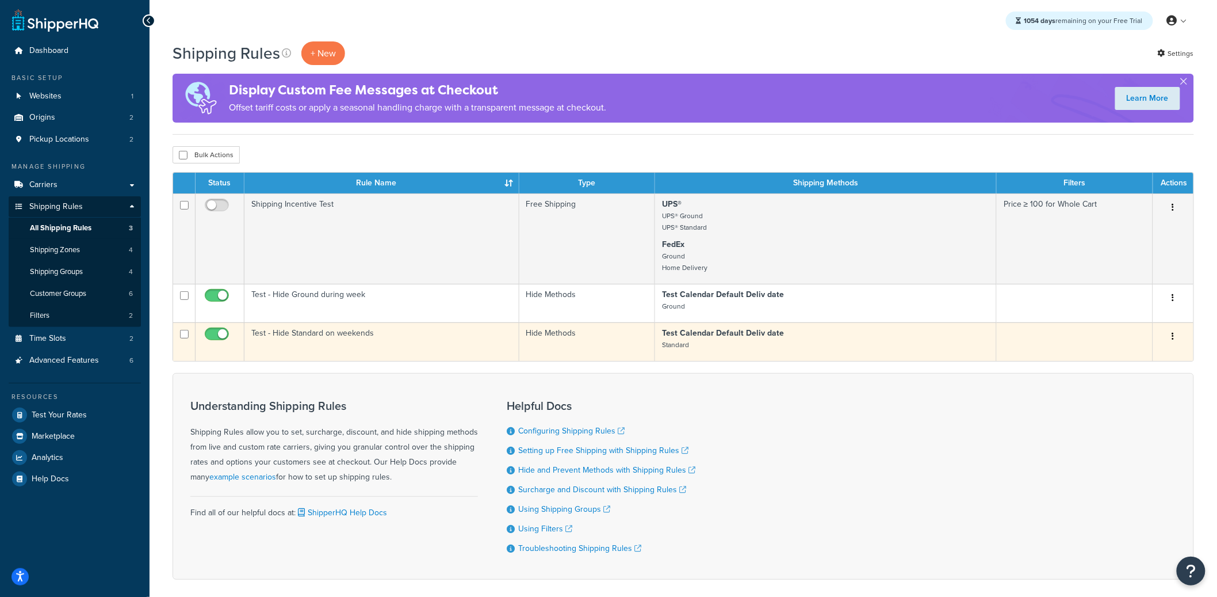
click at [365, 341] on td "Test - Hide Standard on weekends" at bounding box center [381, 341] width 275 height 39
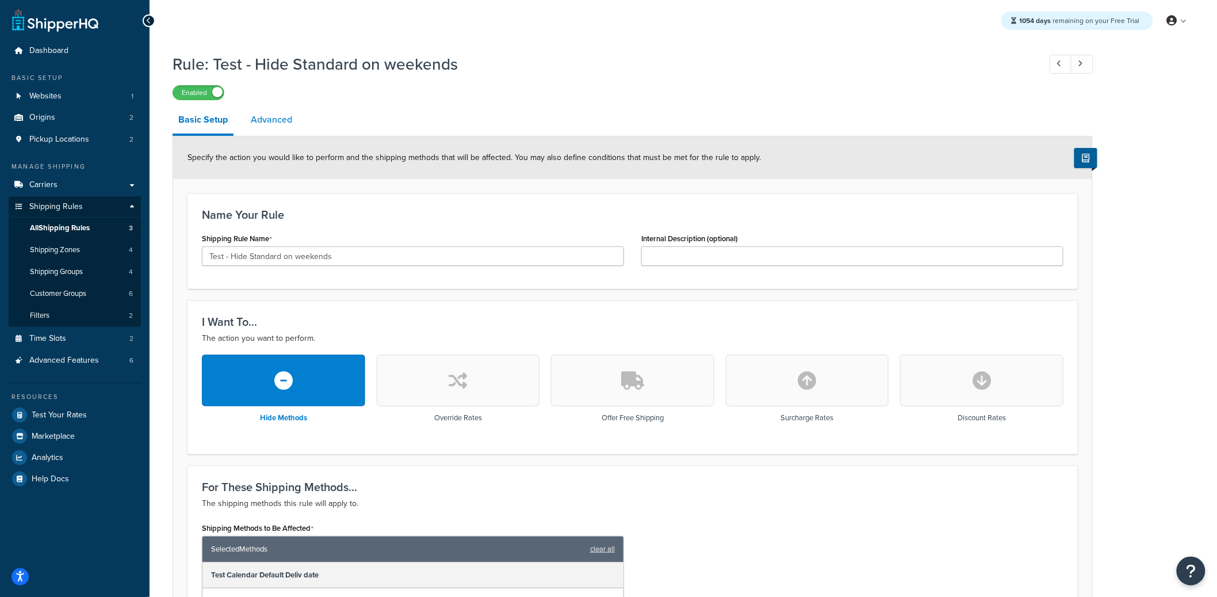
click at [278, 117] on link "Advanced" at bounding box center [271, 120] width 53 height 28
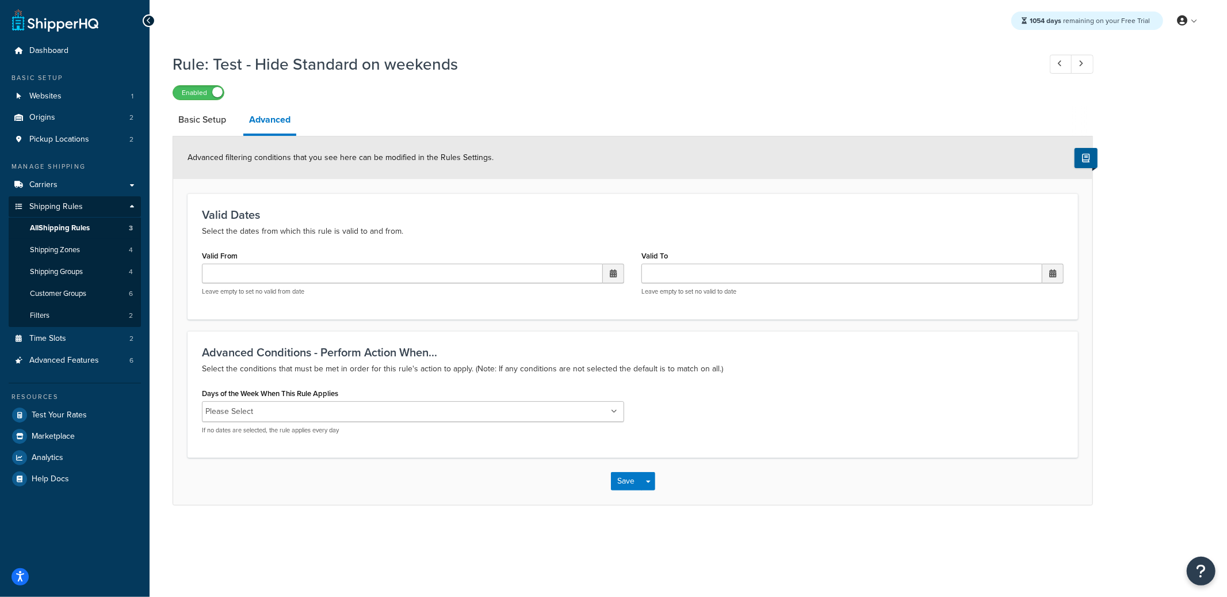
click at [312, 408] on input "Days of the Week When This Rule Applies" at bounding box center [308, 411] width 102 height 13
click at [764, 449] on div "Advanced Conditions - Perform Action When... Select the conditions that must be…" at bounding box center [633, 395] width 890 height 128
click at [622, 485] on button "Save" at bounding box center [626, 482] width 31 height 18
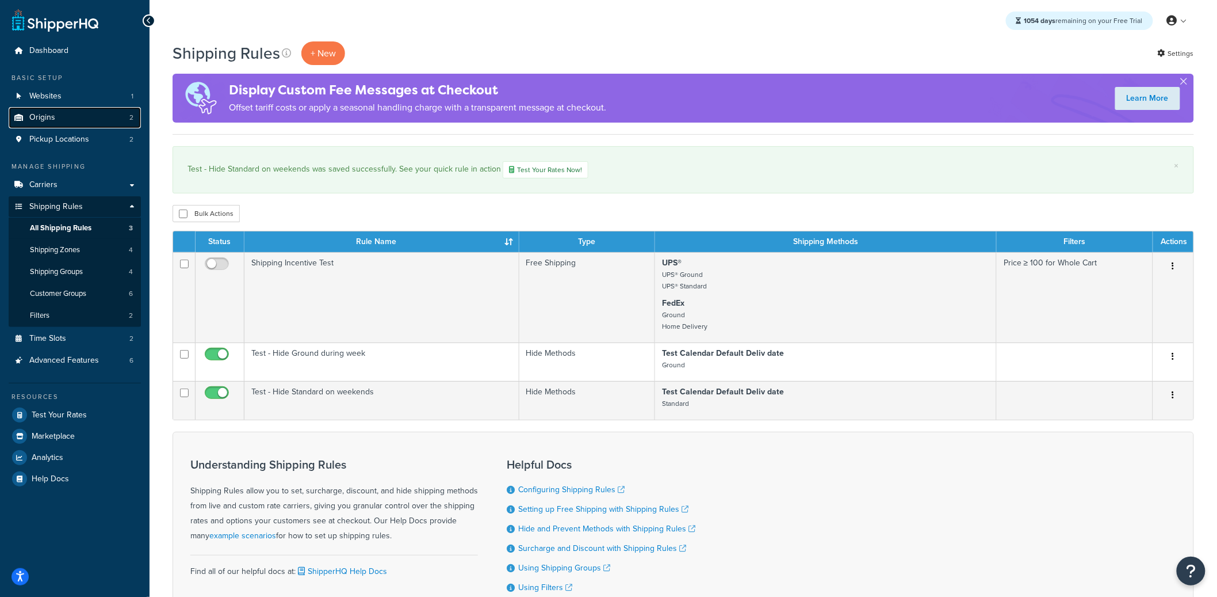
click at [110, 125] on link "Origins 2" at bounding box center [75, 117] width 132 height 21
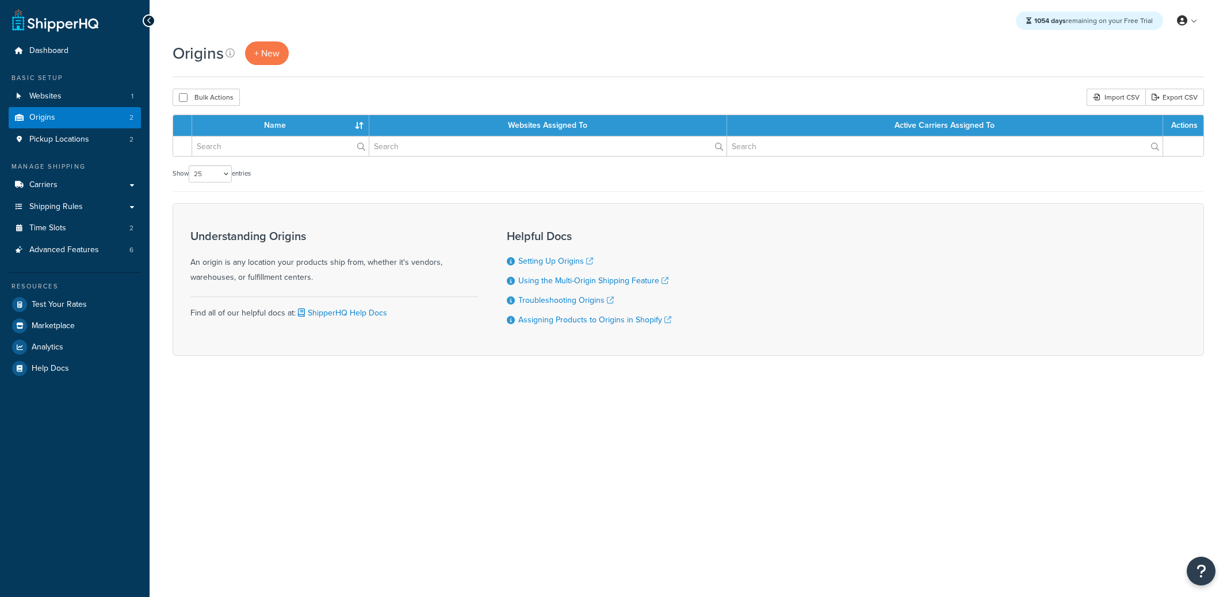
select select "25"
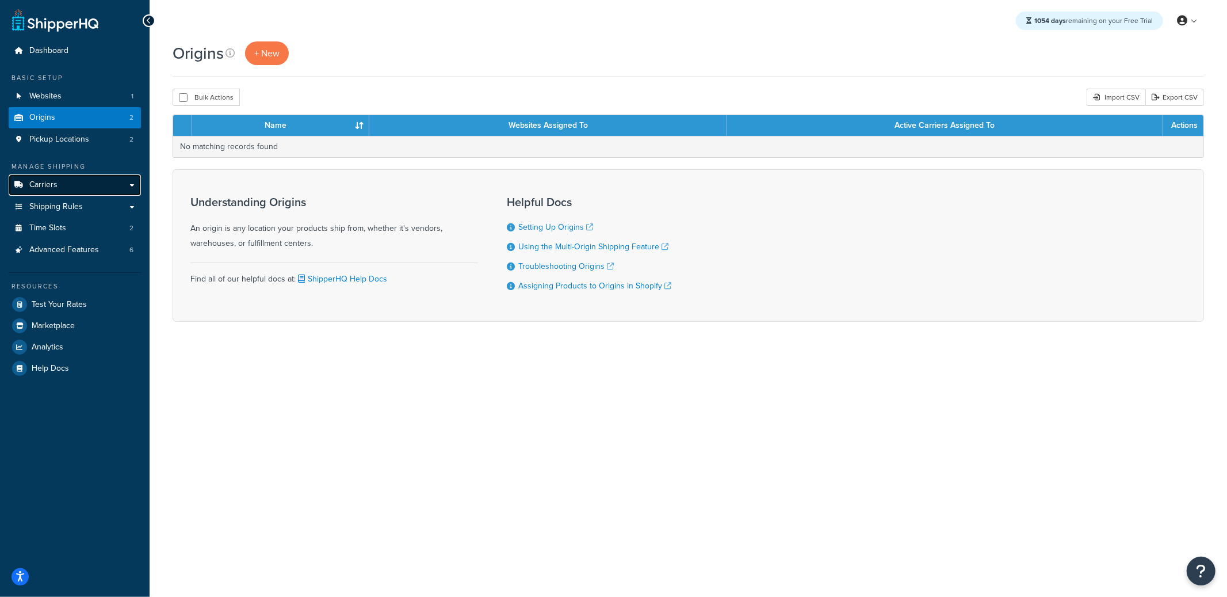
click at [105, 188] on link "Carriers" at bounding box center [75, 184] width 132 height 21
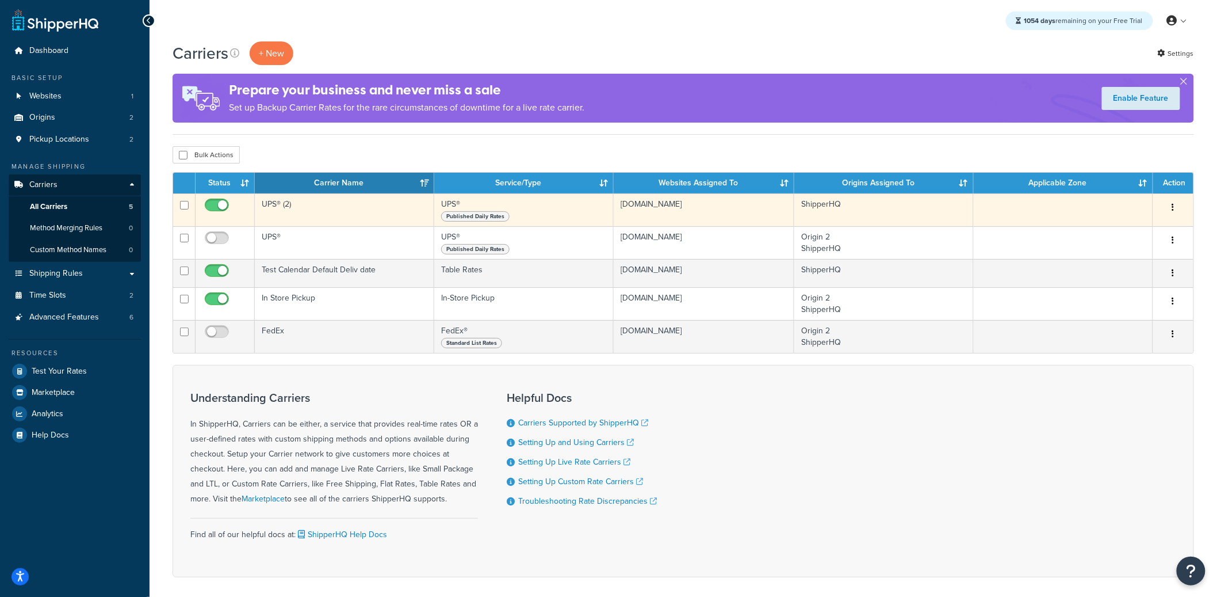
click at [223, 206] on input "checkbox" at bounding box center [218, 208] width 32 height 14
checkbox input "false"
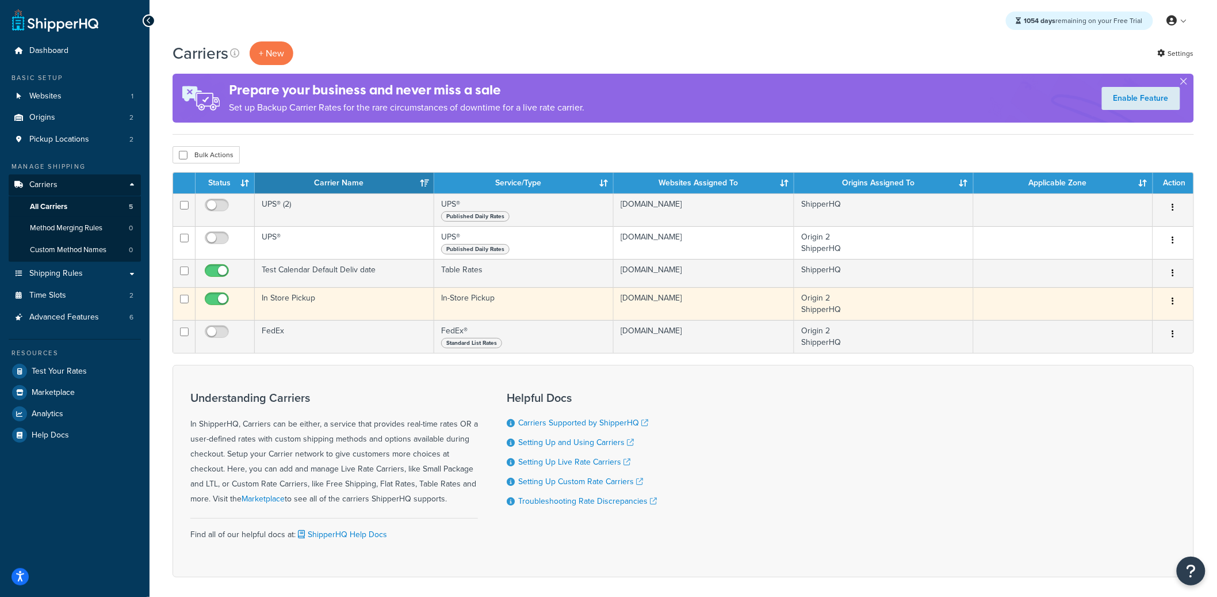
click at [223, 306] on input "checkbox" at bounding box center [218, 302] width 32 height 14
checkbox input "false"
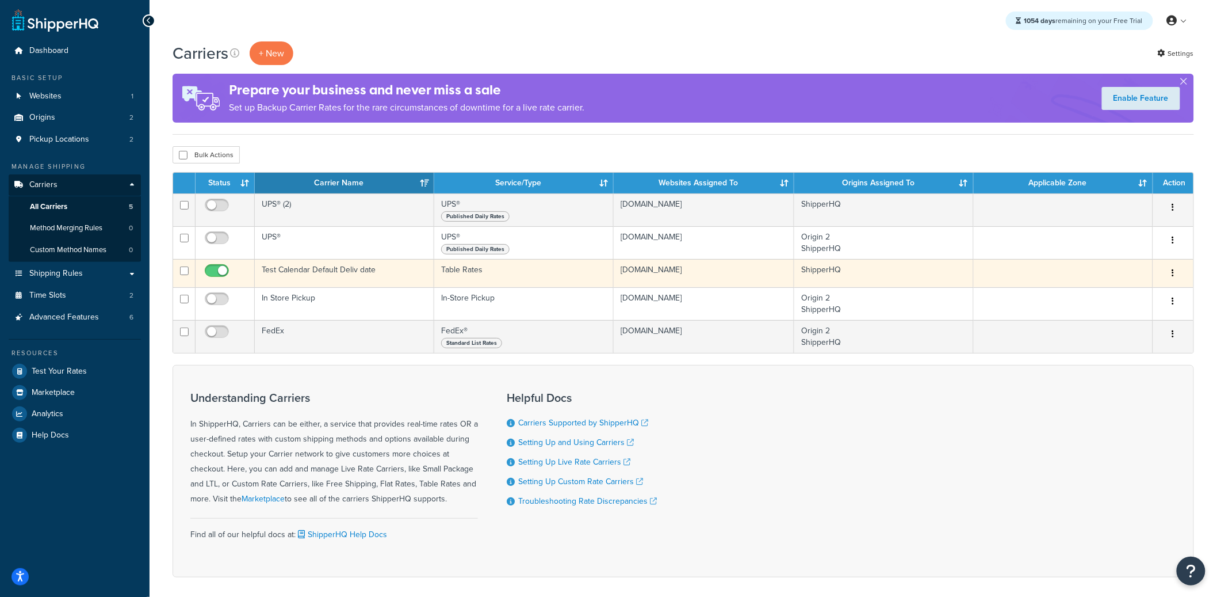
click at [344, 277] on td "Test Calendar Default Deliv date" at bounding box center [344, 273] width 179 height 28
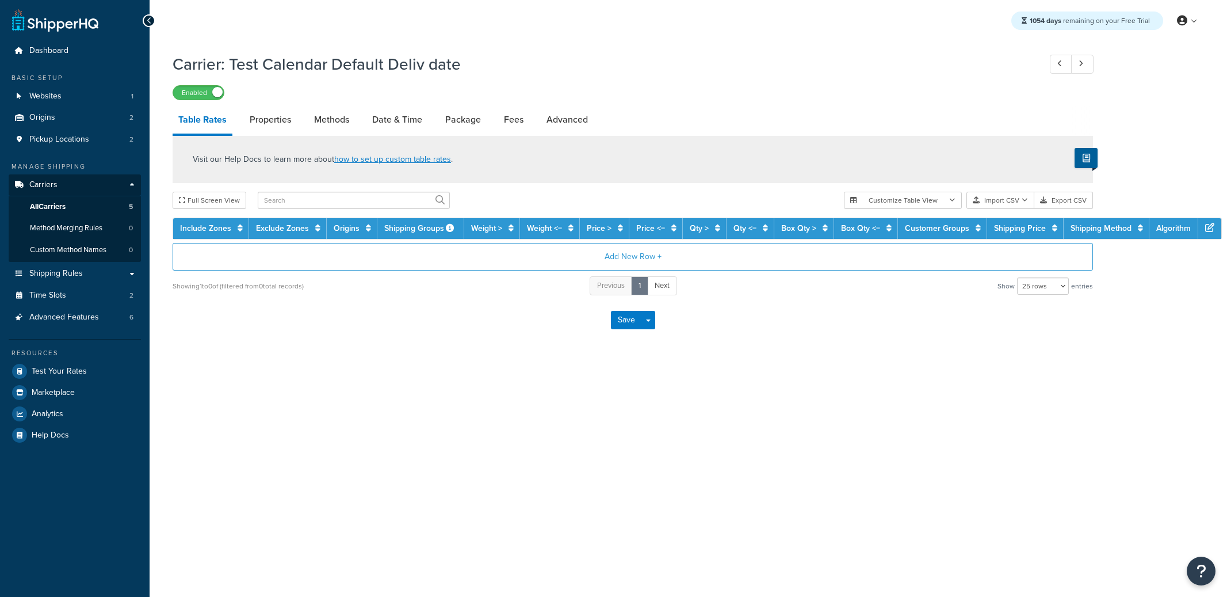
select select "25"
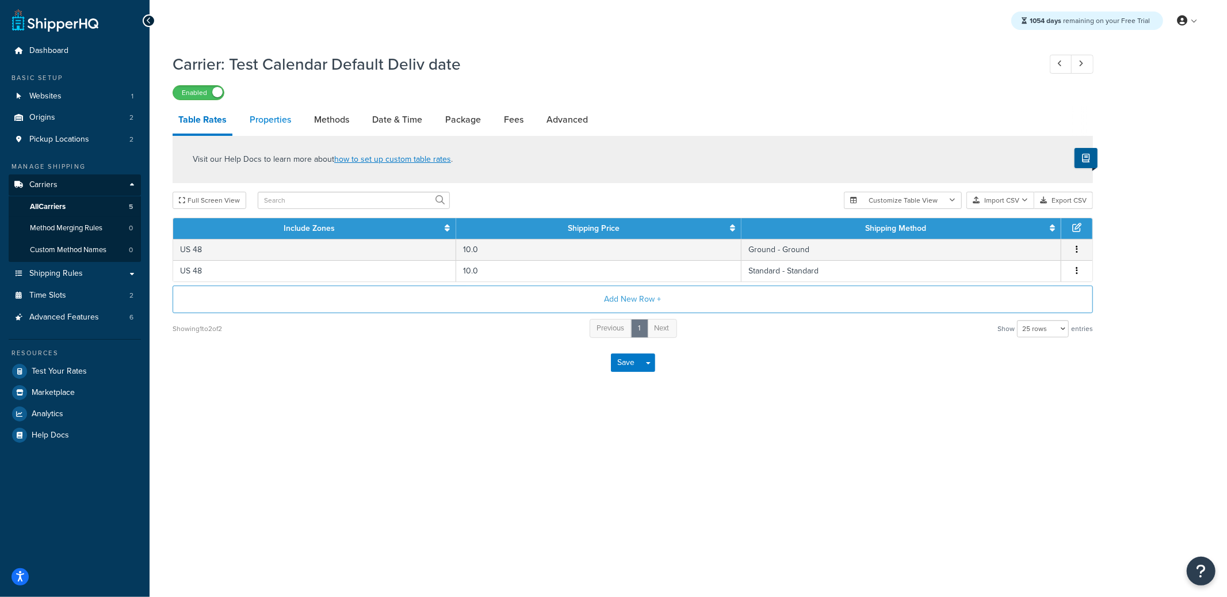
click at [268, 115] on link "Properties" at bounding box center [270, 120] width 53 height 28
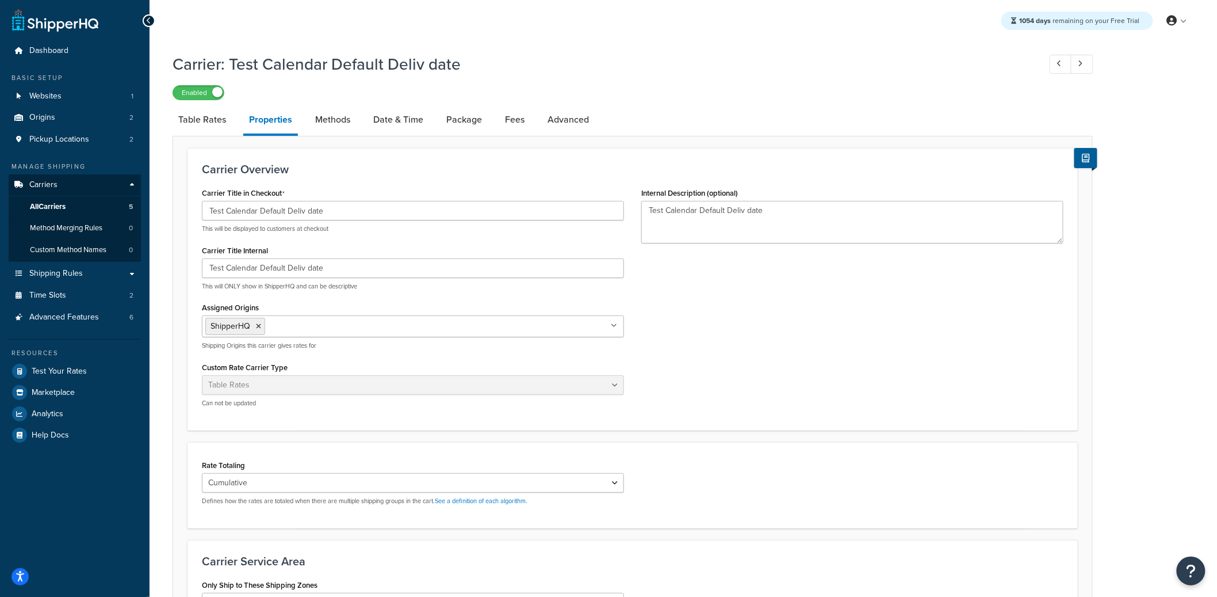
click at [304, 334] on ul "ShipperHQ" at bounding box center [413, 326] width 422 height 22
click at [686, 347] on div "Carrier Title in Checkout Test Calendar Default Deliv date This will be display…" at bounding box center [632, 300] width 879 height 231
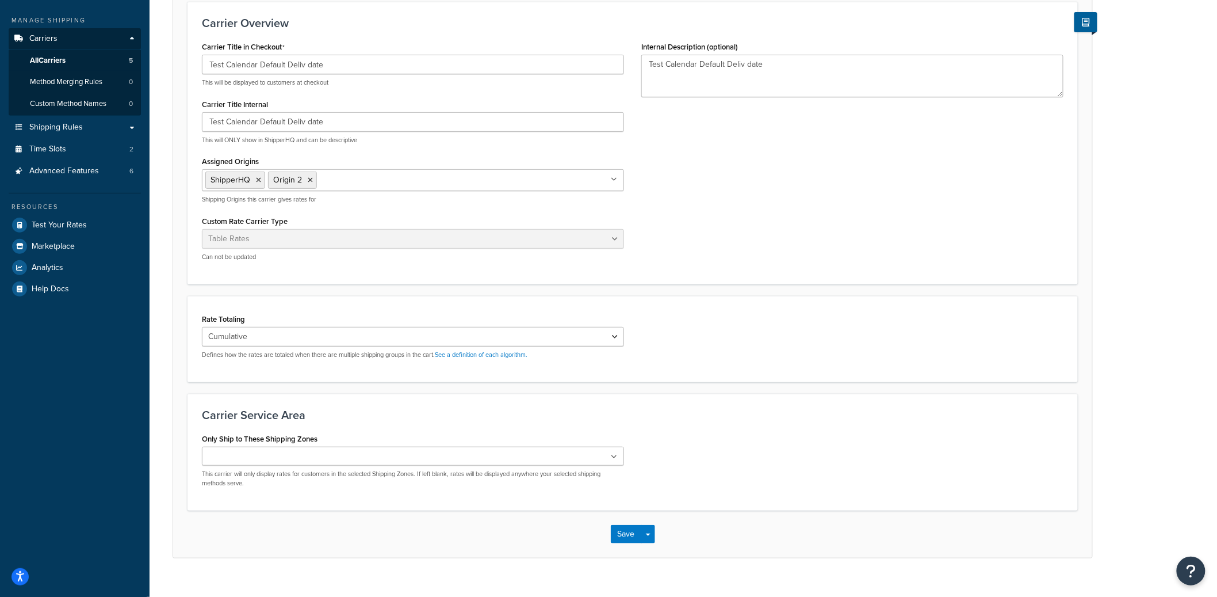
scroll to position [165, 0]
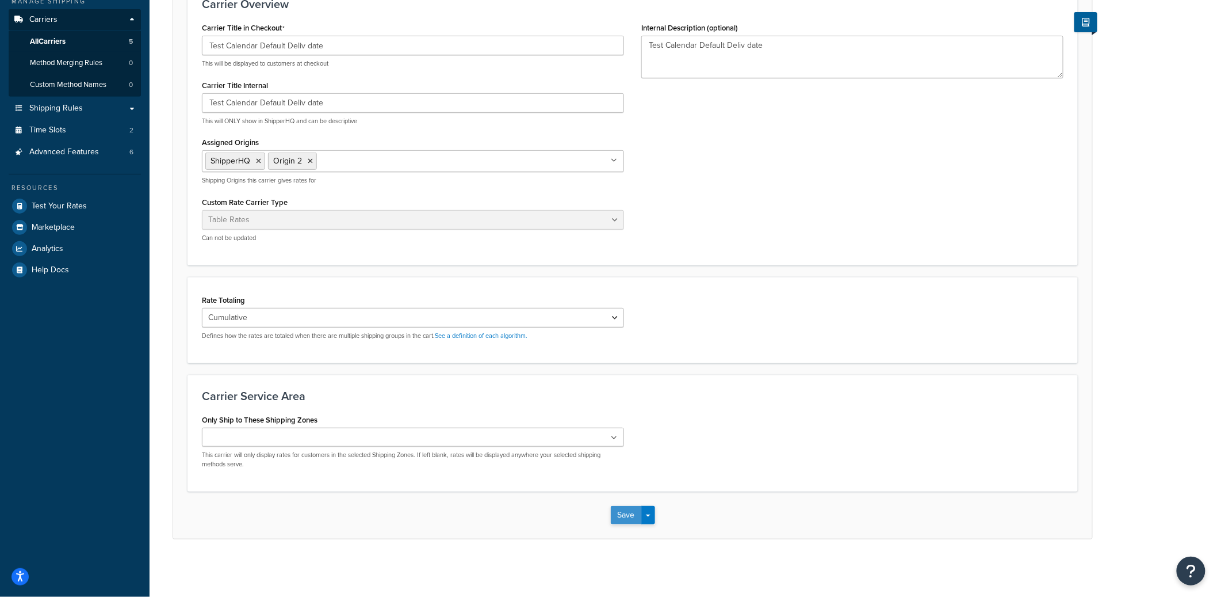
click at [634, 515] on button "Save" at bounding box center [626, 515] width 31 height 18
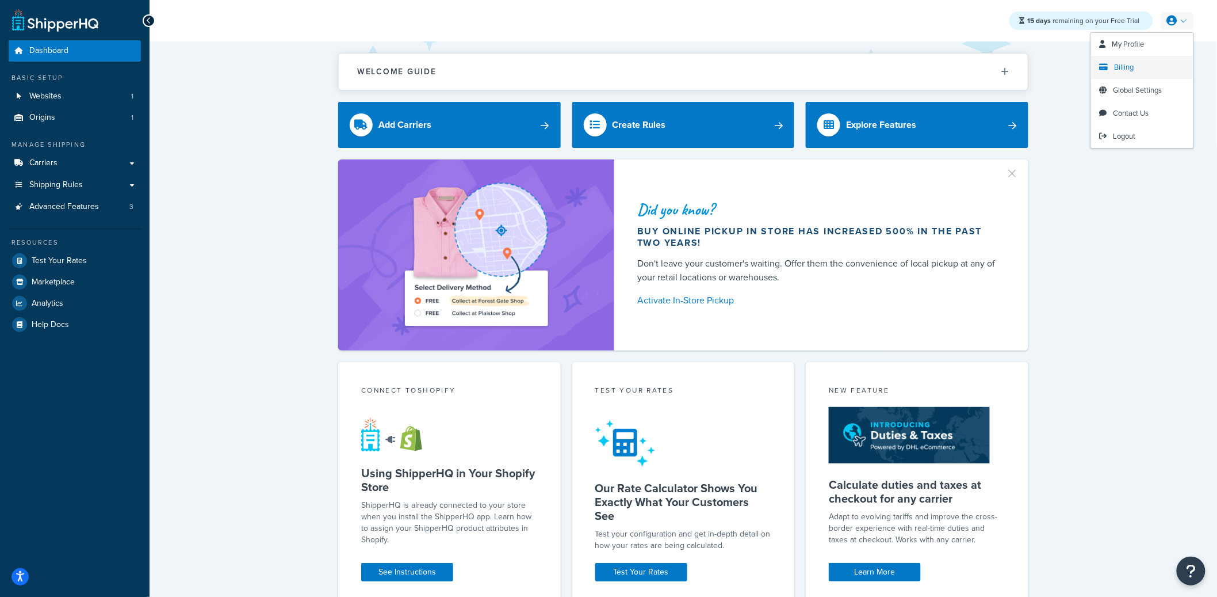
click at [1130, 70] on span "Billing" at bounding box center [1125, 67] width 20 height 11
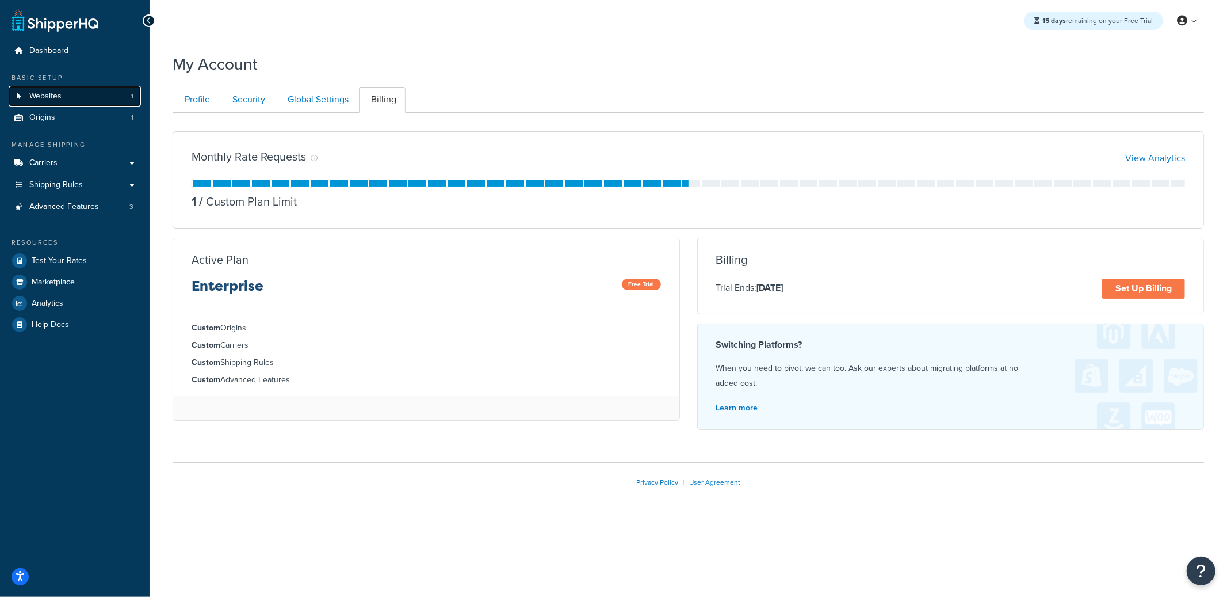
click at [104, 104] on link "Websites 1" at bounding box center [75, 96] width 132 height 21
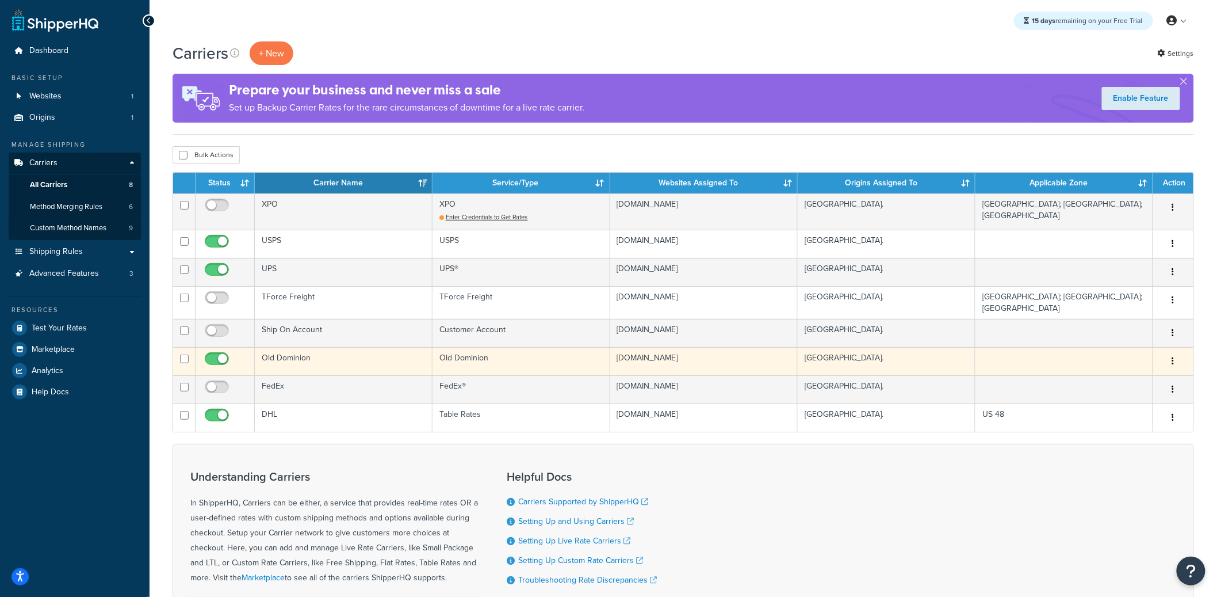
click at [366, 353] on td "Old Dominion" at bounding box center [344, 361] width 178 height 28
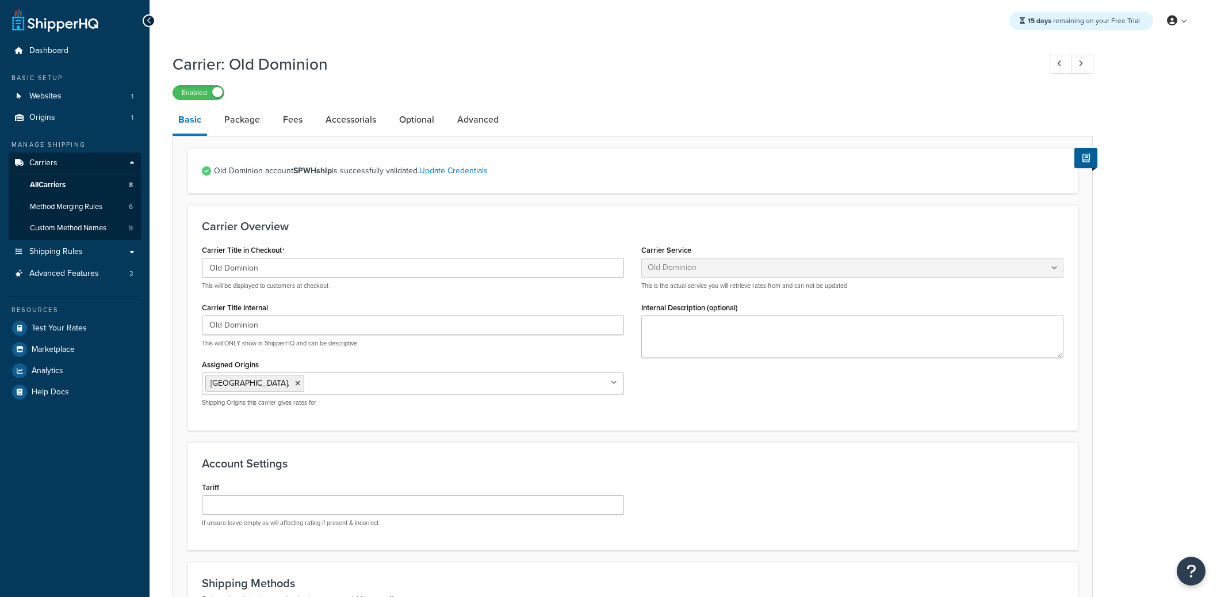
select select "dominionFreight"
click at [353, 117] on link "Accessorials" at bounding box center [351, 120] width 62 height 28
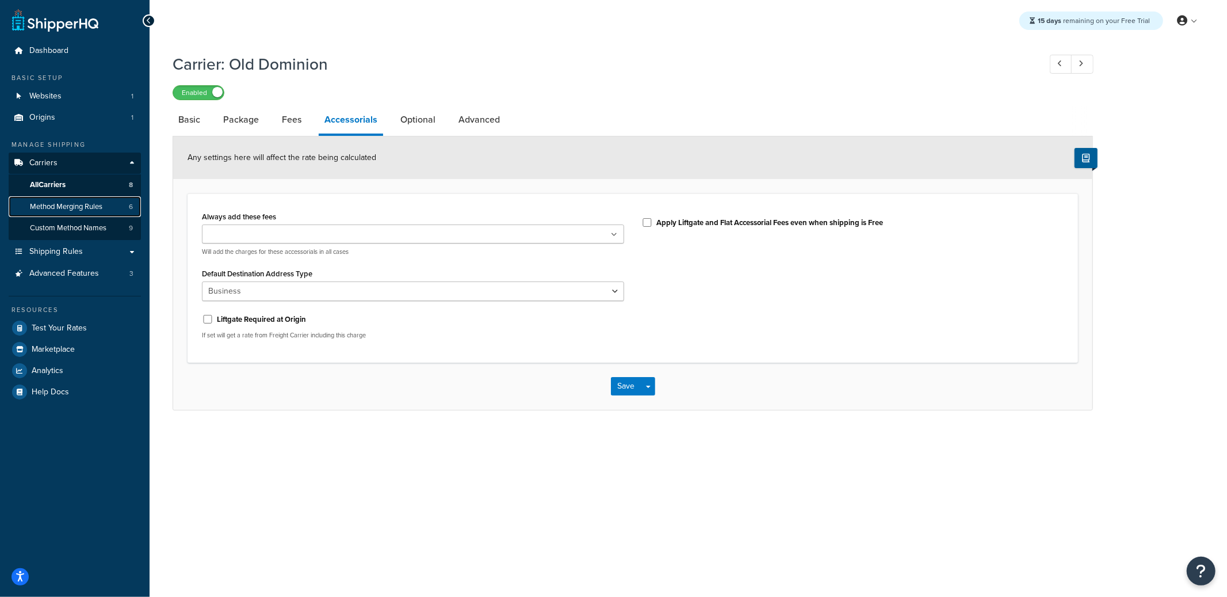
click at [97, 209] on span "Method Merging Rules" at bounding box center [66, 207] width 72 height 10
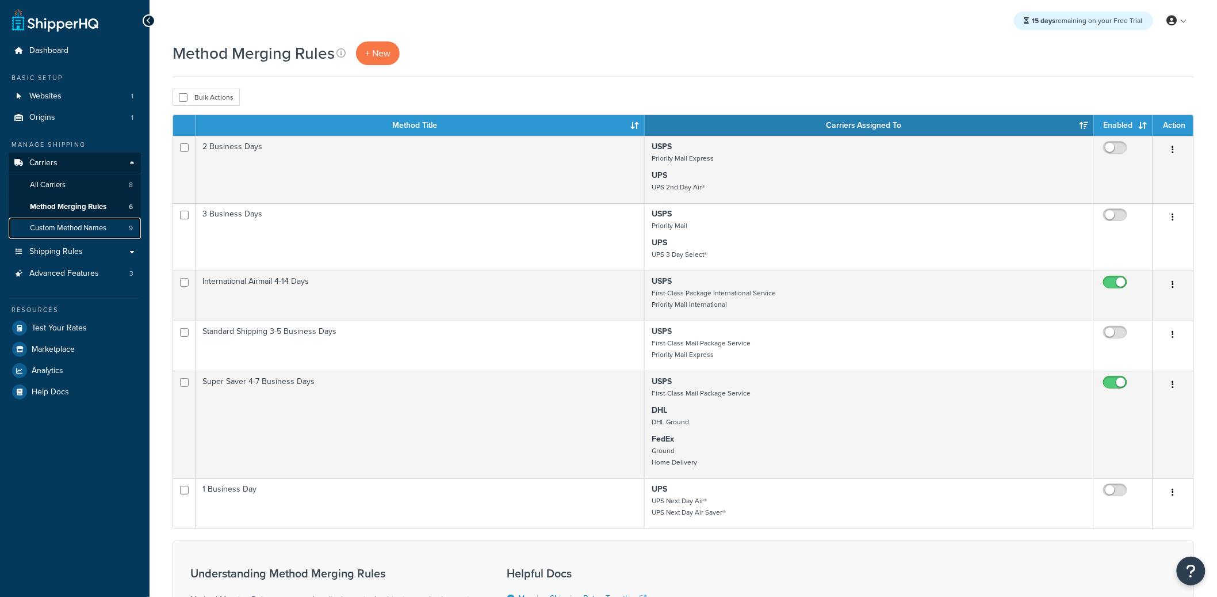
click at [105, 226] on span "Custom Method Names" at bounding box center [68, 228] width 77 height 10
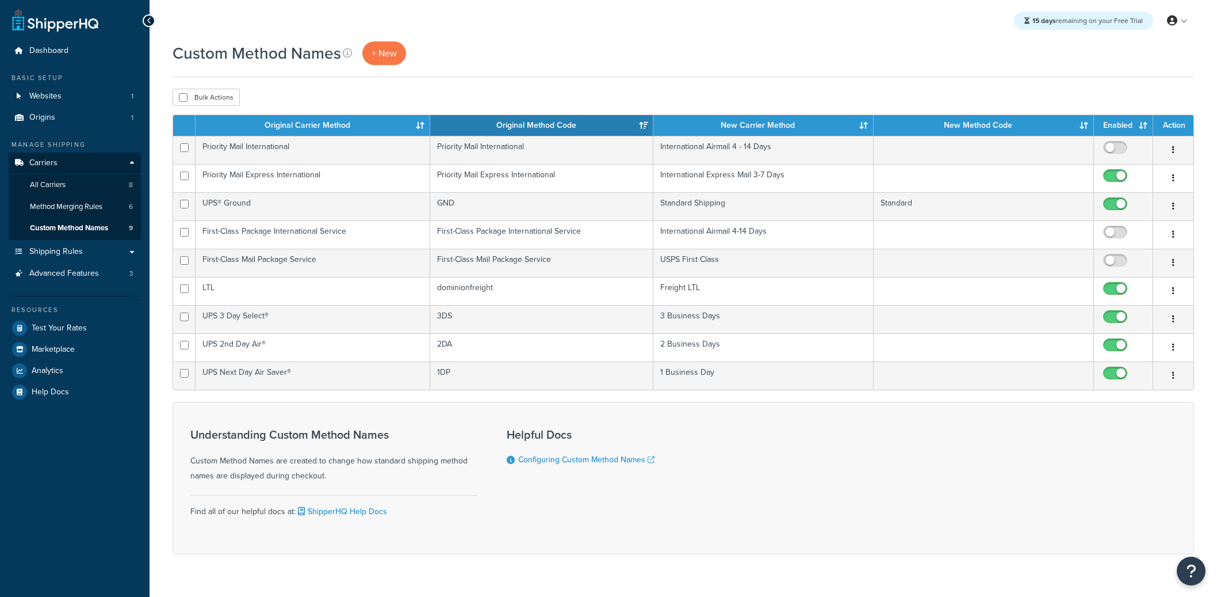
click at [105, 189] on link "All Carriers 8" at bounding box center [75, 184] width 132 height 21
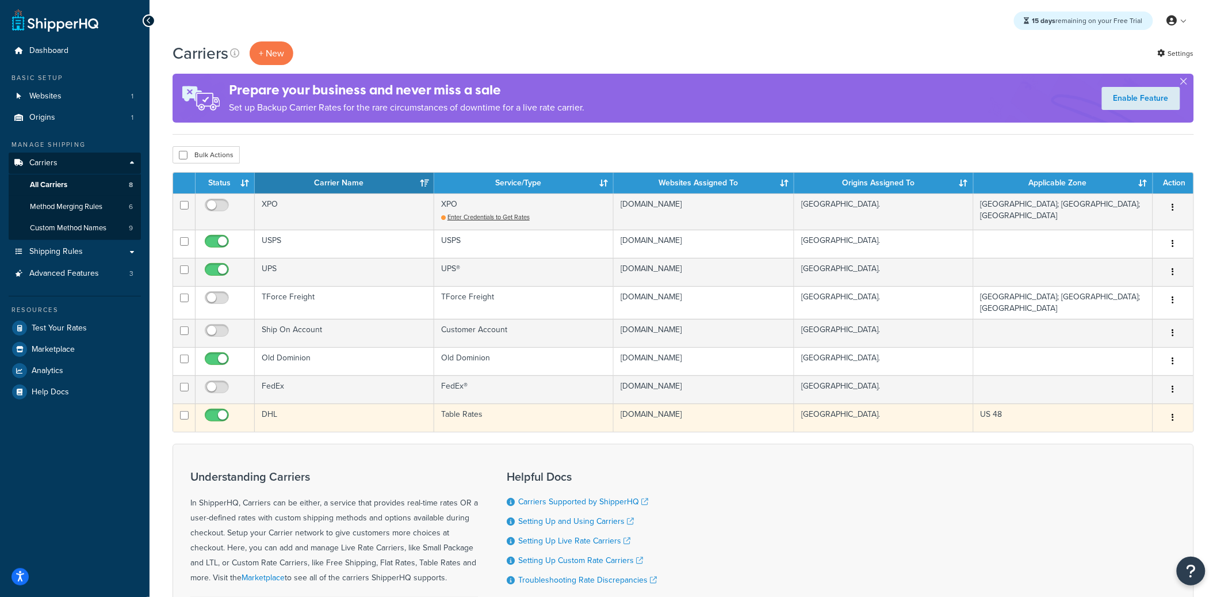
click at [361, 412] on td "DHL" at bounding box center [344, 417] width 179 height 28
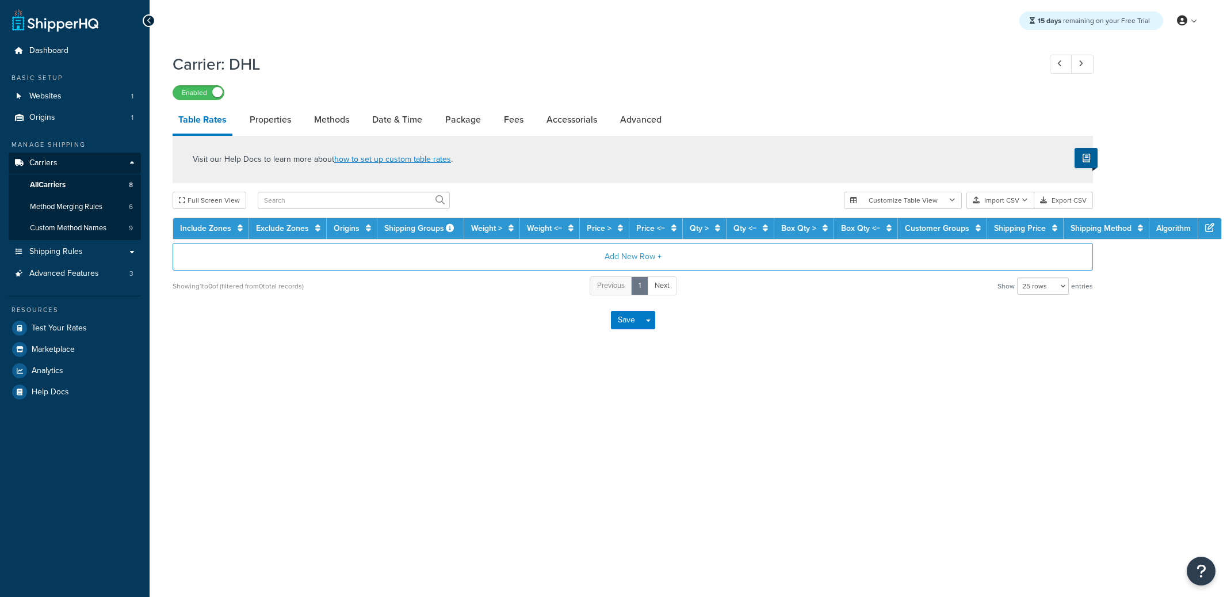
select select "25"
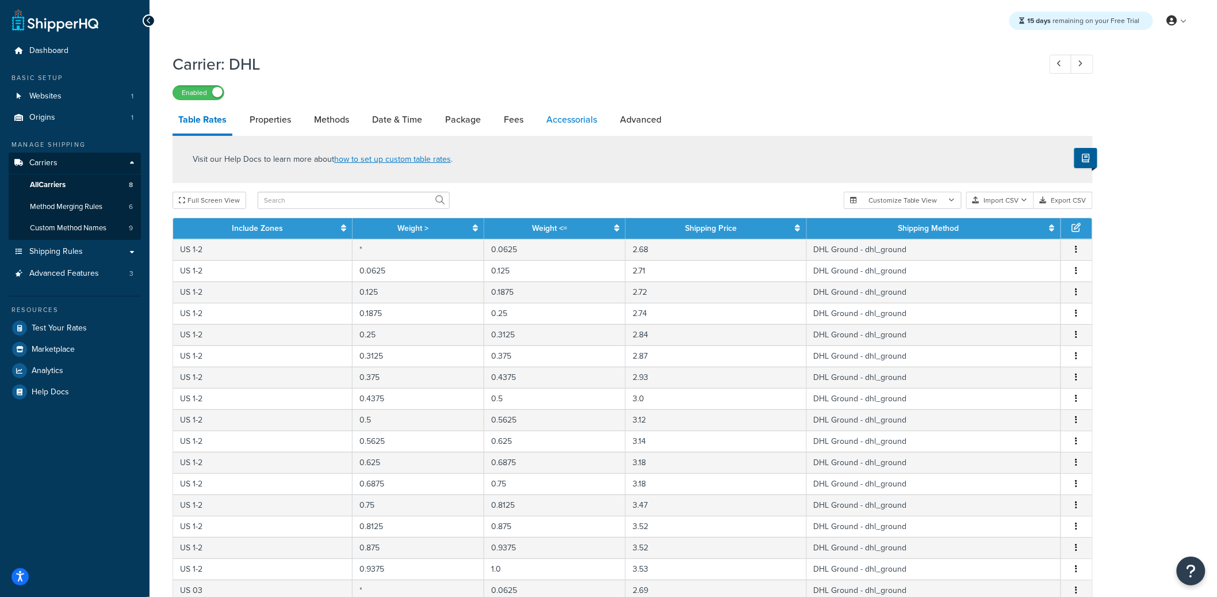
click at [551, 122] on link "Accessorials" at bounding box center [572, 120] width 62 height 28
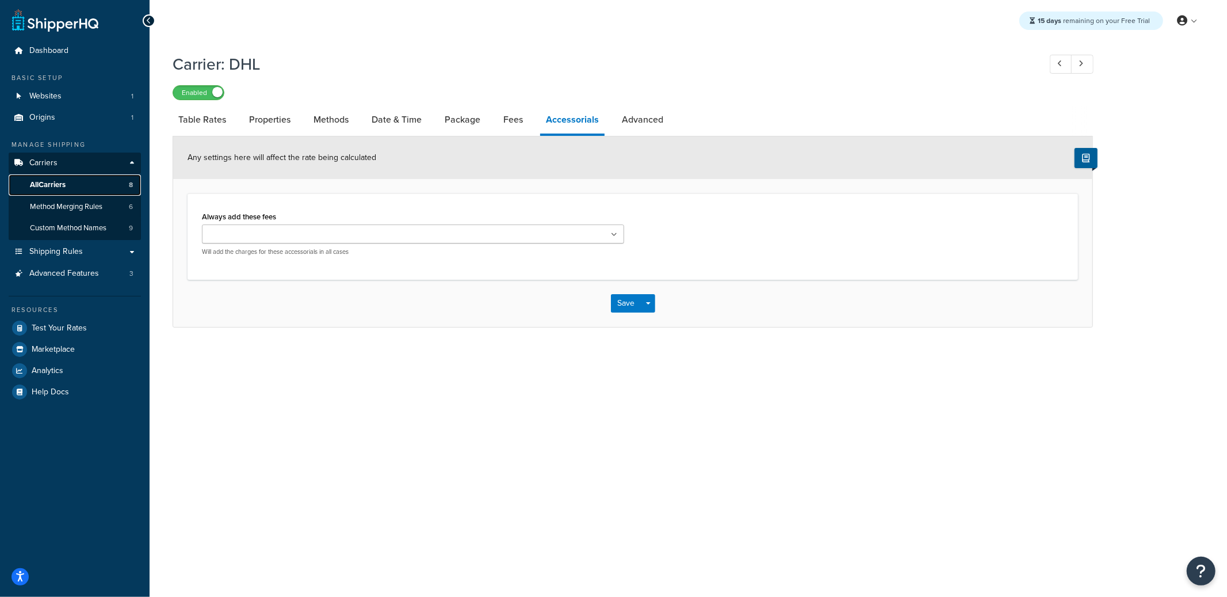
click at [107, 185] on link "All Carriers 8" at bounding box center [75, 184] width 132 height 21
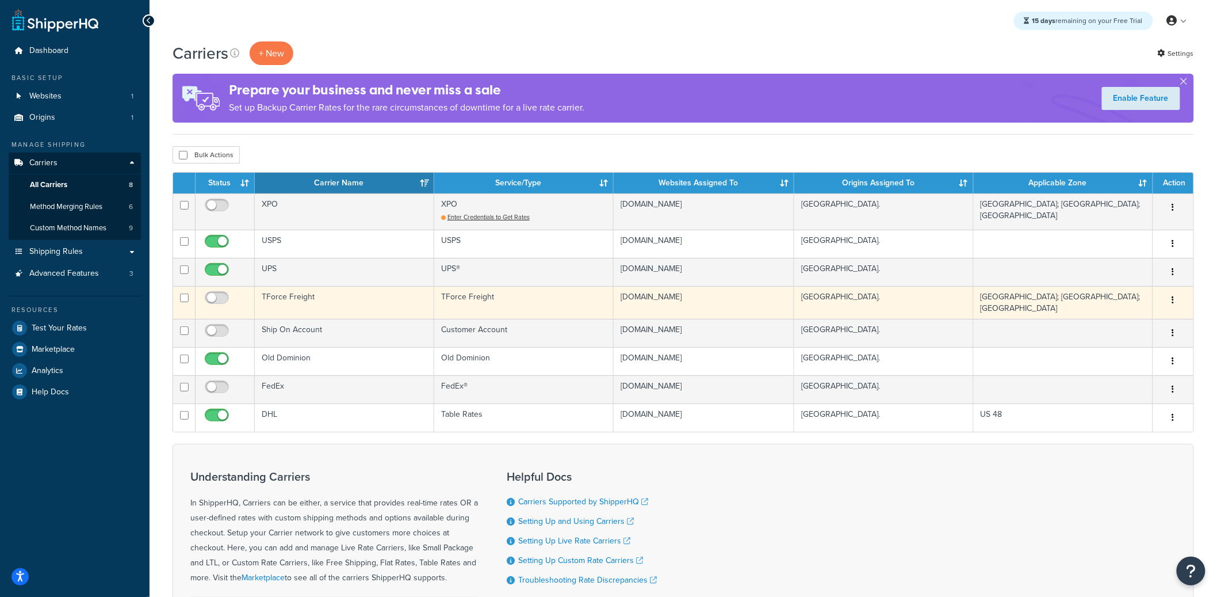
click at [367, 302] on td "TForce Freight" at bounding box center [344, 302] width 179 height 33
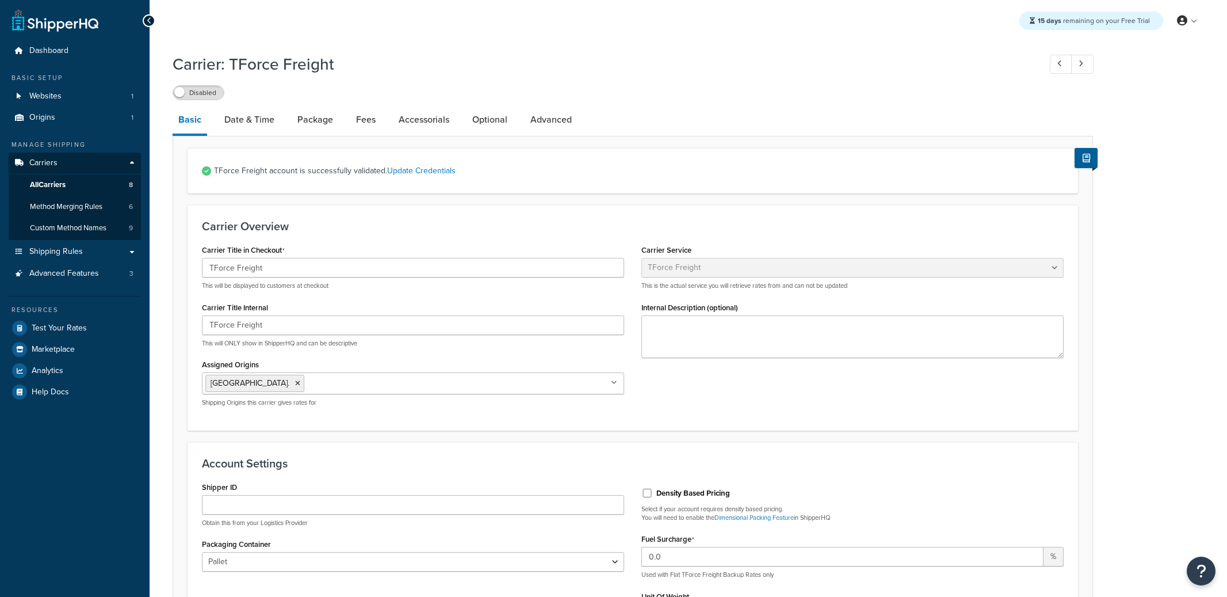
select select "tforceFreight"
click at [412, 127] on link "Accessorials" at bounding box center [424, 120] width 62 height 28
select select "residential"
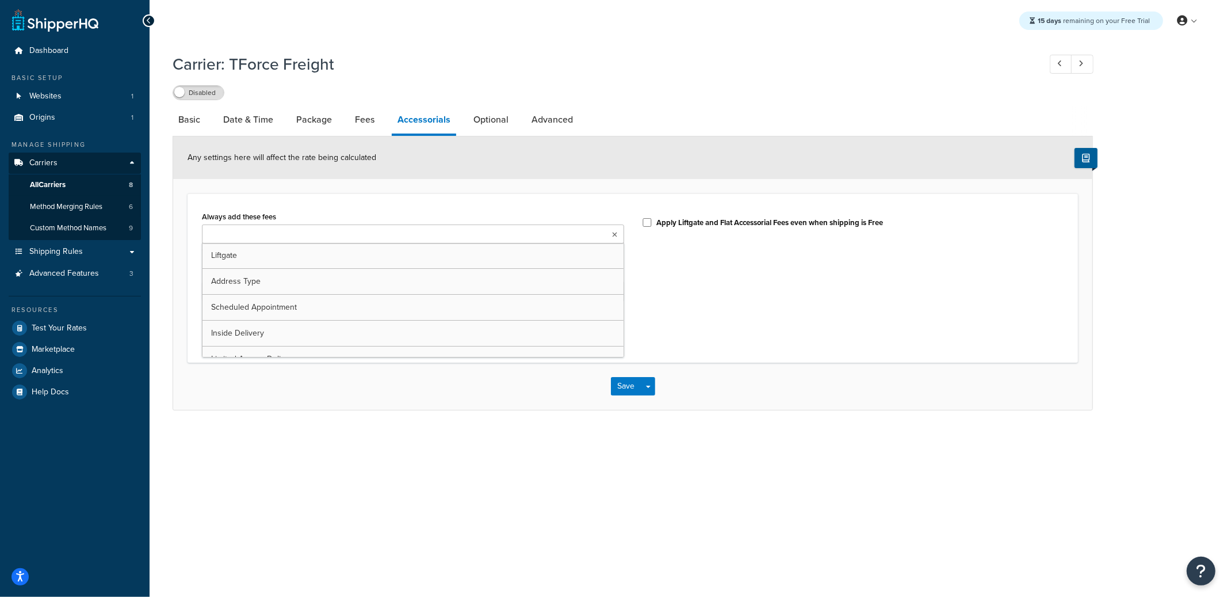
click at [355, 231] on ul at bounding box center [413, 233] width 422 height 19
